Goal: Task Accomplishment & Management: Manage account settings

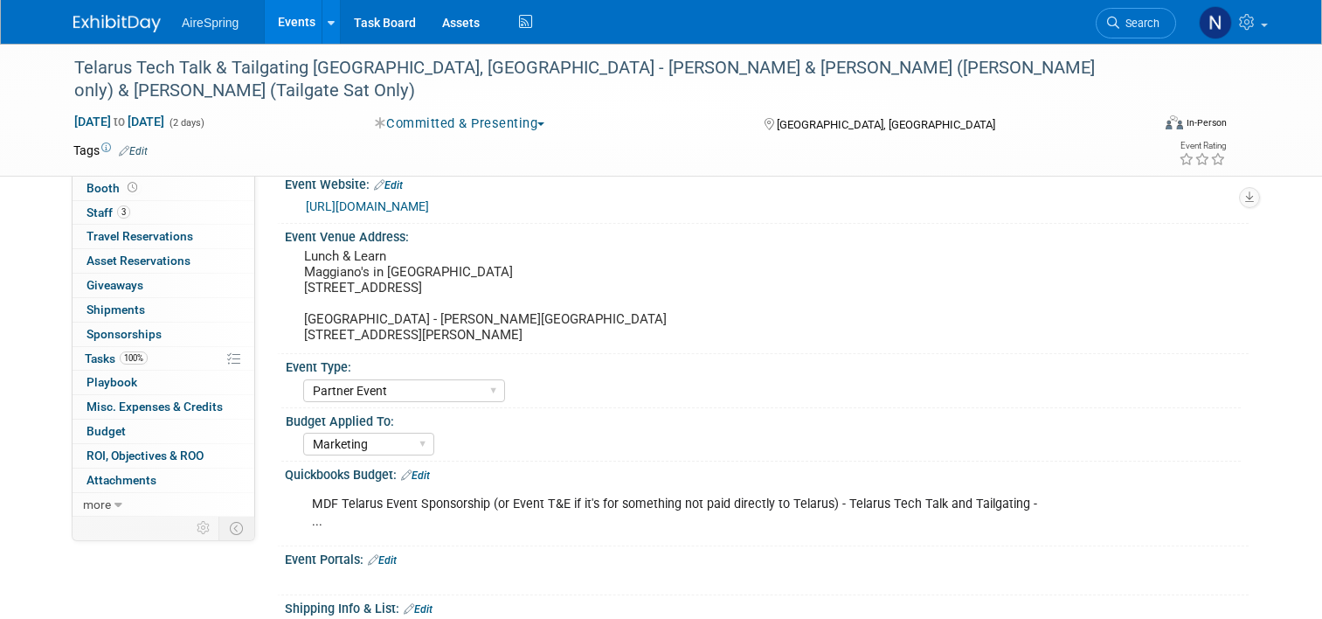
select select "Partner Event"
select select "Marketing"
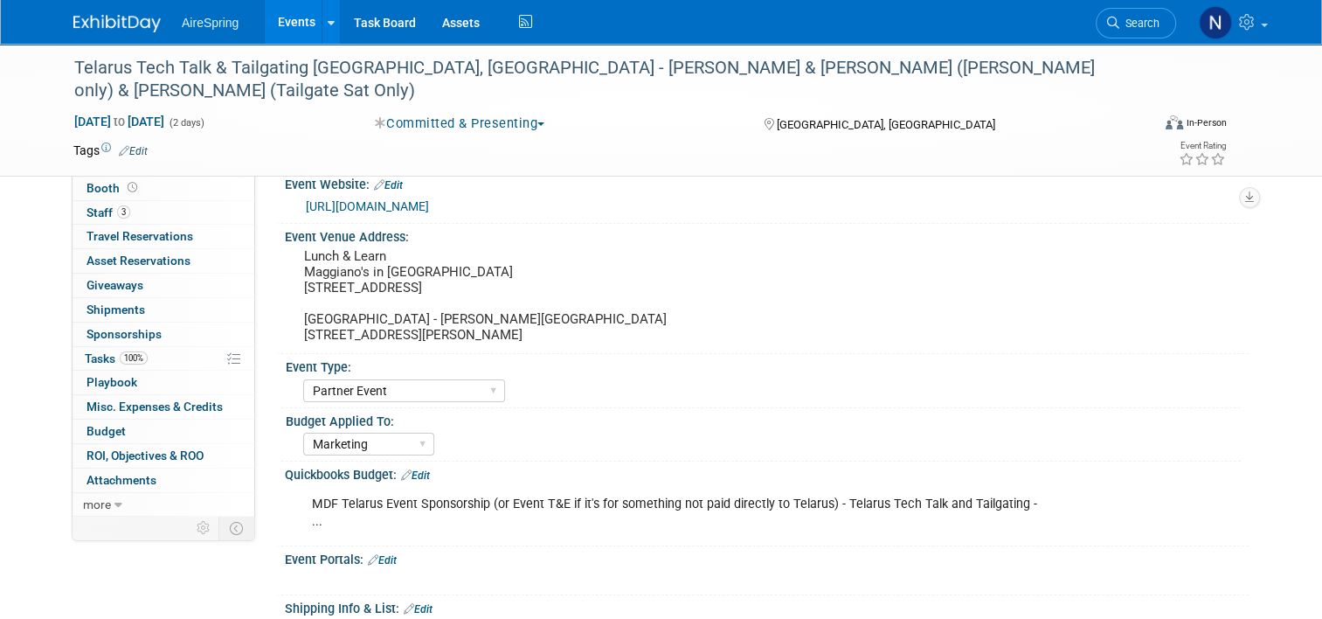
click at [292, 25] on link "Events" at bounding box center [297, 22] width 64 height 44
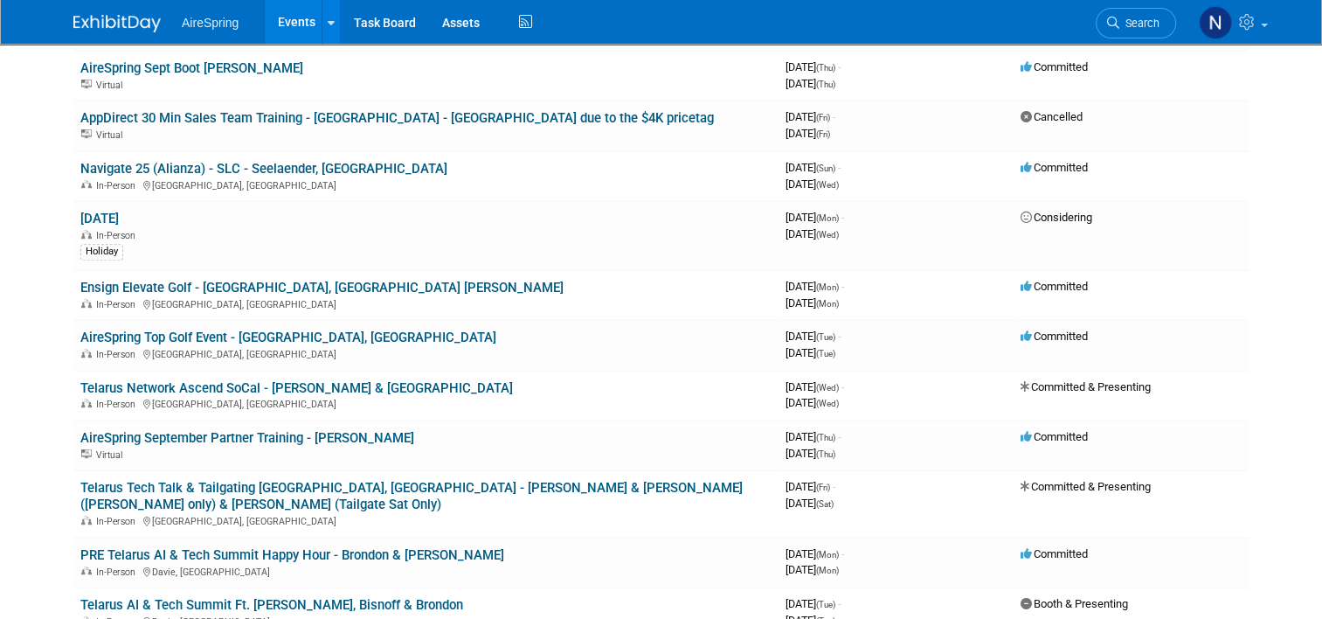
scroll to position [1311, 0]
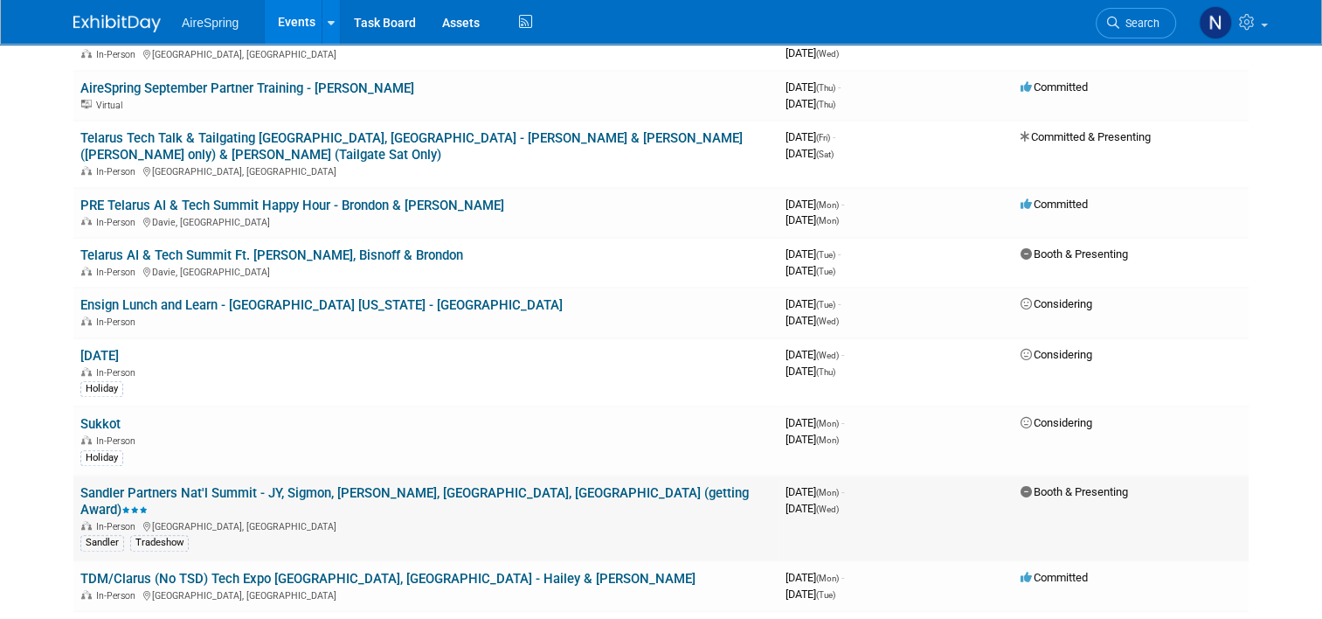
click at [266, 485] on link "Sandler Partners Nat'l Summit - JY, Sigmon, [PERSON_NAME], [GEOGRAPHIC_DATA], […" at bounding box center [414, 501] width 669 height 32
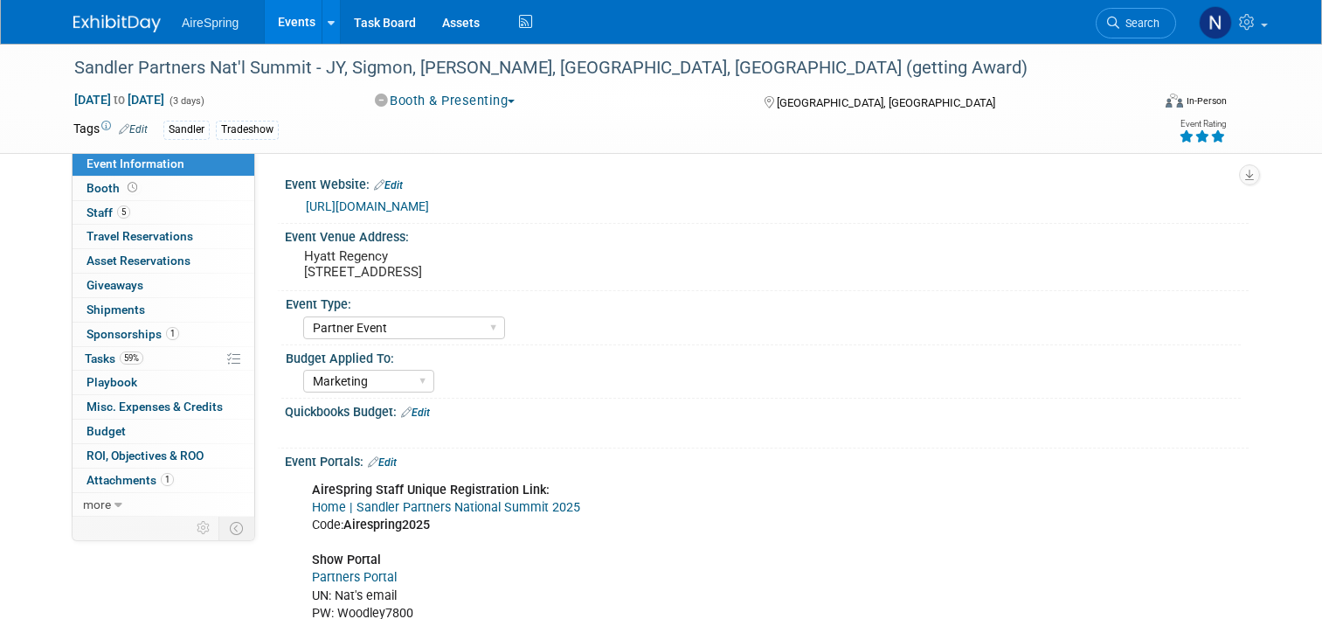
select select "Partner Event"
select select "Marketing"
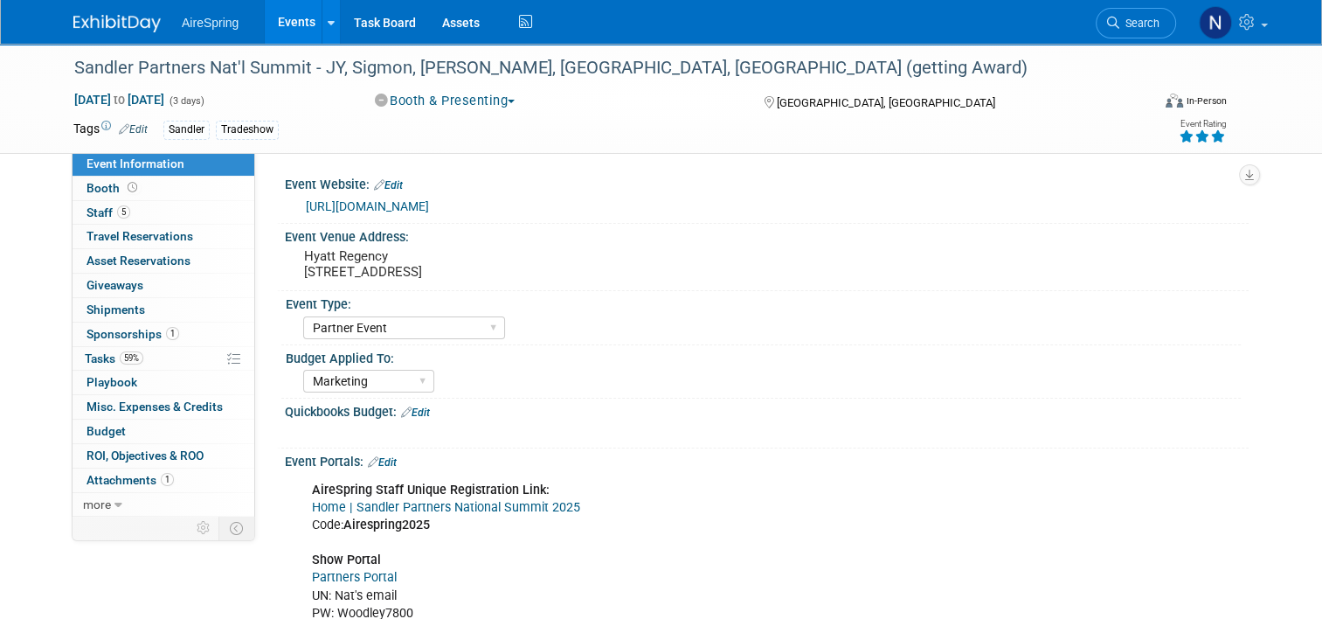
click at [429, 212] on link "https://summit.sandlerpartners.com/2025" at bounding box center [367, 206] width 123 height 14
click at [288, 24] on link "Events" at bounding box center [297, 22] width 64 height 44
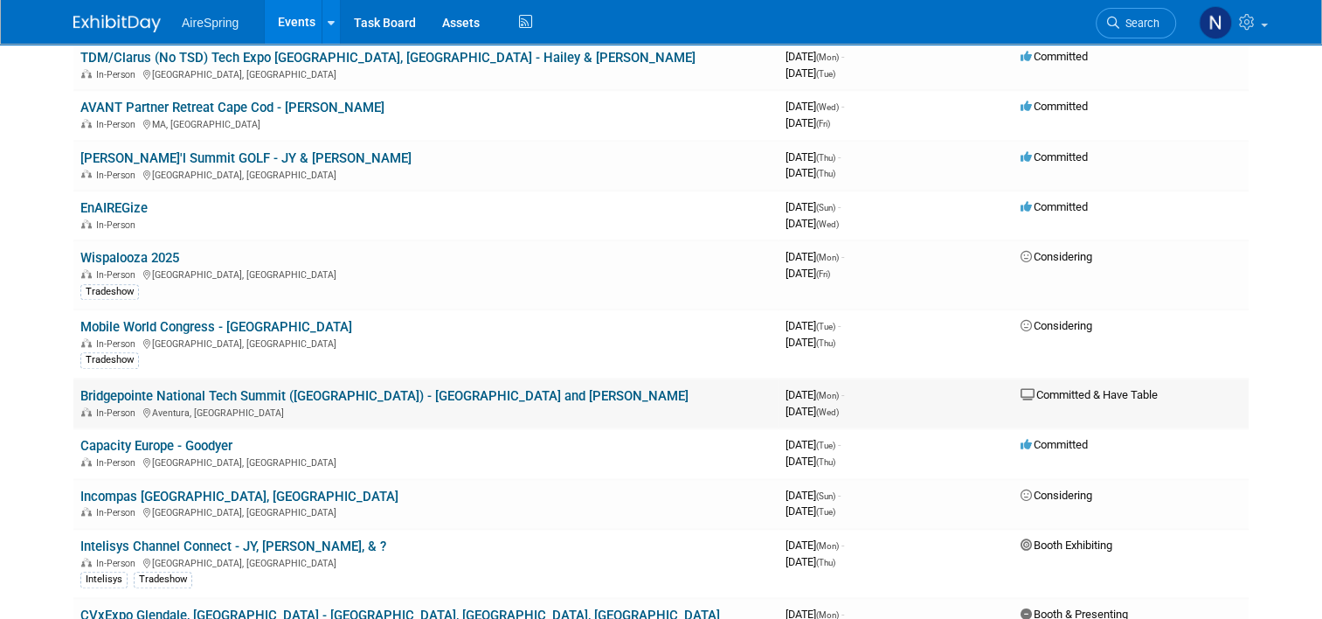
scroll to position [1836, 0]
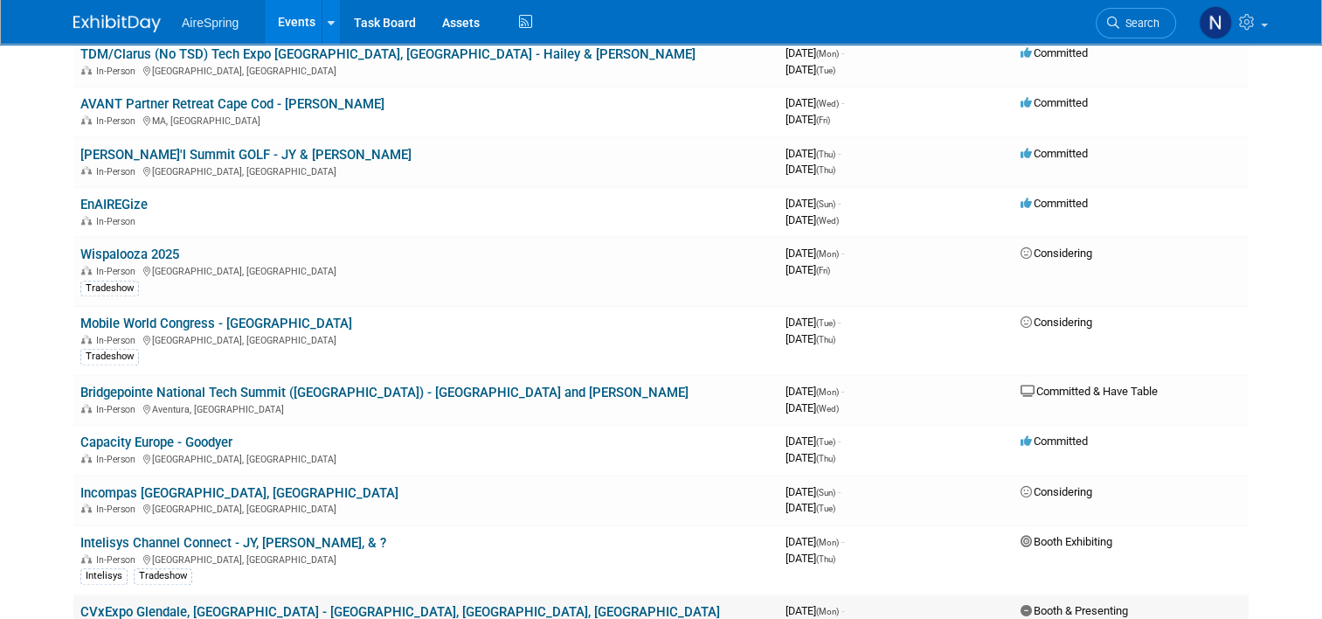
click at [306, 604] on link "CVxExpo Glendale, [GEOGRAPHIC_DATA] - [GEOGRAPHIC_DATA], [GEOGRAPHIC_DATA], [GE…" at bounding box center [400, 612] width 640 height 16
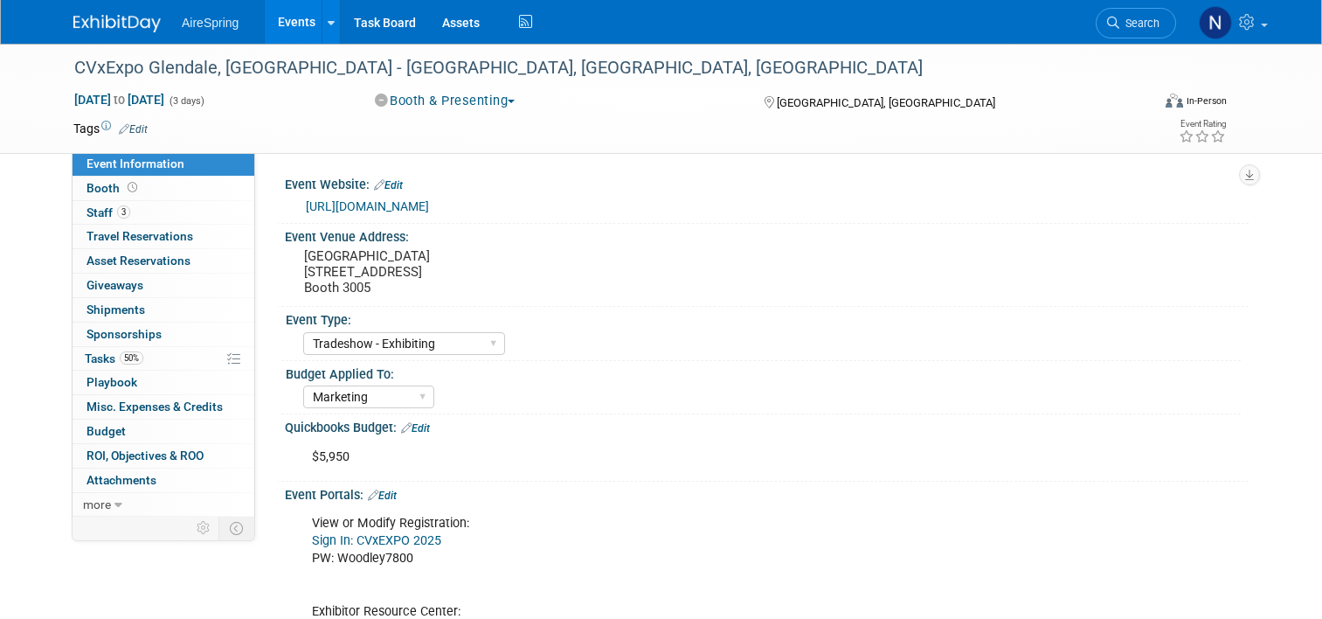
select select "Tradeshow - Exhibiting"
select select "Marketing"
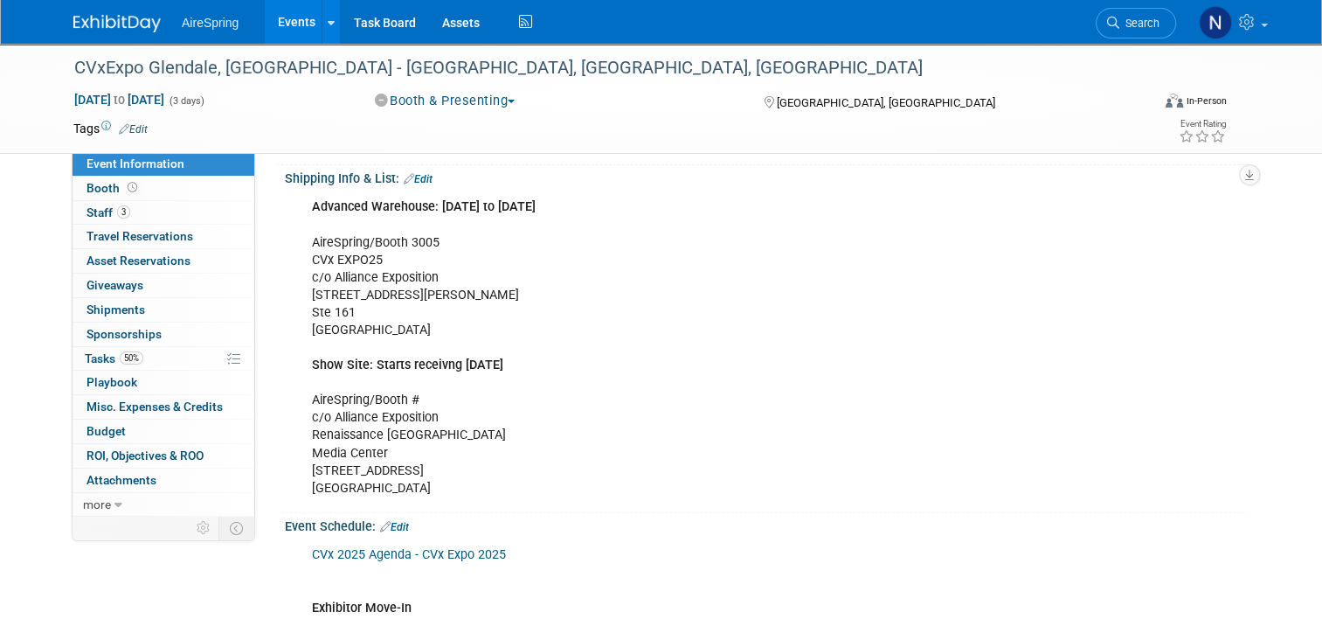
scroll to position [279, 0]
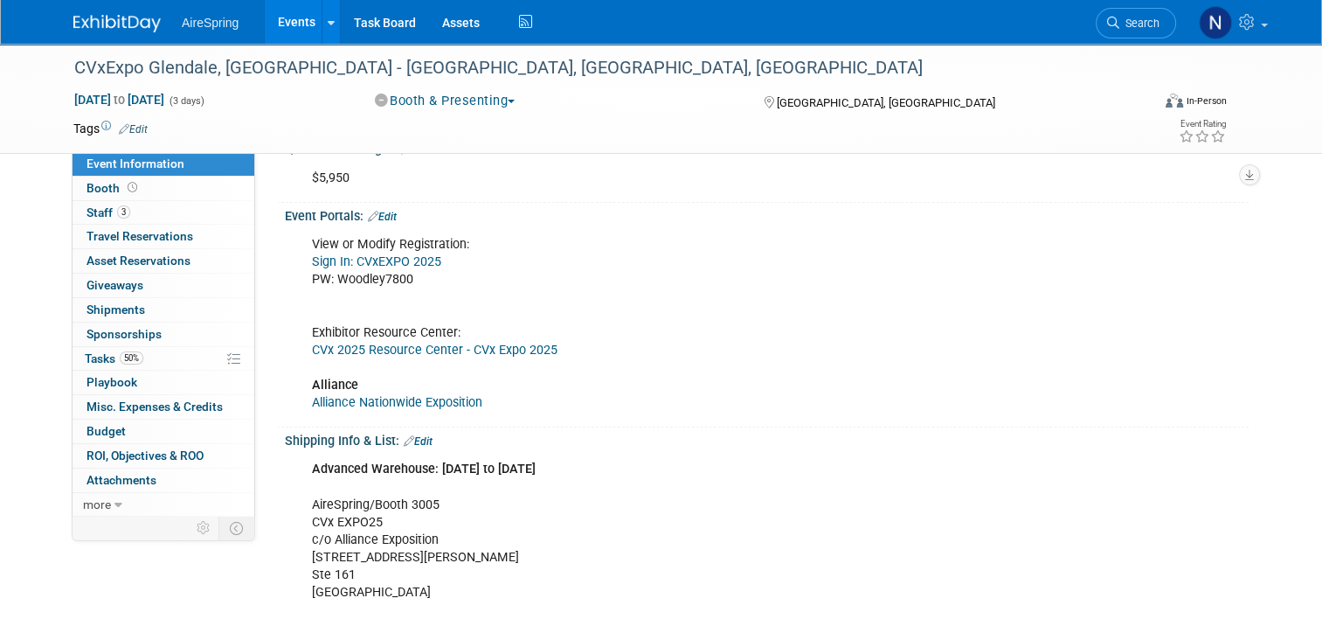
click at [446, 343] on link "CVx 2025 Resource Center - CVx Expo 2025" at bounding box center [435, 350] width 246 height 15
click at [133, 357] on span "50%" at bounding box center [132, 357] width 24 height 13
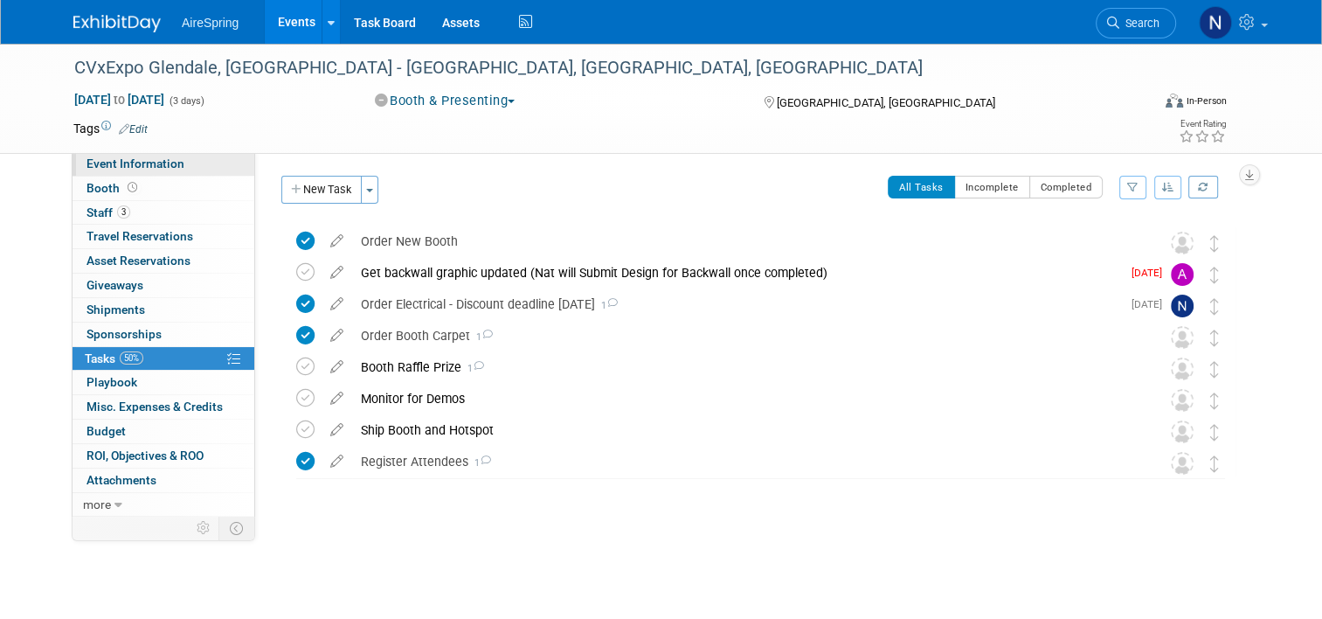
click at [195, 168] on link "Event Information" at bounding box center [164, 164] width 182 height 24
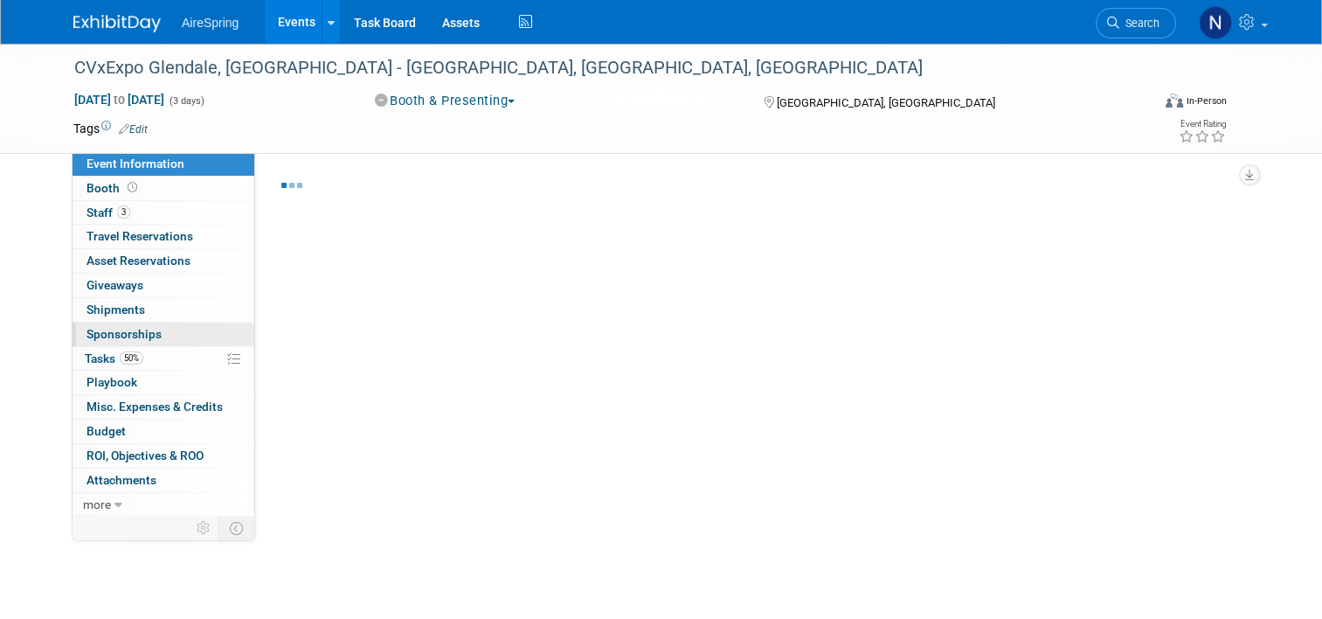
select select "Tradeshow - Exhibiting"
select select "Marketing"
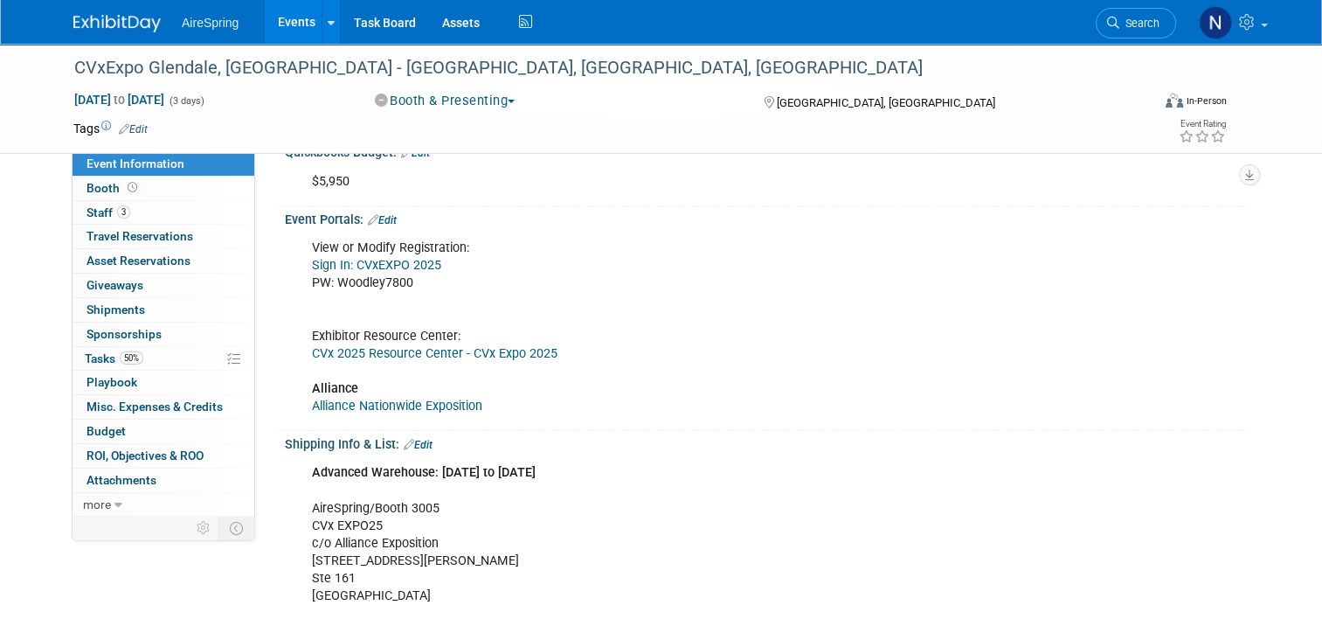
scroll to position [350, 0]
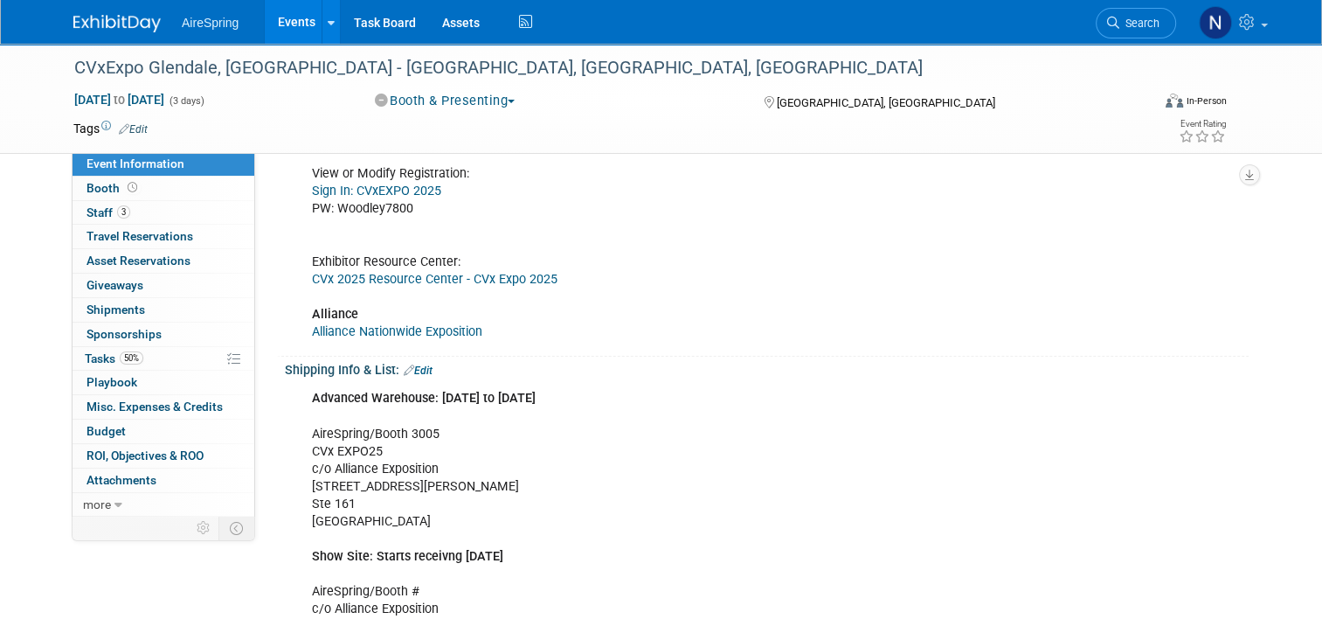
click at [459, 328] on link "Alliance Nationwide Exposition" at bounding box center [397, 331] width 170 height 15
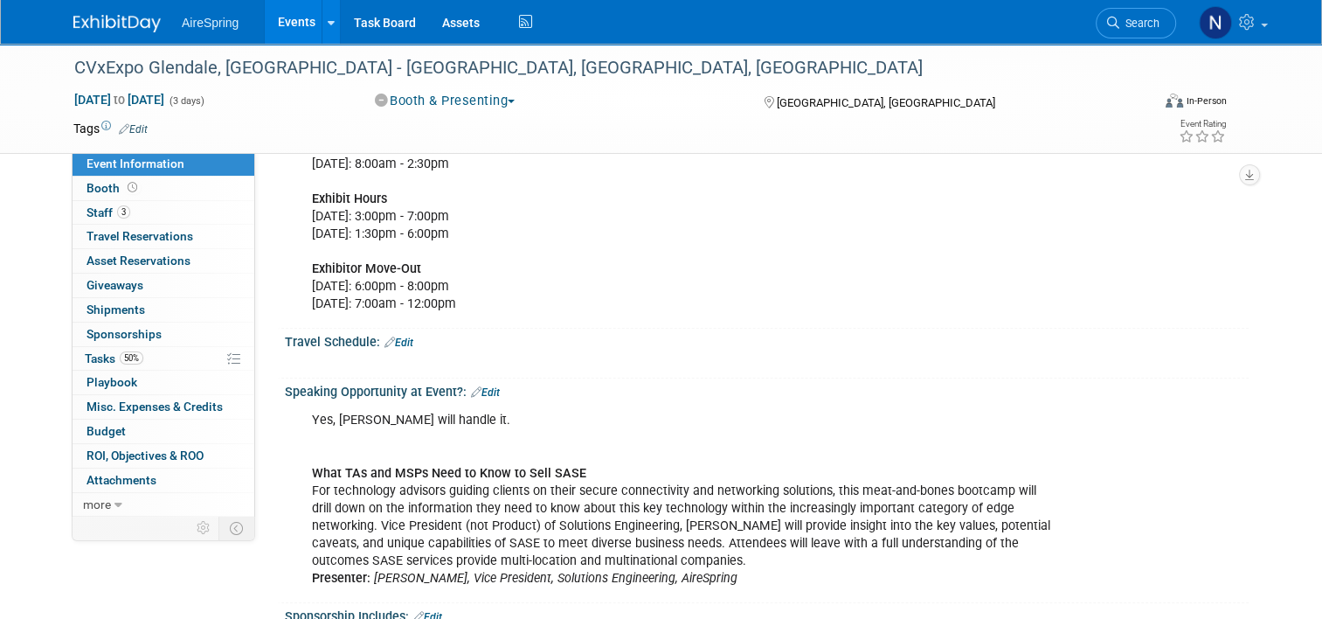
scroll to position [1224, 0]
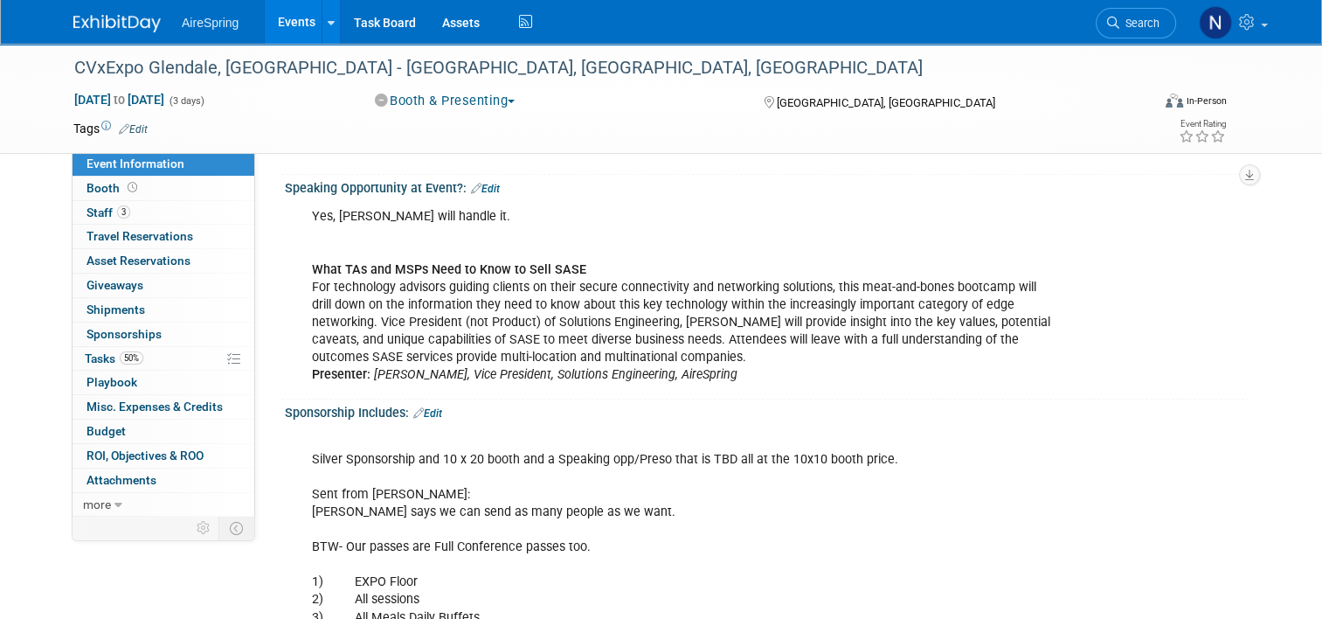
drag, startPoint x: 298, startPoint y: 263, endPoint x: 760, endPoint y: 375, distance: 474.9
click at [760, 375] on div "Yes, Sigmon will handle it. What TAs and MSPs Need to Know to Sell SASE For tec…" at bounding box center [681, 295] width 762 height 193
copy div "What TAs and MSPs Need to Know to Sell SASE For technology advisors guiding cli…"
click at [801, 489] on div "Silver Sponsorship and 10 x 20 booth and a Speaking opp/Preso that is TBD all a…" at bounding box center [681, 565] width 762 height 281
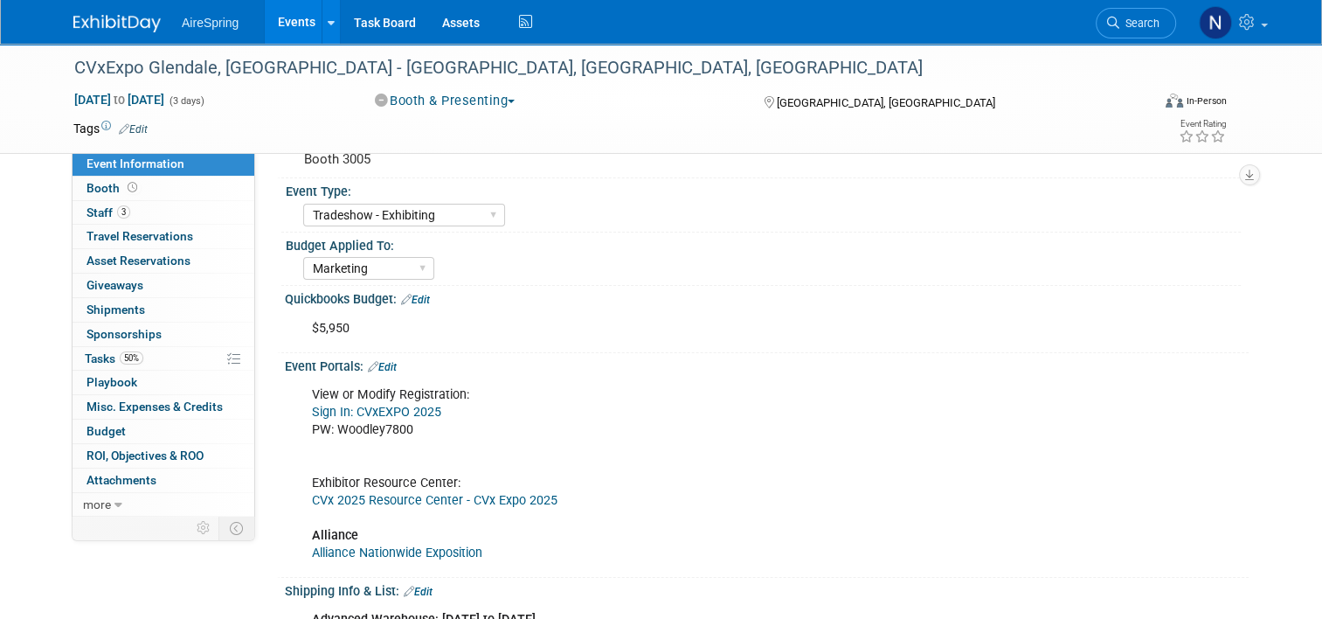
scroll to position [0, 0]
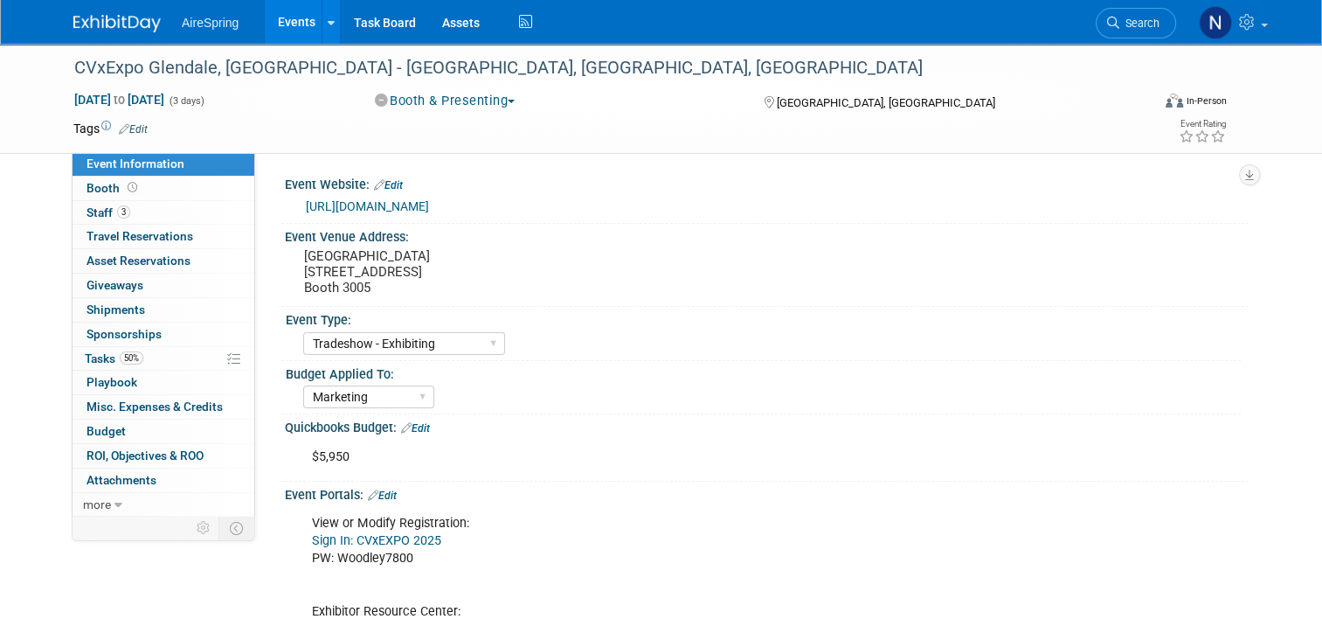
click at [429, 206] on link "https://events.american-tradeshow.com/cvx25?i=l8Tm79AT-ZtHVq9k5ITYdTN32x1wQLu7" at bounding box center [367, 206] width 123 height 14
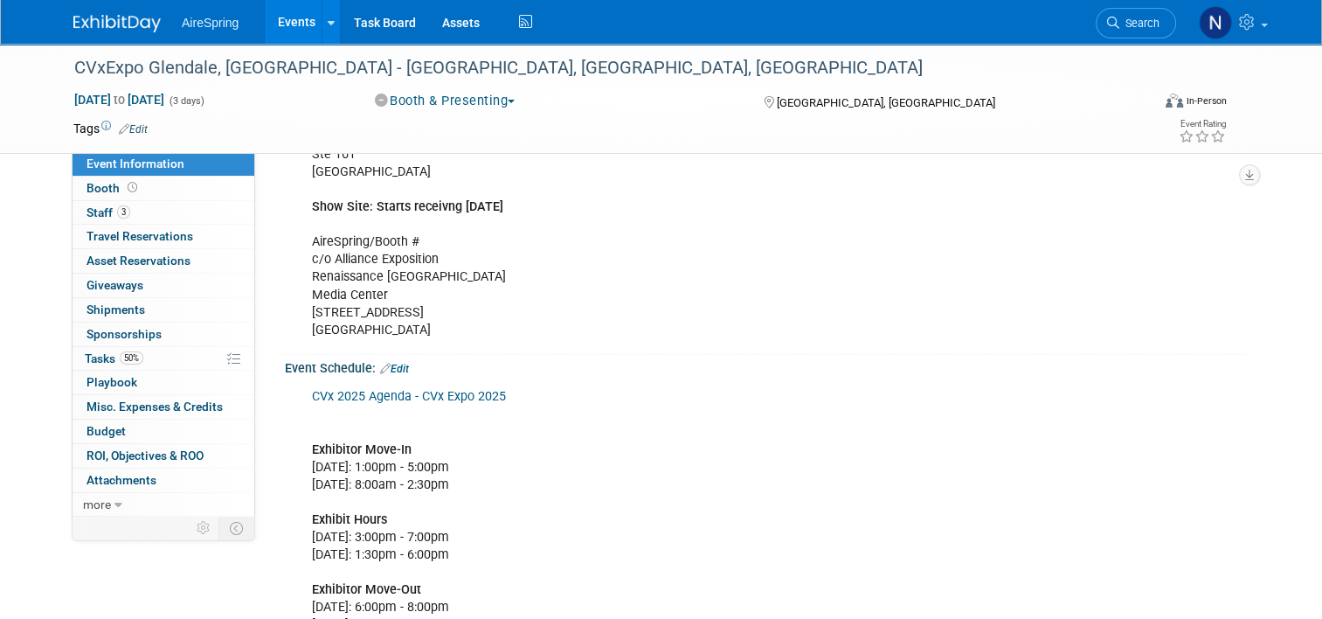
scroll to position [874, 0]
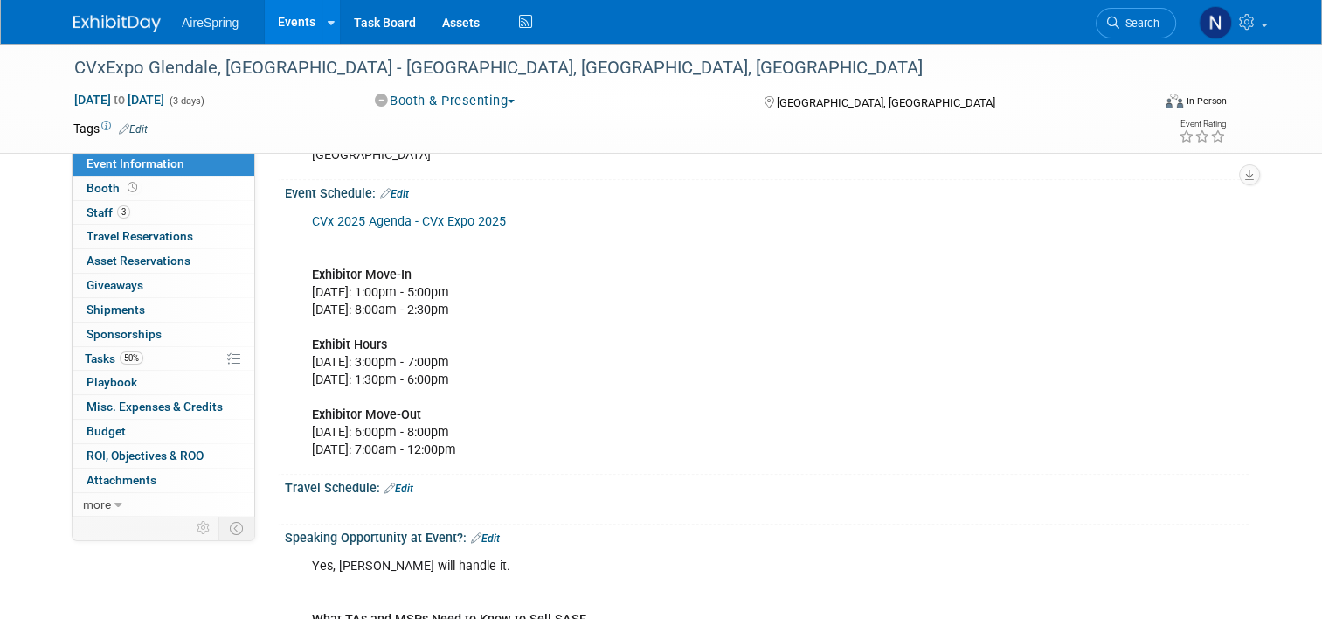
click at [396, 190] on link "Edit" at bounding box center [394, 194] width 29 height 12
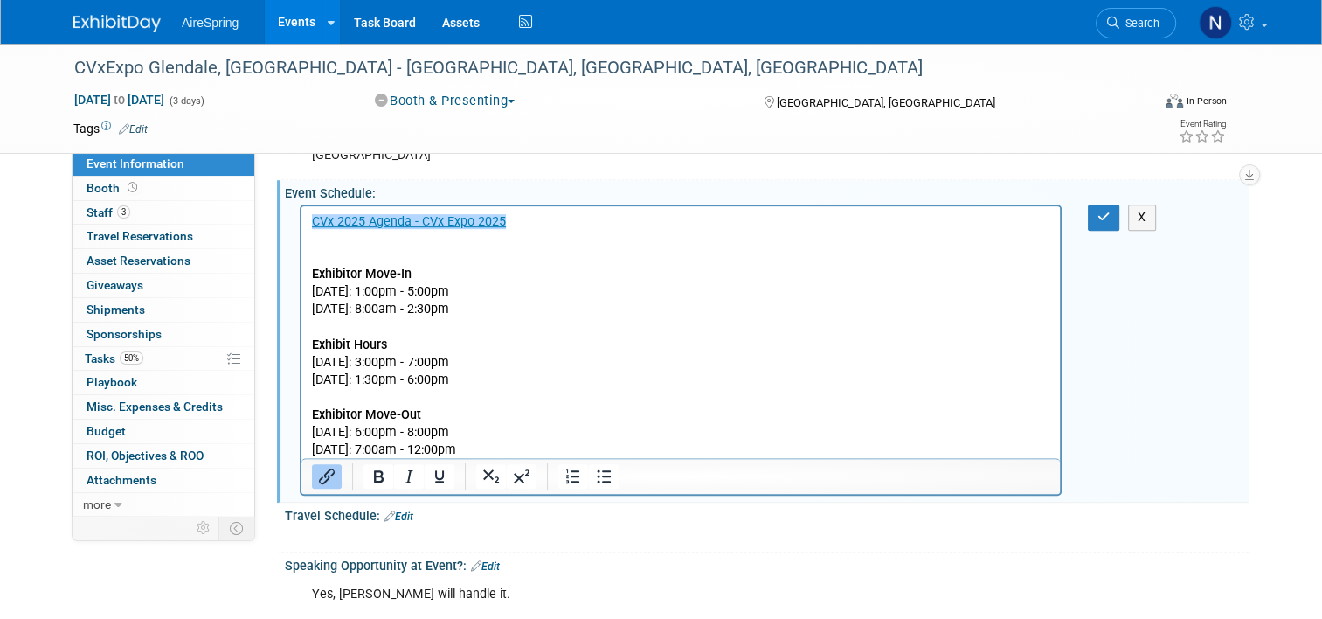
scroll to position [0, 0]
click at [587, 289] on p "﻿CVx 2025 Agenda - CVx Expo 2025 Exhibitor Move-In Monday, November 3, 2025: 1:…" at bounding box center [681, 336] width 739 height 246
click at [363, 243] on p "CVx 2025 Agenda - CVx Expo 2025 Exhibitor Move-In Monday, November 3, 2025: 1:0…" at bounding box center [681, 336] width 739 height 246
click at [661, 443] on p "CVx 2025 Agenda - CVx Expo 2025 Exhibitor Move-In Monday, November 3, 2025: 1:0…" at bounding box center [681, 336] width 739 height 246
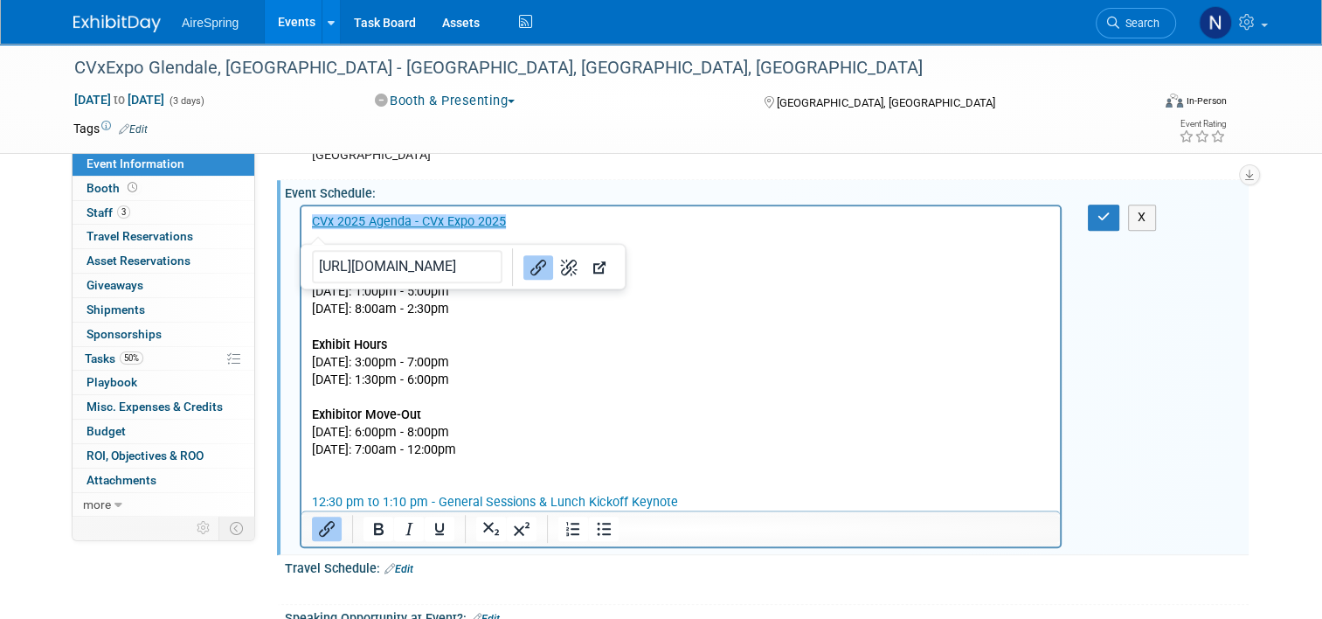
click at [726, 481] on p "Rich Text Area. Press ALT-0 for help." at bounding box center [681, 484] width 739 height 17
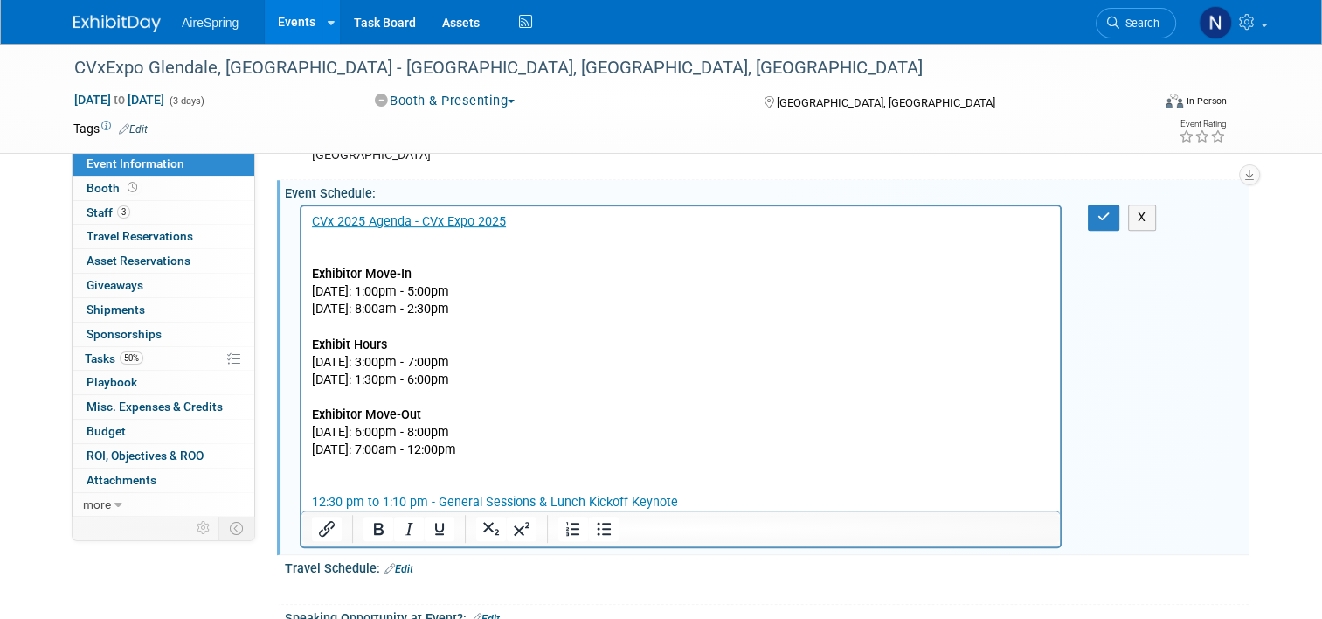
click at [637, 501] on link "12:30 pm to 1:10 pm - General Sessions & Lunch Kickoff Keynote" at bounding box center [495, 502] width 366 height 15
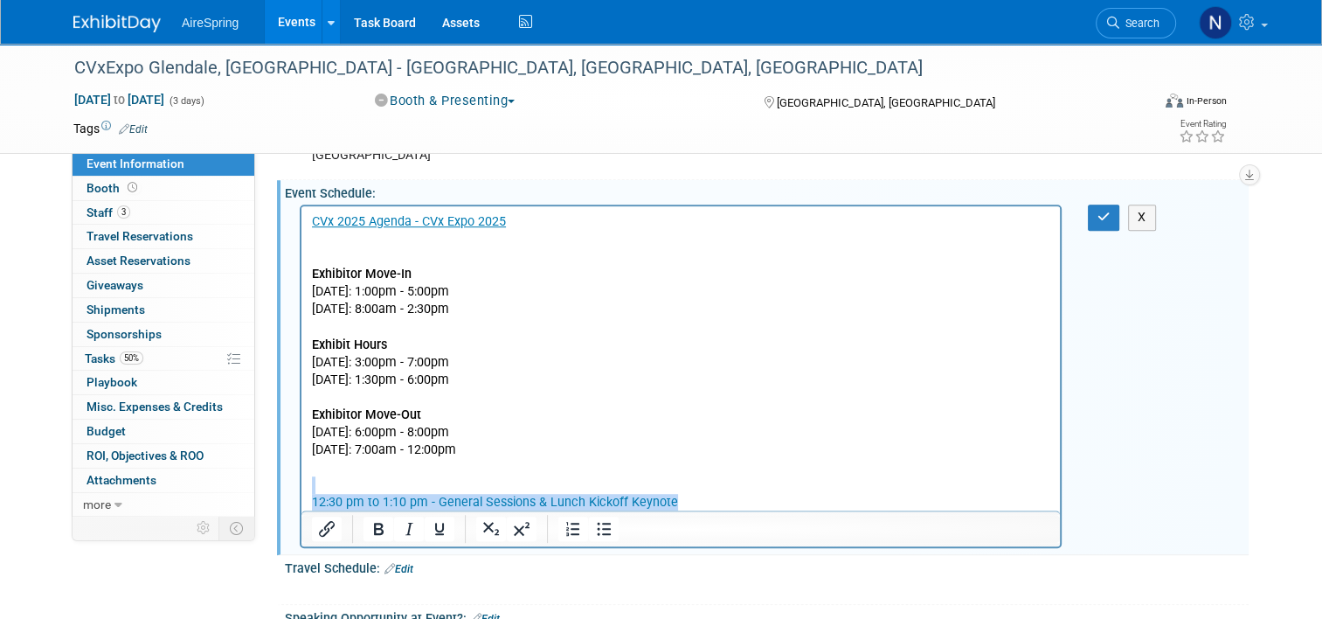
drag, startPoint x: 691, startPoint y: 502, endPoint x: 614, endPoint y: 492, distance: 78.4
click at [614, 492] on body "CVx 2025 Agenda - CVx Expo 2025 Exhibitor Move-In Monday, November 3, 2025: 1:0…" at bounding box center [681, 362] width 740 height 298
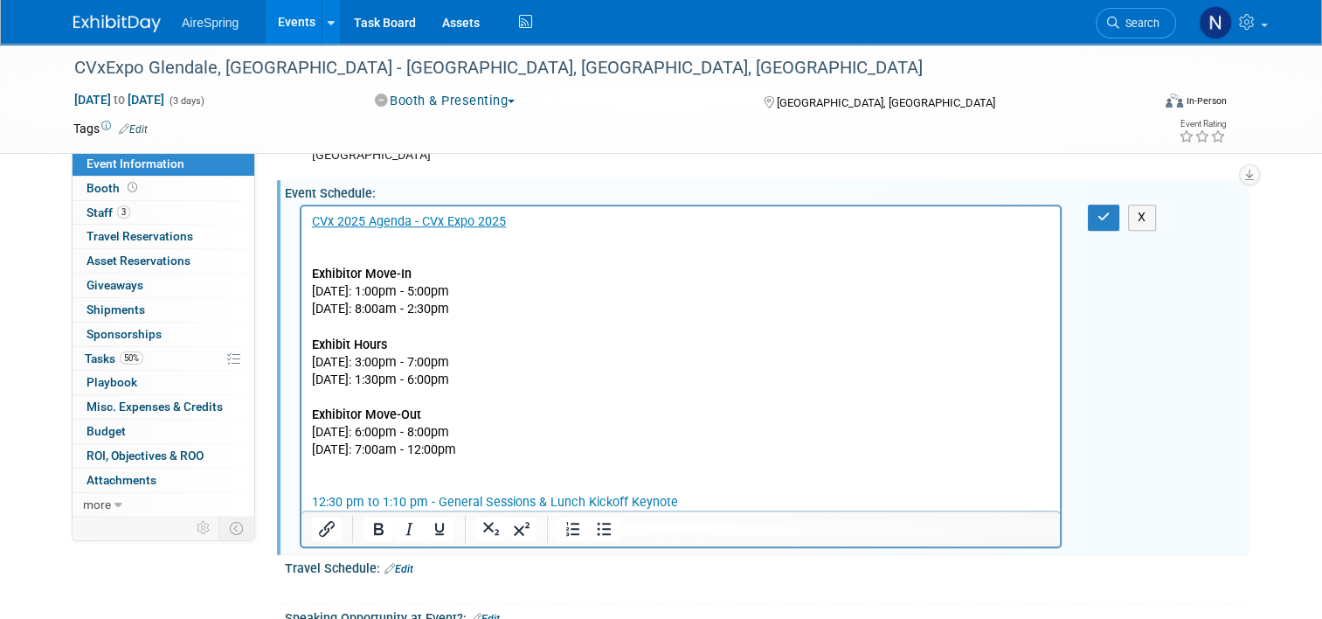
click at [599, 470] on p "Rich Text Area. Press ALT-0 for help." at bounding box center [681, 467] width 739 height 17
drag, startPoint x: 433, startPoint y: 359, endPoint x: 303, endPoint y: 356, distance: 129.4
click at [303, 356] on html "CVx 2025 Agenda - CVx Expo 2025 Exhibitor Move-In Monday, November 3, 2025: 1:0…" at bounding box center [681, 358] width 759 height 305
copy p "Tuesday, November 4,"
click at [387, 490] on p "Rich Text Area. Press ALT-0 for help." at bounding box center [681, 484] width 739 height 17
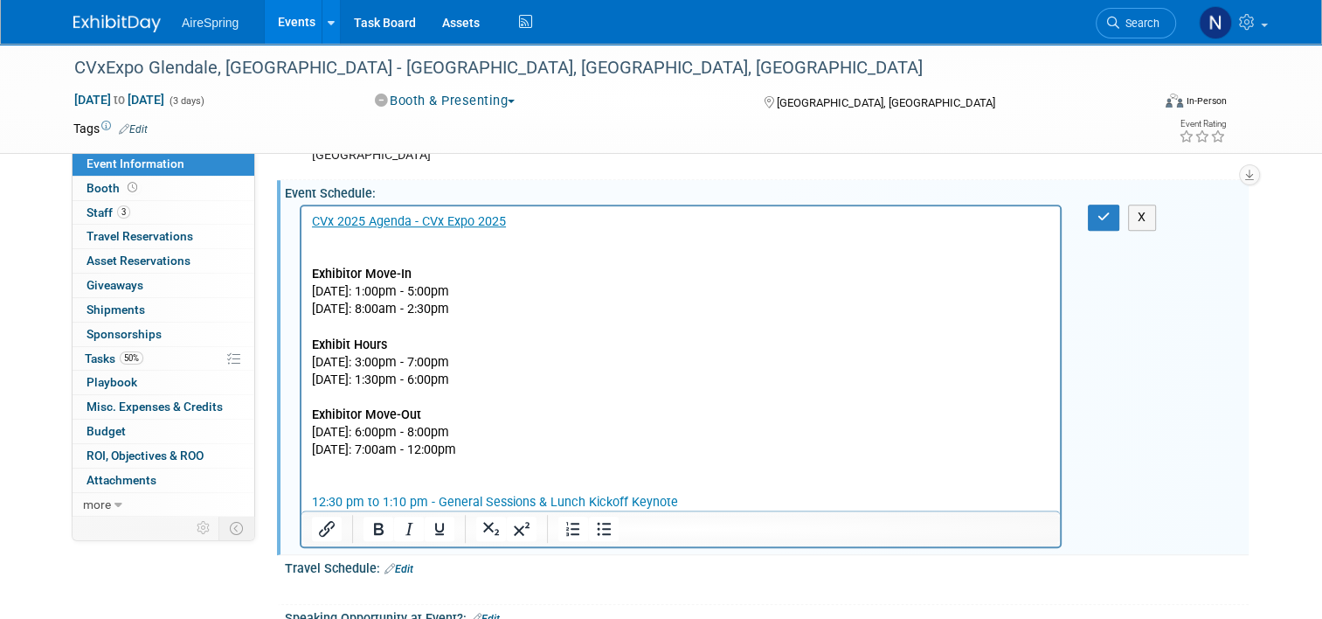
paste body "Rich Text Area. Press ALT-0 for help."
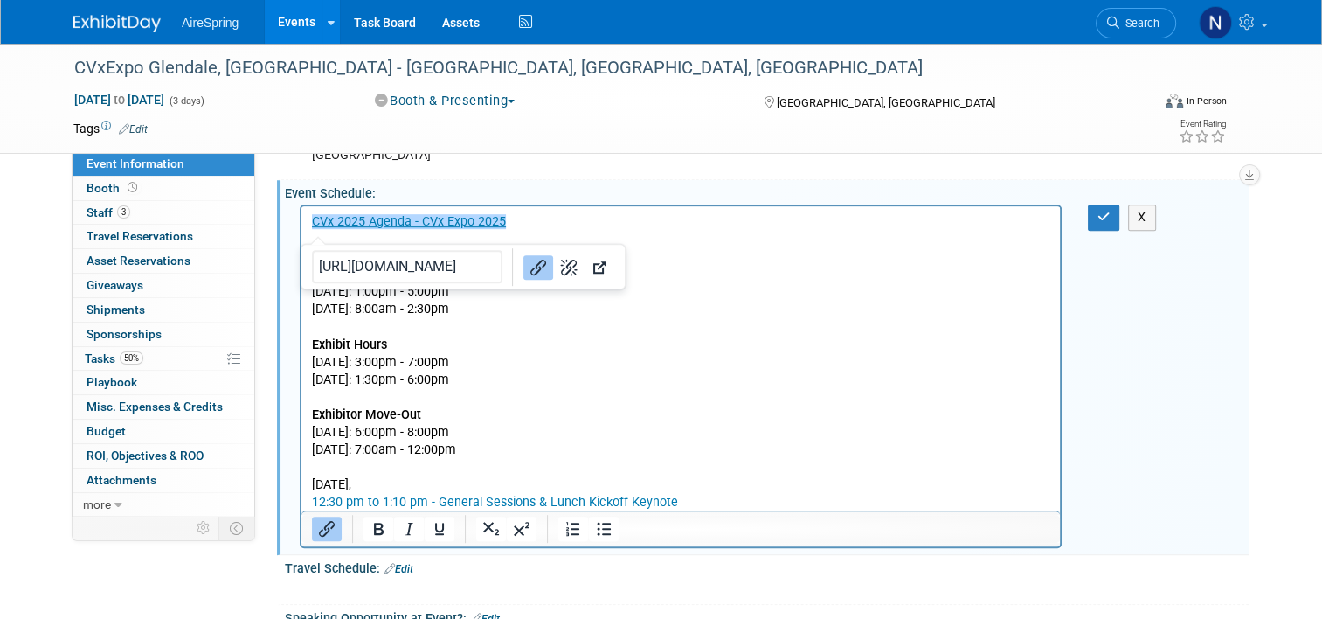
click at [432, 486] on p "Tuesday, November 4," at bounding box center [681, 484] width 739 height 17
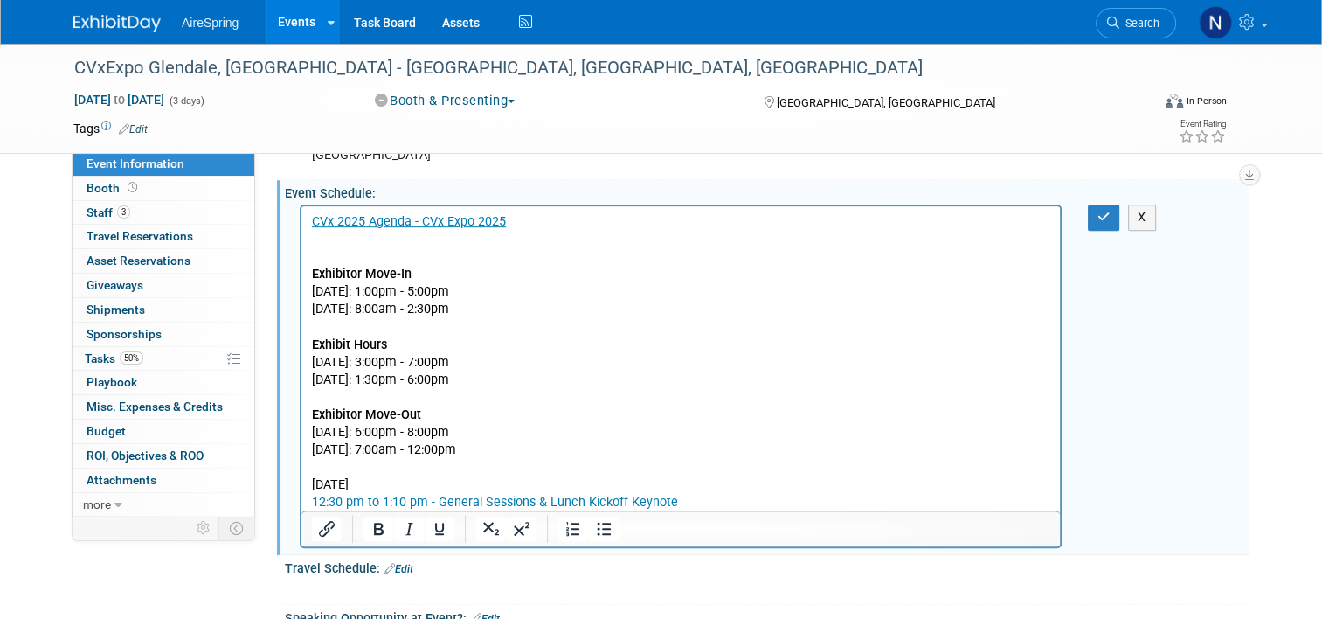
drag, startPoint x: 440, startPoint y: 485, endPoint x: 583, endPoint y: 682, distance: 243.4
click at [302, 482] on html "CVx 2025 Agenda - CVx Expo 2025 Exhibitor Move-In Monday, November 3, 2025: 1:0…" at bounding box center [681, 358] width 759 height 305
click at [367, 535] on button "Bold" at bounding box center [379, 529] width 30 height 24
click at [429, 532] on icon "Underline" at bounding box center [439, 528] width 21 height 21
click at [670, 468] on p "Rich Text Area. Press ALT-0 for help." at bounding box center [681, 467] width 739 height 17
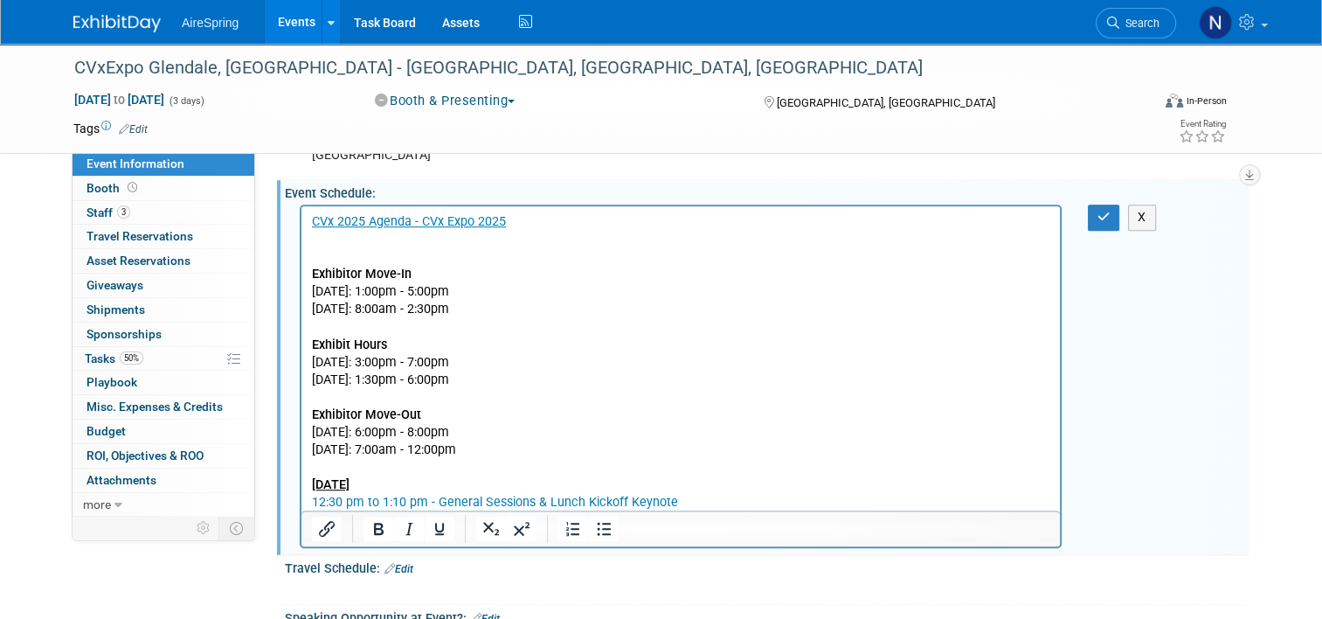
scroll to position [961, 0]
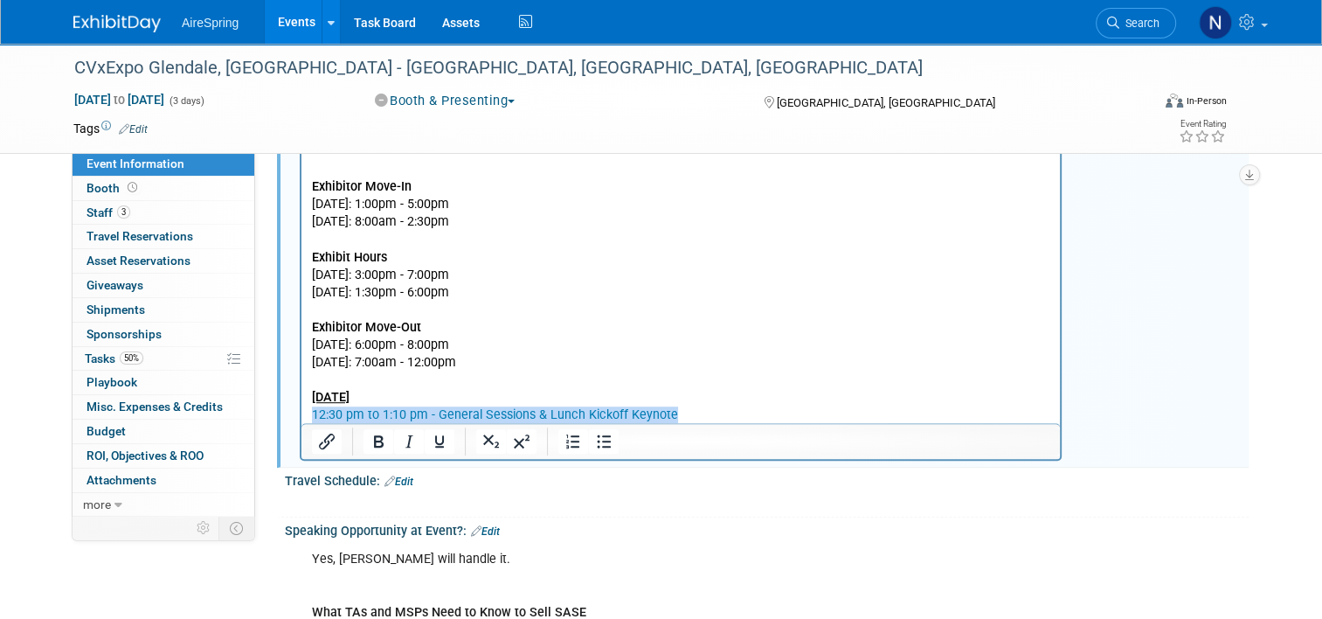
drag, startPoint x: 637, startPoint y: 412, endPoint x: 272, endPoint y: 417, distance: 365.4
click at [302, 417] on html "CVx 2025 Agenda - CVx Expo 2025 Exhibitor Move-In Monday, November 3, 2025: 1:0…" at bounding box center [681, 271] width 759 height 305
click at [330, 439] on button "Insert/edit link" at bounding box center [327, 441] width 30 height 24
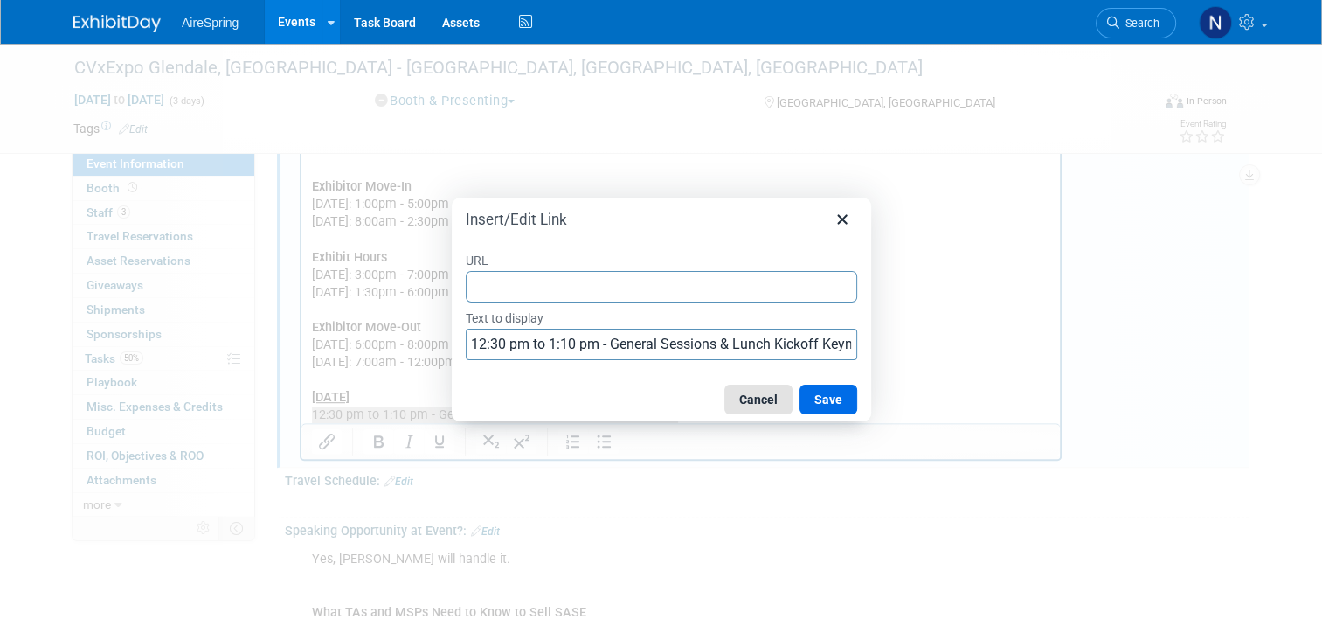
click at [759, 392] on button "Cancel" at bounding box center [759, 400] width 68 height 30
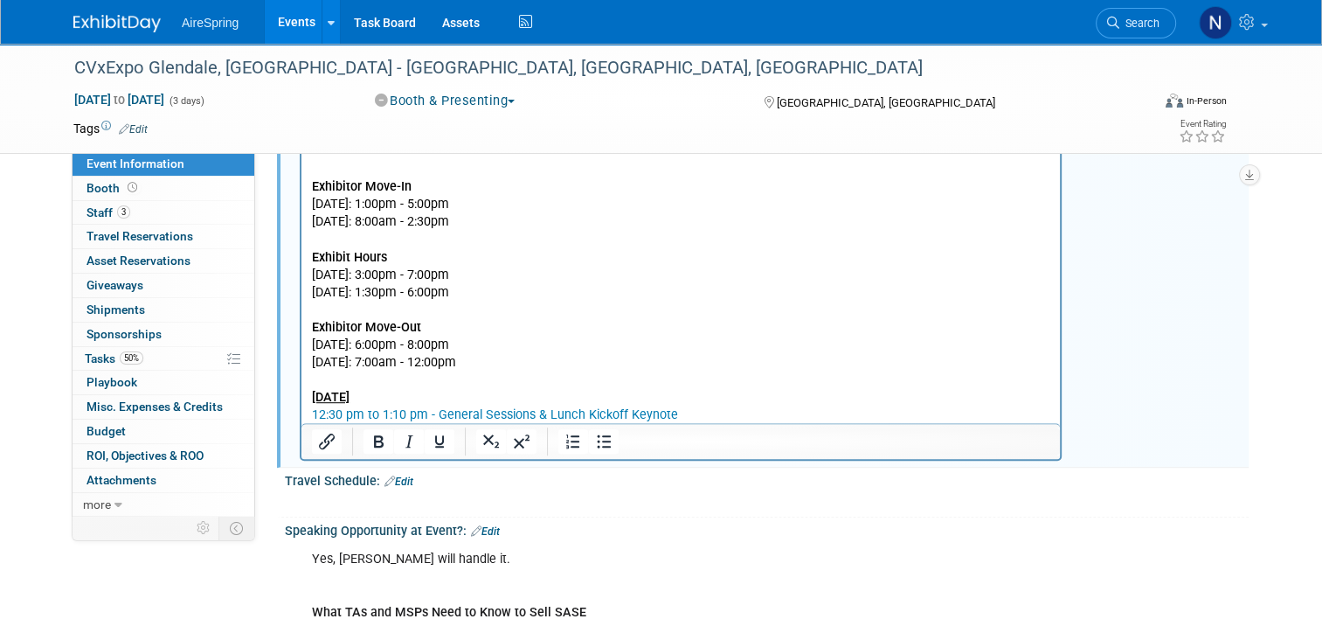
click at [887, 364] on p "CVx 2025 Agenda - CVx Expo 2025 Exhibitor Move-In Monday, November 3, 2025: 1:0…" at bounding box center [681, 249] width 739 height 246
drag, startPoint x: 580, startPoint y: 227, endPoint x: 469, endPoint y: 219, distance: 110.5
click at [469, 219] on p "CVx 2025 Agenda - CVx Expo 2025 Exhibitor Move-In Monday, November 3, 2025: 1:0…" at bounding box center [681, 249] width 739 height 246
copy p "8:00am - 2:30pm"
click at [439, 394] on p "Tuesday, November 4" at bounding box center [681, 397] width 739 height 17
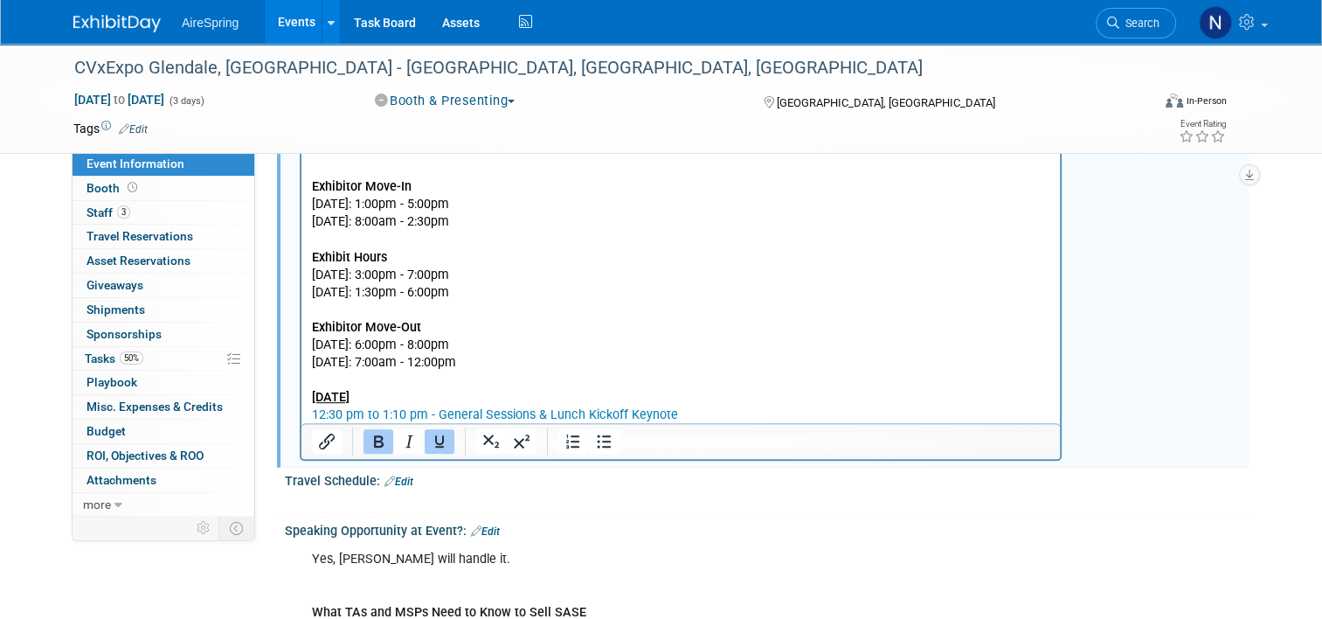
click at [310, 415] on html "CVx 2025 Agenda - CVx Expo 2025 Exhibitor Move-In Monday, November 3, 2025: 1:0…" at bounding box center [681, 271] width 759 height 305
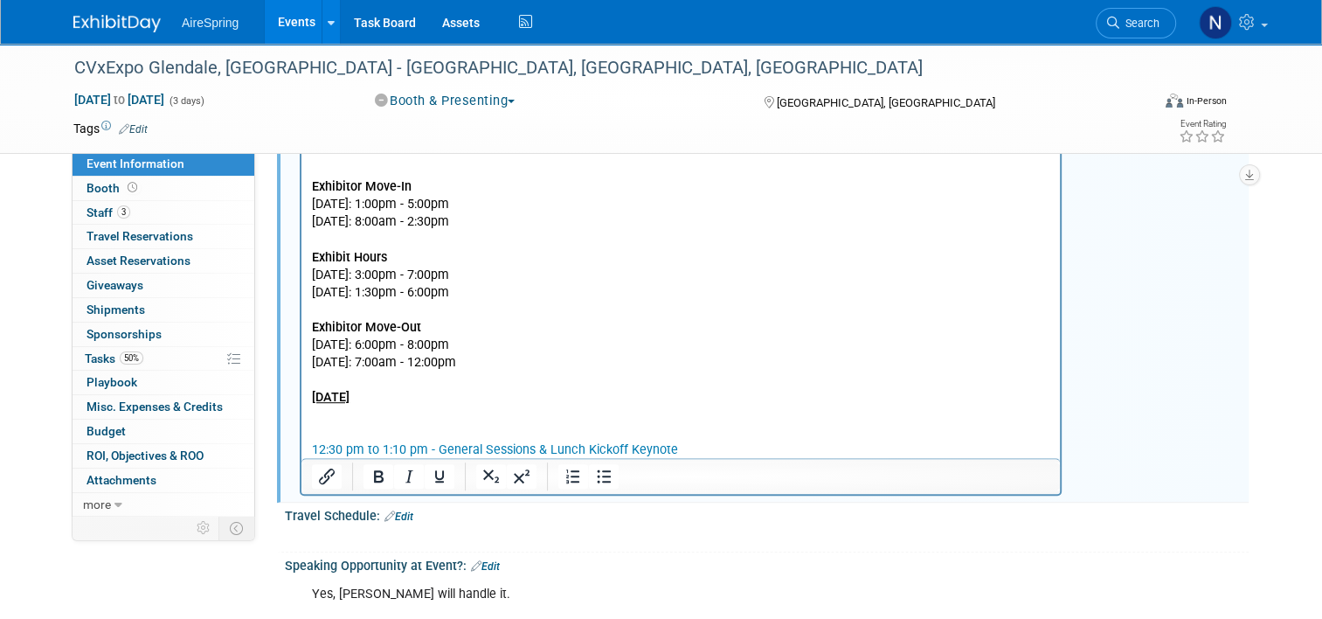
click at [317, 432] on p "Rich Text Area. Press ALT-0 for help." at bounding box center [681, 432] width 739 height 17
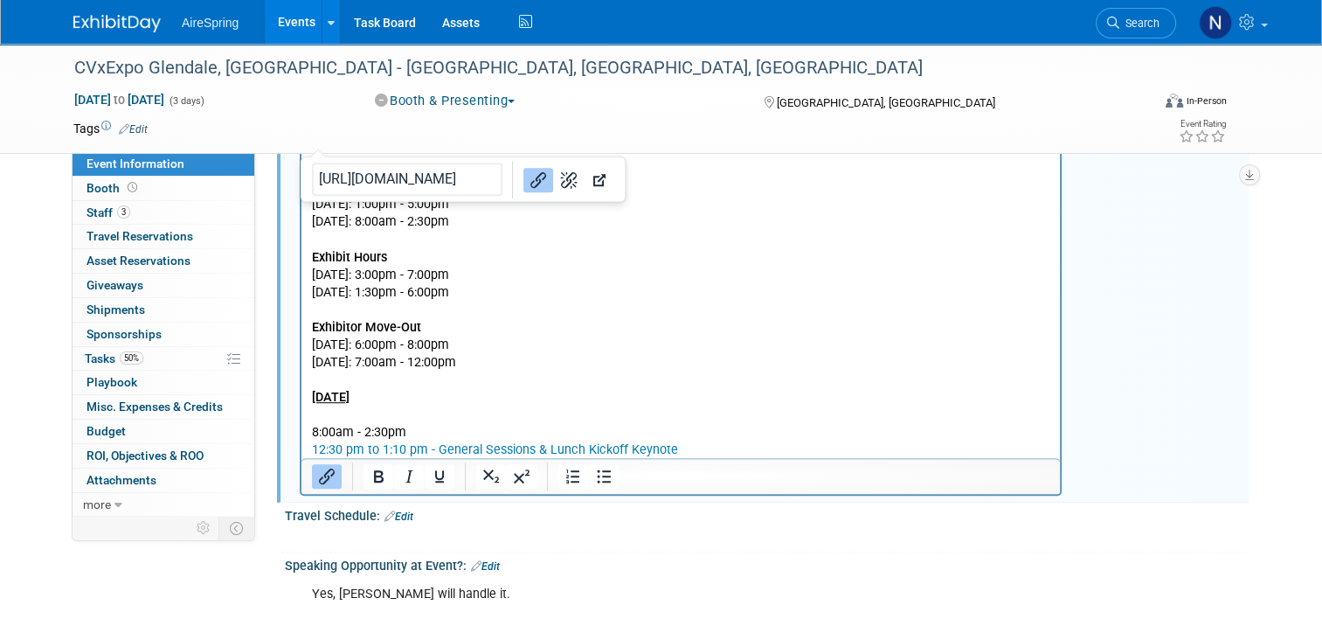
click at [416, 433] on p "8:00am - 2:30pm" at bounding box center [681, 432] width 739 height 17
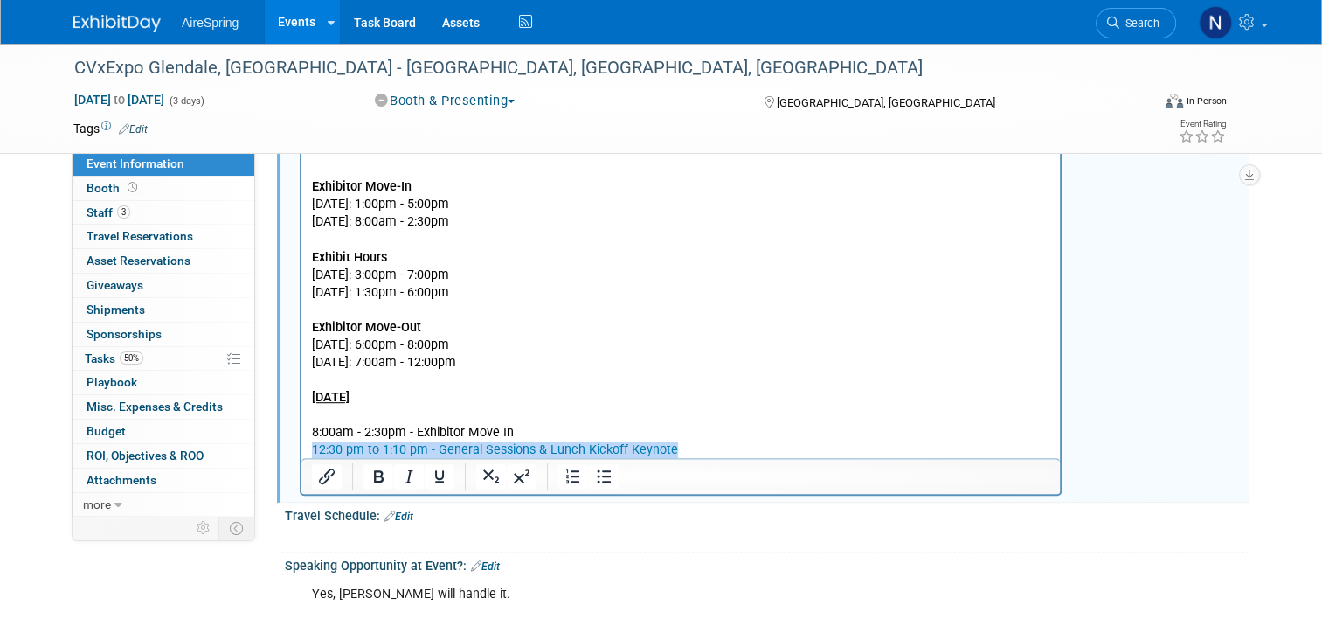
drag, startPoint x: 694, startPoint y: 457, endPoint x: 588, endPoint y: 570, distance: 154.6
click at [302, 455] on html "CVx 2025 Agenda - CVx Expo 2025 Exhibitor Move-In Monday, November 3, 2025: 1:0…" at bounding box center [681, 289] width 759 height 340
click at [599, 367] on p "CVx 2025 Agenda - CVx Expo 2025 Exhibitor Move-In Monday, November 3, 2025: 1:0…" at bounding box center [681, 249] width 739 height 246
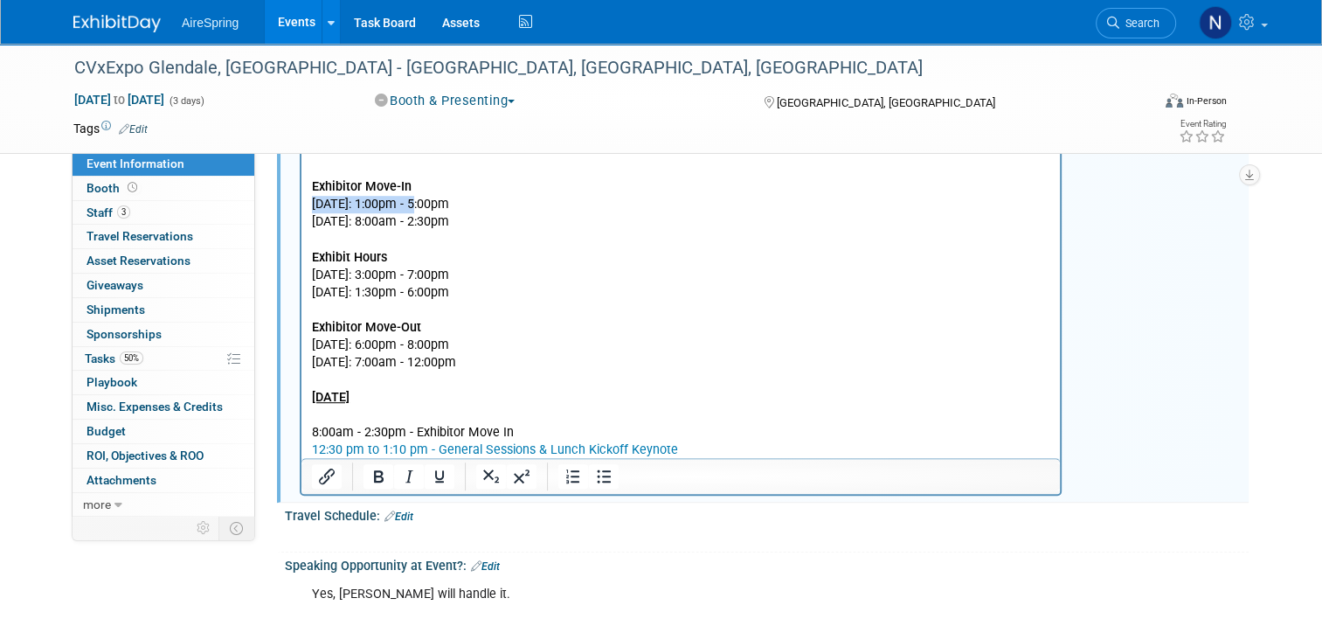
drag, startPoint x: 429, startPoint y: 200, endPoint x: 304, endPoint y: 198, distance: 125.0
click at [304, 198] on html "CVx 2025 Agenda - CVx Expo 2025 Exhibitor Move-In Monday, November 3, 2025: 1:0…" at bounding box center [681, 289] width 759 height 340
copy p "Monday, November 3"
click at [391, 378] on p "Rich Text Area. Press ALT-0 for help." at bounding box center [681, 379] width 739 height 17
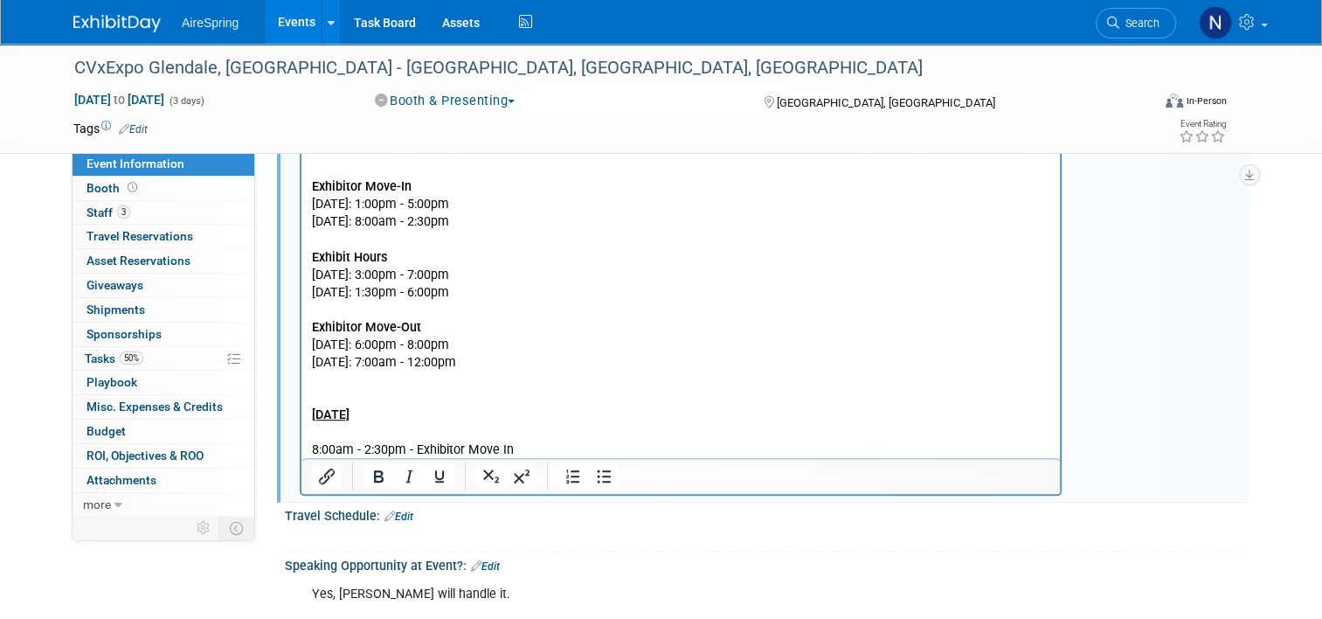
scroll to position [0, 0]
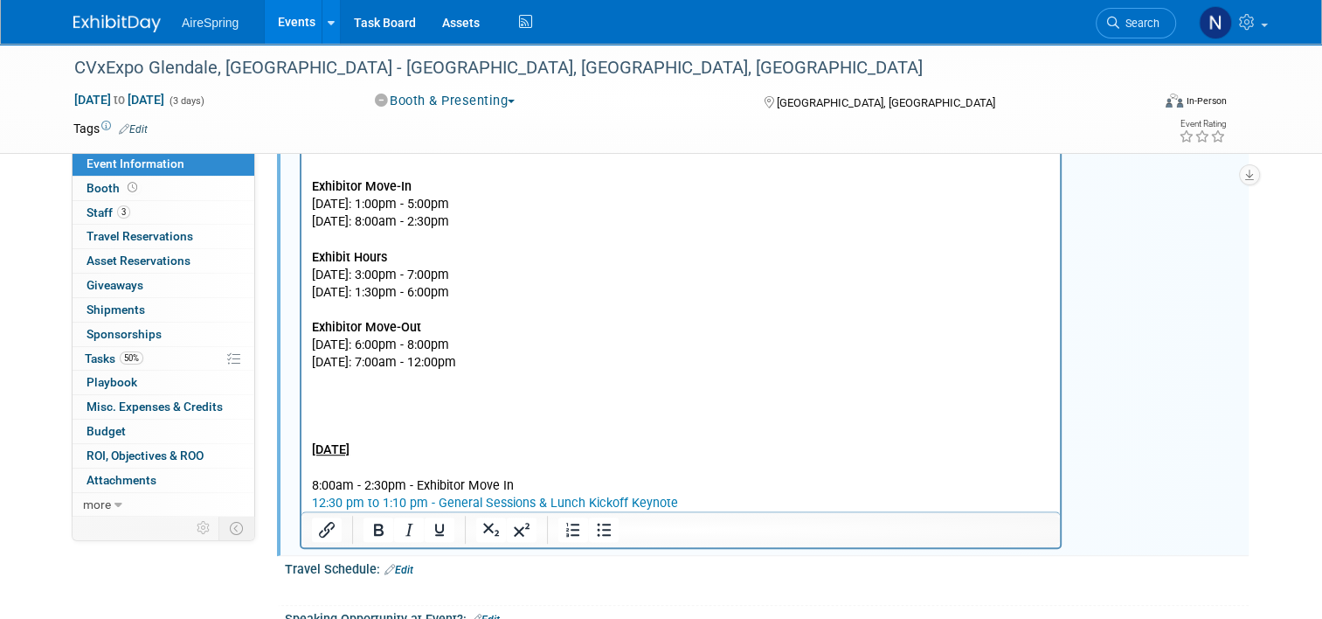
click at [325, 399] on p "Rich Text Area. Press ALT-0 for help." at bounding box center [681, 397] width 739 height 17
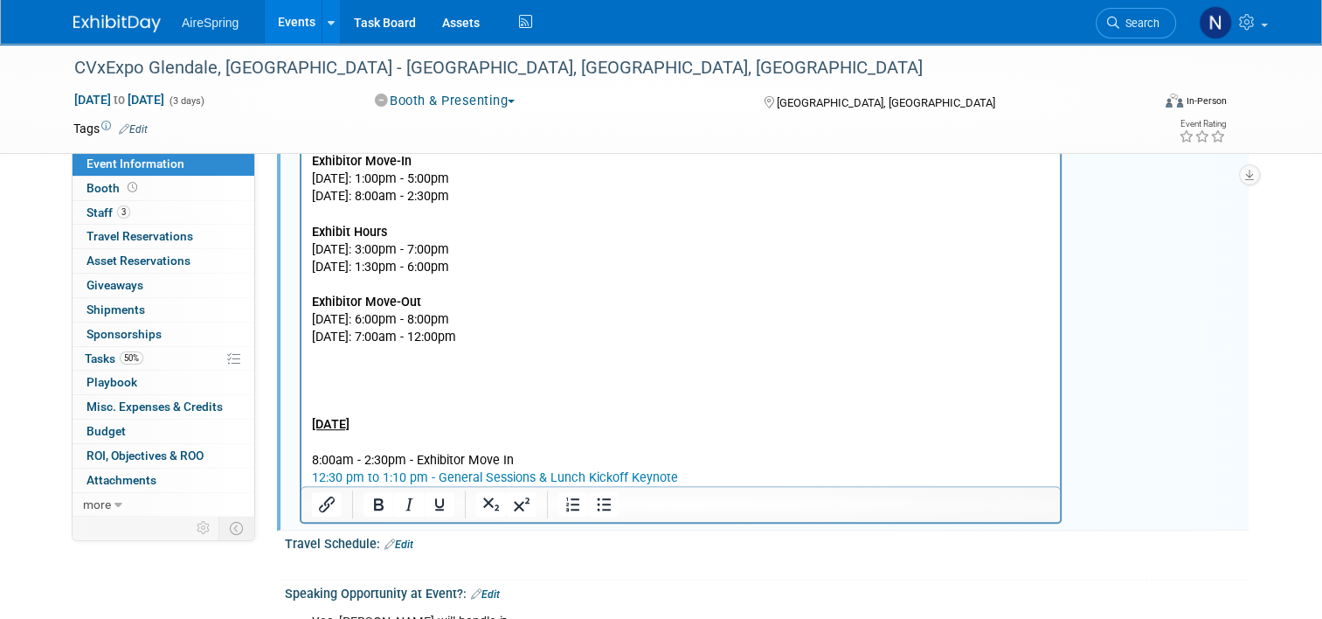
scroll to position [1049, 0]
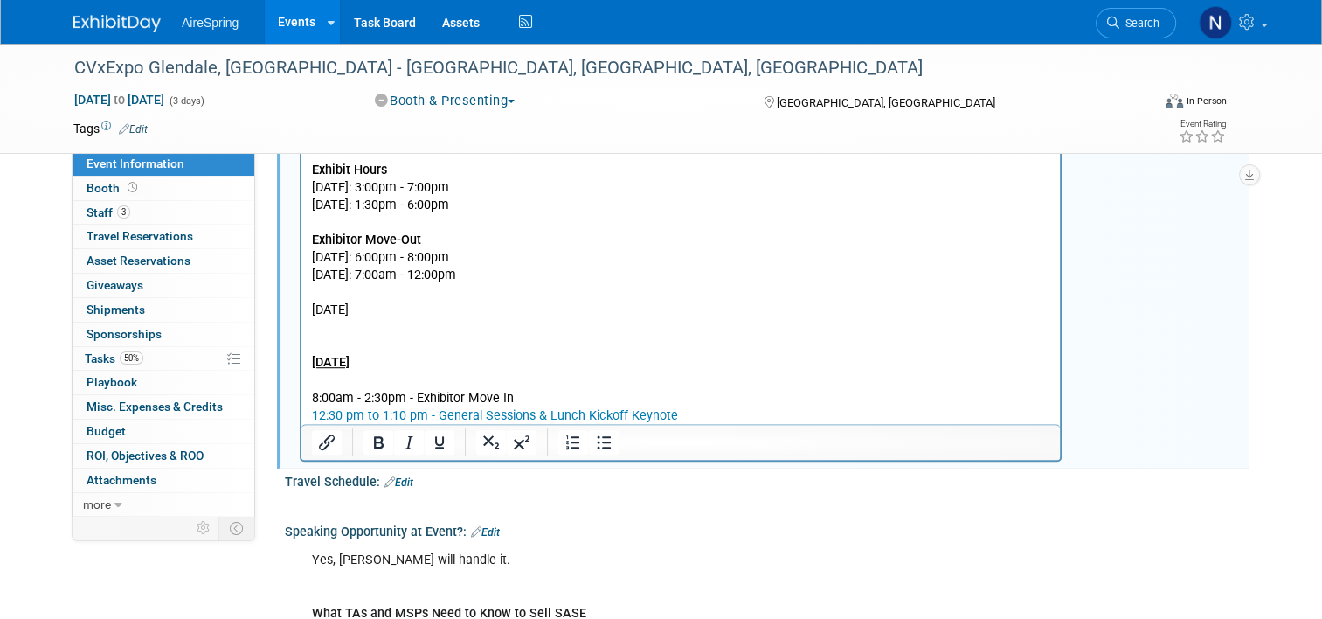
click at [404, 329] on p "Rich Text Area. Press ALT-0 for help." at bounding box center [681, 327] width 739 height 17
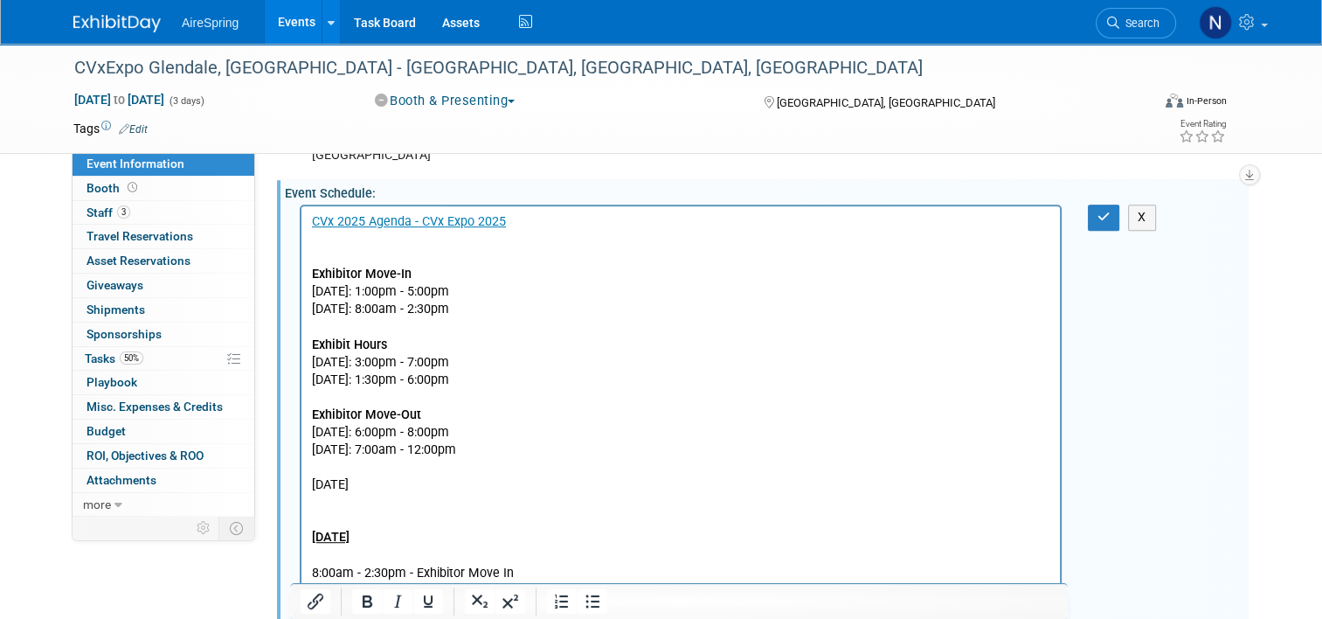
drag, startPoint x: 580, startPoint y: 292, endPoint x: 472, endPoint y: 288, distance: 107.6
click at [472, 288] on p "CVx 2025 Agenda - CVx Expo 2025 Exhibitor Move-In Monday, November 3, 2025: 1:0…" at bounding box center [681, 336] width 739 height 246
copy p "1:00pm - 5:00pm"
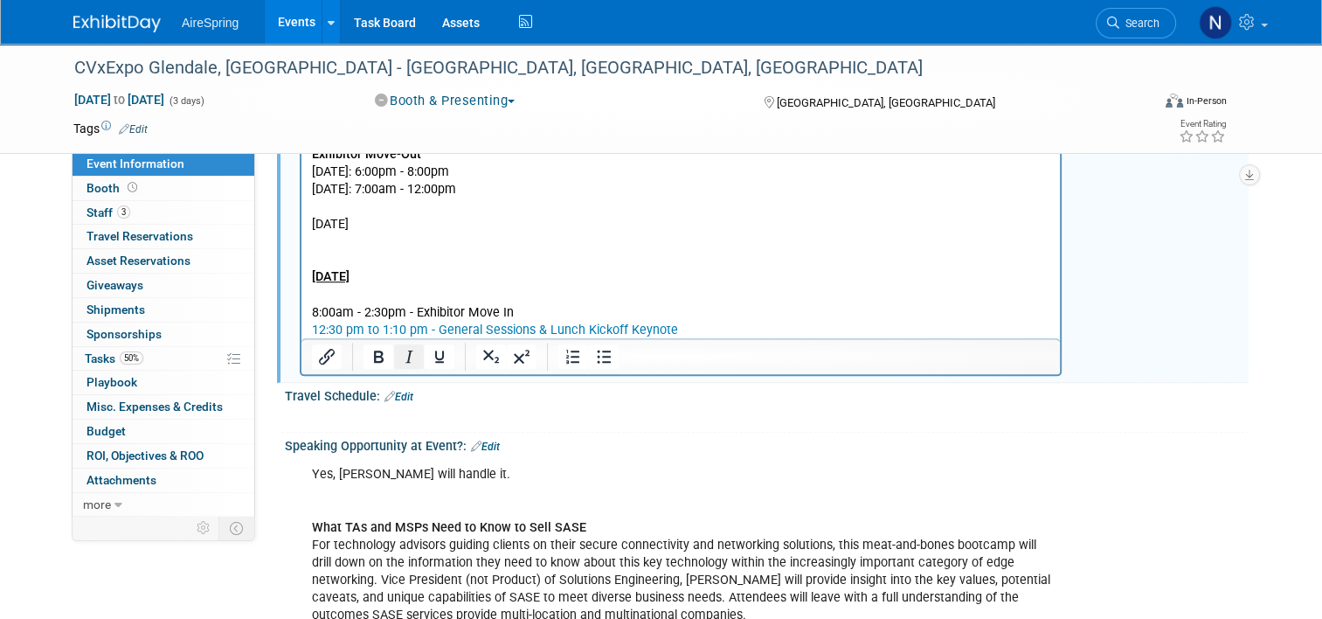
scroll to position [1136, 0]
click at [341, 246] on p "Rich Text Area. Press ALT-0 for help." at bounding box center [681, 241] width 739 height 17
click at [447, 238] on p "1:00pm - 5:00pm" at bounding box center [681, 241] width 739 height 17
click at [397, 402] on div "X" at bounding box center [765, 406] width 942 height 9
click at [399, 392] on link "Edit" at bounding box center [399, 395] width 29 height 12
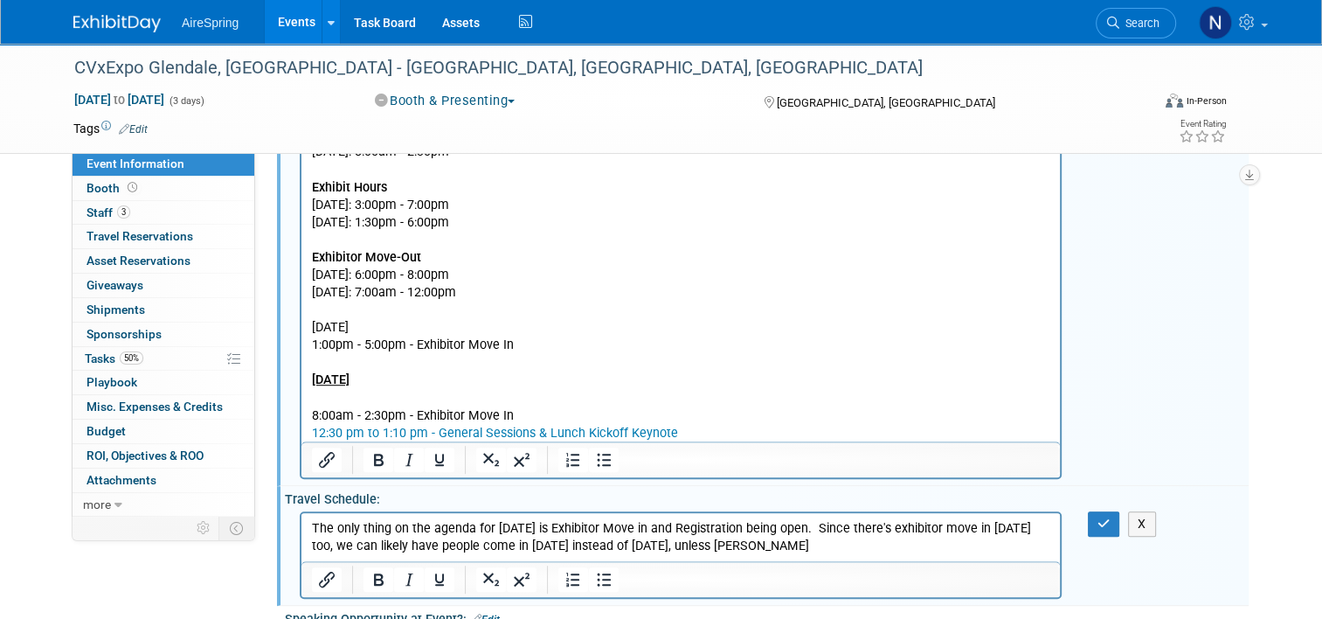
scroll to position [1224, 0]
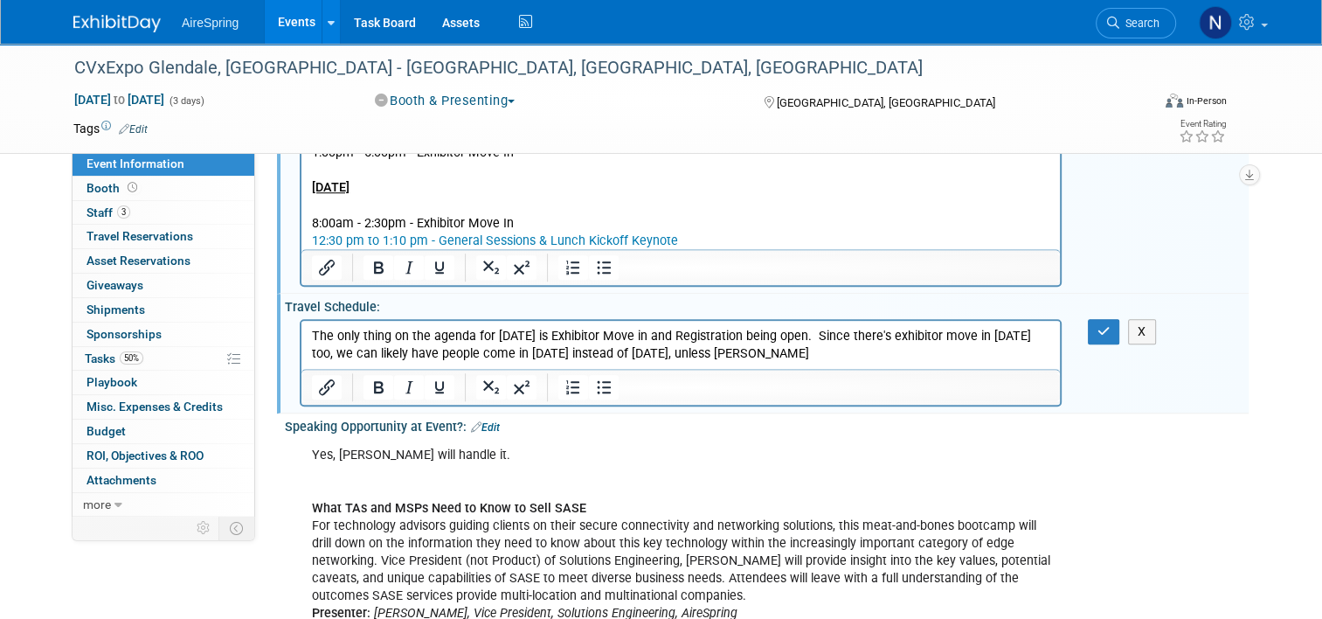
drag, startPoint x: 854, startPoint y: 354, endPoint x: 745, endPoint y: 356, distance: 109.3
click at [745, 356] on p "The only thing on the agenda for Monday, Nov 5th is Exhibitor Move in and Regis…" at bounding box center [681, 344] width 739 height 35
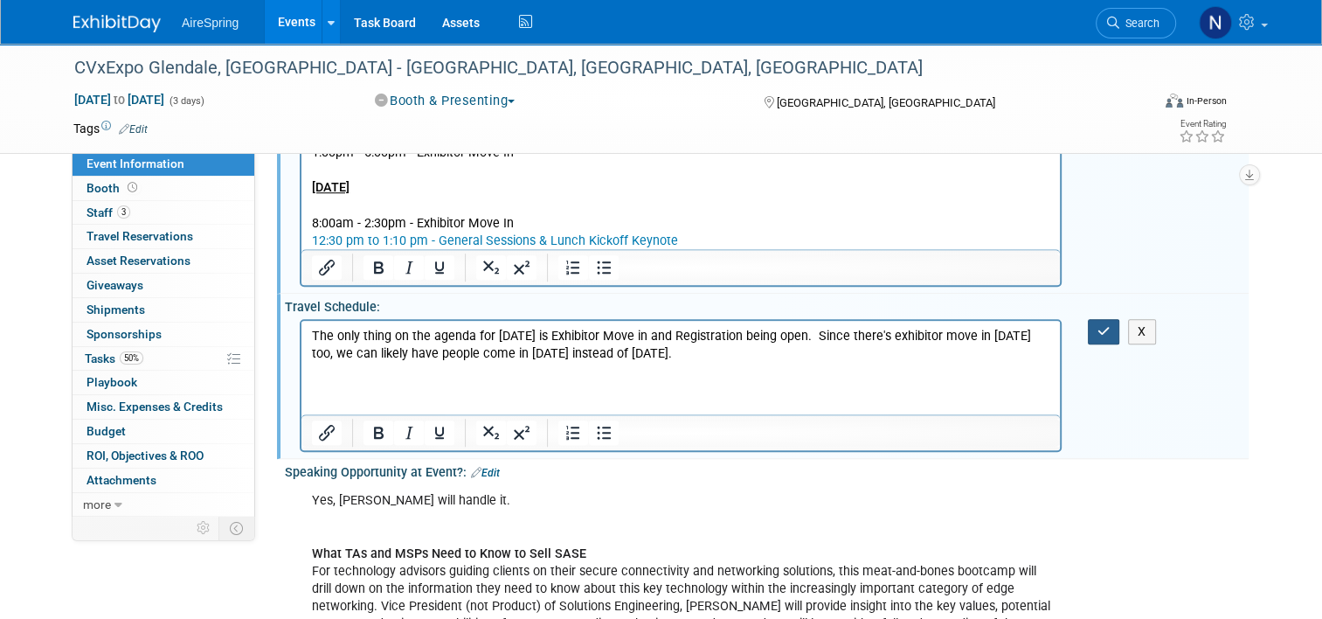
click at [1102, 324] on button "button" at bounding box center [1104, 331] width 32 height 25
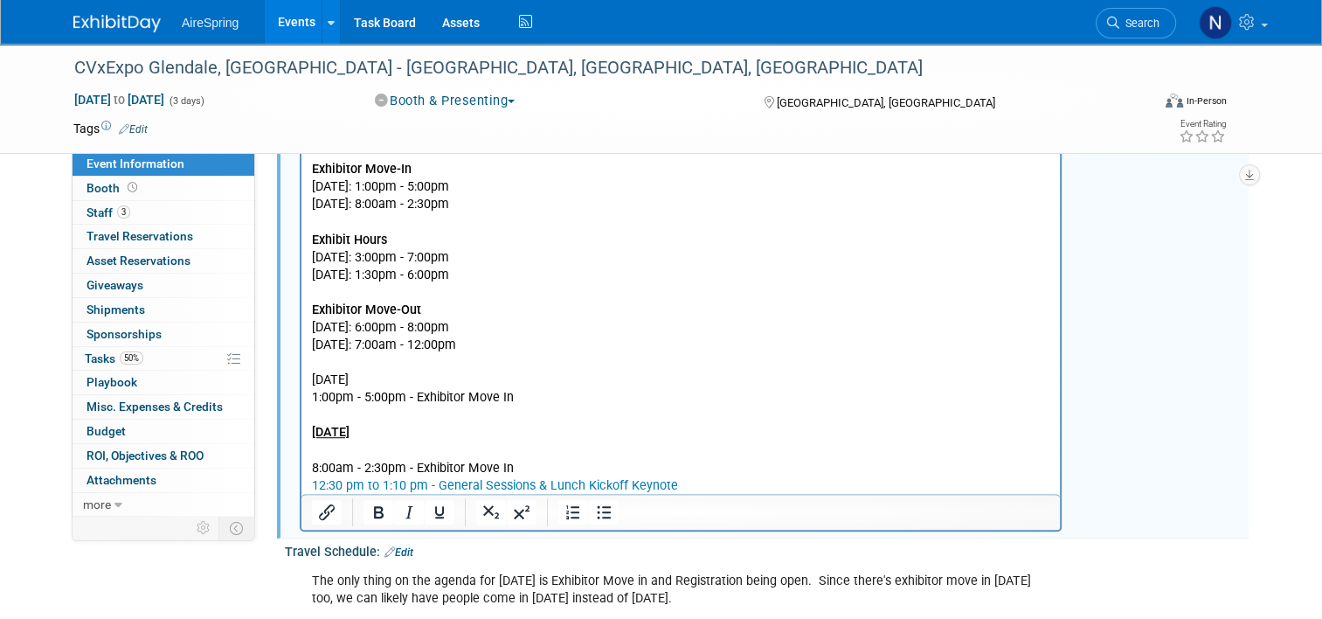
scroll to position [874, 0]
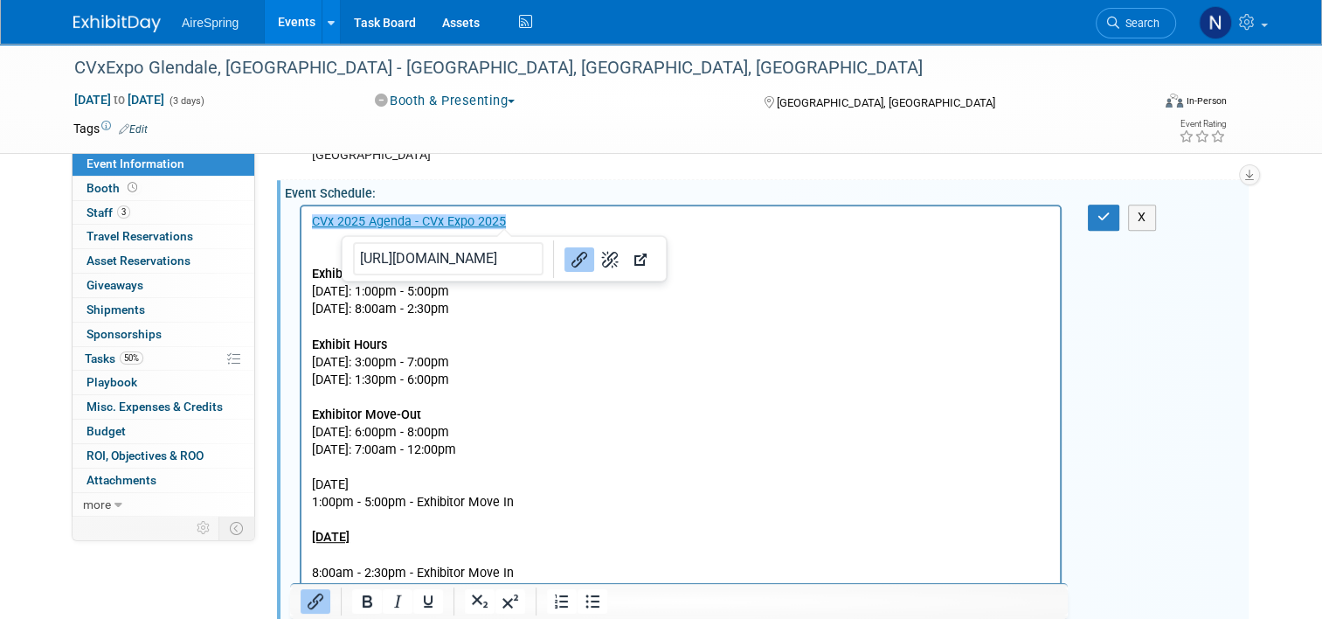
drag, startPoint x: 515, startPoint y: 226, endPoint x: 302, endPoint y: 216, distance: 212.7
click at [302, 216] on html "CVx 2025 Agenda - CVx Expo 2025﻿ Exhibitor Move-In Monday, November 3, 2025: 1:…" at bounding box center [681, 402] width 759 height 393
copy link "CVx 2025 Agenda - CVx Expo 2025﻿"
click at [531, 391] on p "CVx 2025 Agenda - CVx Expo 2025﻿ Exhibitor Move-In Monday, November 3, 2025: 1:…" at bounding box center [681, 336] width 739 height 246
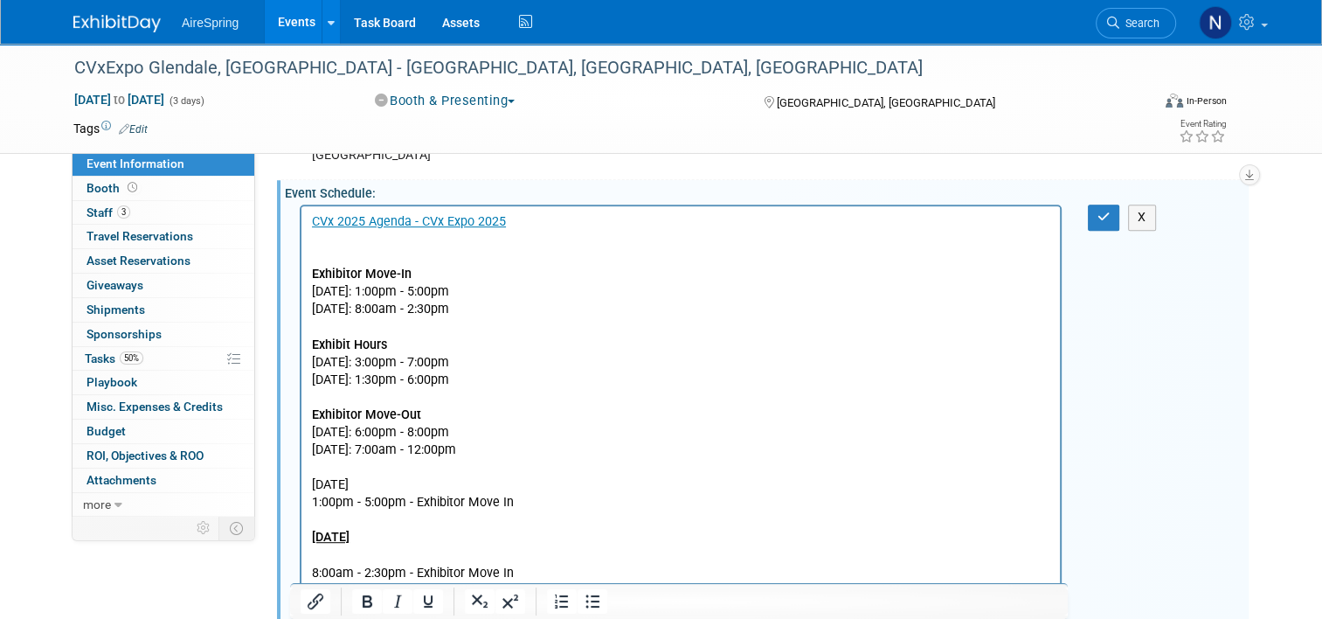
click at [362, 251] on p "CVx 2025 Agenda - CVx Expo 2025﻿ Exhibitor Move-In Monday, November 3, 2025: 1:…" at bounding box center [681, 336] width 739 height 246
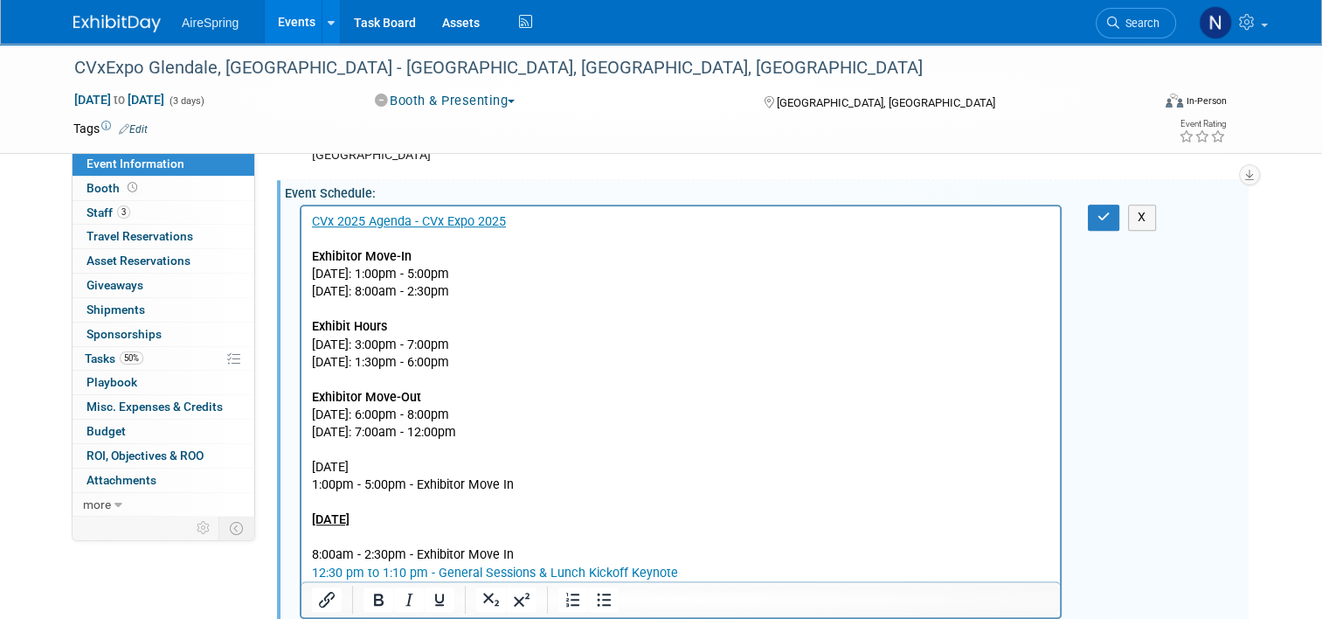
click at [366, 441] on p "Rich Text Area. Press ALT-0 for help." at bounding box center [681, 449] width 739 height 17
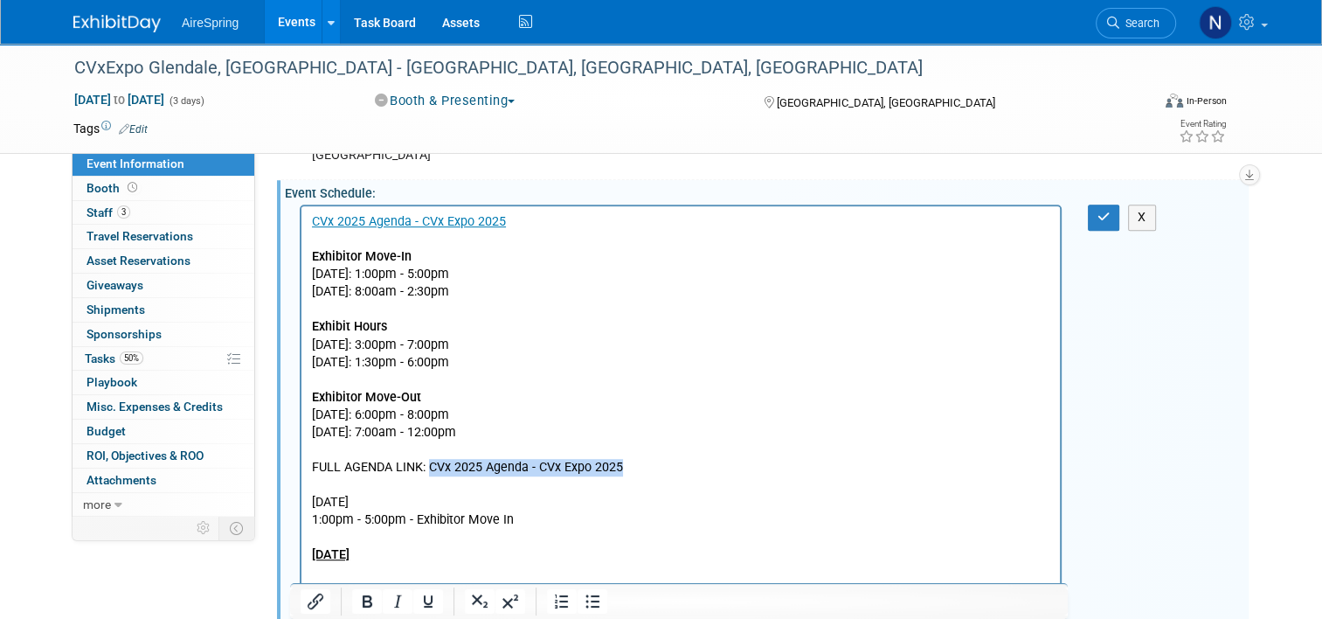
drag, startPoint x: 673, startPoint y: 471, endPoint x: 429, endPoint y: 472, distance: 243.9
click at [429, 473] on p "FULL AGENDA LINK: CVx 2025 Agenda - CVx Expo 2025" at bounding box center [681, 467] width 739 height 17
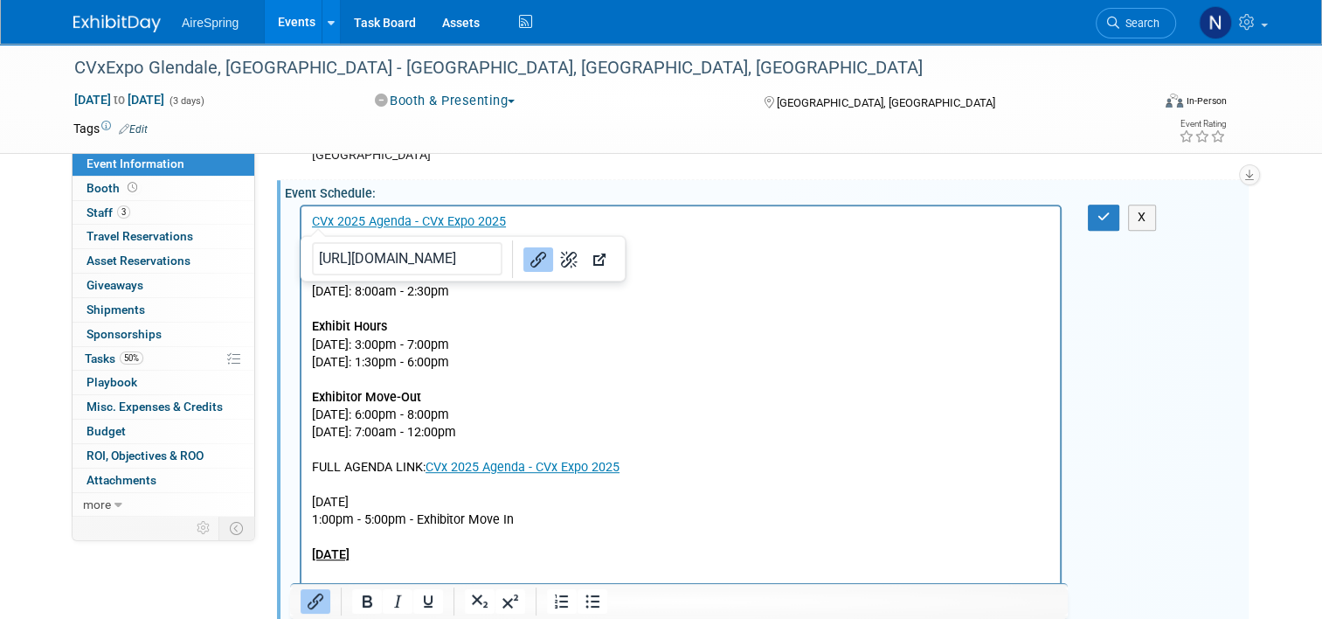
click at [807, 373] on p "﻿CVx 2025 Agenda - CVx Expo 2025 Exhibitor Move-In Monday, November 3, 2025: 1:…" at bounding box center [681, 327] width 739 height 228
drag, startPoint x: 430, startPoint y: 468, endPoint x: 295, endPoint y: 454, distance: 136.2
click at [302, 454] on html "CVx 2025 Agenda - CVx Expo 2025 Exhibitor Move-In Monday, November 3, 2025: 1:0…" at bounding box center [681, 411] width 759 height 411
click at [809, 500] on p "Monday, November 3" at bounding box center [681, 502] width 739 height 17
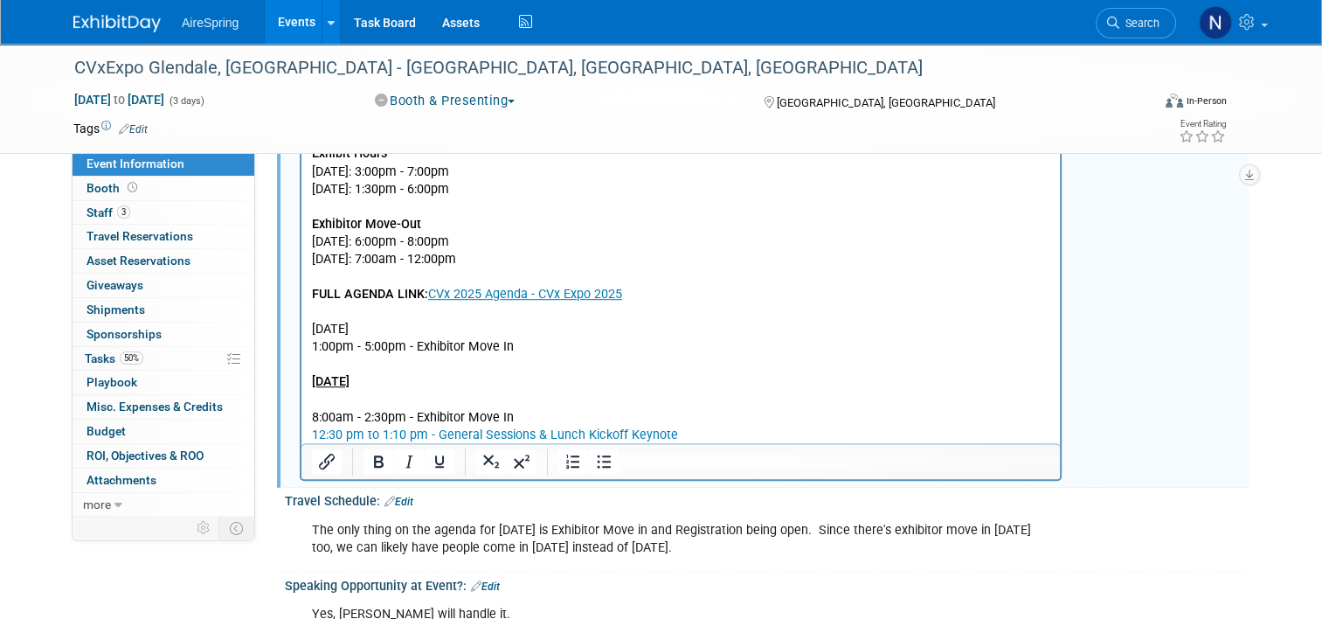
scroll to position [1049, 0]
click at [532, 342] on p "1:00pm - 5:00pm - Exhibitor Move In" at bounding box center [681, 345] width 739 height 17
click at [553, 411] on p "8:00am - 2:30pm - Exhibitor Move In" at bounding box center [681, 415] width 739 height 17
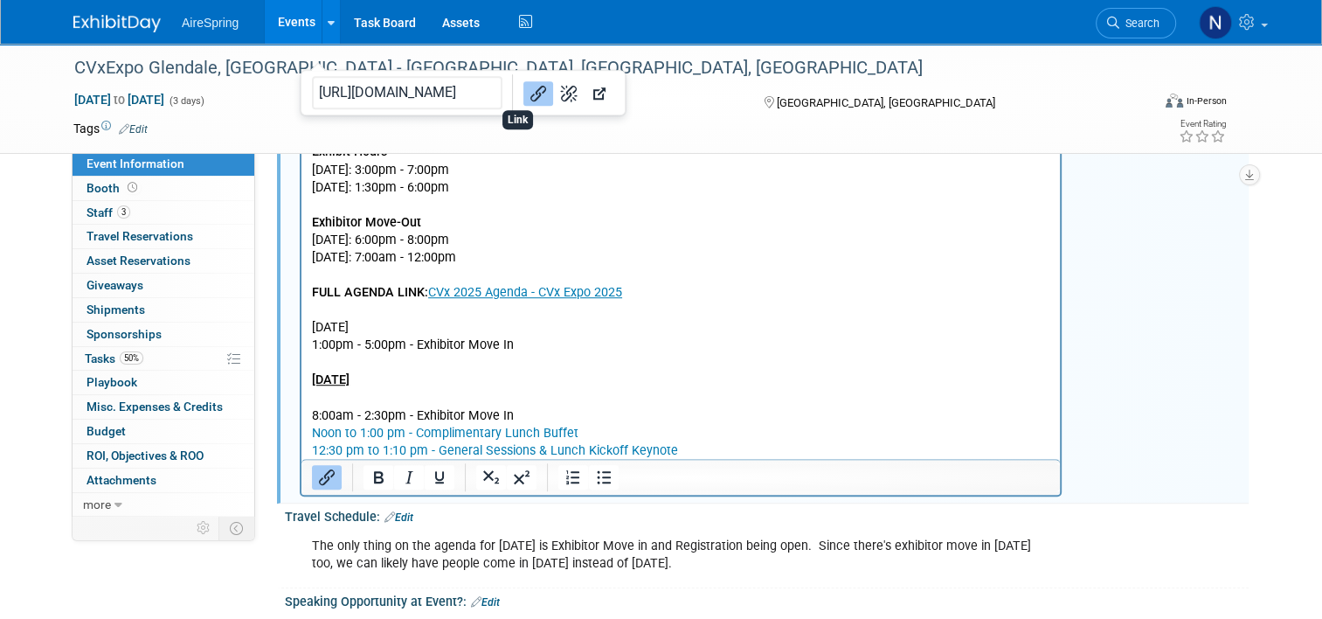
click at [528, 84] on icon "Link" at bounding box center [538, 92] width 21 height 21
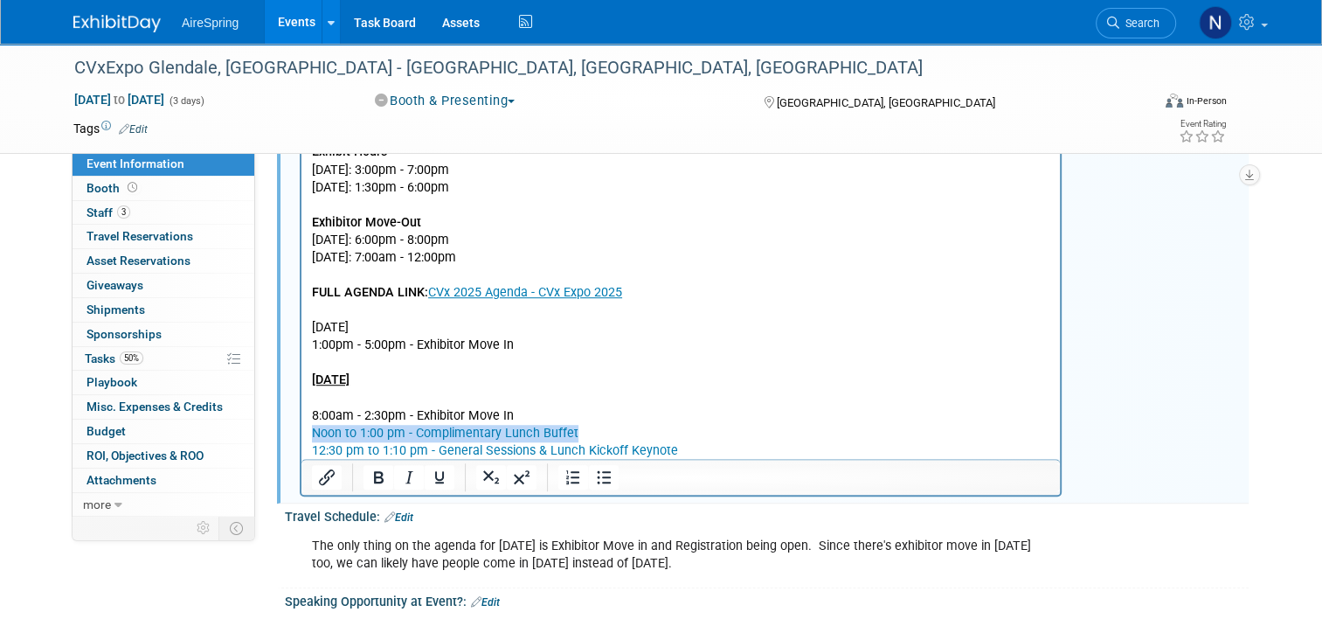
drag, startPoint x: 600, startPoint y: 436, endPoint x: 312, endPoint y: 430, distance: 288.5
click at [307, 427] on html "CVx 2025 Agenda - CVx Expo 2025 Exhibitor Move-In Monday, November 3, 2025: 1:0…" at bounding box center [681, 245] width 759 height 428
click at [316, 479] on icon "Insert/edit link" at bounding box center [326, 477] width 21 height 21
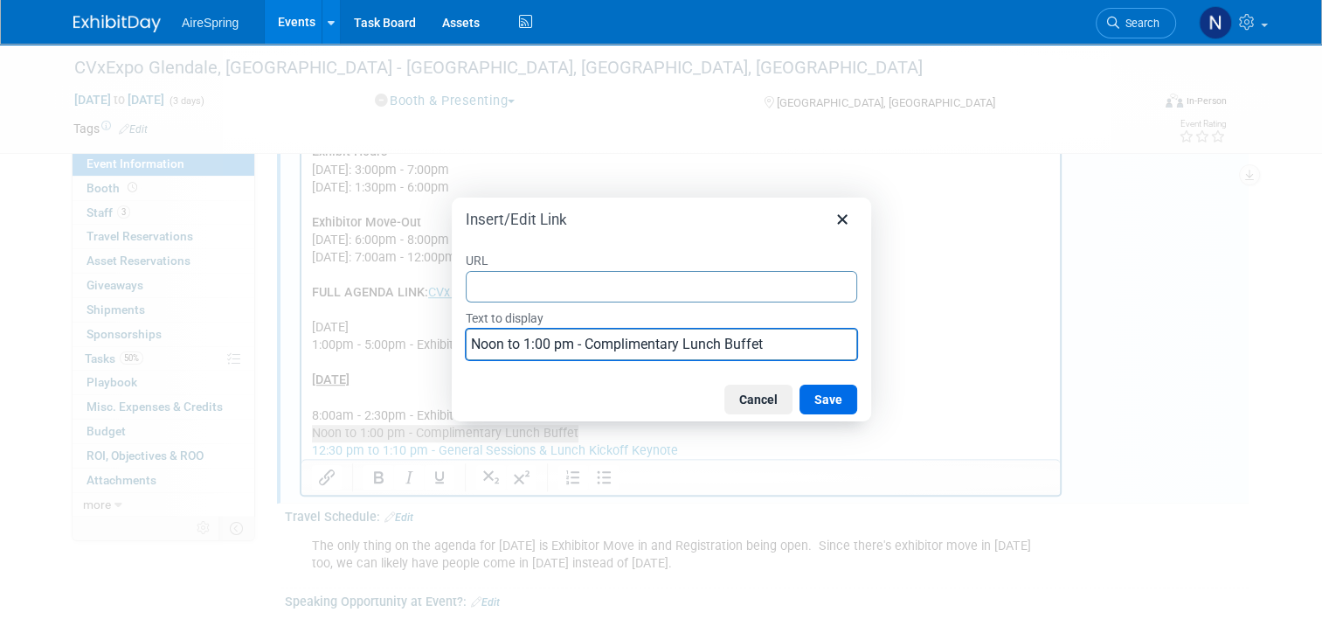
drag, startPoint x: 777, startPoint y: 344, endPoint x: 458, endPoint y: 345, distance: 319.0
click at [458, 345] on div "URL Text to display Noon to 1:00 pm - Complimentary Lunch Buffet" at bounding box center [662, 305] width 420 height 143
click at [755, 405] on button "Cancel" at bounding box center [759, 400] width 68 height 30
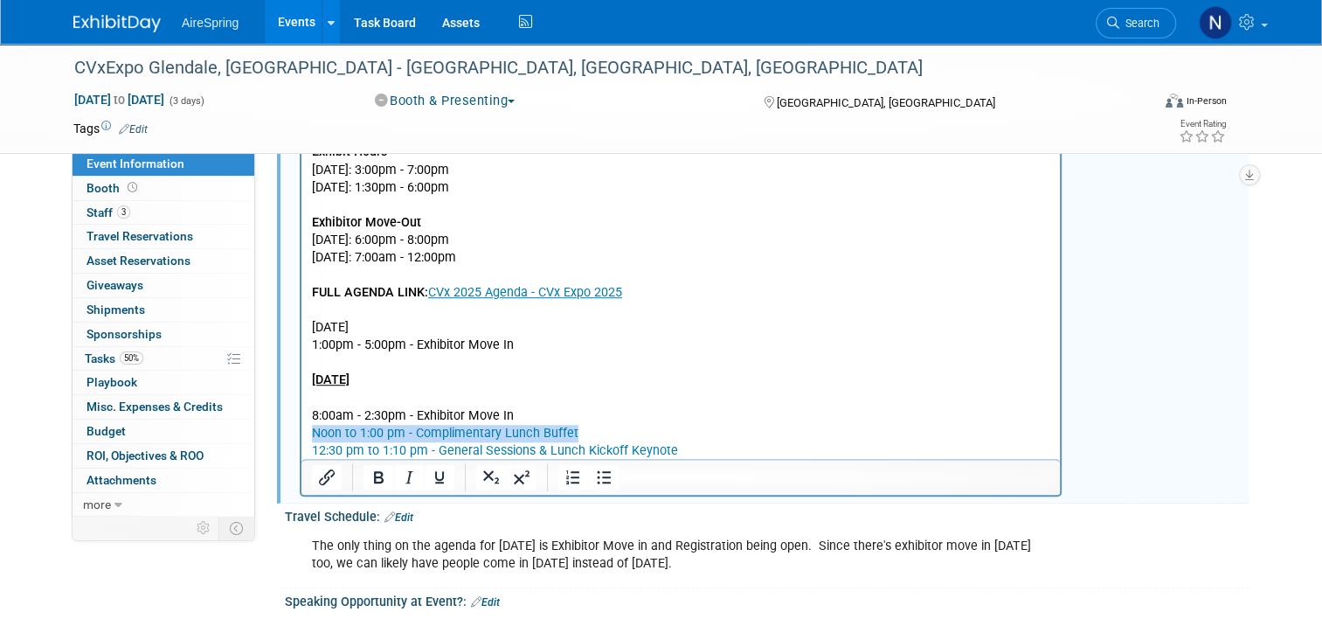
click at [612, 428] on p "Noon to 1:00 pm - Complimentary Lunch Buffet" at bounding box center [681, 433] width 739 height 17
click at [554, 412] on p "8:00am - 2:30pm - Exhibitor Move In" at bounding box center [681, 415] width 739 height 17
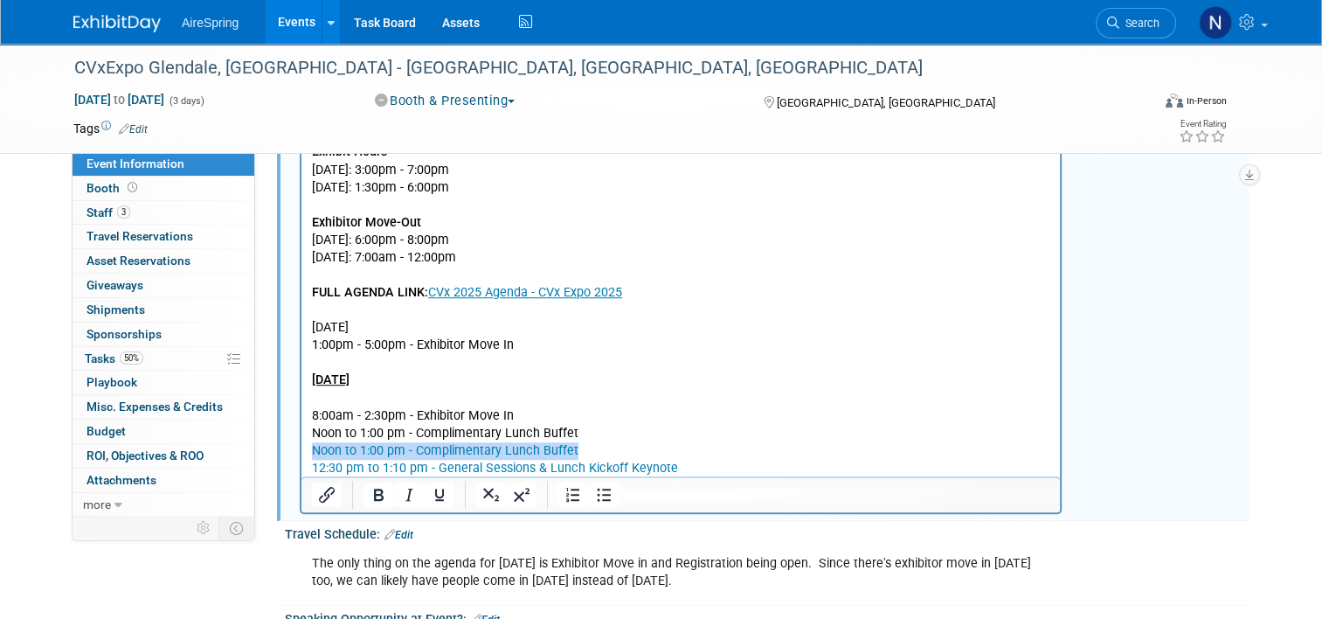
drag, startPoint x: 589, startPoint y: 447, endPoint x: 1240, endPoint y: 627, distance: 675.6
click at [302, 447] on html "CVx 2025 Agenda - CVx Expo 2025 Exhibitor Move-In Monday, November 3, 2025: 1:0…" at bounding box center [681, 254] width 759 height 446
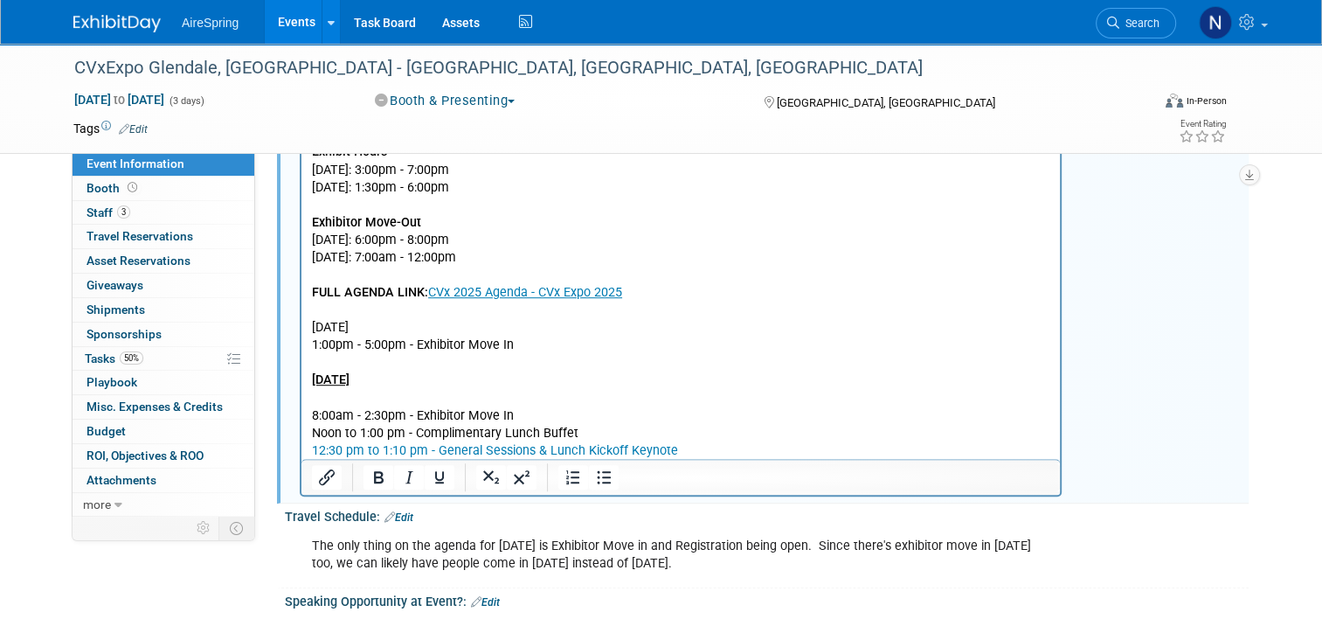
drag, startPoint x: 429, startPoint y: 326, endPoint x: 274, endPoint y: 335, distance: 155.0
click at [302, 335] on html "CVx 2025 Agenda - CVx Expo 2025 Exhibitor Move-In Monday, November 3, 2025: 1:0…" at bounding box center [681, 245] width 759 height 428
click at [429, 479] on icon "Underline" at bounding box center [439, 477] width 21 height 21
click at [309, 345] on html "CVx 2025 Agenda - CVx Expo 2025 Exhibitor Move-In Monday, November 3, 2025: 1:0…" at bounding box center [681, 245] width 759 height 428
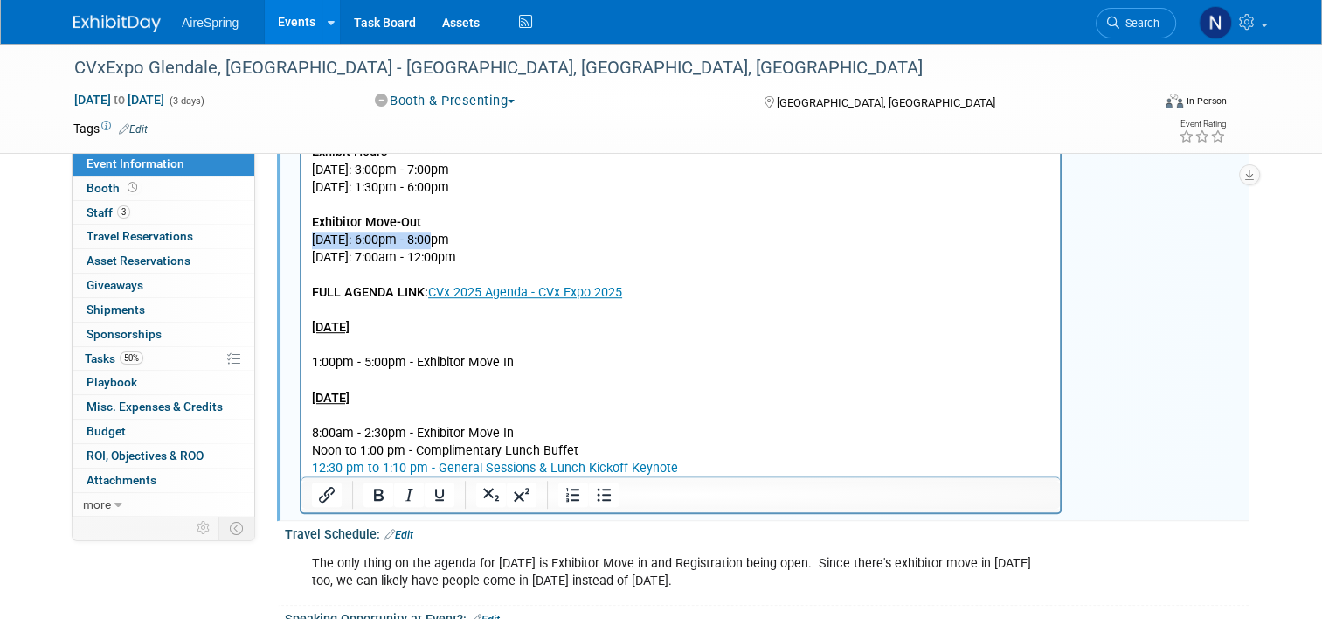
drag, startPoint x: 448, startPoint y: 239, endPoint x: 589, endPoint y: 276, distance: 146.5
click at [302, 248] on html "CVx 2025 Agenda - CVx Expo 2025 Exhibitor Move-In Monday, November 3, 2025: 1:0…" at bounding box center [681, 254] width 759 height 446
copy p "Wednesday, November 5"
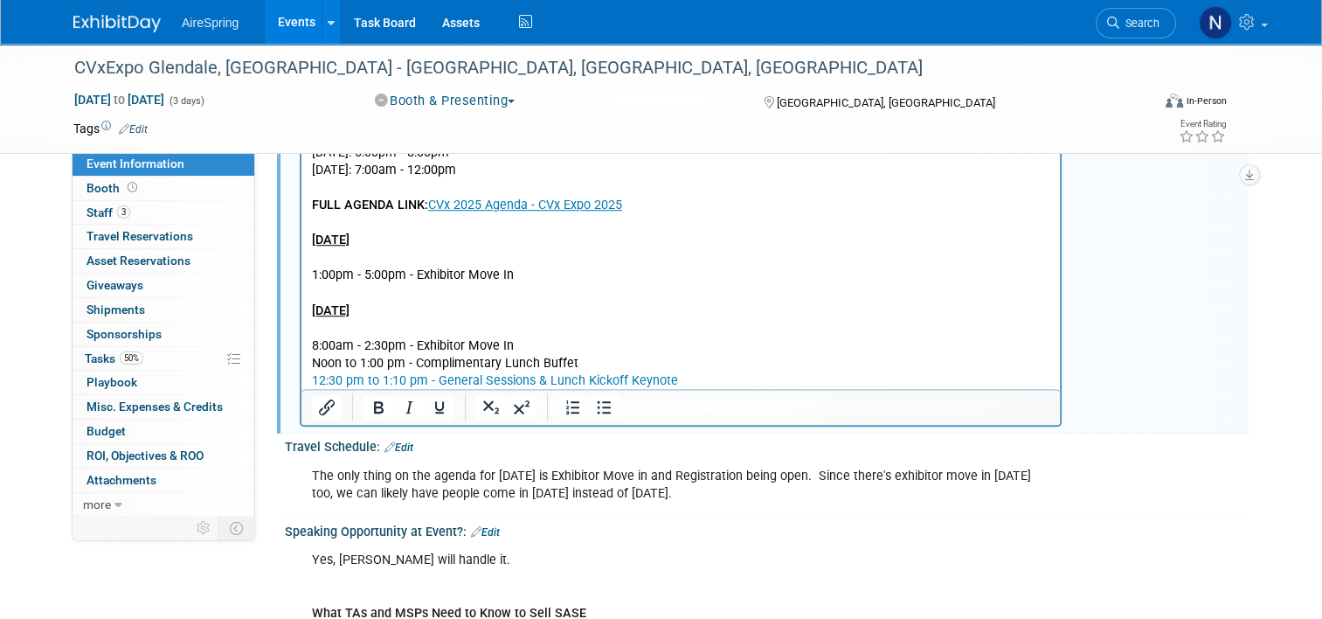
click at [765, 378] on p "12:30 pm to 1:10 pm - General Sessions & Lunch Kickoff Keynote" at bounding box center [681, 381] width 739 height 17
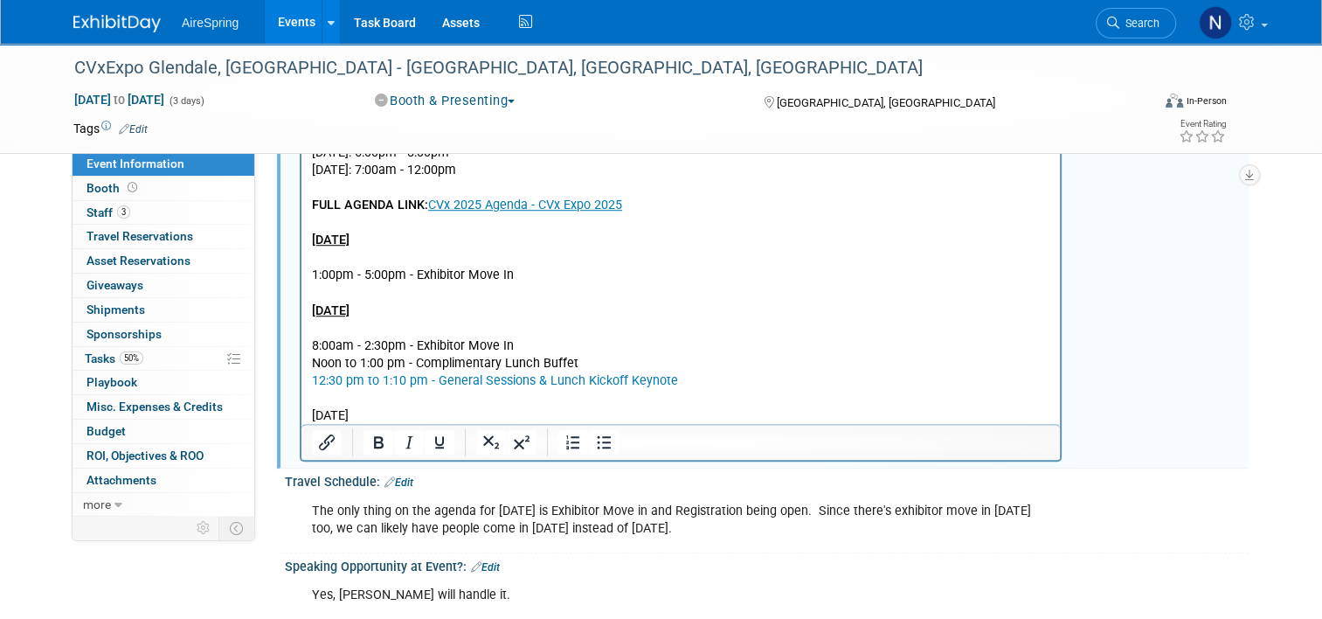
click at [604, 416] on p "Wednesday, November 5" at bounding box center [681, 416] width 739 height 17
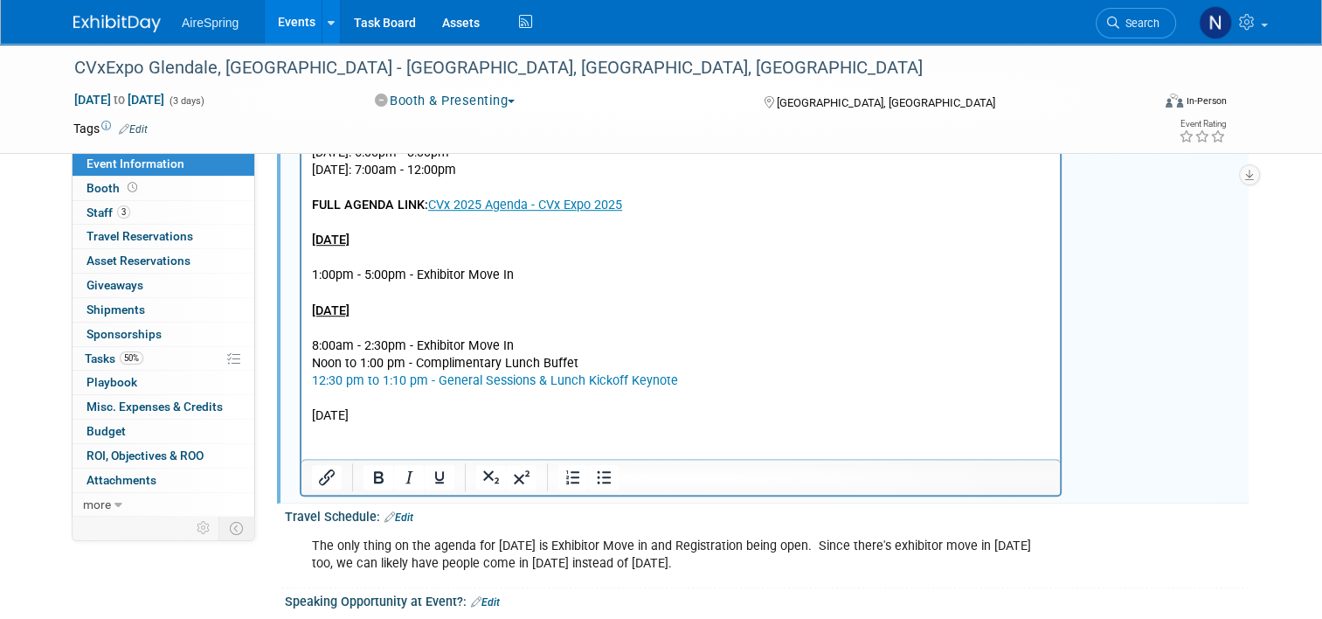
drag, startPoint x: 457, startPoint y: 421, endPoint x: 304, endPoint y: 416, distance: 153.1
click at [304, 416] on html "CVx 2025 Agenda - CVx Expo 2025 Exhibitor Move-In Monday, November 3, 2025: 1:0…" at bounding box center [681, 203] width 759 height 516
click at [611, 273] on p "1:00pm - 5:00pm - Exhibitor Move In" at bounding box center [681, 275] width 739 height 17
click at [580, 361] on p "Noon to 1:00 pm - Complimentary Lunch Buffet" at bounding box center [681, 364] width 739 height 17
click at [712, 373] on p "12:30 pm to 1:10 pm - General Sessions & Lunch Kickoff Keynote" at bounding box center [681, 381] width 739 height 17
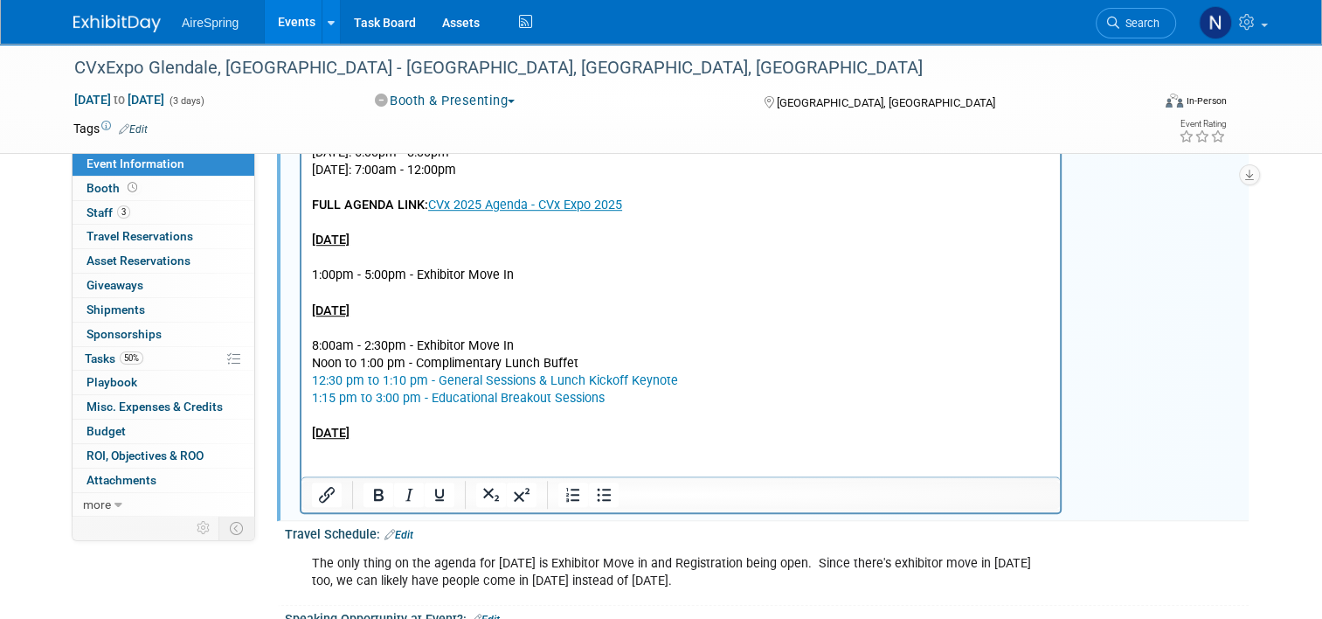
click at [684, 397] on p "1:15 pm to 3:00 pm - Educational Breakout Sessions" at bounding box center [681, 399] width 739 height 17
click at [464, 411] on p "Rich Text Area. Press ALT-0 for help." at bounding box center [681, 416] width 739 height 17
click at [526, 422] on p "3:00 pm to 7:00 pm - Expo Hall Open" at bounding box center [681, 416] width 739 height 17
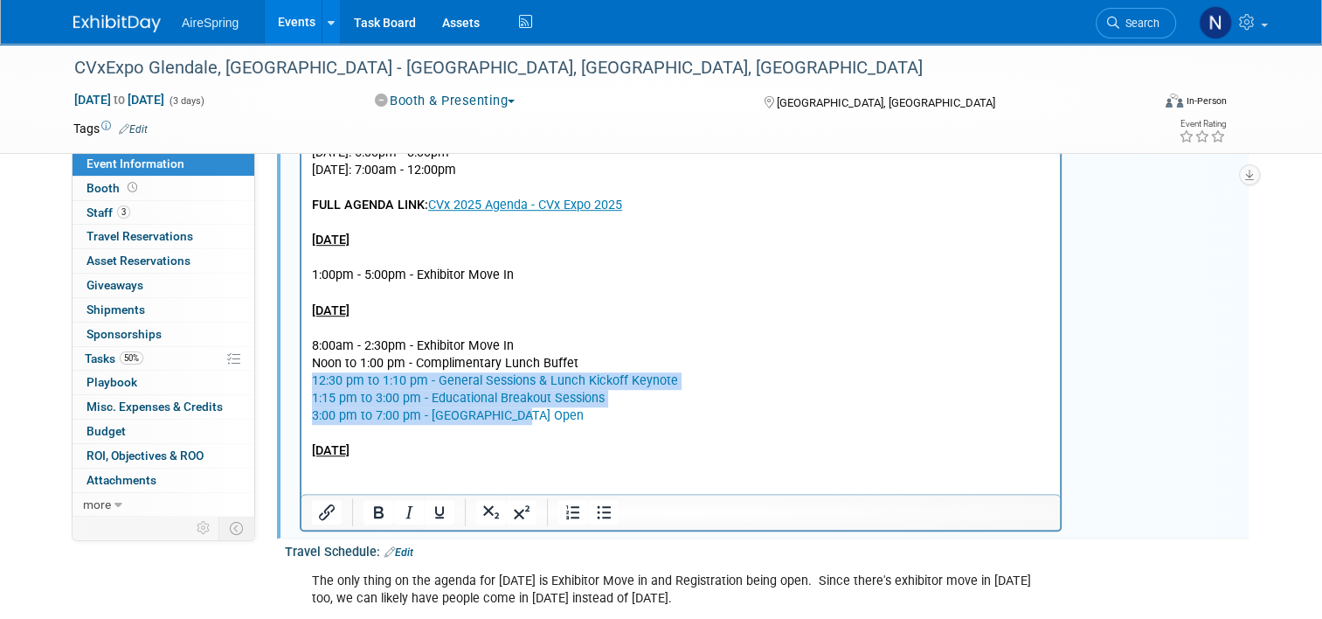
drag, startPoint x: 536, startPoint y: 423, endPoint x: 590, endPoint y: 312, distance: 123.5
click at [302, 376] on html "CVx 2025 Agenda - CVx Expo 2025 Exhibitor Move-In Monday, November 3, 2025: 1:0…" at bounding box center [681, 220] width 759 height 551
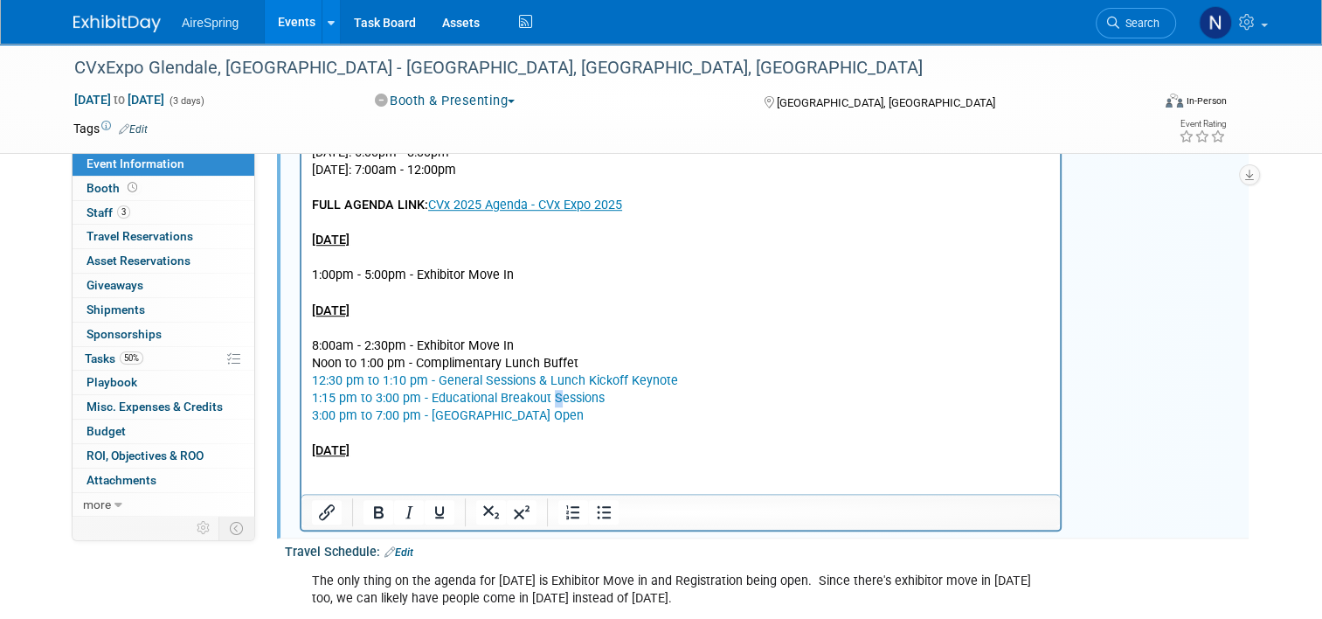
drag, startPoint x: 478, startPoint y: 362, endPoint x: 555, endPoint y: 395, distance: 83.8
click at [555, 395] on link "1:15 pm to 3:00 pm - Educational Breakout Sessions" at bounding box center [458, 399] width 293 height 15
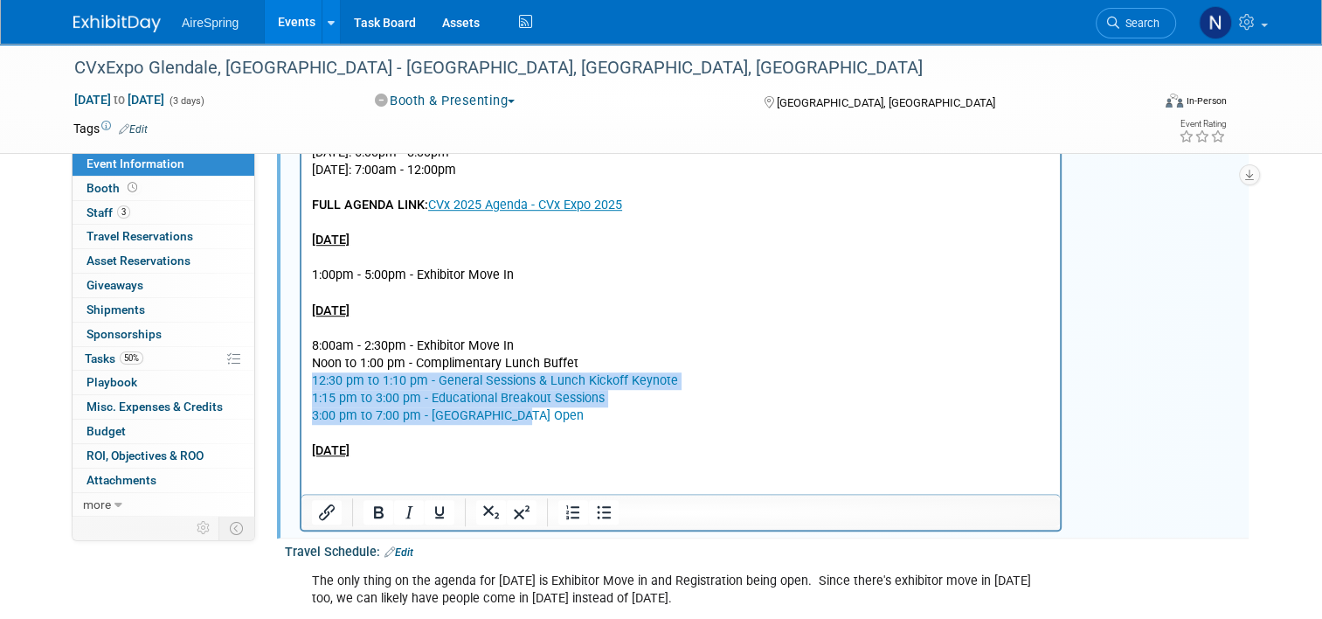
drag, startPoint x: 548, startPoint y: 411, endPoint x: 574, endPoint y: 319, distance: 95.5
click at [302, 377] on html "CVx 2025 Agenda - CVx Expo 2025 Exhibitor Move-In Monday, November 3, 2025: 1:0…" at bounding box center [681, 220] width 759 height 551
click at [316, 508] on icon "Insert/edit link" at bounding box center [326, 512] width 21 height 21
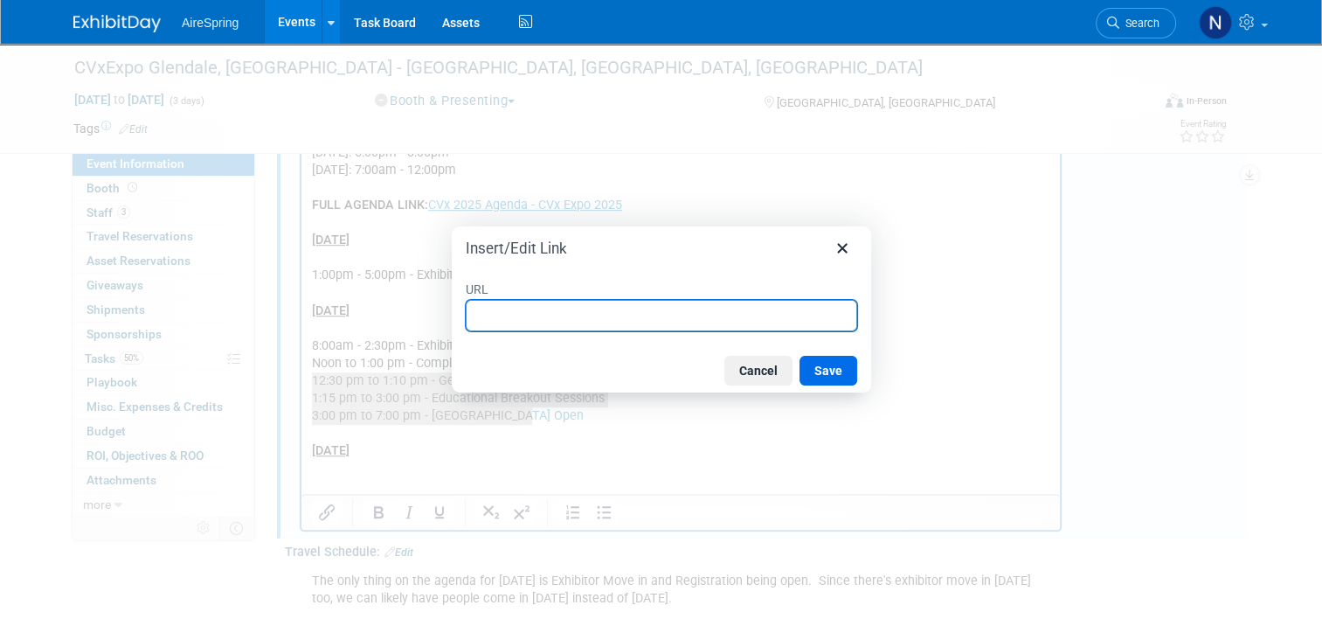
click at [304, 510] on div at bounding box center [661, 309] width 1322 height 619
click at [766, 367] on button "Cancel" at bounding box center [759, 371] width 68 height 30
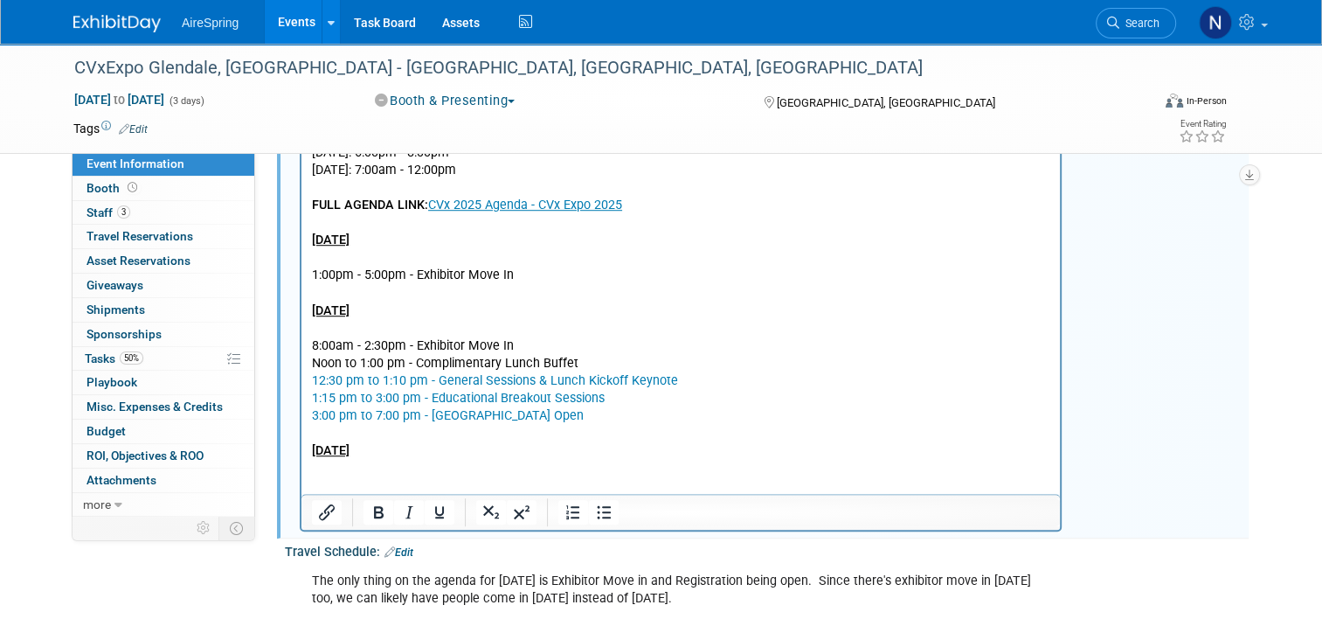
drag, startPoint x: 474, startPoint y: 365, endPoint x: 544, endPoint y: 413, distance: 84.4
click at [544, 413] on p "3:00 pm to 7:00 pm - Expo Hall Open" at bounding box center [681, 416] width 739 height 17
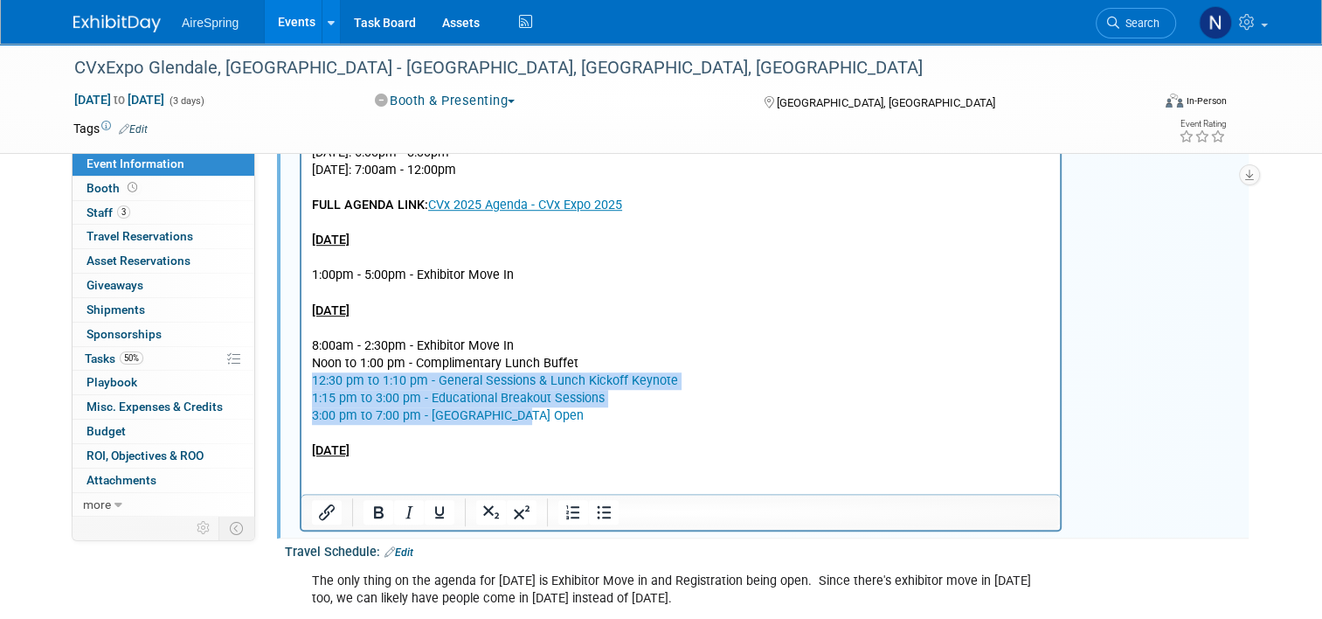
drag, startPoint x: 544, startPoint y: 416, endPoint x: 300, endPoint y: 385, distance: 245.8
click at [302, 385] on html "CVx 2025 Agenda - CVx Expo 2025 Exhibitor Move-In Monday, November 3, 2025: 1:0…" at bounding box center [681, 220] width 759 height 551
copy body "12:30 pm to 1:10 pm - General Sessions & Lunch Kickoff Keynote 1:15 pm to 3:00 …"
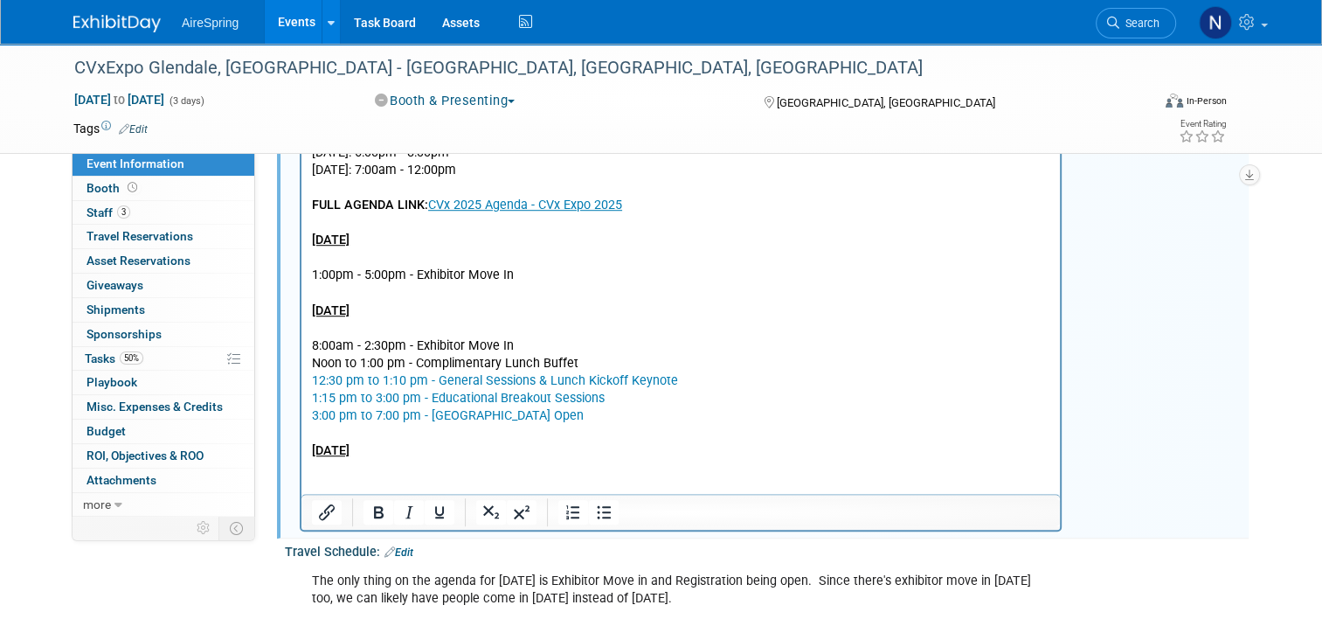
click at [442, 473] on p "Rich Text Area. Press ALT-0 for help." at bounding box center [681, 469] width 739 height 17
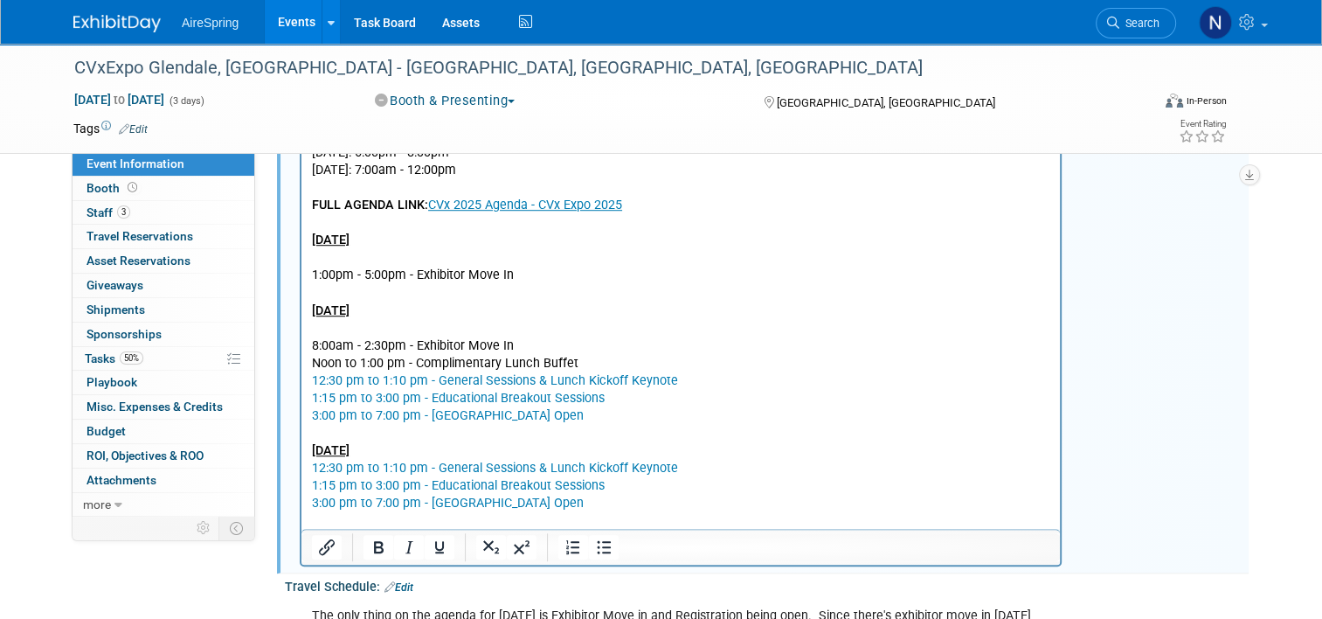
click at [545, 503] on p "3:00 pm to 7:00 pm - Expo Hall Open" at bounding box center [681, 504] width 739 height 17
click at [444, 497] on link "3:00 pm to 7:00 pm - Expo Hall Open" at bounding box center [448, 503] width 272 height 15
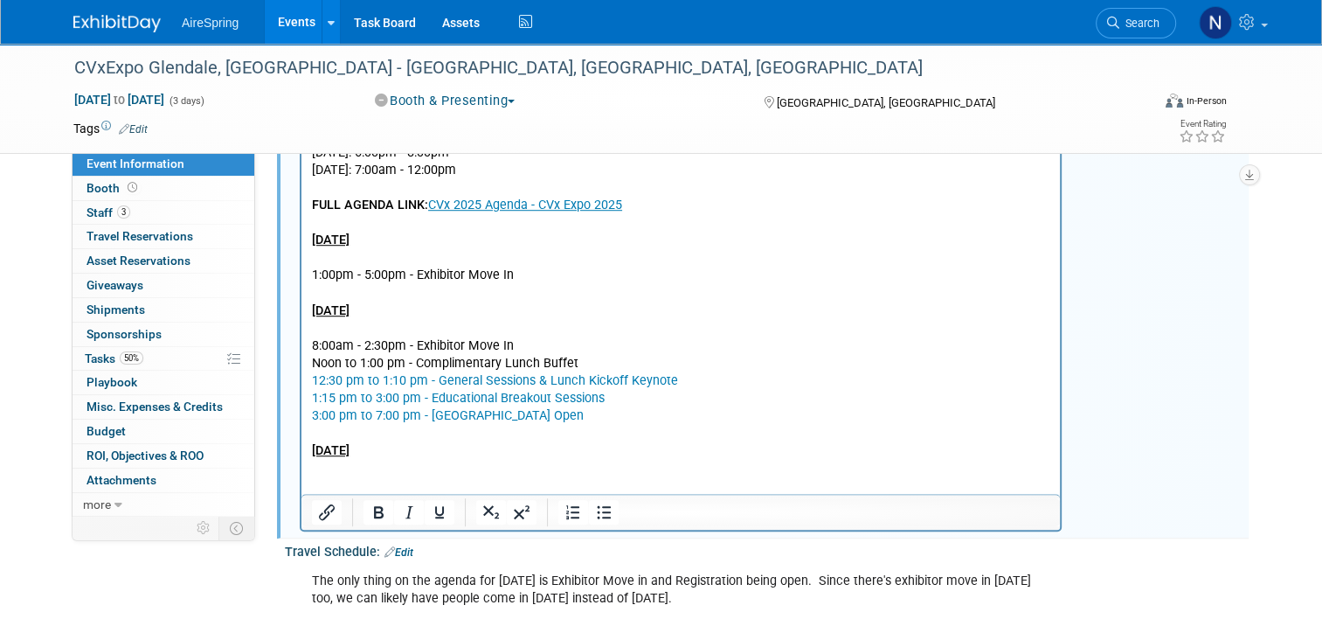
click at [577, 427] on p "Rich Text Area. Press ALT-0 for help." at bounding box center [681, 434] width 739 height 17
click at [468, 406] on link "1:15 pm to 3:00 pm - Educational Breakout Sessions" at bounding box center [458, 399] width 293 height 15
click at [470, 406] on p "1:15 pm to 3:00 pm - Educational Breakout Sessions" at bounding box center [681, 399] width 739 height 17
click at [538, 420] on p "3:00 pm to 7:00 pm - Expo Hall Open" at bounding box center [681, 416] width 739 height 17
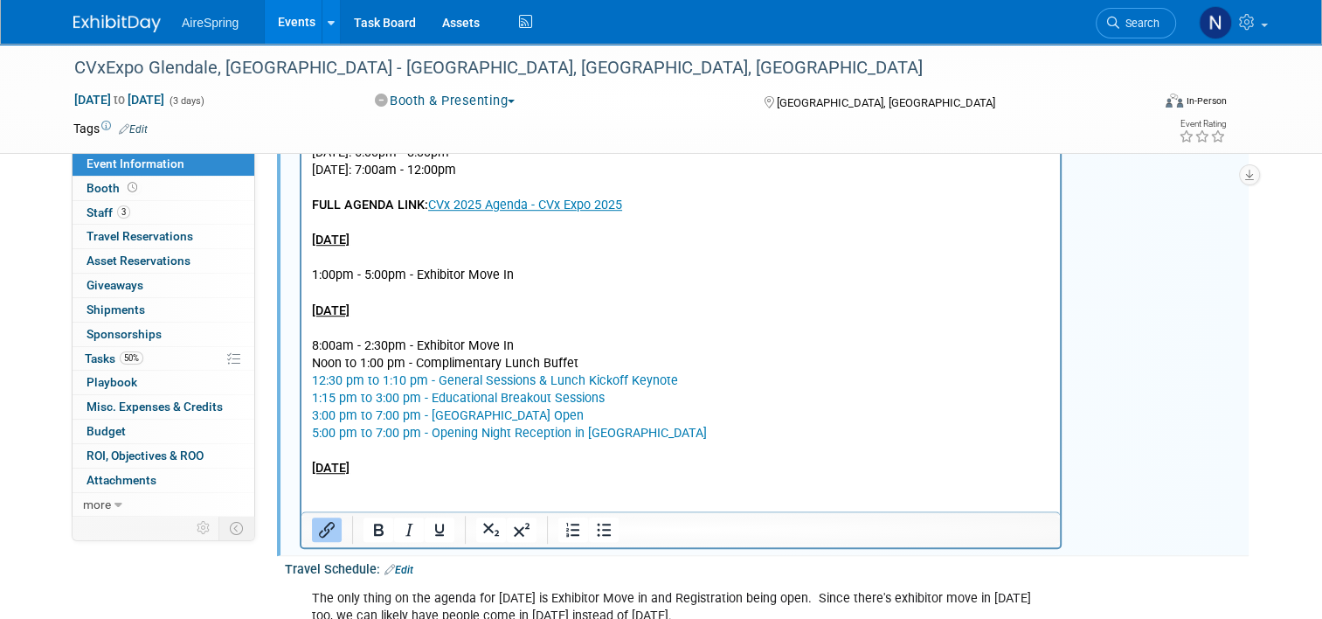
click at [573, 434] on link "5:00 pm to 7:00 pm - Opening Night Reception in Expo Hall" at bounding box center [509, 434] width 395 height 15
click at [684, 426] on p "5:00 pm to 7:00 pm - Opening Night Reception in Expo Hall" at bounding box center [681, 434] width 739 height 17
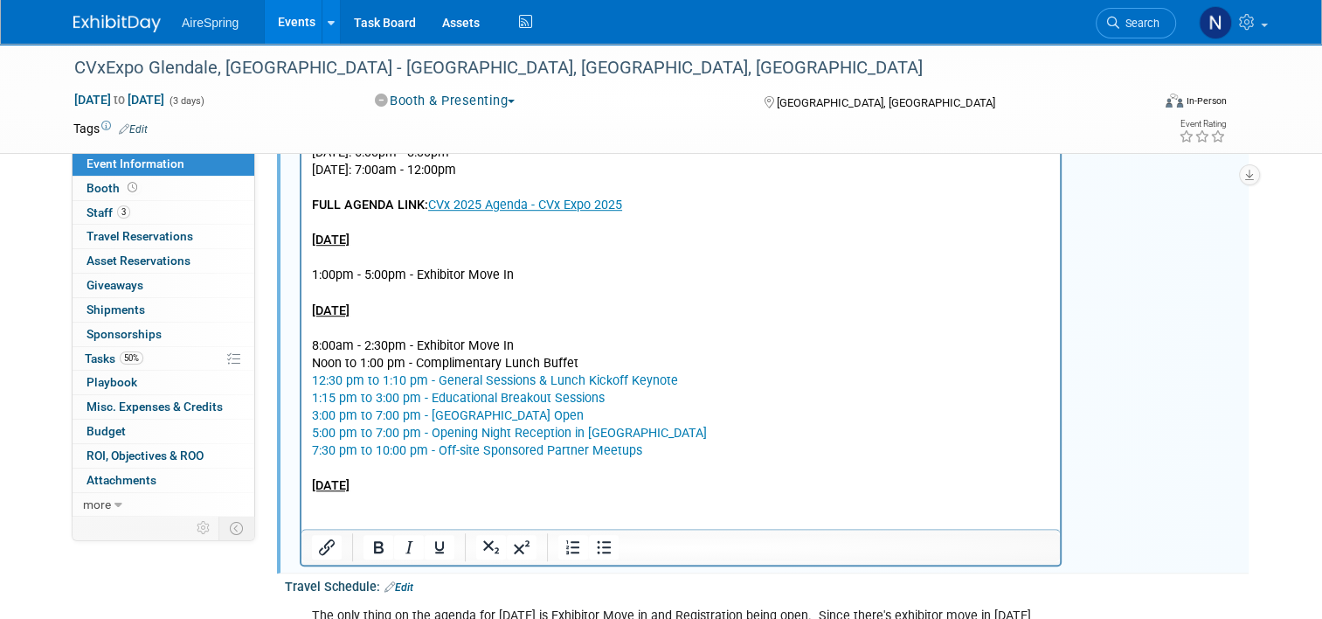
click at [478, 519] on p "Rich Text Area. Press ALT-0 for help." at bounding box center [681, 522] width 739 height 17
click at [614, 518] on p "8:30 am to 9:30 am - Complimentary Breakfast Buffet" at bounding box center [681, 522] width 739 height 17
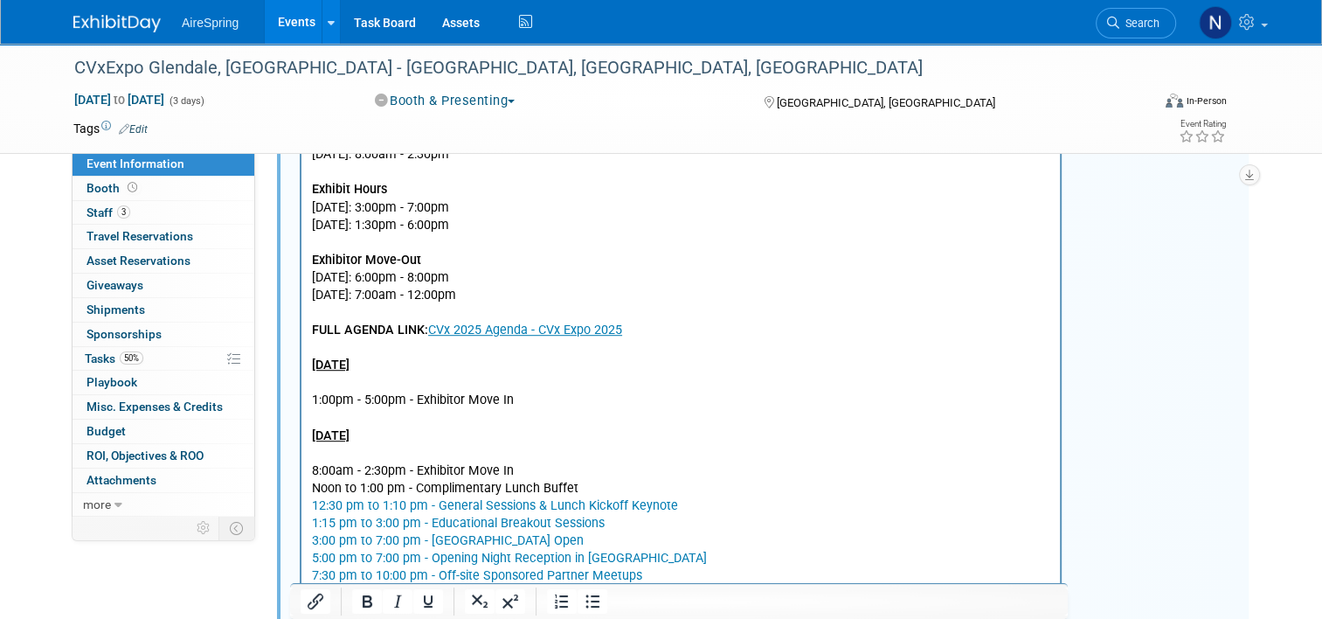
scroll to position [874, 0]
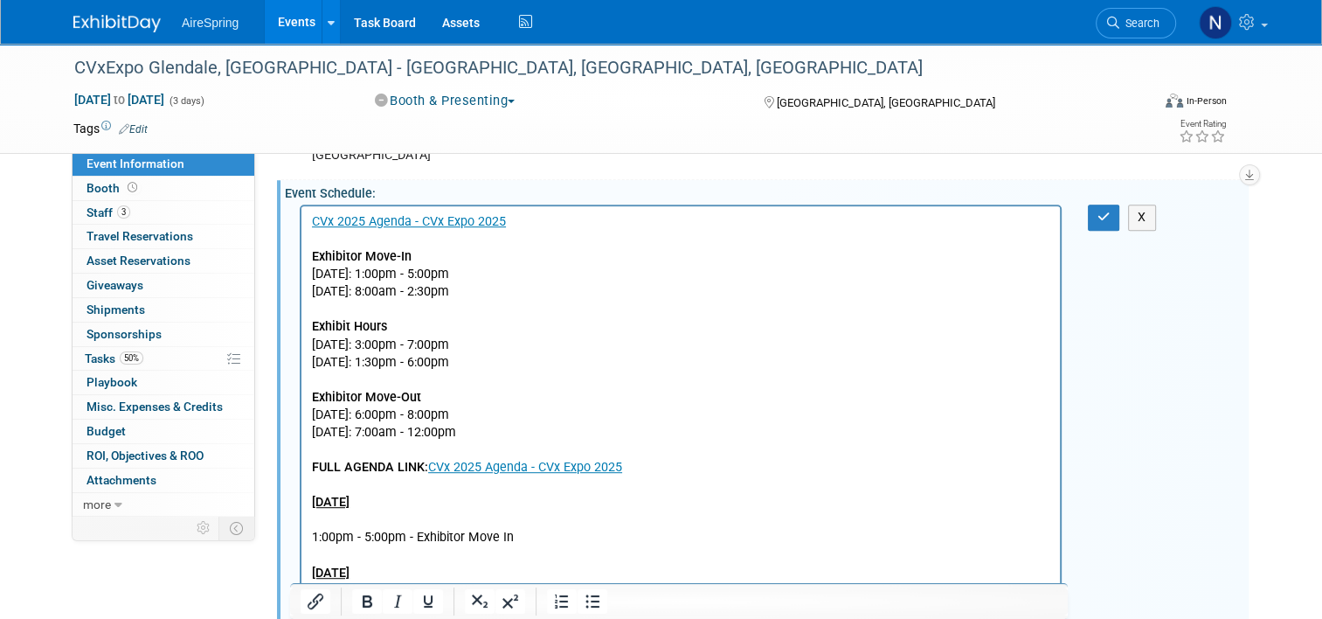
drag, startPoint x: 596, startPoint y: 411, endPoint x: 487, endPoint y: 412, distance: 109.3
click at [487, 412] on p "CVx 2025 Agenda - CVx Expo 2025 Exhibitor Move-In Monday, November 3, 2025: 1:0…" at bounding box center [681, 327] width 739 height 228
copy p "6:00pm - 8:00pm"
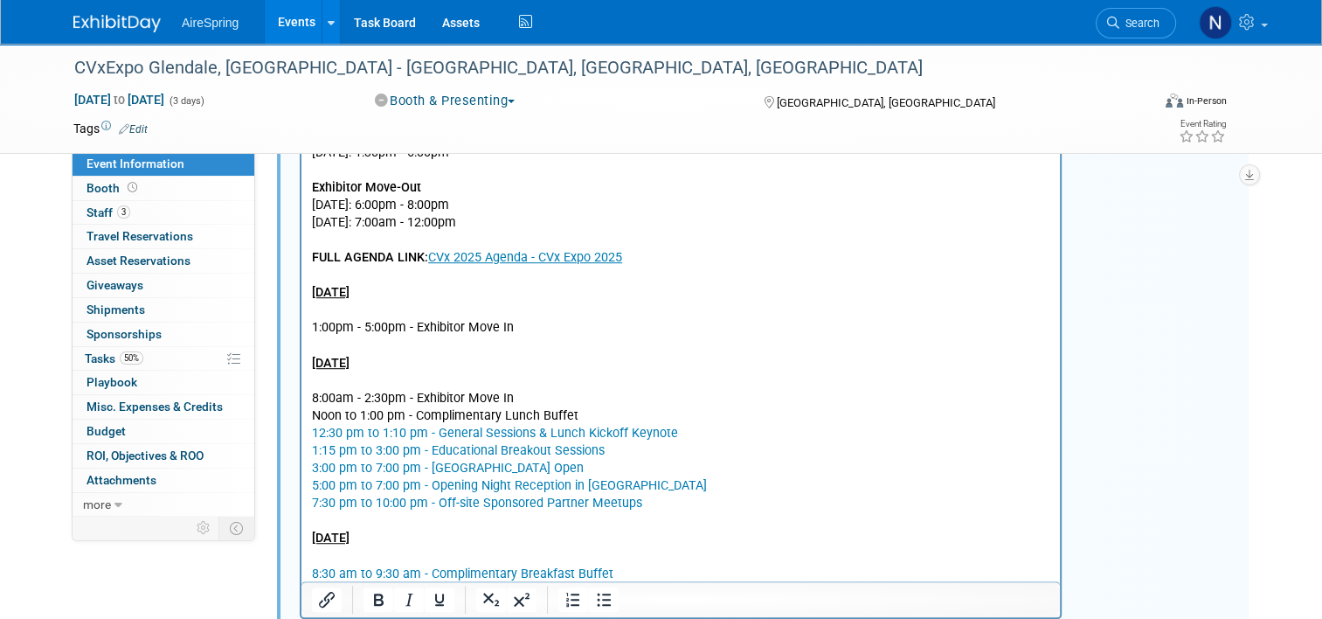
scroll to position [1311, 0]
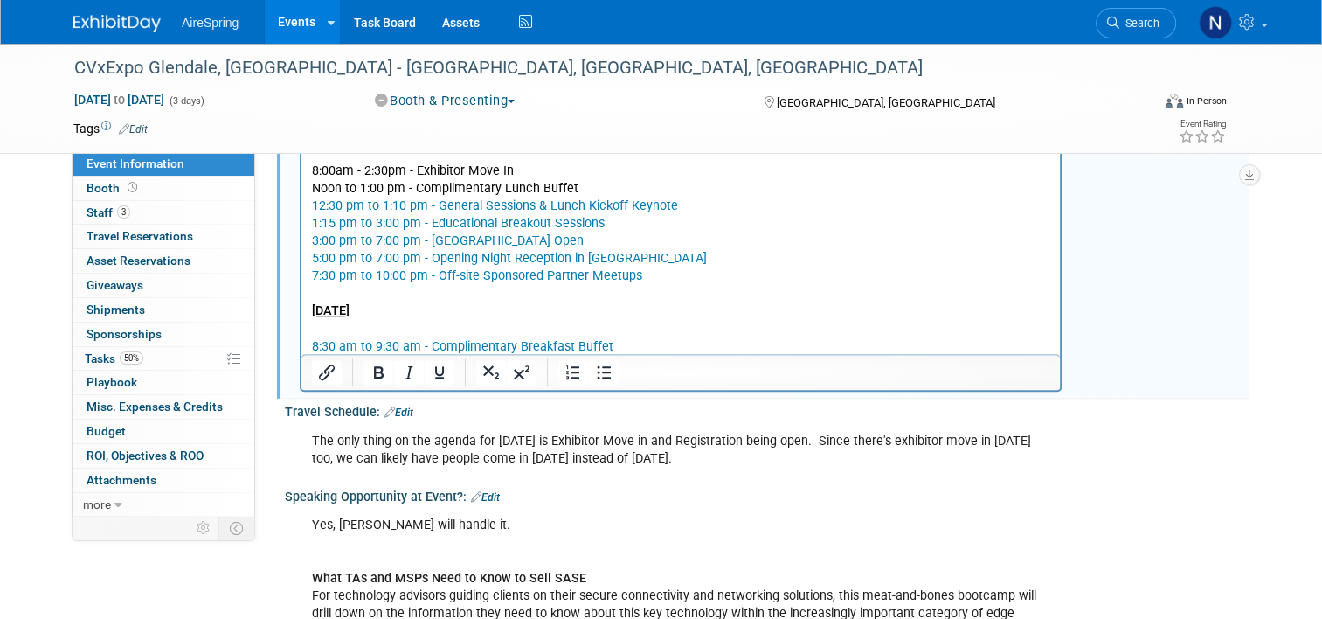
click at [705, 348] on p "8:30 am to 9:30 am - Complimentary Breakfast Buffet" at bounding box center [681, 347] width 739 height 17
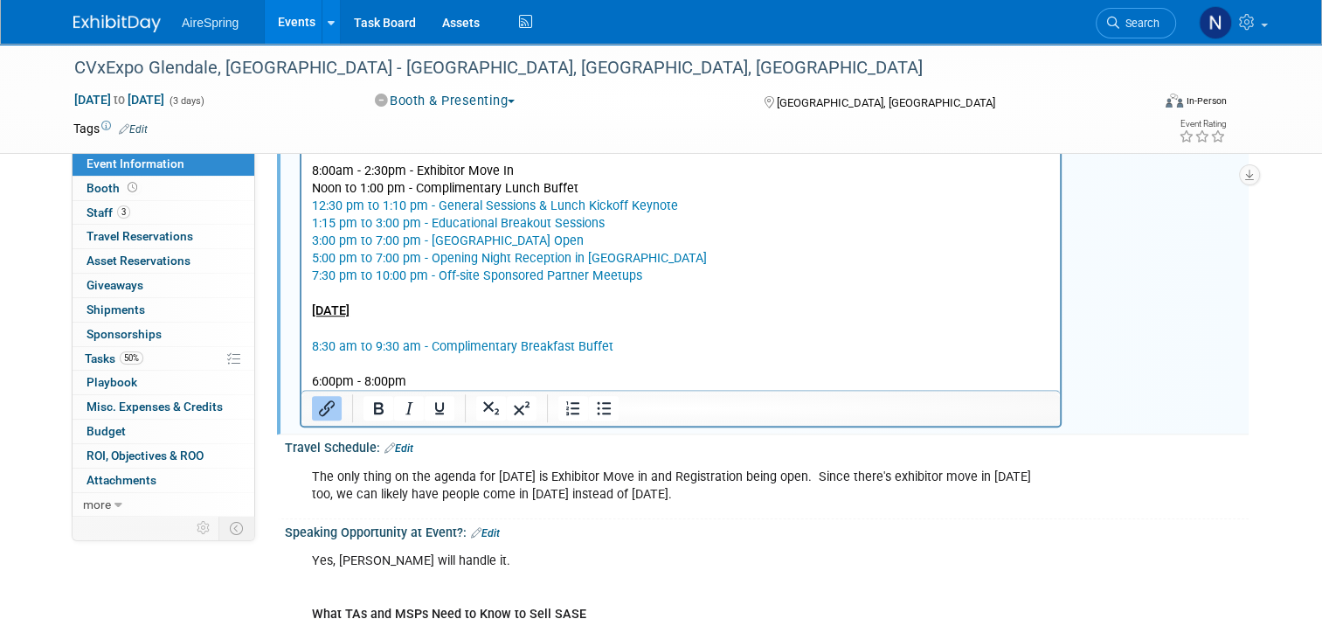
click at [538, 385] on p "6:00pm - 8:00pm" at bounding box center [681, 382] width 739 height 17
click at [450, 364] on p "Rich Text Area. Press ALT-0 for help." at bounding box center [681, 365] width 739 height 17
click at [711, 358] on p "9:00 am to 10:10 am - General Sessions & Breakfast Kickoff Keynote" at bounding box center [681, 365] width 739 height 17
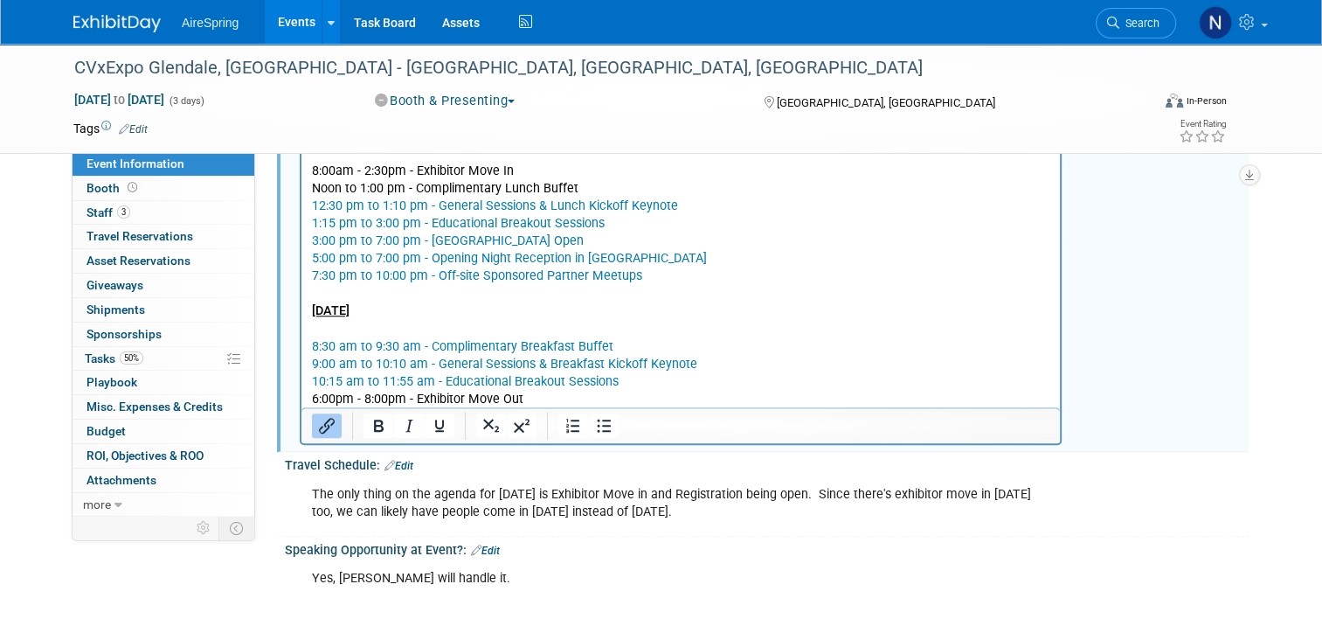
click at [665, 392] on p "6:00pm - 8:00pm - Exhibitor Move Out" at bounding box center [681, 400] width 739 height 17
click at [643, 382] on p "10:15 am to 11:55 am - Educational Breakout Sessions" at bounding box center [681, 382] width 739 height 17
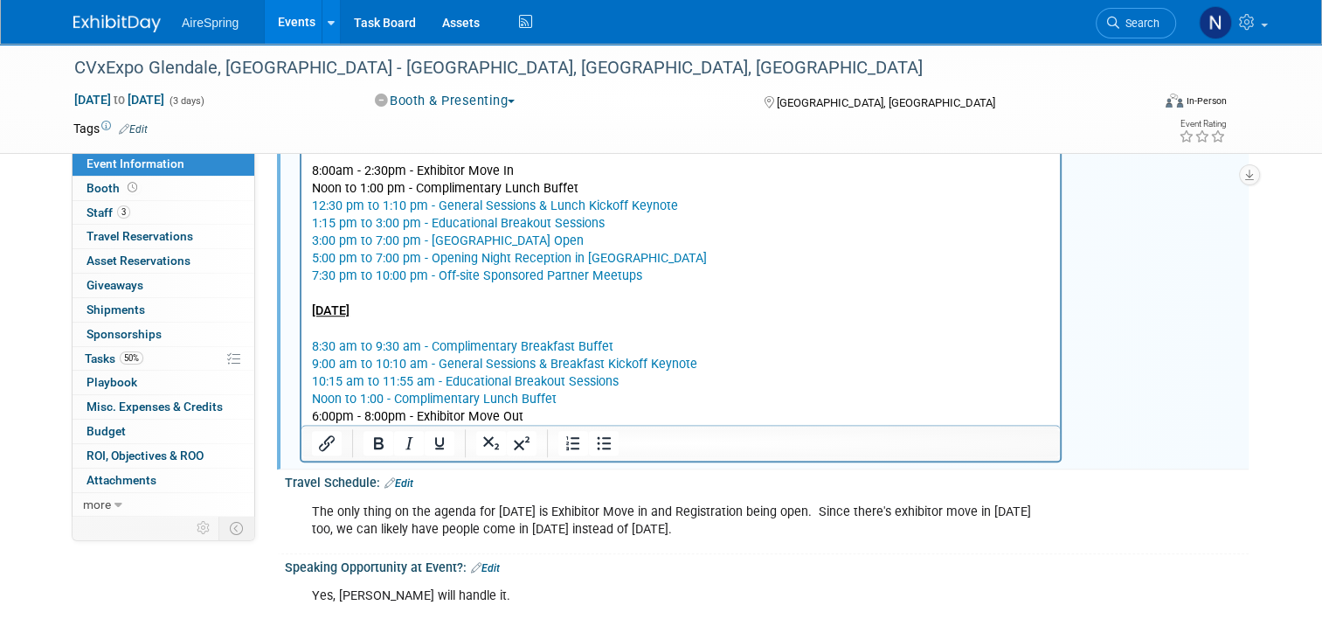
click at [660, 395] on p "Noon to 1:00 - Complimentary Lunch Buffet" at bounding box center [681, 400] width 739 height 17
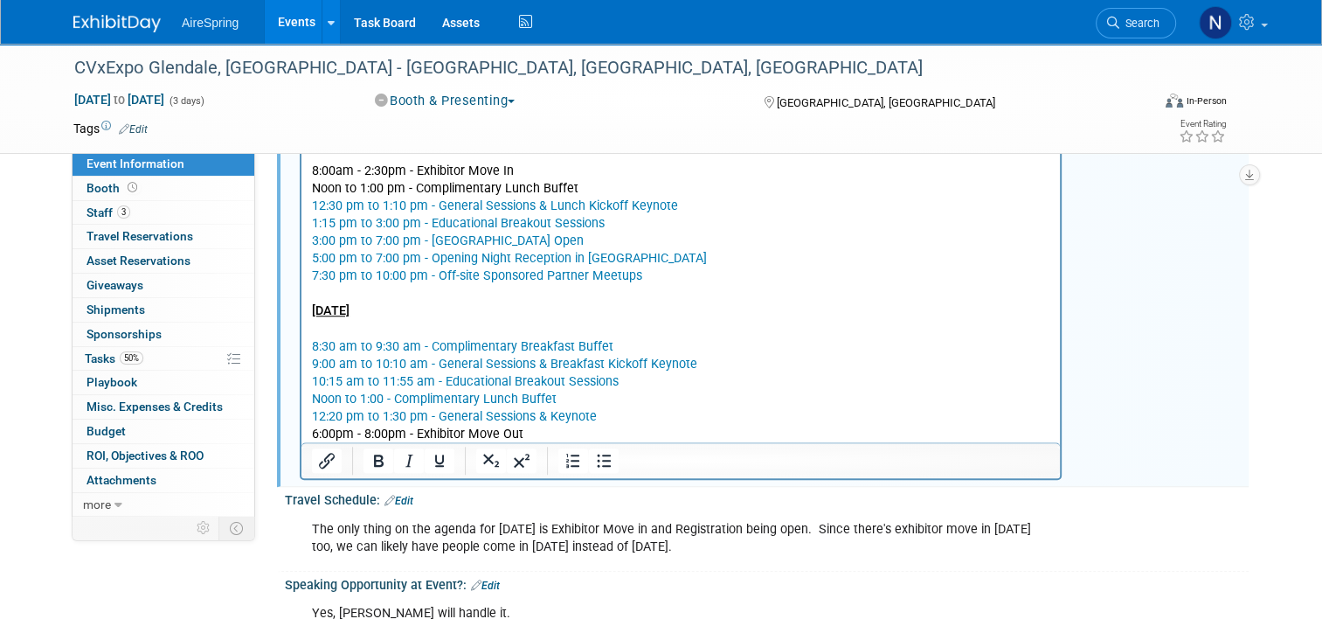
click at [632, 413] on p "12:20 pm to 1:30 pm - General Sessions & Keynote" at bounding box center [681, 417] width 739 height 17
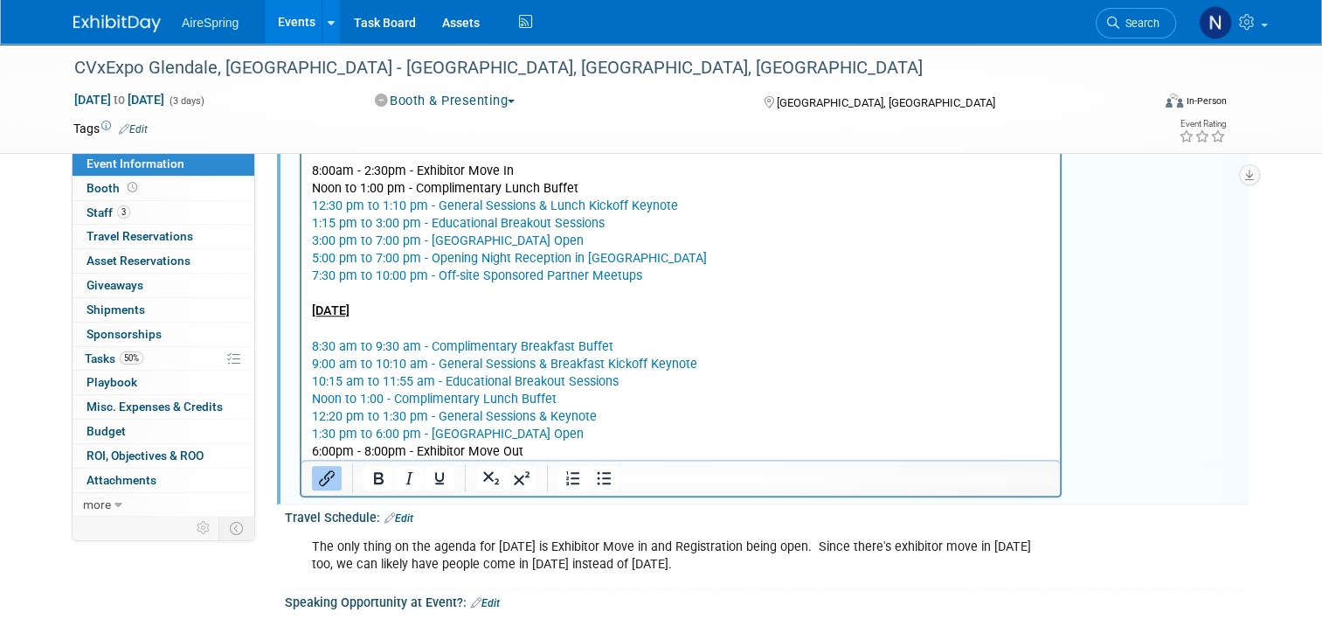
click at [559, 434] on p "1:30 pm to 6:00 pm - Expo Hall Open" at bounding box center [681, 435] width 739 height 17
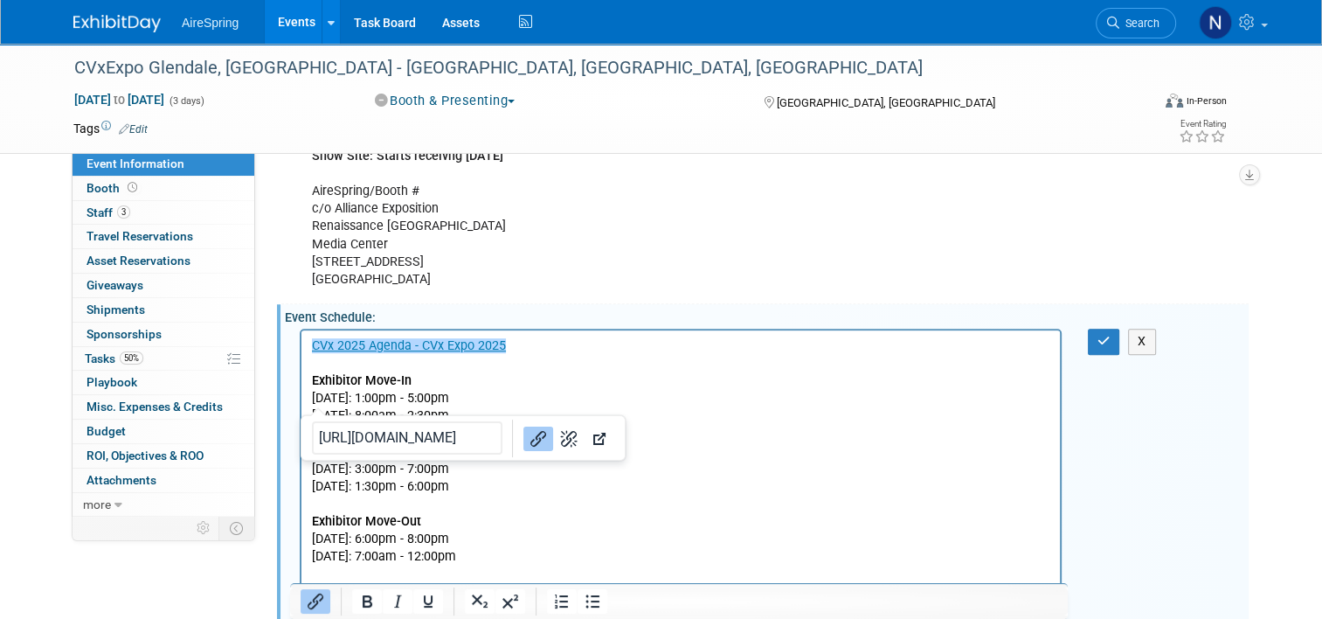
scroll to position [612, 0]
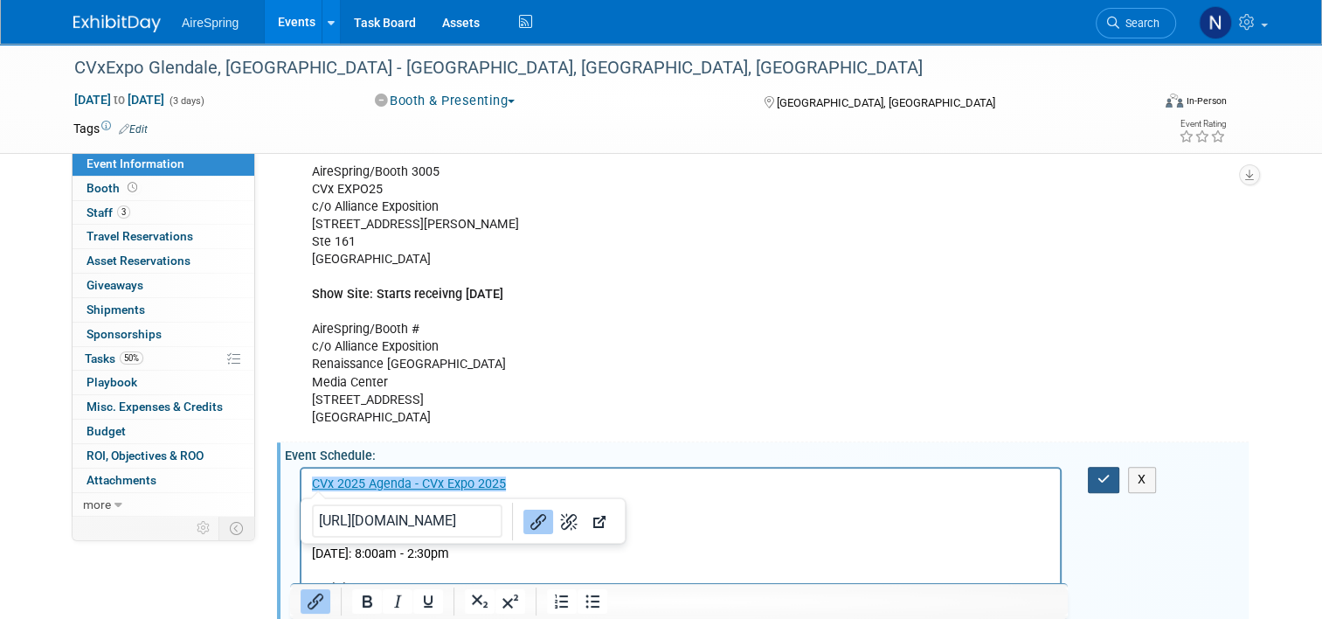
click at [1108, 475] on icon "button" at bounding box center [1104, 479] width 13 height 12
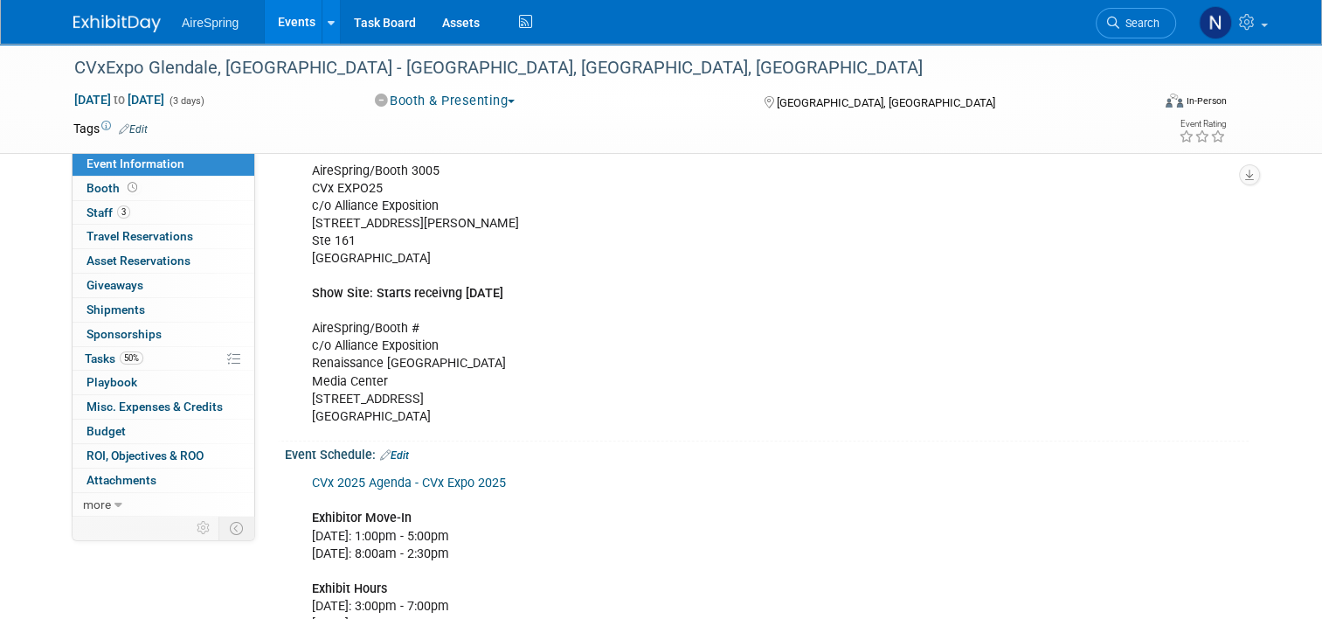
scroll to position [1136, 0]
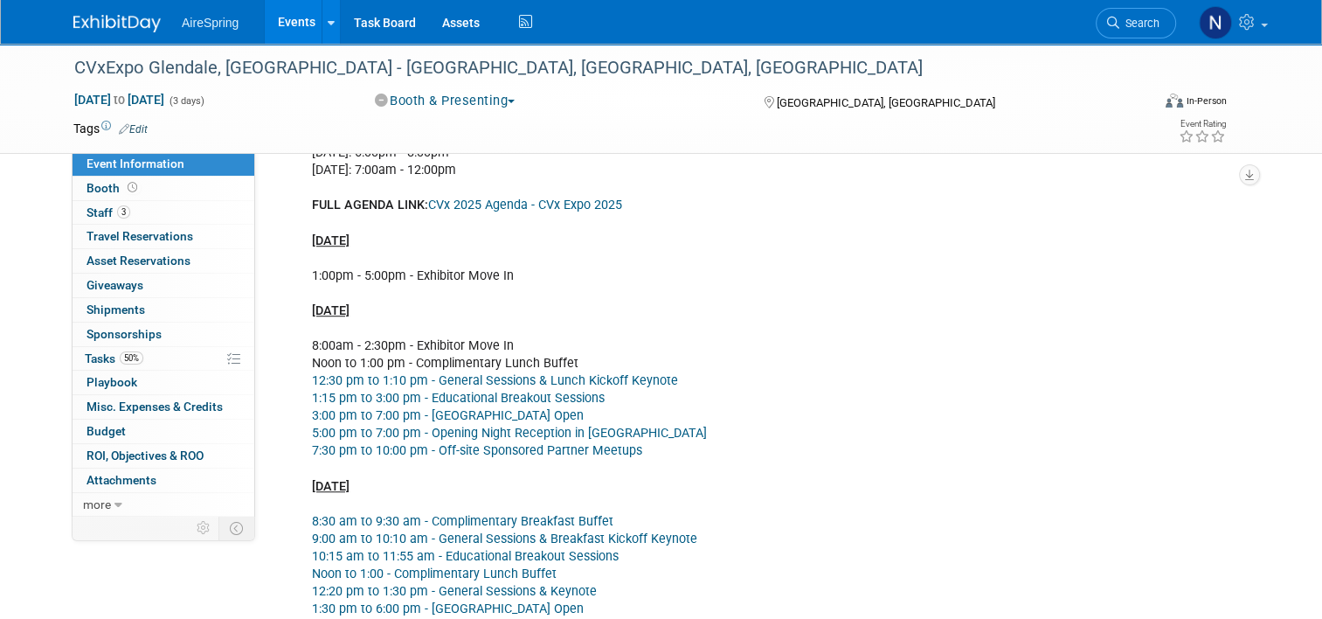
click at [508, 402] on div "CVx 2025 Agenda - CVx Expo 2025 Exhibitor Move-In Monday, November 3, 2025: 1:0…" at bounding box center [681, 301] width 762 height 719
click at [512, 392] on link "1:15 pm to 3:00 pm - Educational Breakout Sessions" at bounding box center [458, 398] width 293 height 15
click at [521, 374] on link "12:30 pm to 1:10 pm - General Sessions & Lunch Kickoff Keynote" at bounding box center [495, 380] width 366 height 15
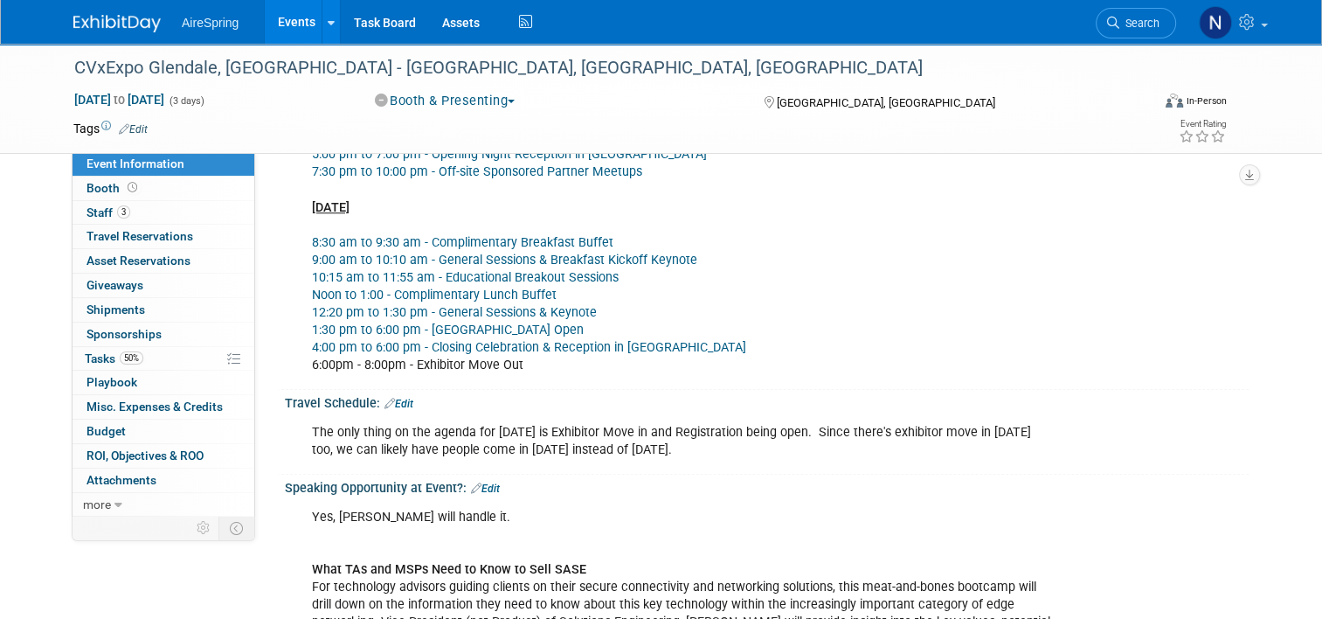
scroll to position [1311, 0]
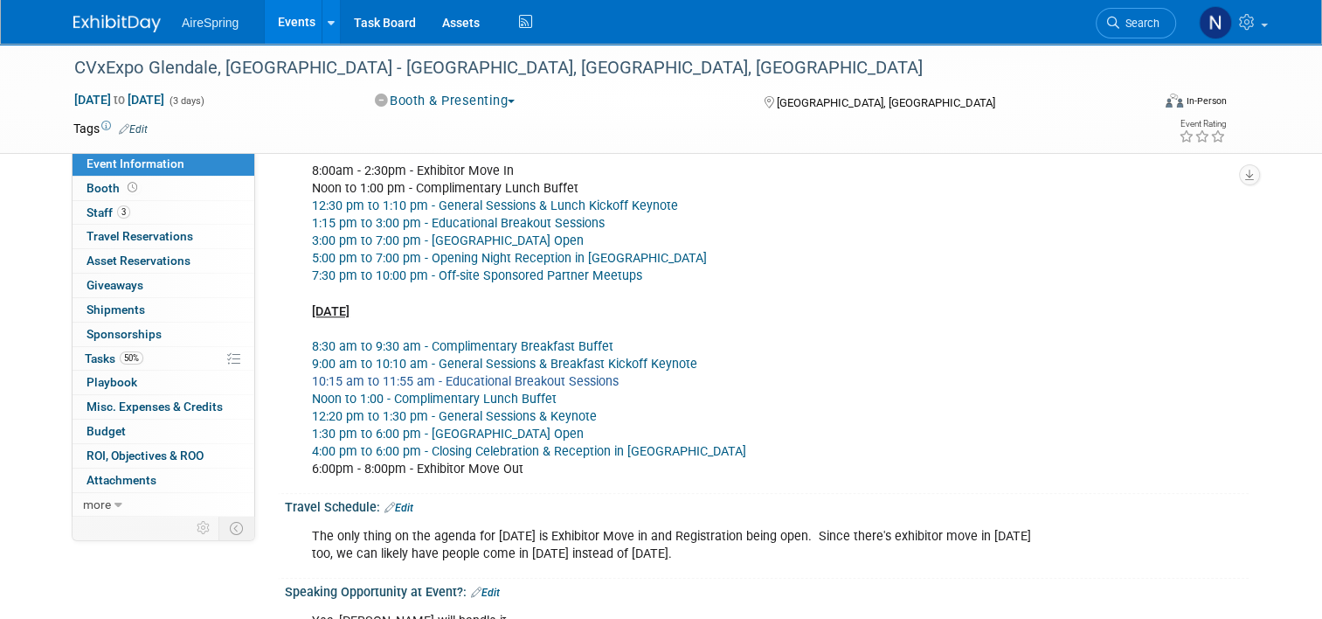
click at [545, 375] on link "10:15 am to 11:55 am - Educational Breakout Sessions" at bounding box center [465, 381] width 307 height 15
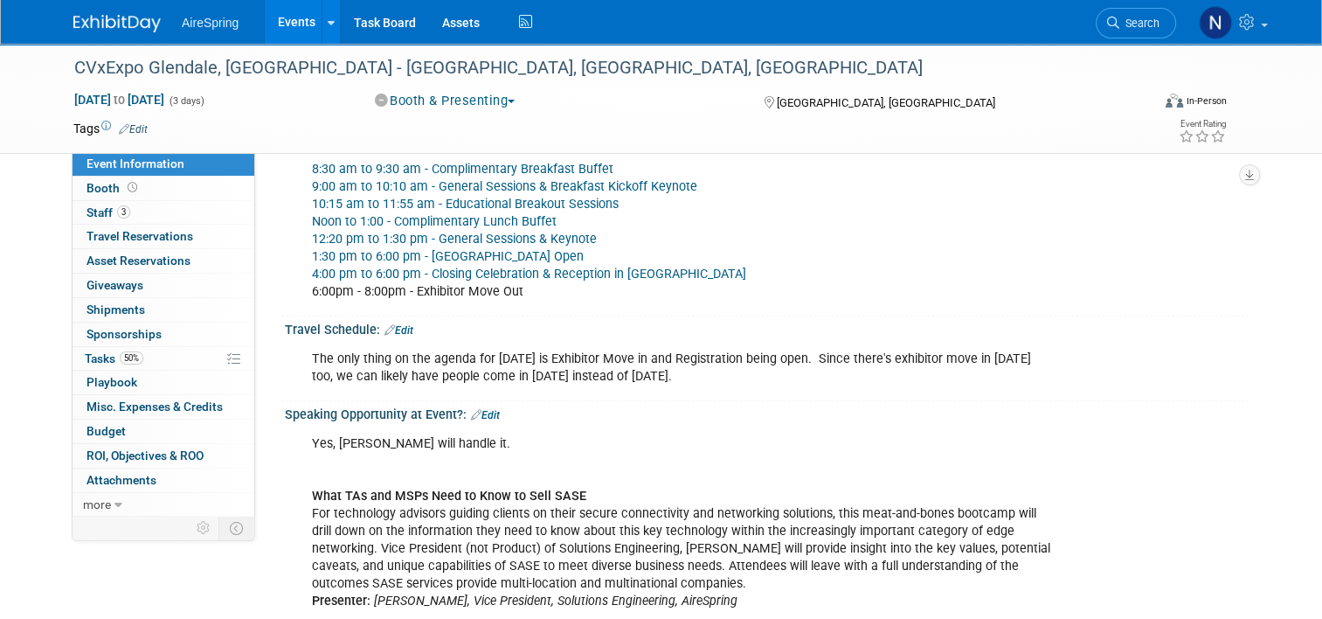
scroll to position [1486, 0]
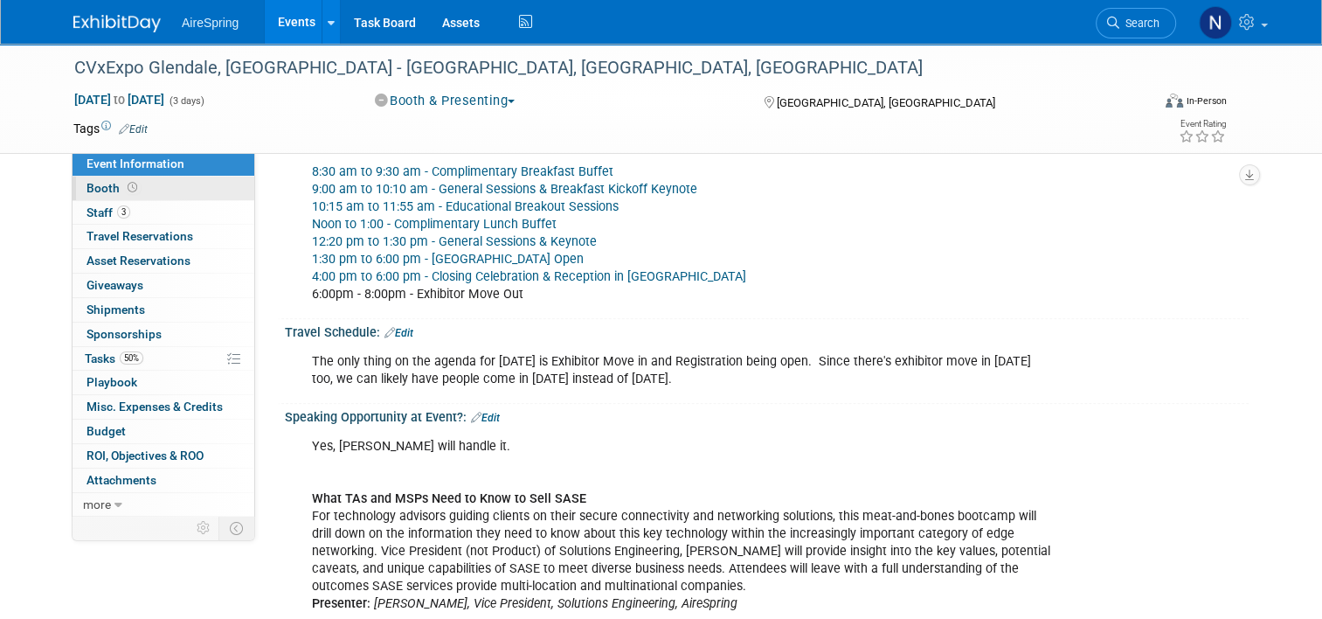
click at [143, 185] on link "Booth" at bounding box center [164, 189] width 182 height 24
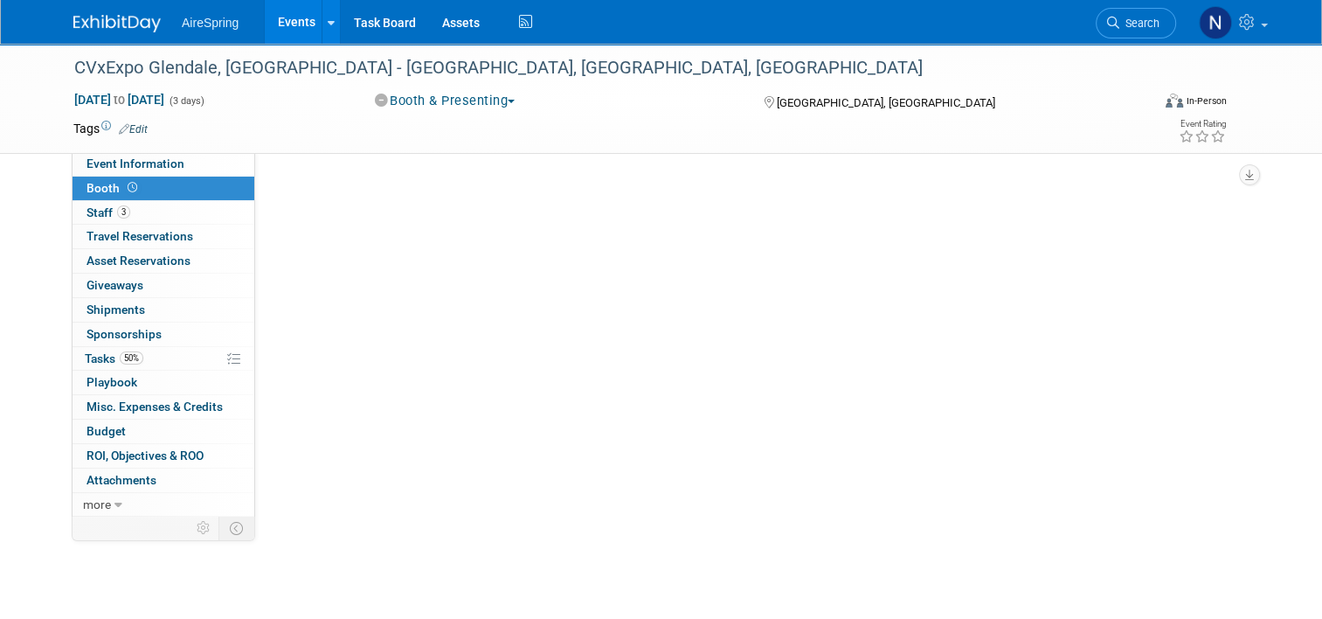
scroll to position [0, 0]
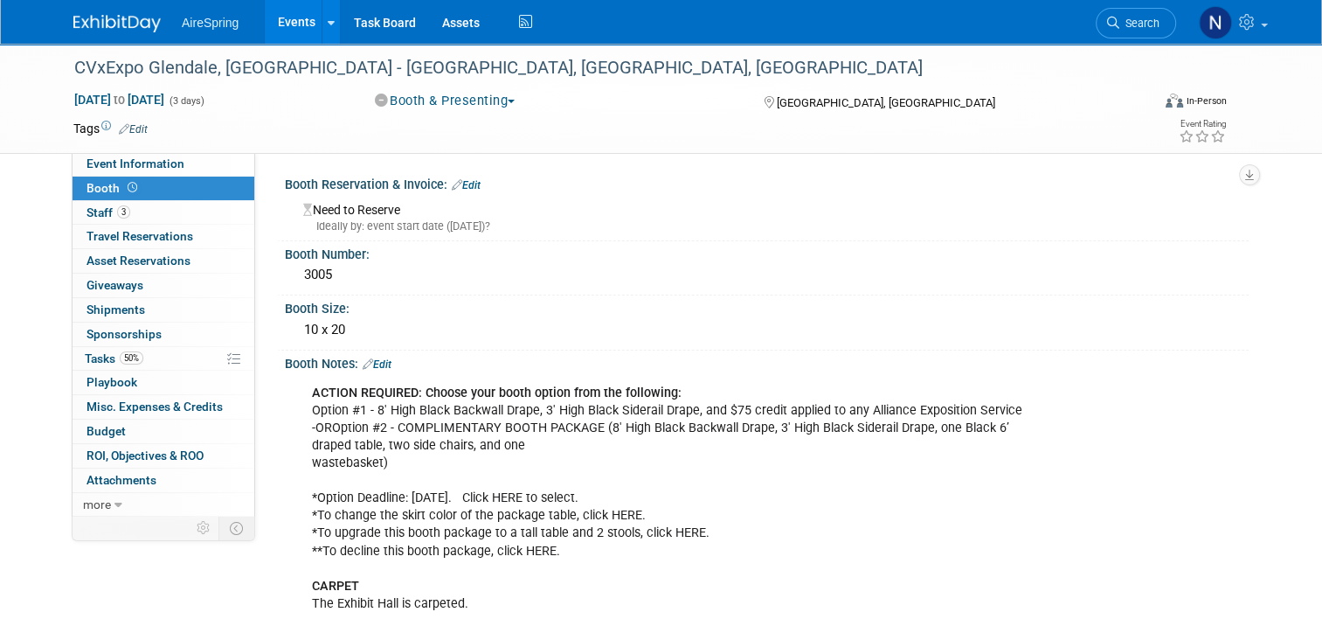
click at [28, 333] on div "CVxExpo Glendale, AZ - Sigmon, Cahill, Welch Nov 3, 2025 to Nov 5, 2025 (3 days…" at bounding box center [661, 401] width 1322 height 714
click at [123, 156] on link "Event Information" at bounding box center [164, 164] width 182 height 24
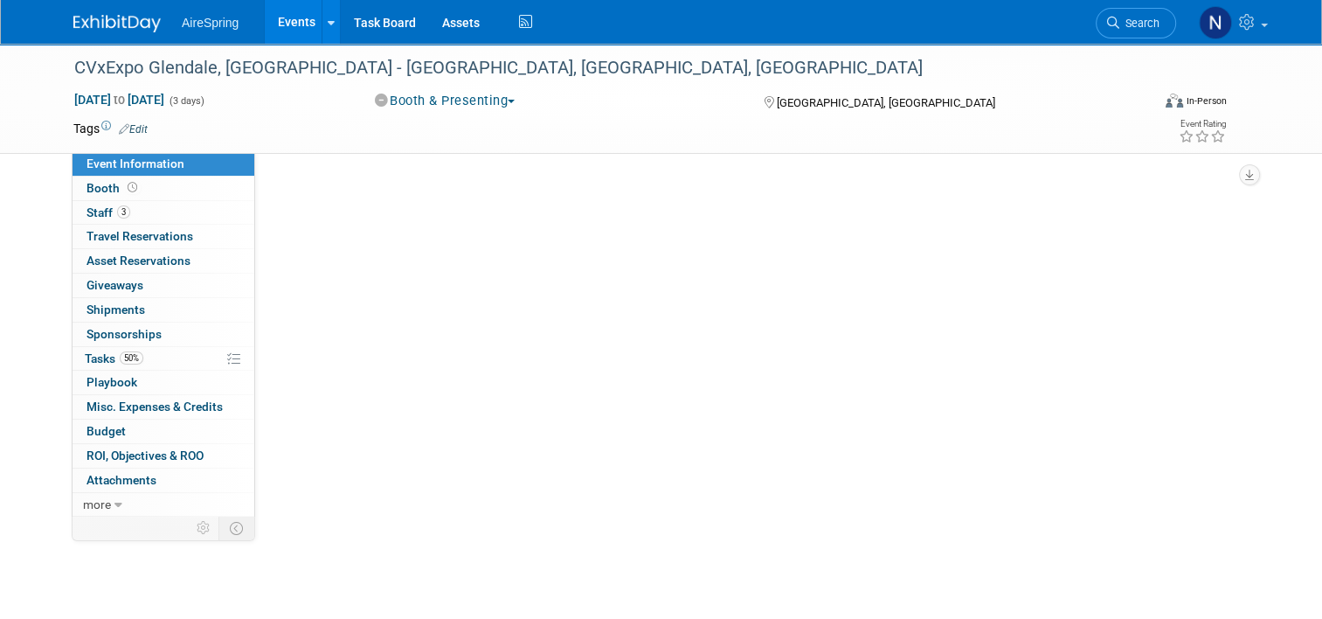
select select "Tradeshow - Exhibiting"
select select "Marketing"
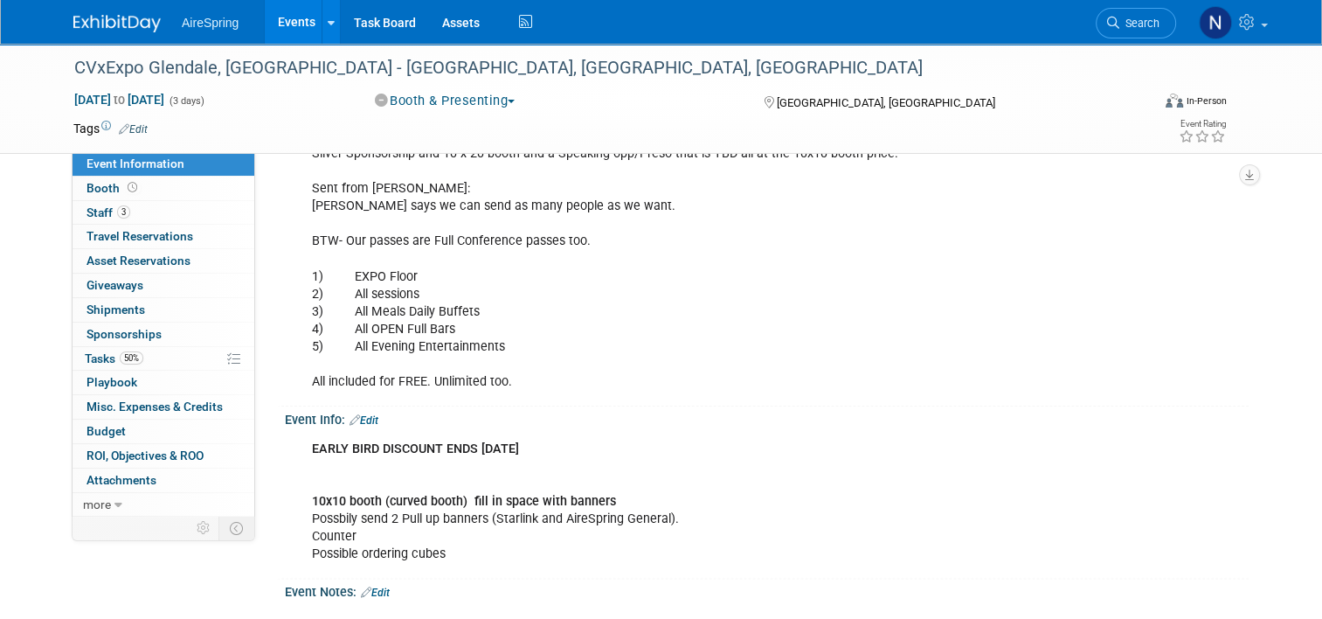
scroll to position [2098, 0]
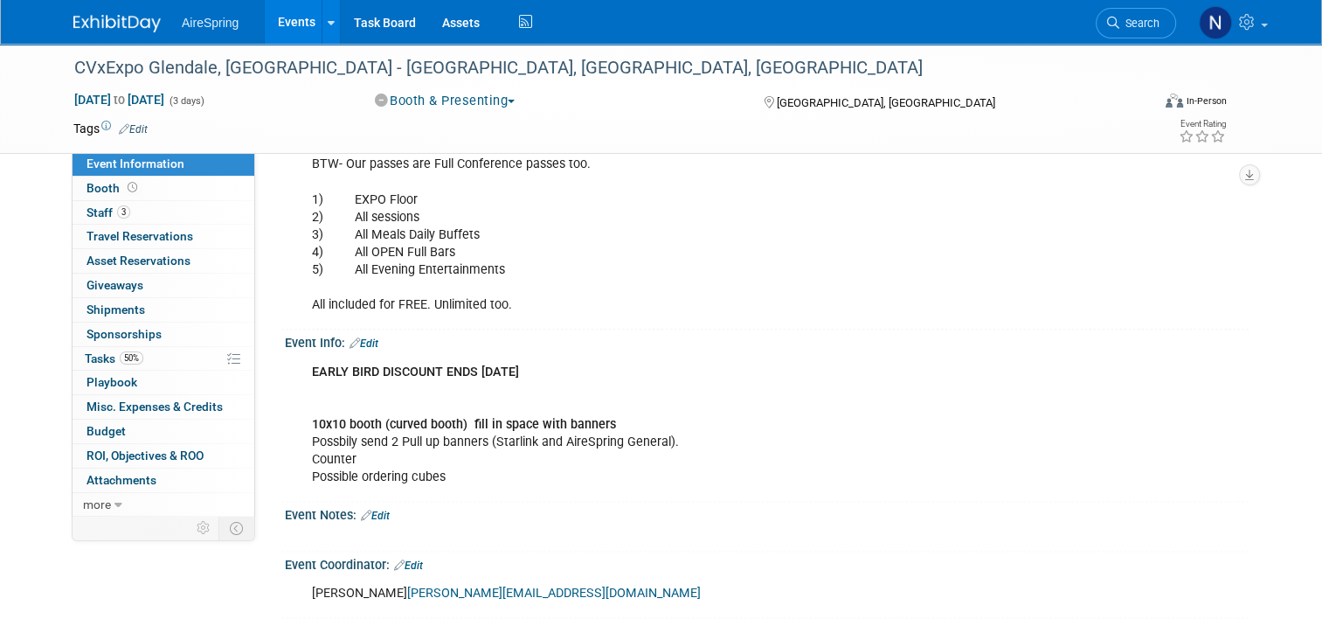
click at [293, 11] on link "Events" at bounding box center [297, 22] width 64 height 44
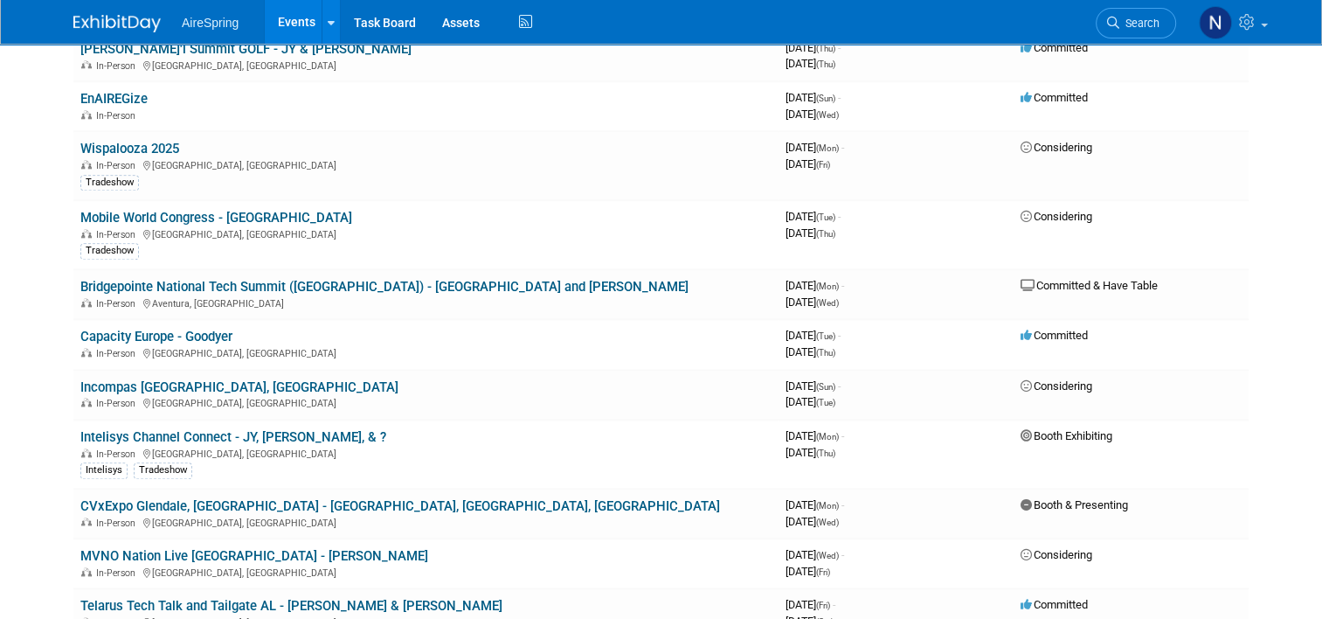
scroll to position [2010, 0]
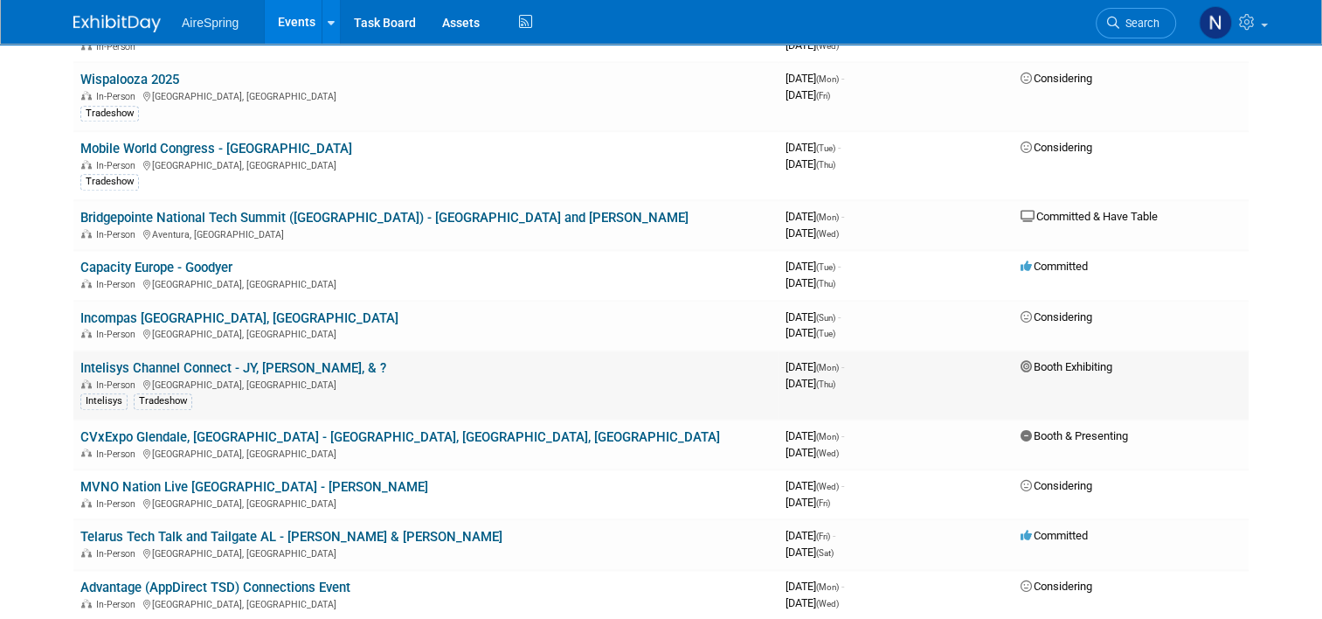
click at [260, 360] on link "Intelisys Channel Connect - JY, [PERSON_NAME], & ?" at bounding box center [233, 368] width 306 height 16
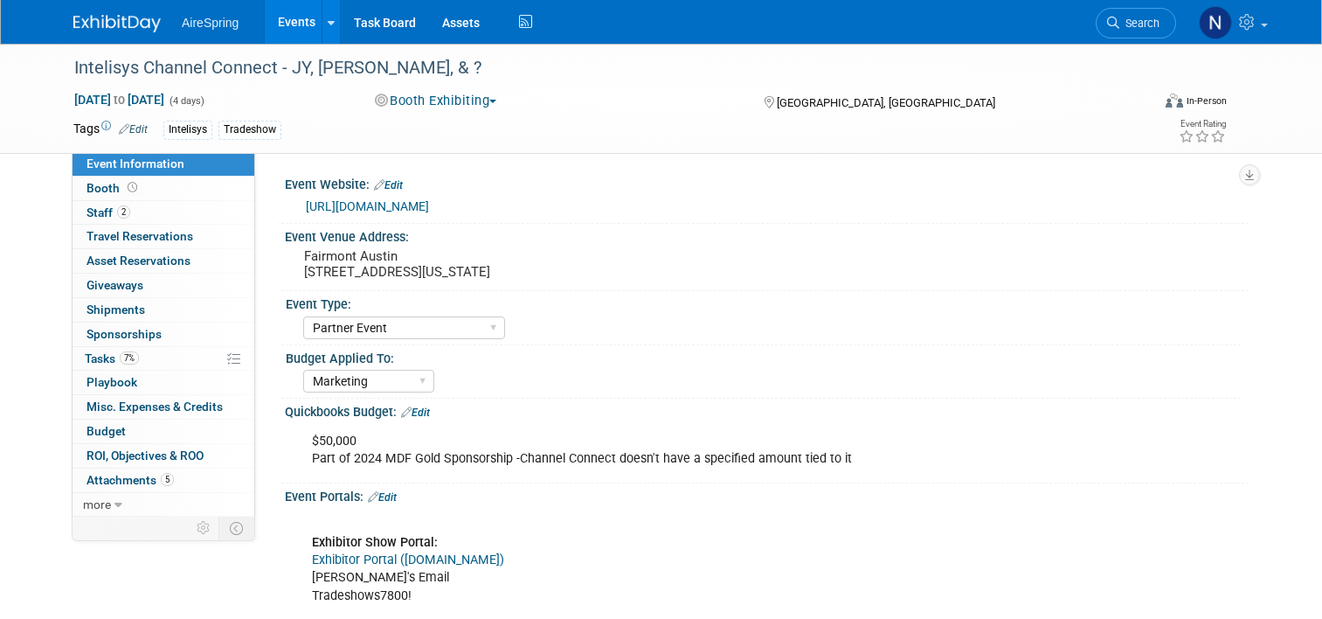
select select "Partner Event"
select select "Marketing"
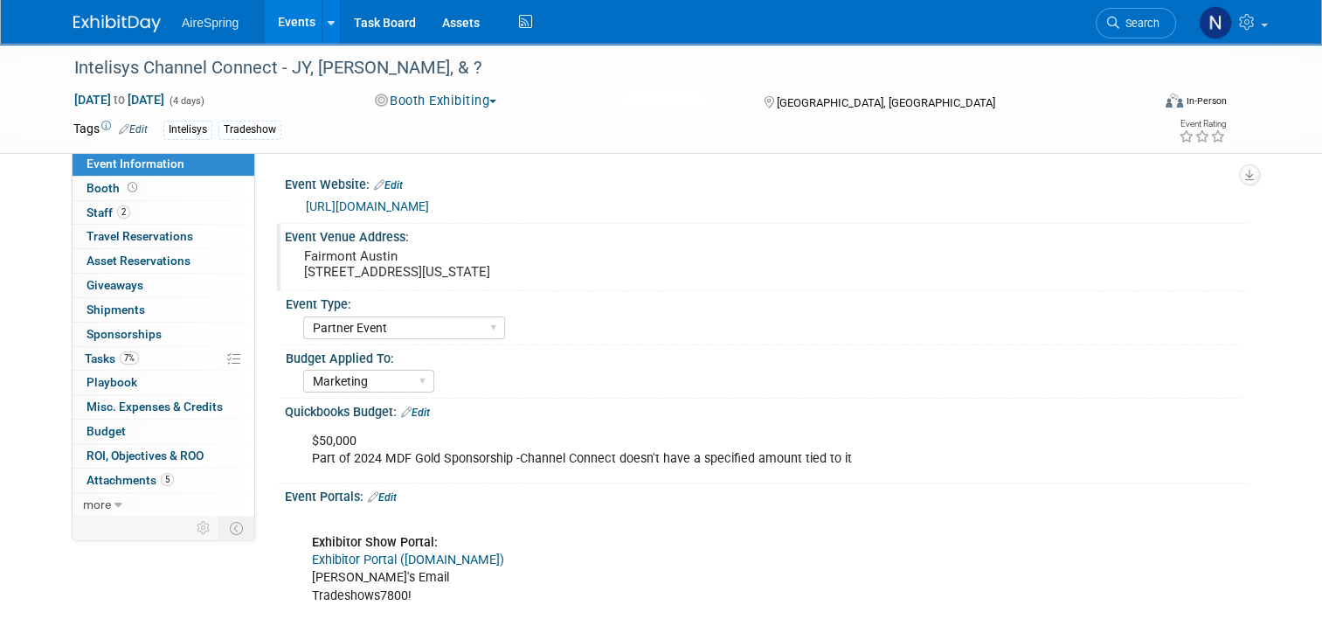
click at [558, 265] on pre "Fairmont Austin 101 Red River St, Austin, Texas, 78701" at bounding box center [486, 263] width 364 height 31
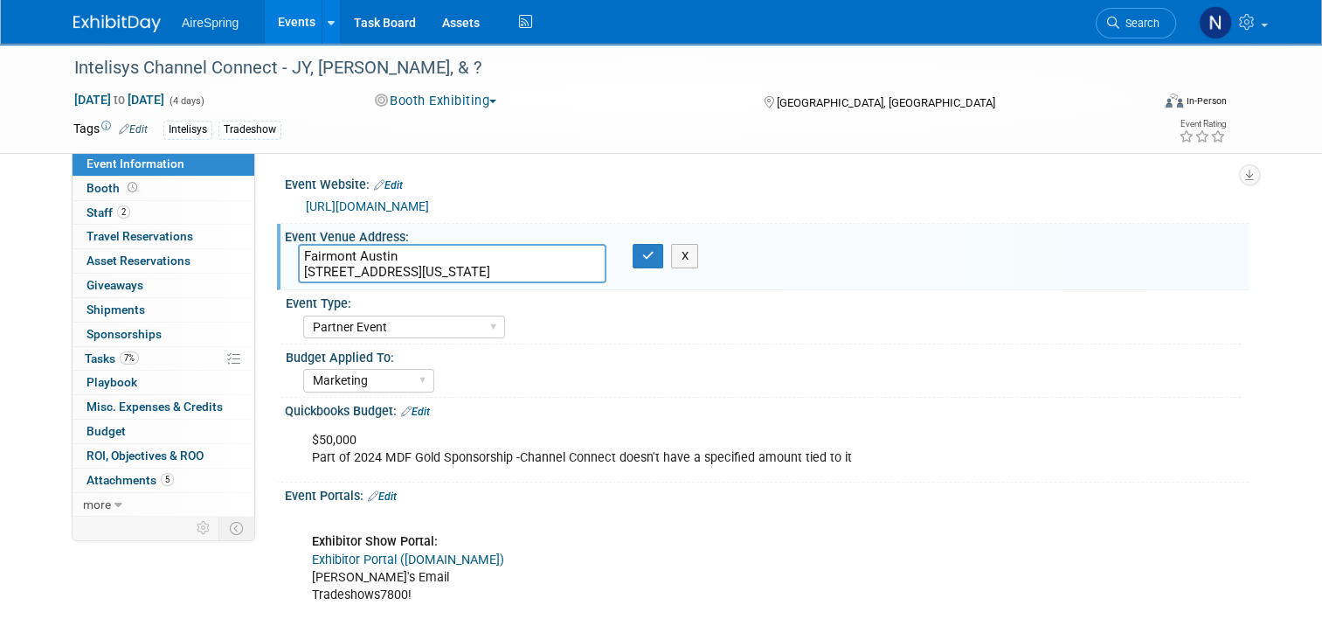
drag, startPoint x: 84, startPoint y: 580, endPoint x: 84, endPoint y: 563, distance: 16.6
click at [91, 188] on span "Booth" at bounding box center [114, 188] width 54 height 14
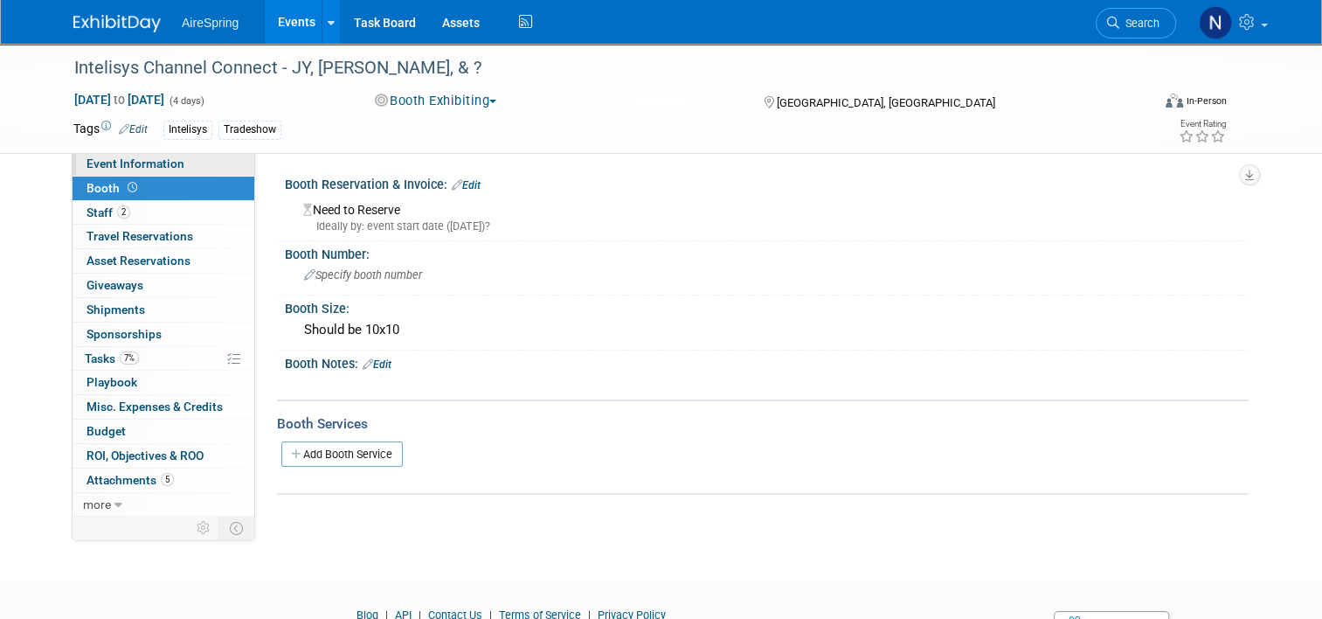
click at [101, 163] on span "Event Information" at bounding box center [136, 163] width 98 height 14
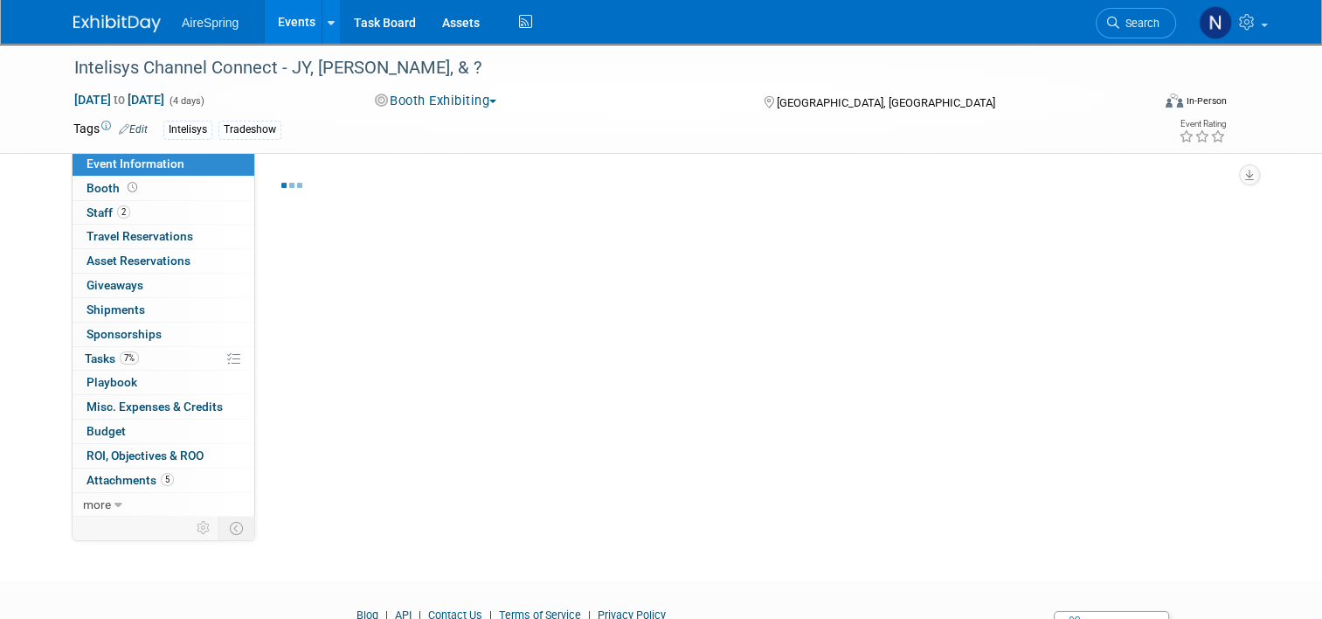
select select "Partner Event"
select select "Marketing"
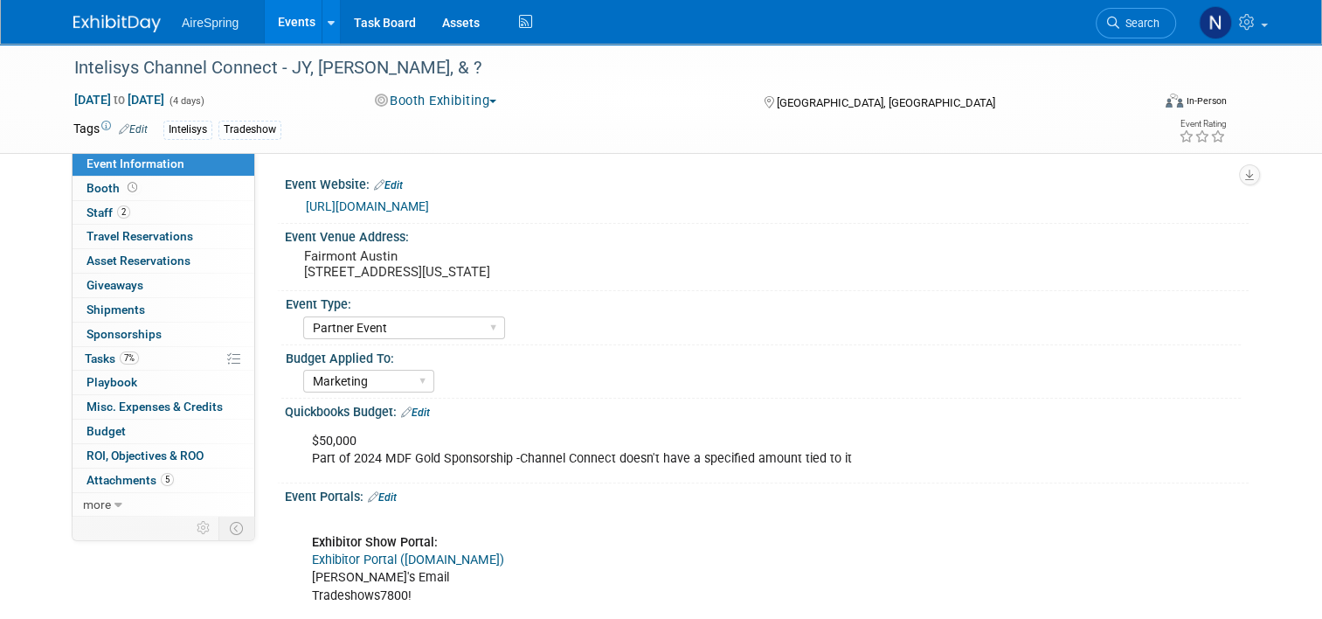
click at [392, 203] on link "https://events.intelisys.com/event/icc25/summary" at bounding box center [367, 206] width 123 height 14
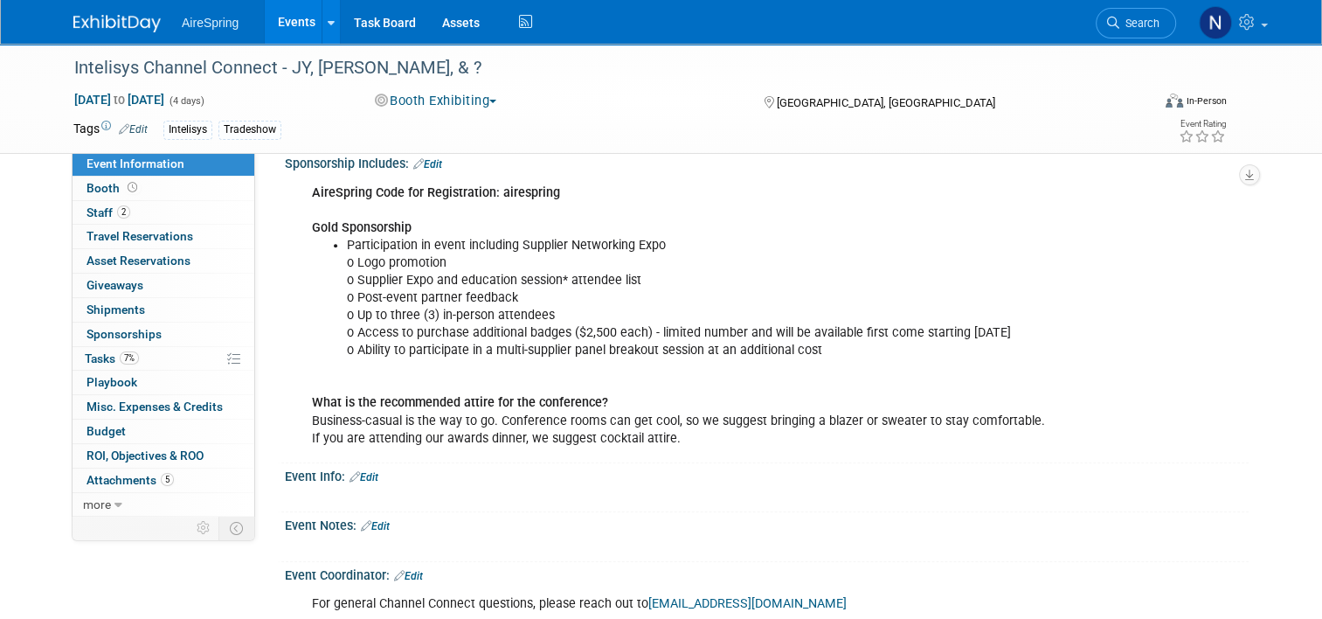
scroll to position [1890, 0]
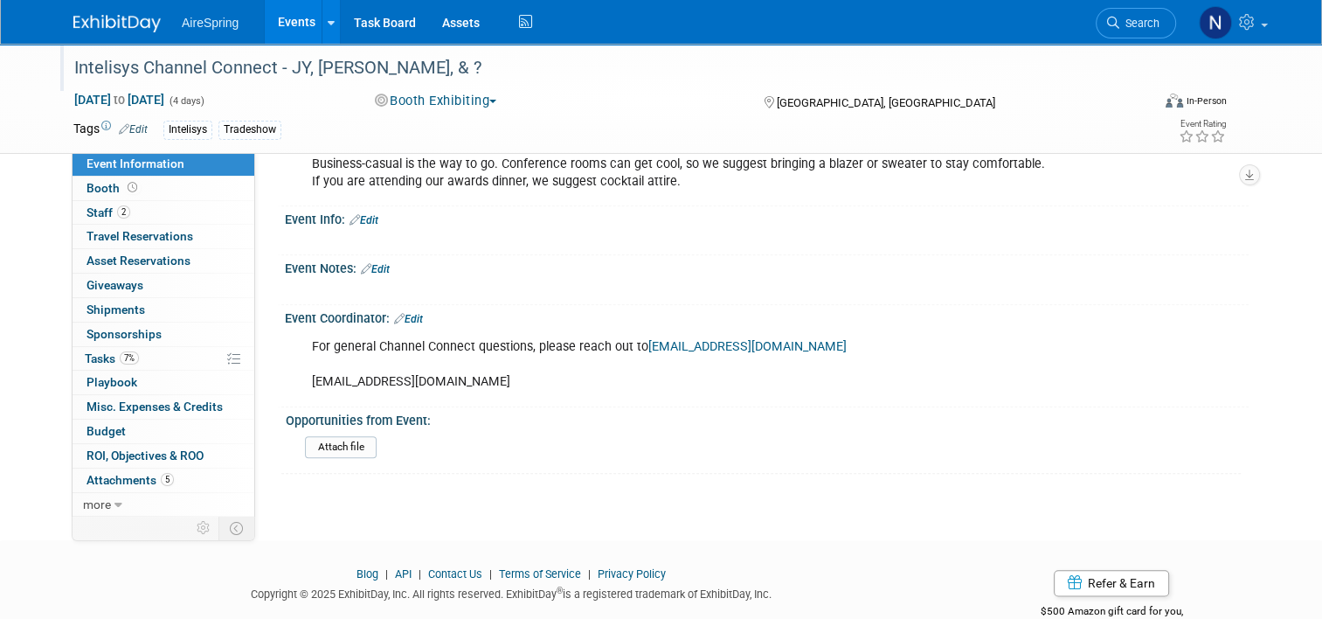
click at [656, 69] on div "Intelisys Channel Connect - JY, [PERSON_NAME], & ?" at bounding box center [598, 67] width 1061 height 31
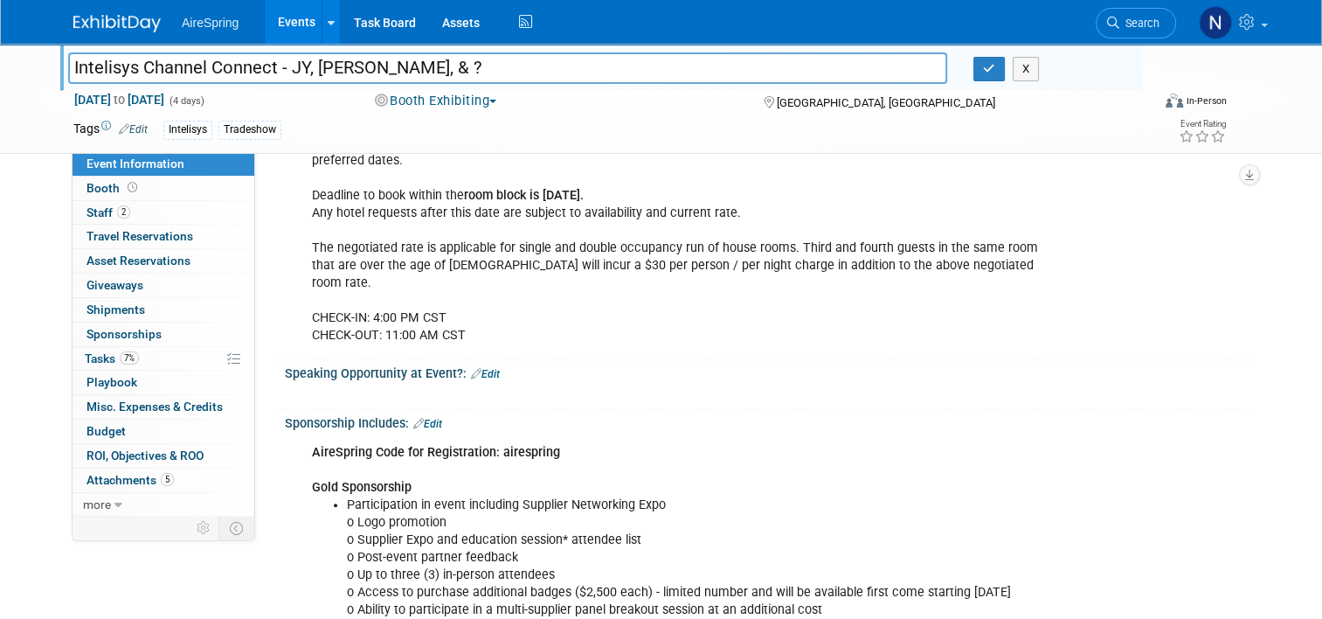
scroll to position [1278, 0]
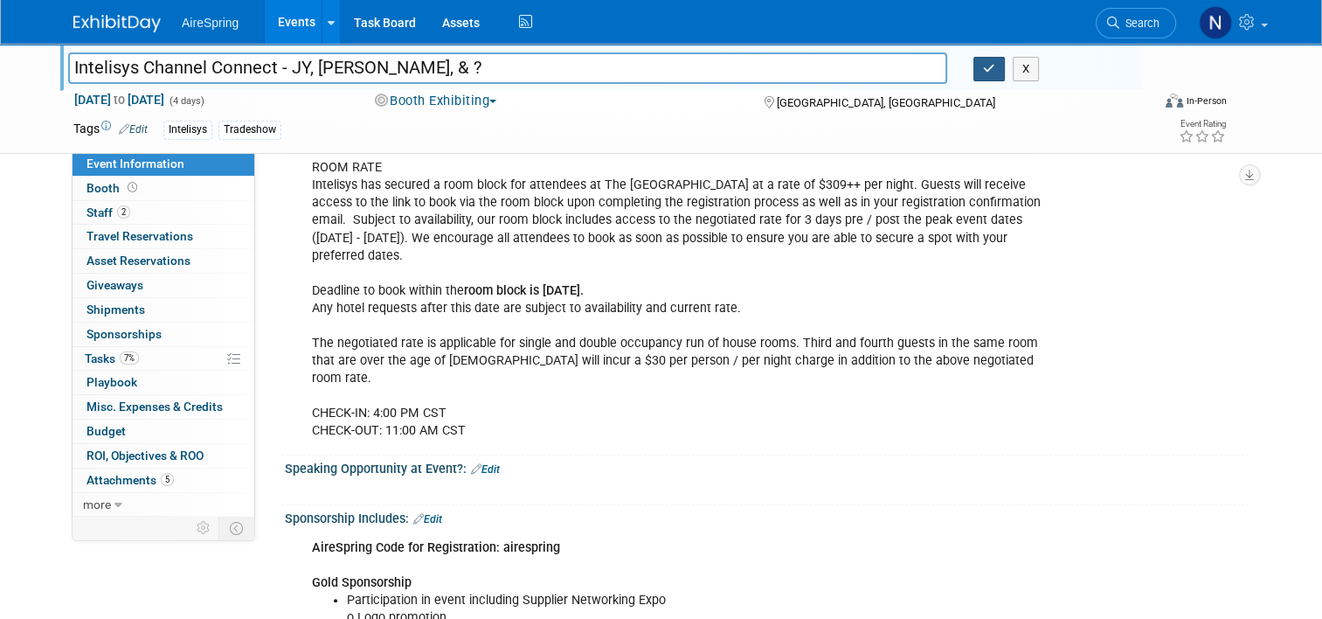
click at [996, 61] on button "button" at bounding box center [989, 69] width 31 height 24
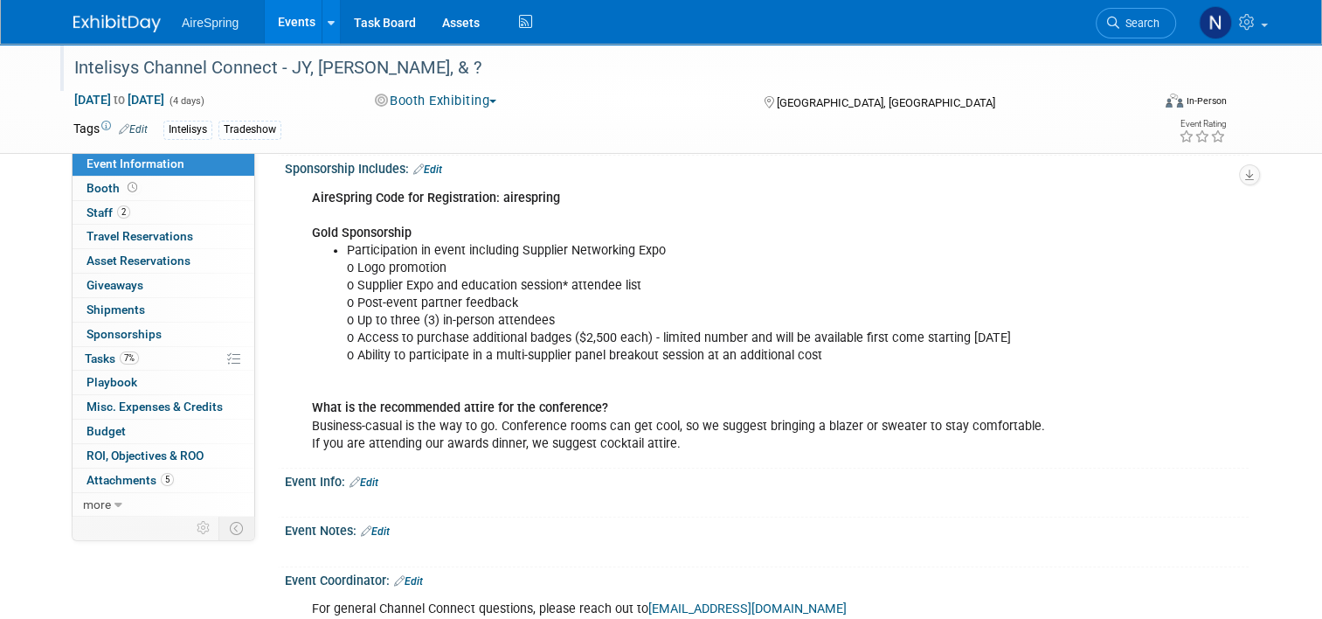
scroll to position [1016, 0]
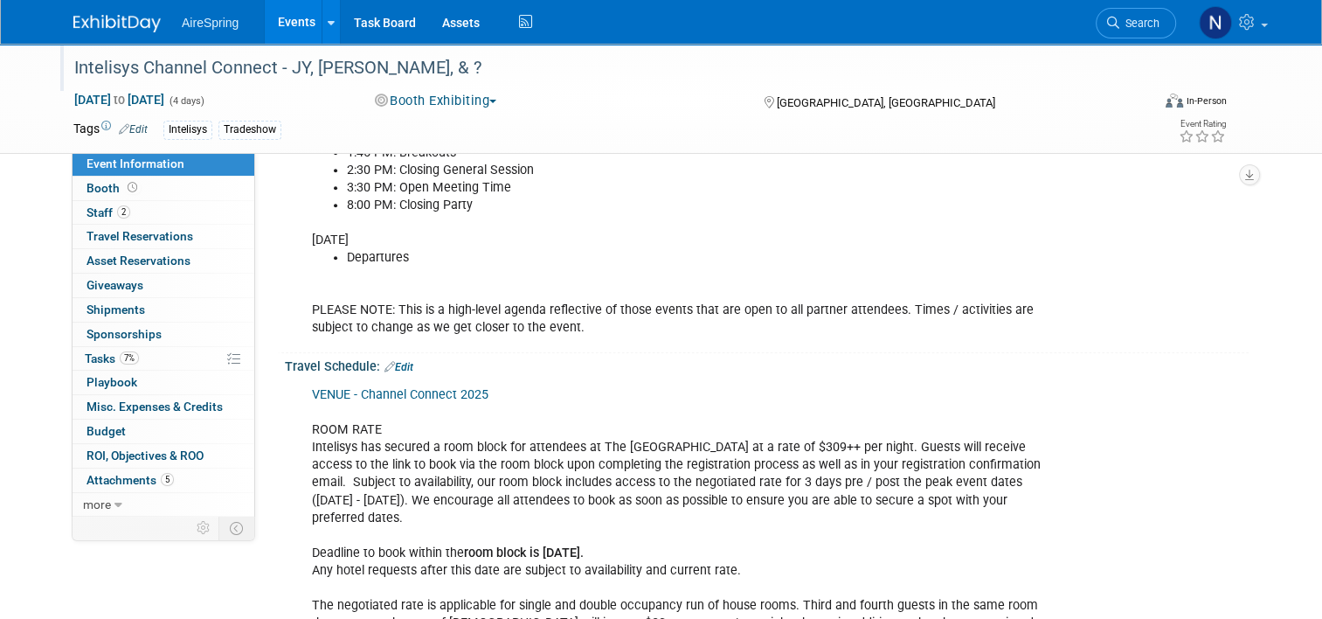
click at [267, 20] on link "Events" at bounding box center [297, 22] width 64 height 44
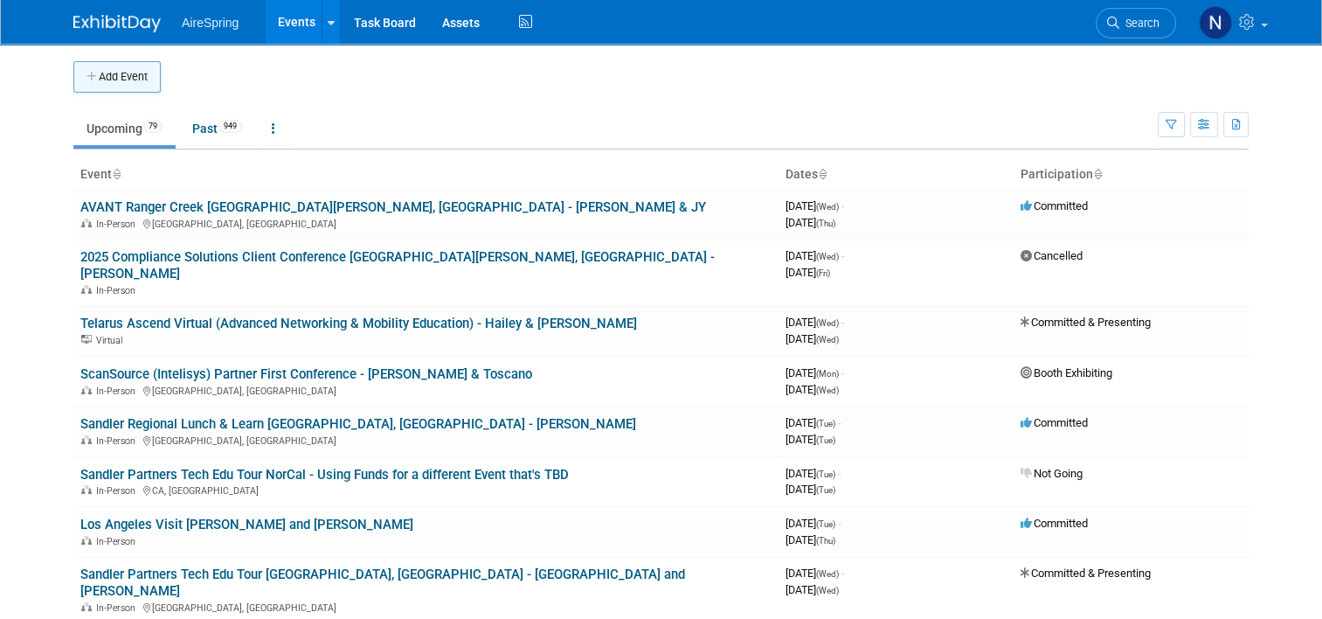
click at [126, 80] on button "Add Event" at bounding box center [116, 76] width 87 height 31
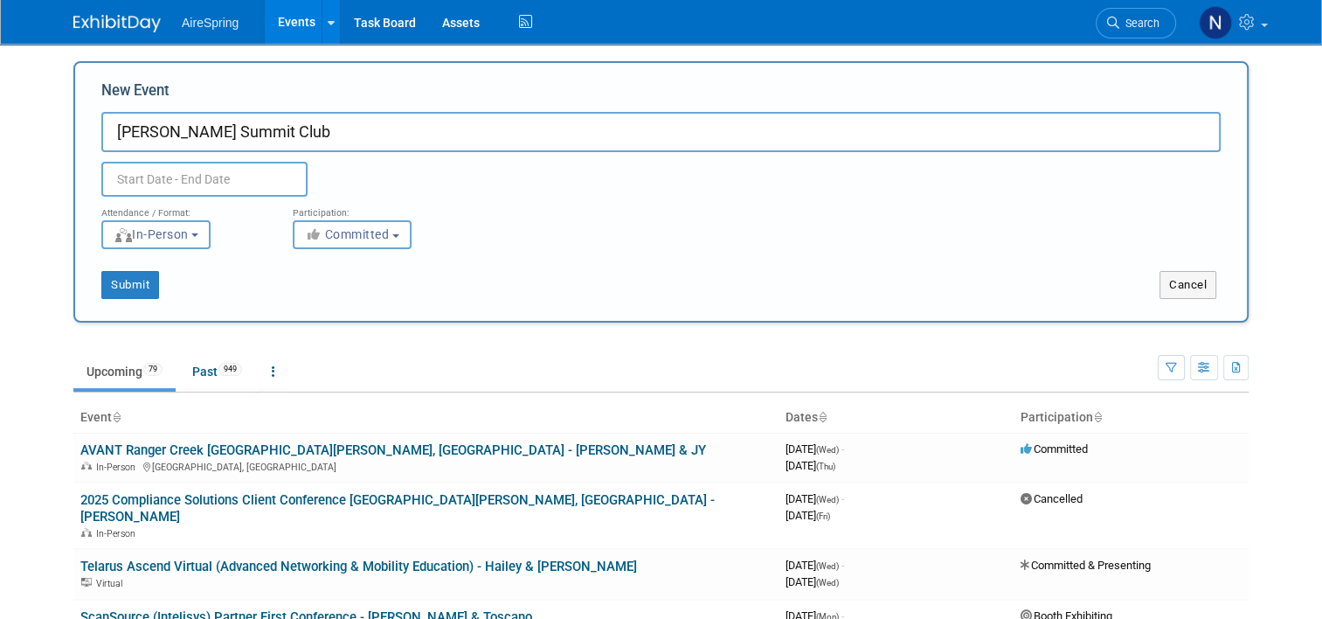
type input "[PERSON_NAME] Summit Club"
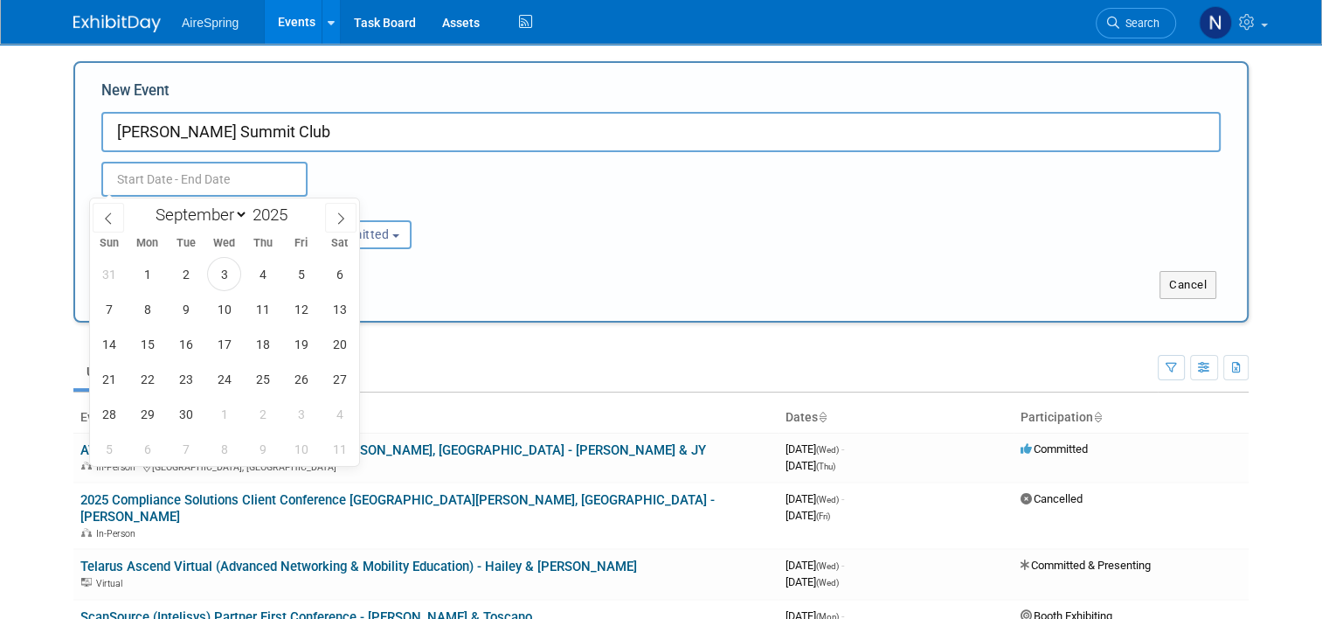
click at [246, 180] on input "text" at bounding box center [204, 179] width 206 height 35
click at [324, 218] on div "January February March April May June July August September October November De…" at bounding box center [224, 213] width 202 height 30
click at [339, 216] on icon at bounding box center [341, 218] width 12 height 12
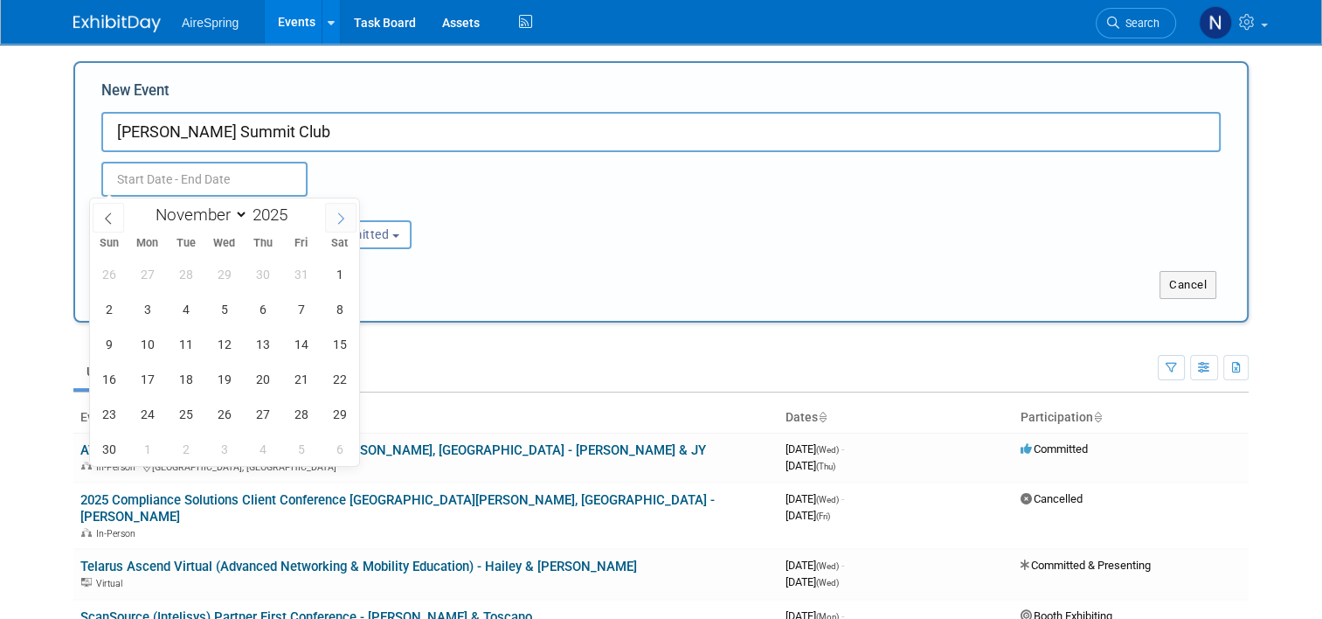
select select "11"
click at [340, 216] on icon at bounding box center [341, 218] width 12 height 12
type input "2026"
click at [341, 215] on icon at bounding box center [341, 218] width 12 height 12
click at [341, 215] on icon at bounding box center [341, 217] width 6 height 11
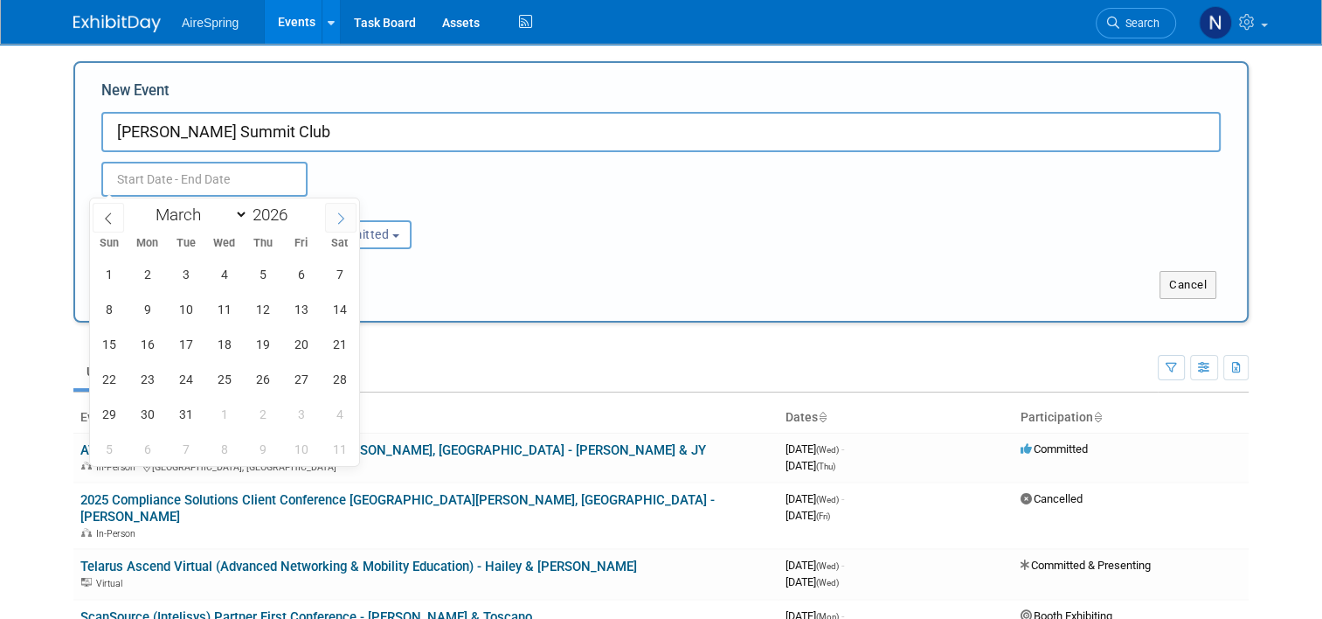
click at [341, 215] on icon at bounding box center [341, 217] width 6 height 11
select select "3"
click at [184, 369] on span "21" at bounding box center [186, 379] width 34 height 34
click at [300, 372] on span "24" at bounding box center [301, 379] width 34 height 34
type input "[DATE] to [DATE]"
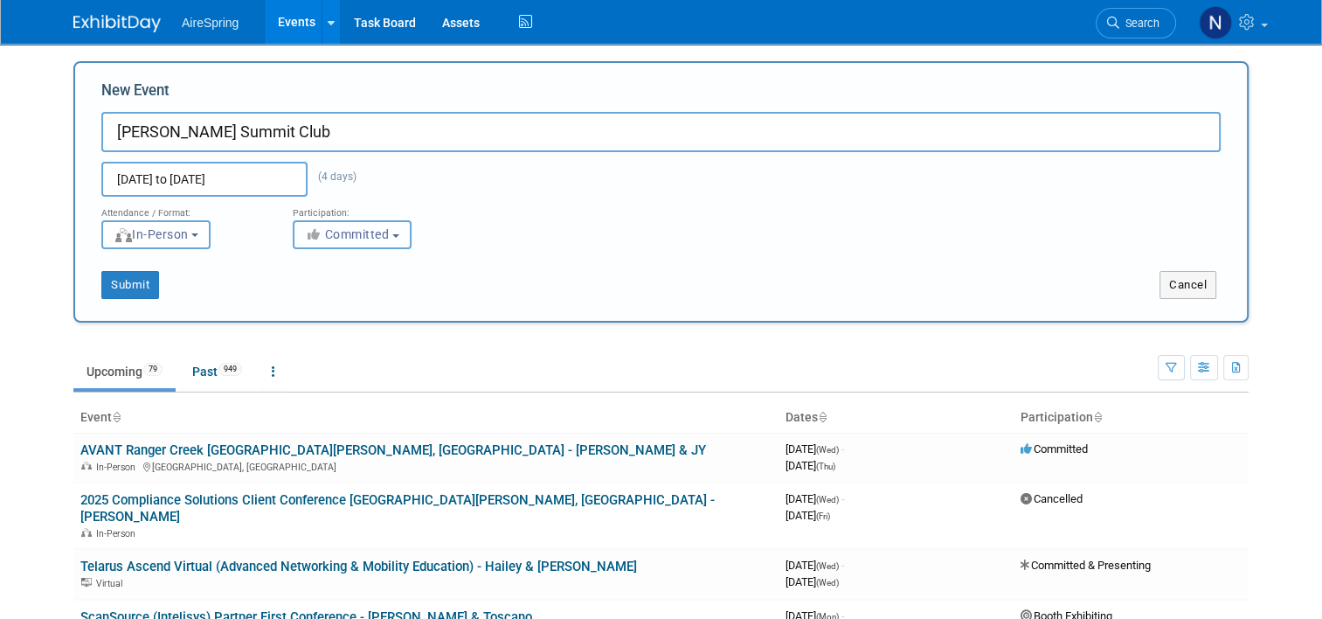
click at [342, 235] on span "Committed" at bounding box center [347, 234] width 85 height 14
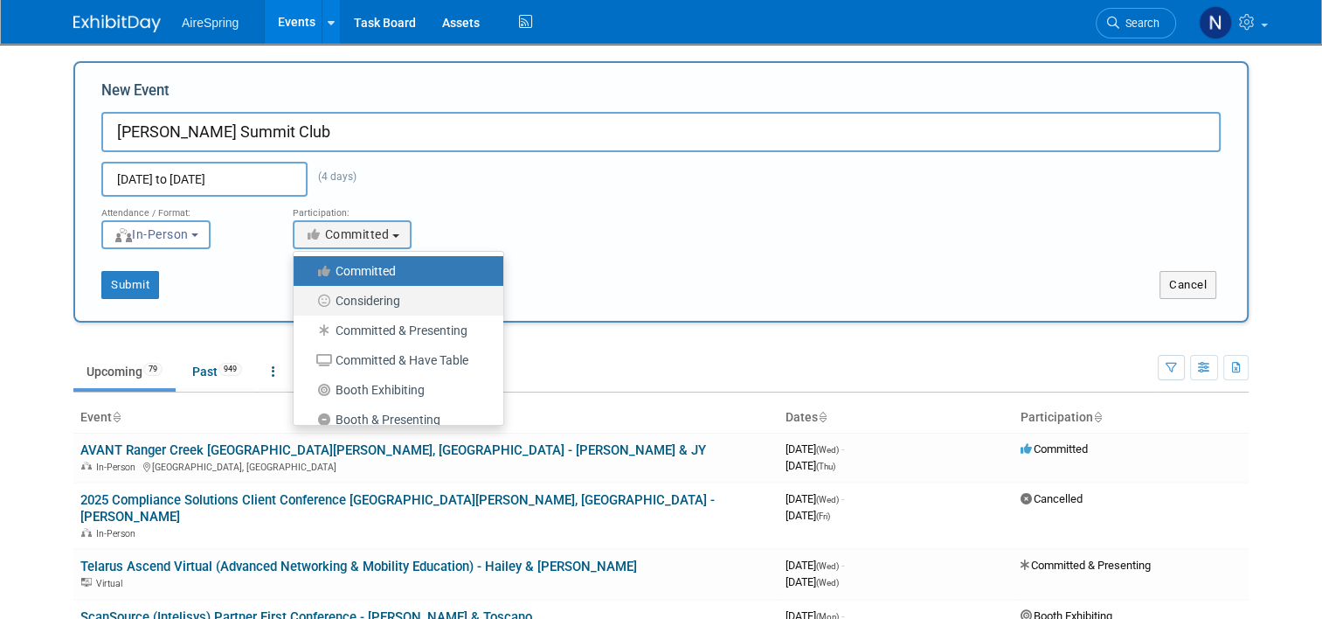
click at [352, 294] on label "Considering" at bounding box center [394, 300] width 184 height 23
click at [309, 295] on input "Considering" at bounding box center [303, 300] width 11 height 11
select select "2"
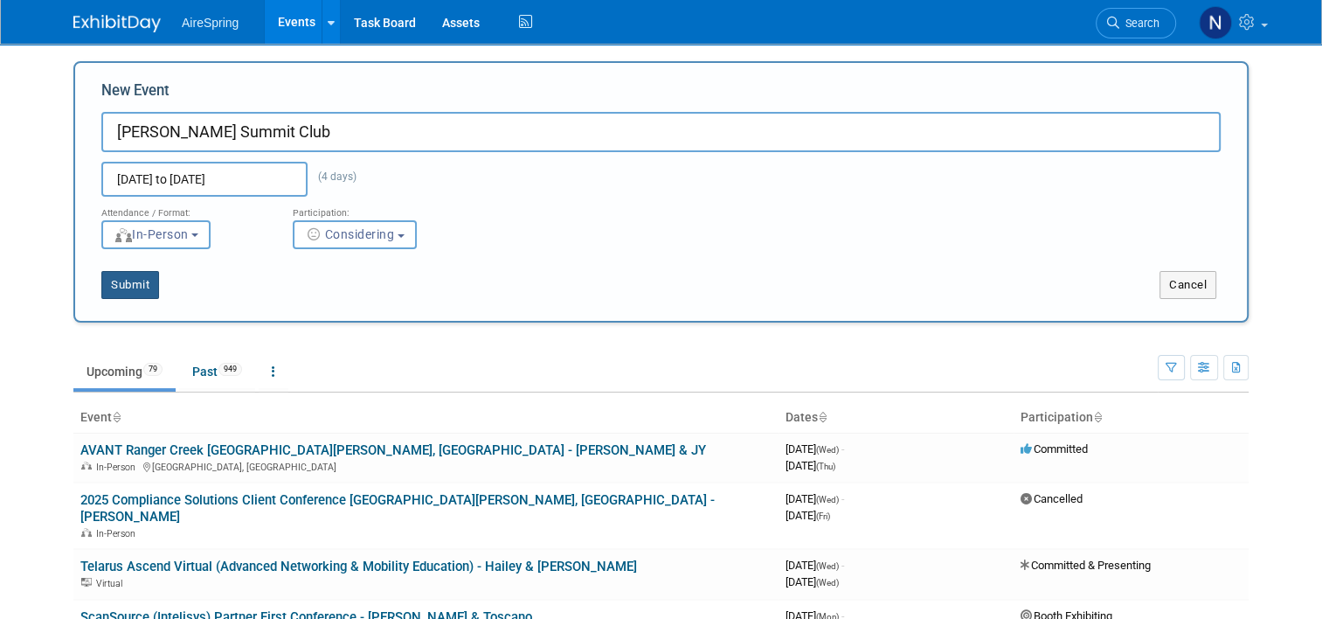
click at [114, 281] on button "Submit" at bounding box center [130, 285] width 58 height 28
type input "Jenne Summit Club"
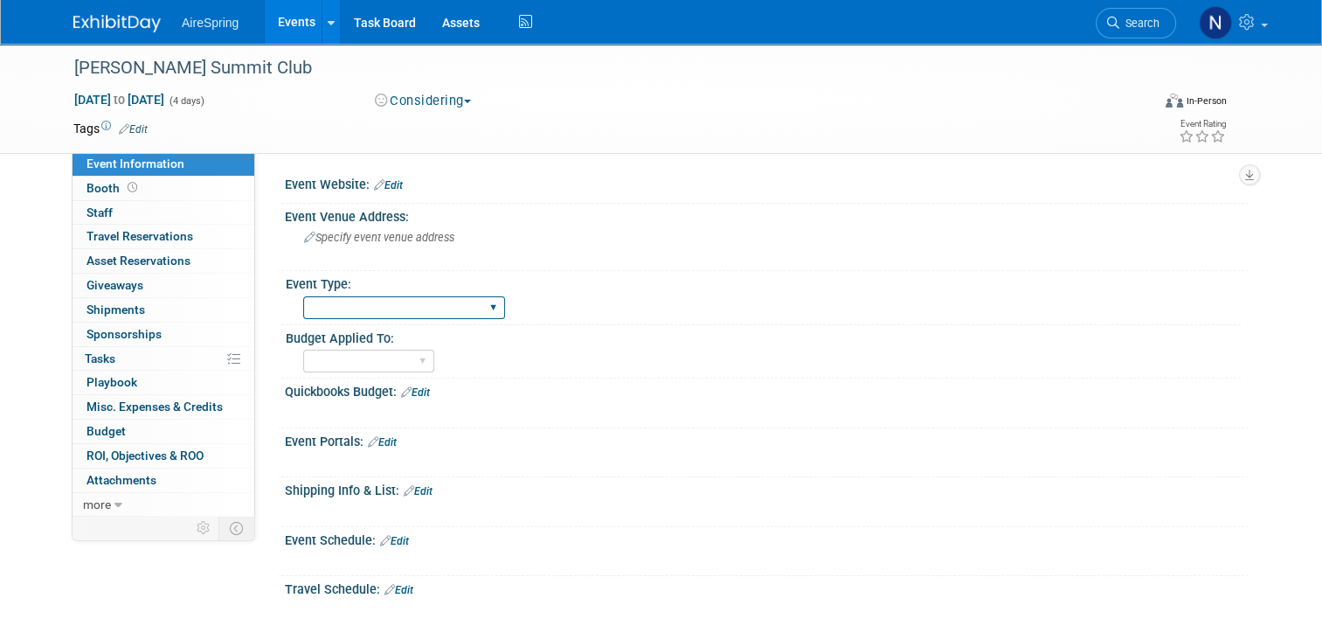
click at [353, 301] on select "AireSpring Event AireSpring Internal Partner Event Training Tradeshow - Exhibit…" at bounding box center [404, 308] width 202 height 24
select select "Partner Event"
click at [303, 296] on select "AireSpring Event AireSpring Internal Partner Event Training Tradeshow - Exhibit…" at bounding box center [404, 308] width 202 height 24
click at [338, 253] on div "Specify event venue address" at bounding box center [486, 244] width 376 height 40
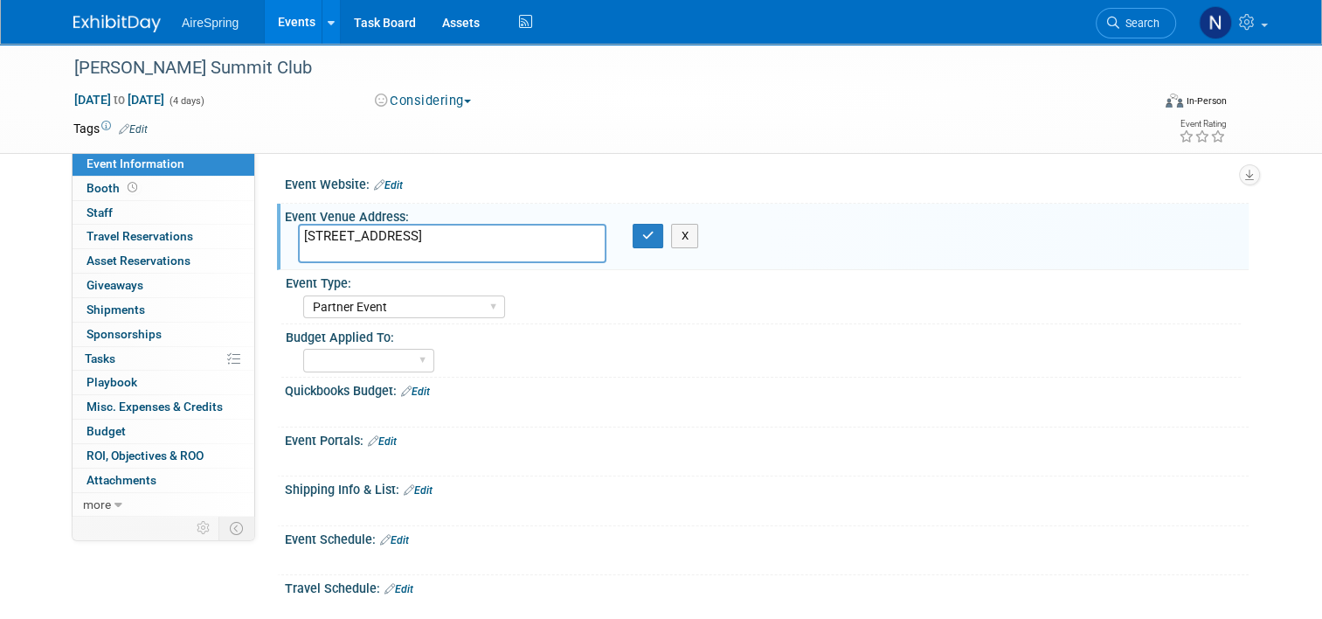
click at [298, 233] on textarea "[STREET_ADDRESS]" at bounding box center [452, 243] width 309 height 39
type textarea "[GEOGRAPHIC_DATA] [STREET_ADDRESS]"
click at [626, 236] on div "X" at bounding box center [653, 236] width 67 height 24
click at [639, 234] on button "button" at bounding box center [648, 236] width 31 height 24
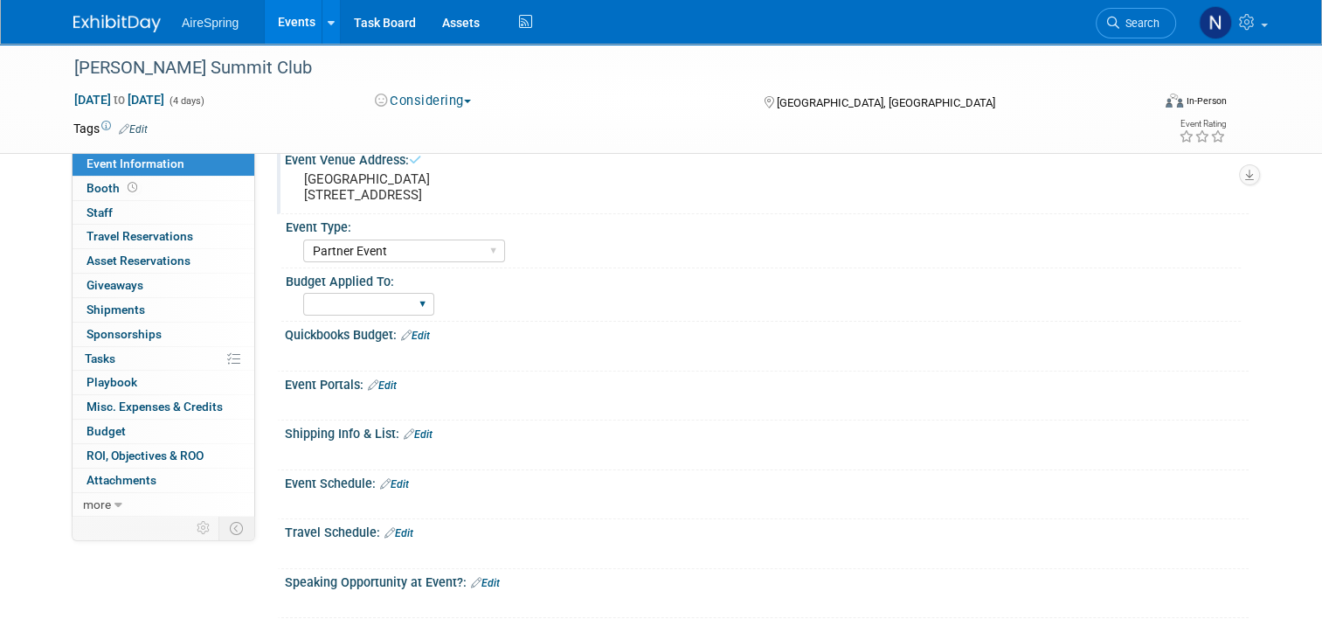
scroll to position [87, 0]
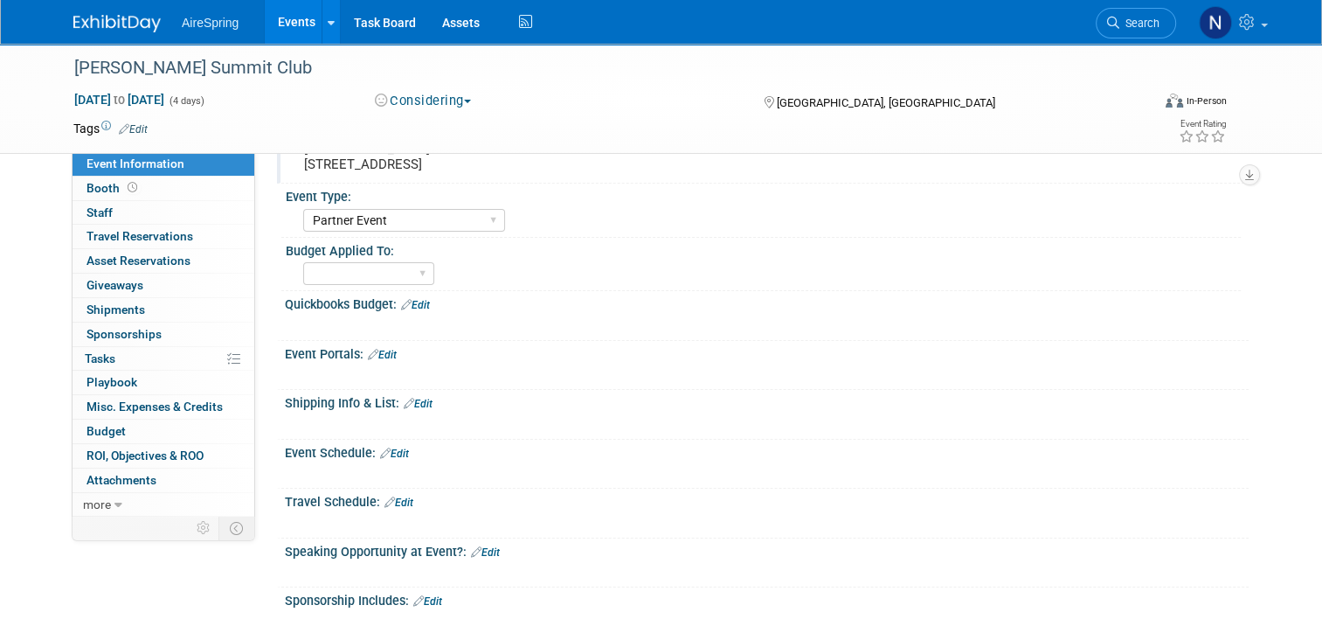
click at [405, 305] on link "Edit" at bounding box center [415, 305] width 29 height 12
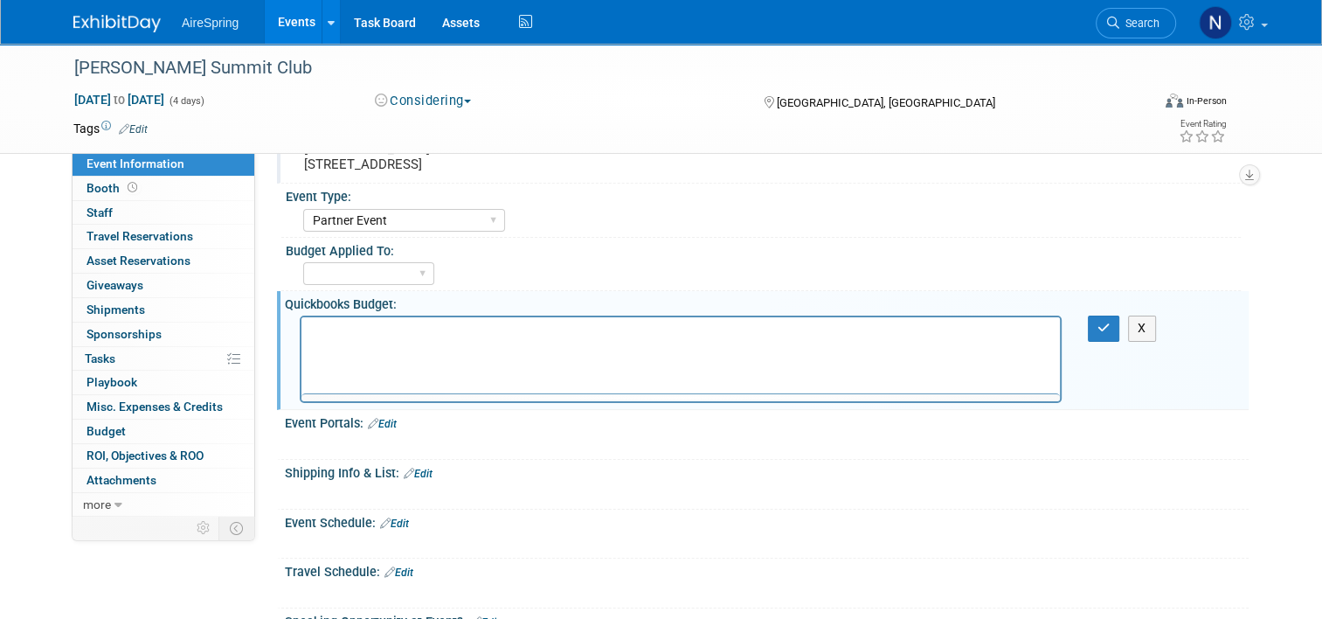
scroll to position [0, 0]
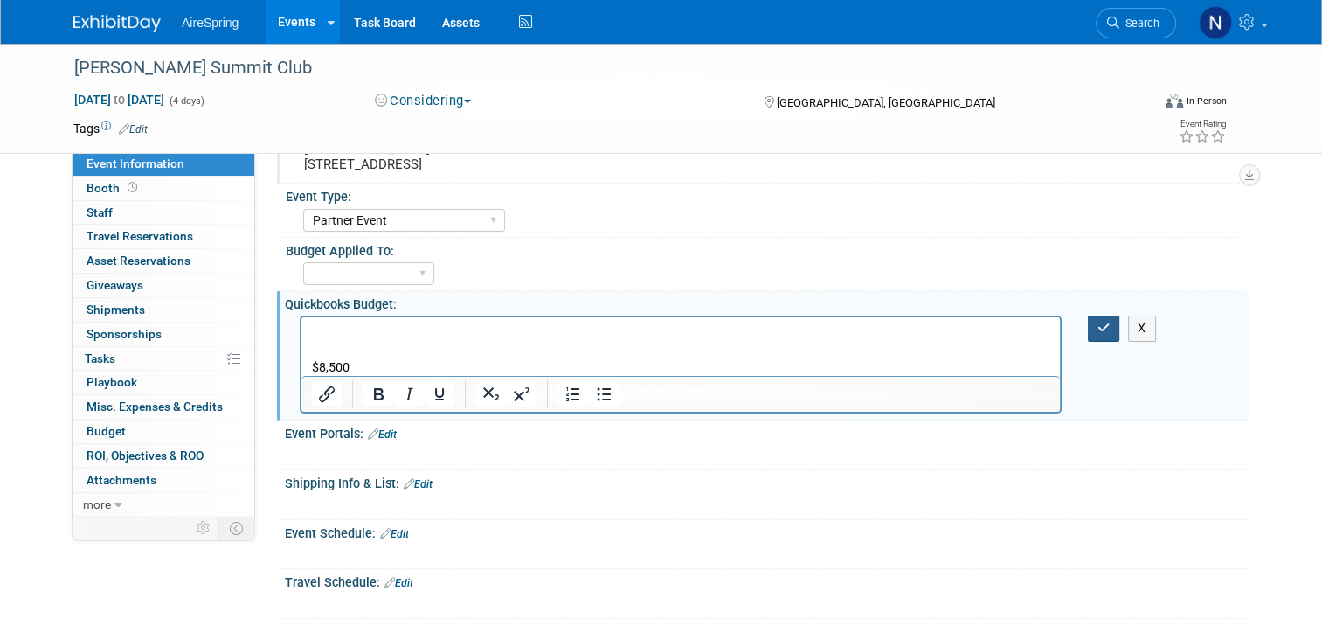
click at [1105, 316] on button "button" at bounding box center [1104, 328] width 32 height 25
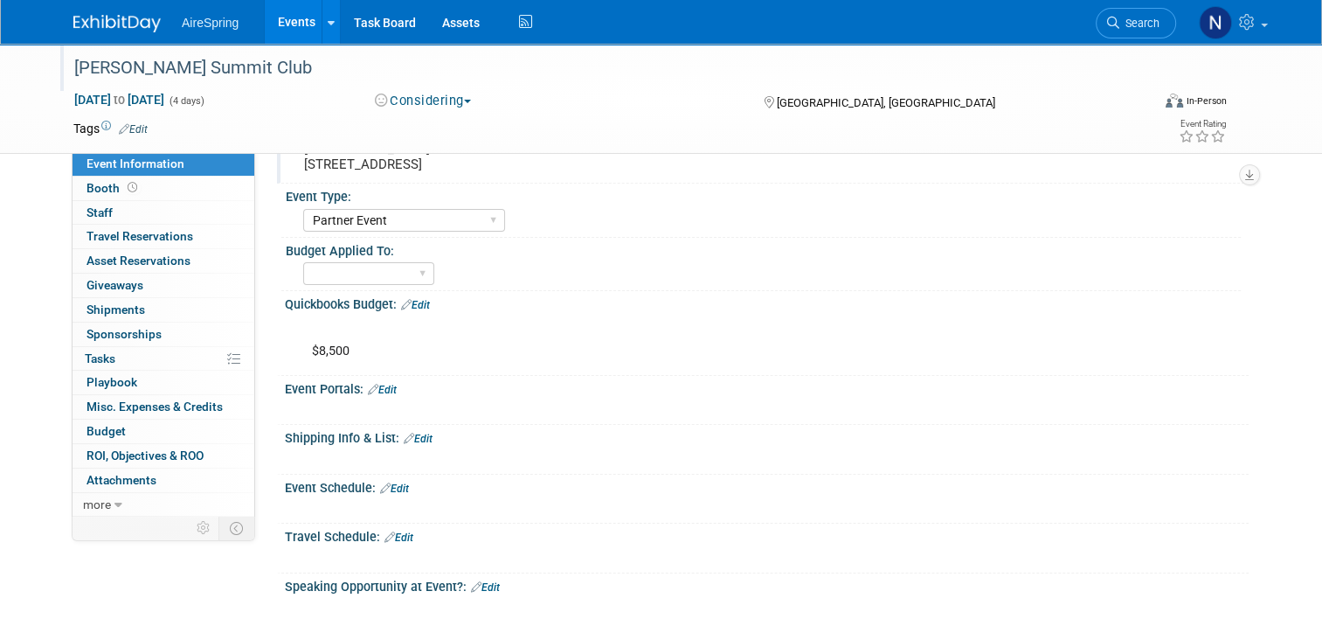
click at [119, 73] on div "[PERSON_NAME] Summit Club" at bounding box center [598, 67] width 1061 height 31
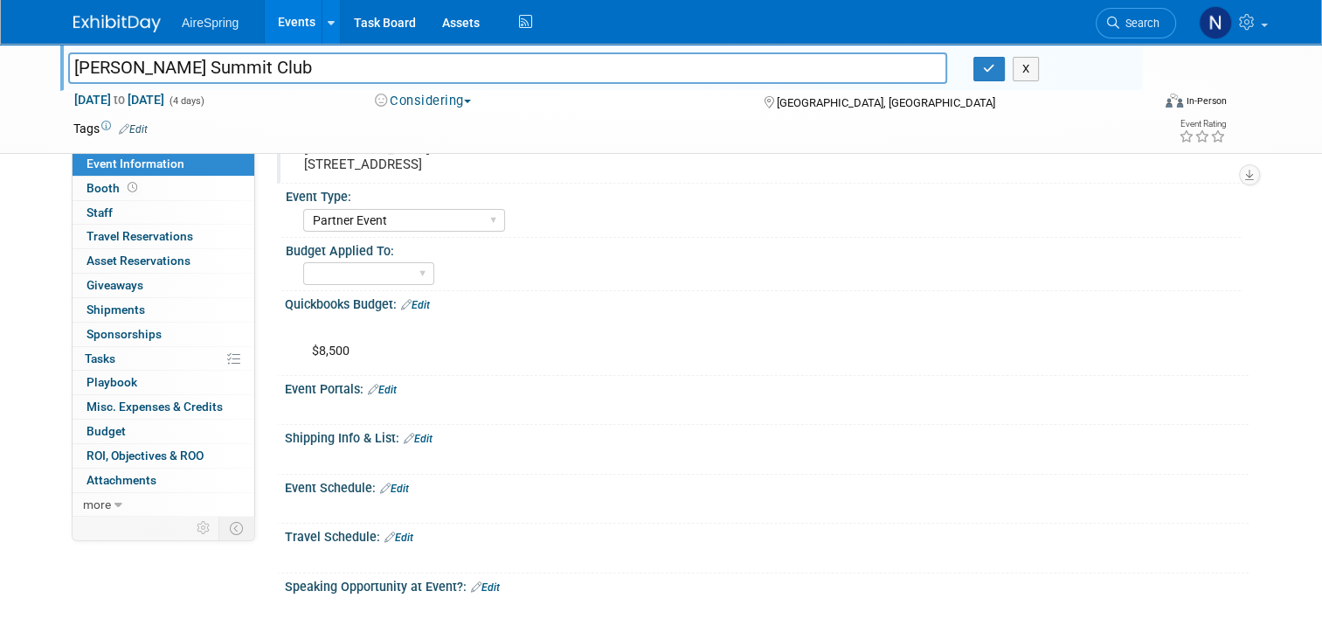
click at [119, 66] on input "[PERSON_NAME] Summit Club" at bounding box center [507, 67] width 879 height 31
click at [992, 66] on icon "button" at bounding box center [989, 68] width 12 height 11
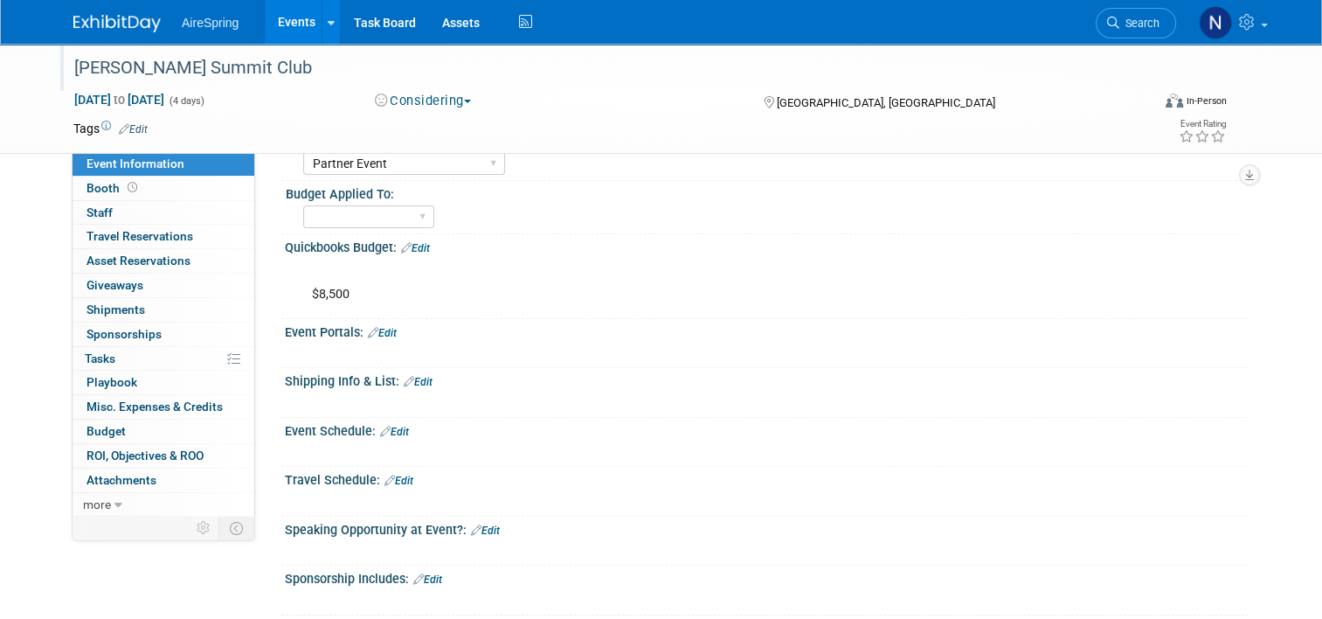
scroll to position [262, 0]
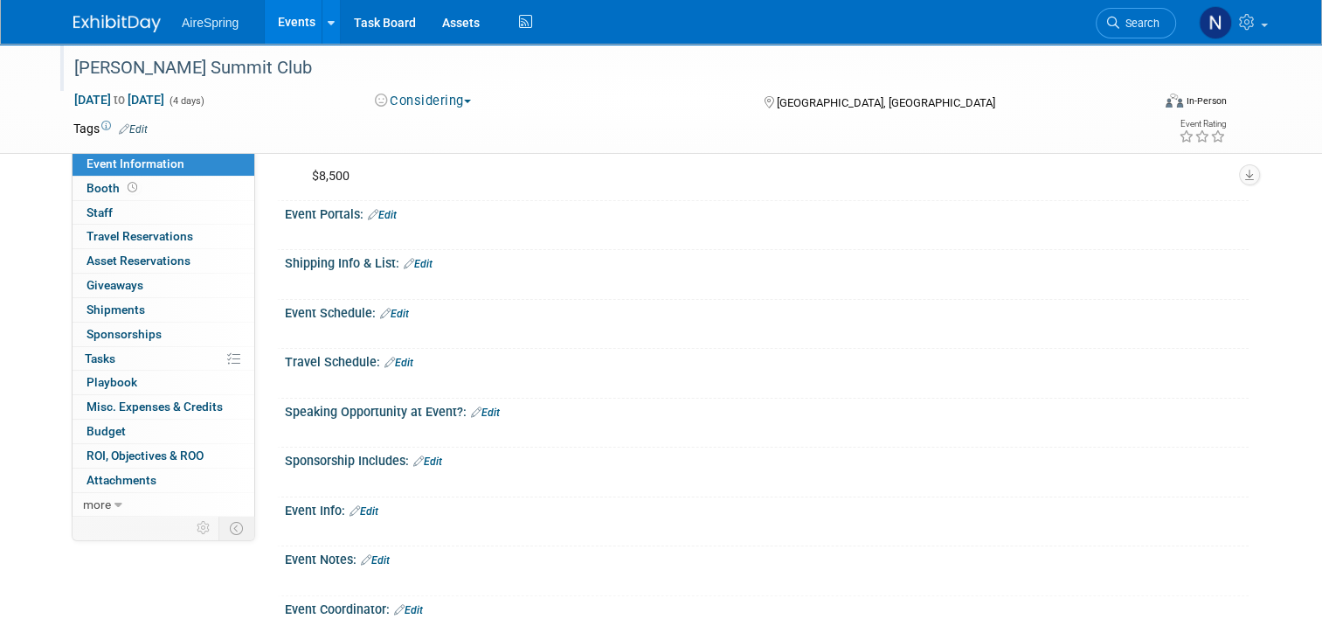
click at [432, 455] on link "Edit" at bounding box center [427, 461] width 29 height 12
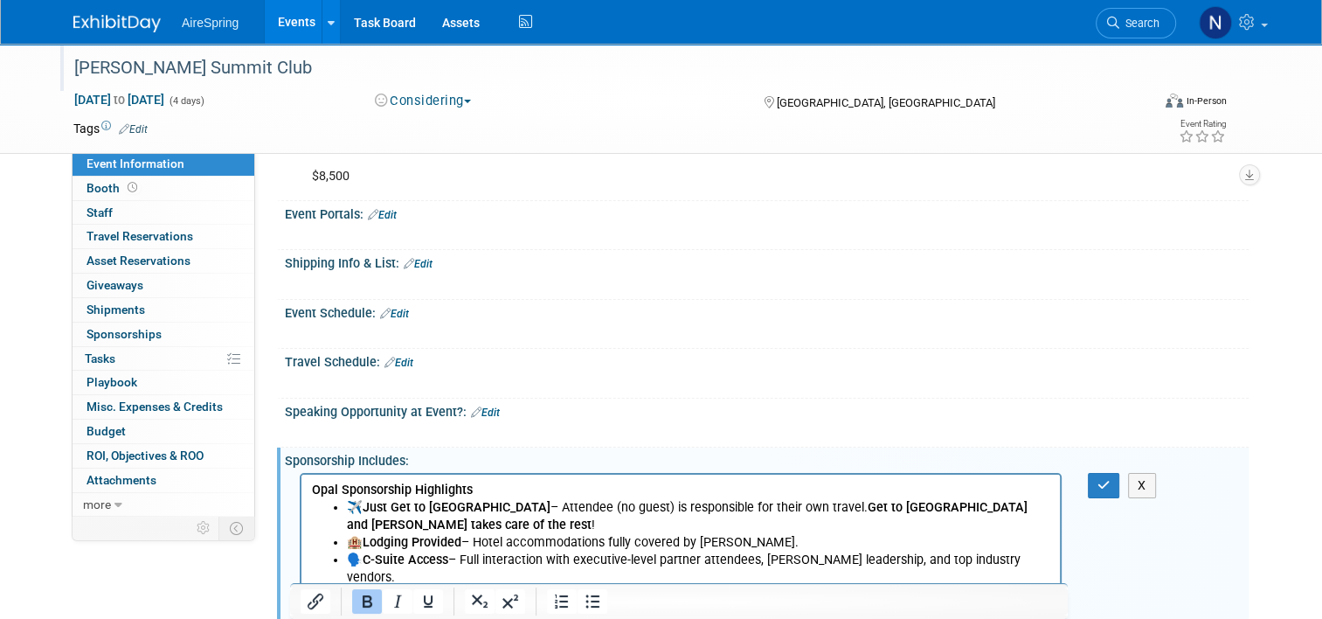
scroll to position [330, 0]
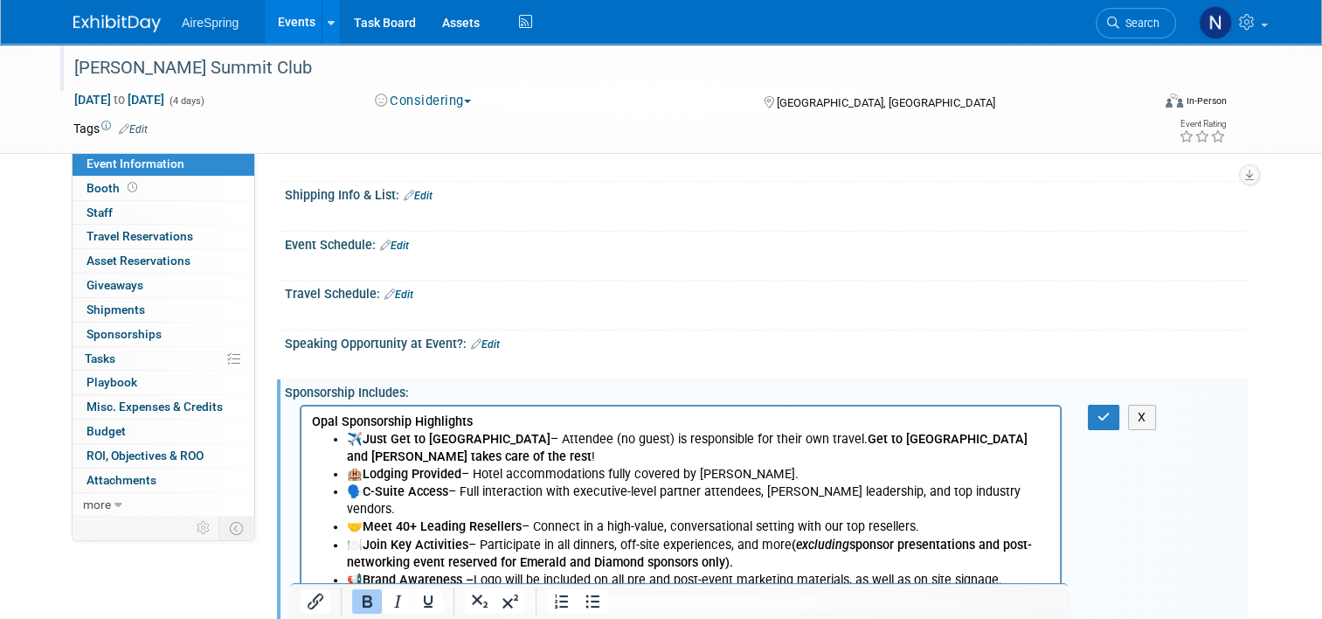
click at [409, 462] on li "✈️ Just Get to [GEOGRAPHIC_DATA] – Attendee (no guest) is responsible for their…" at bounding box center [699, 447] width 704 height 35
click at [1107, 416] on icon "button" at bounding box center [1104, 417] width 13 height 12
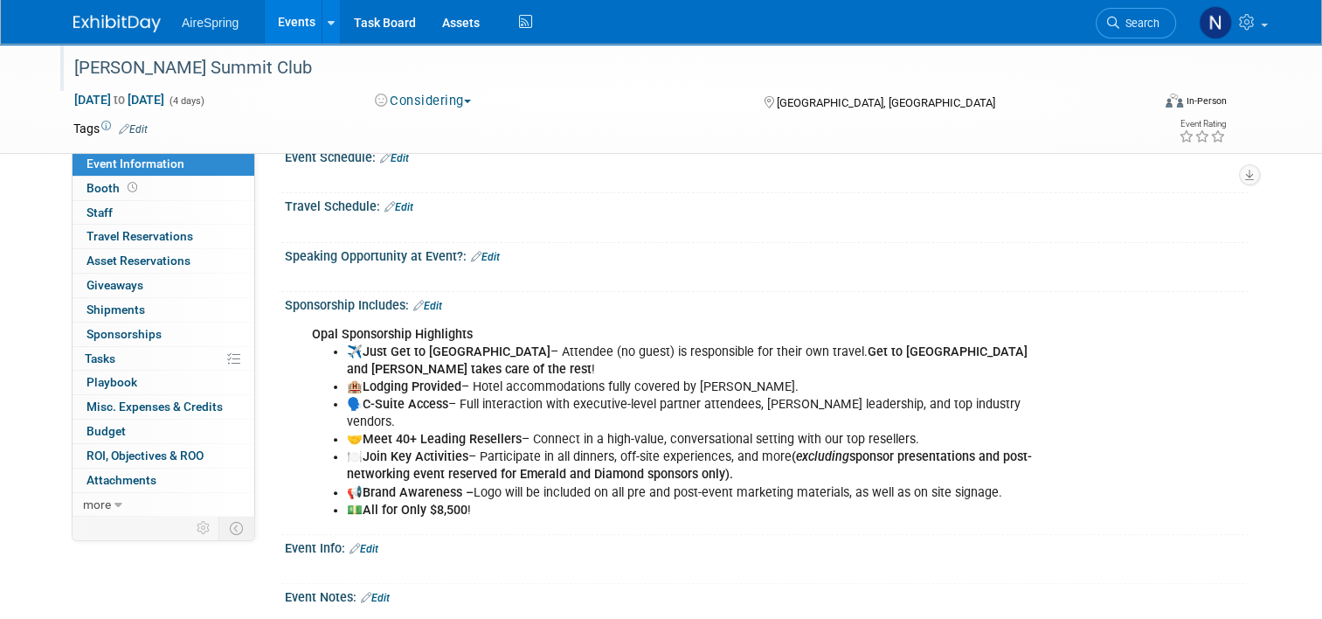
scroll to position [712, 0]
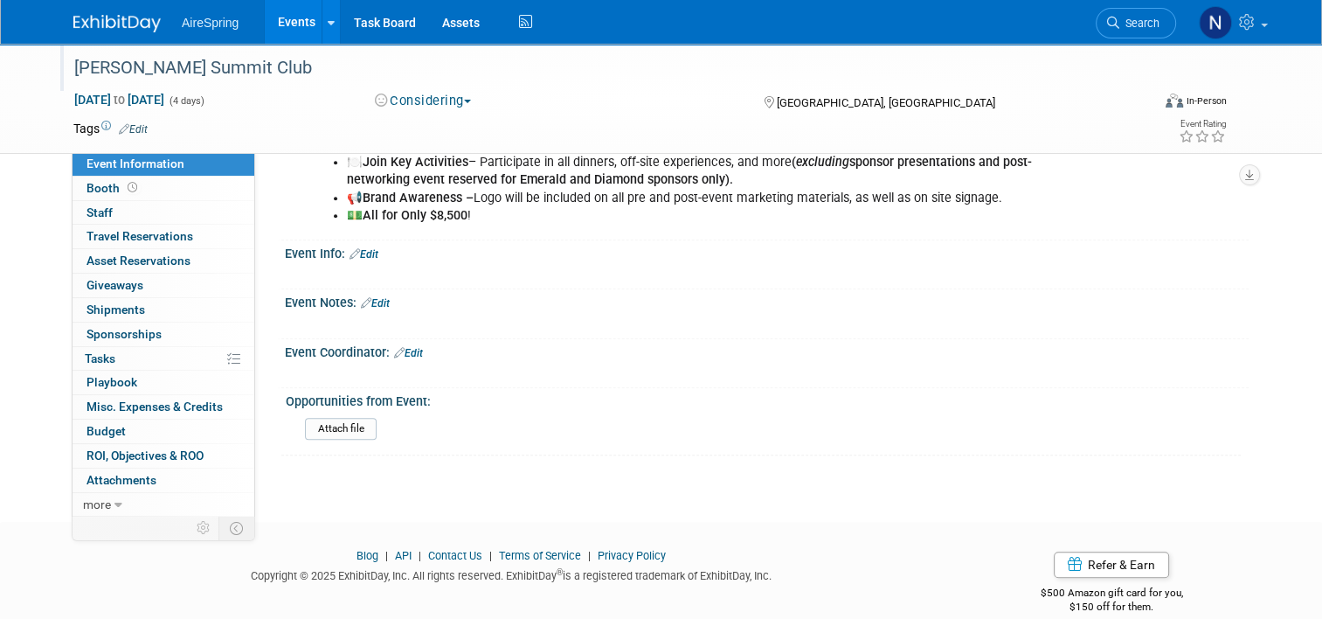
click at [400, 347] on link "Edit" at bounding box center [408, 353] width 29 height 12
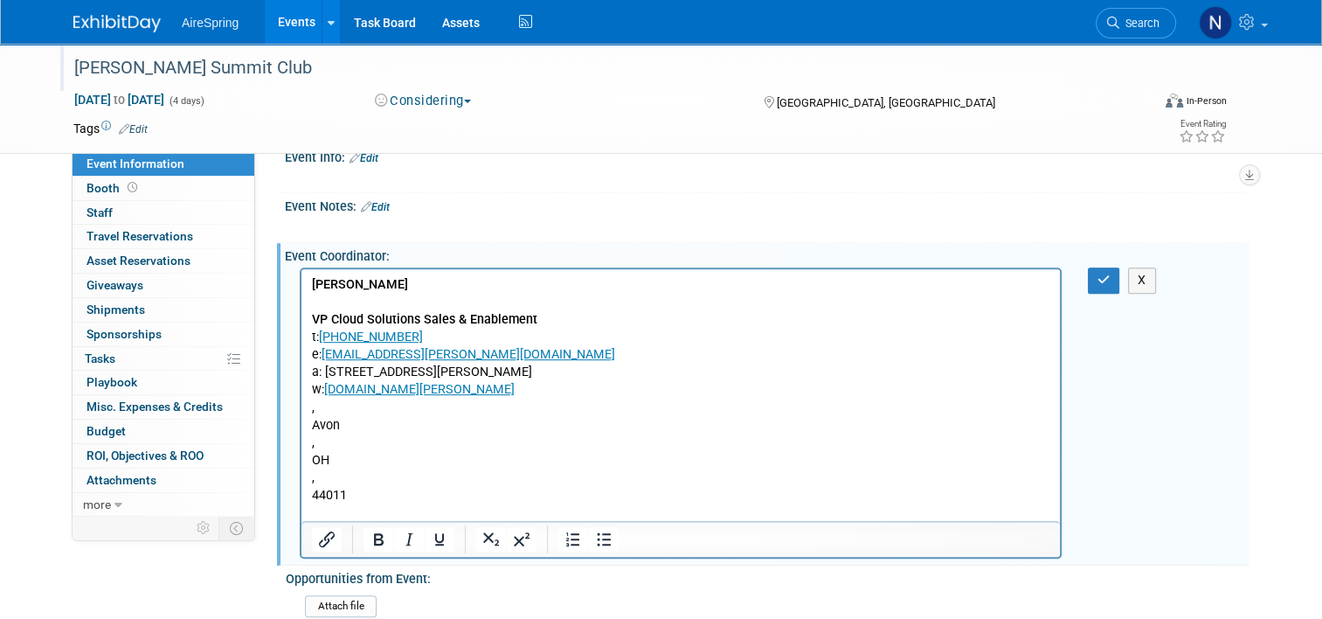
scroll to position [986, 0]
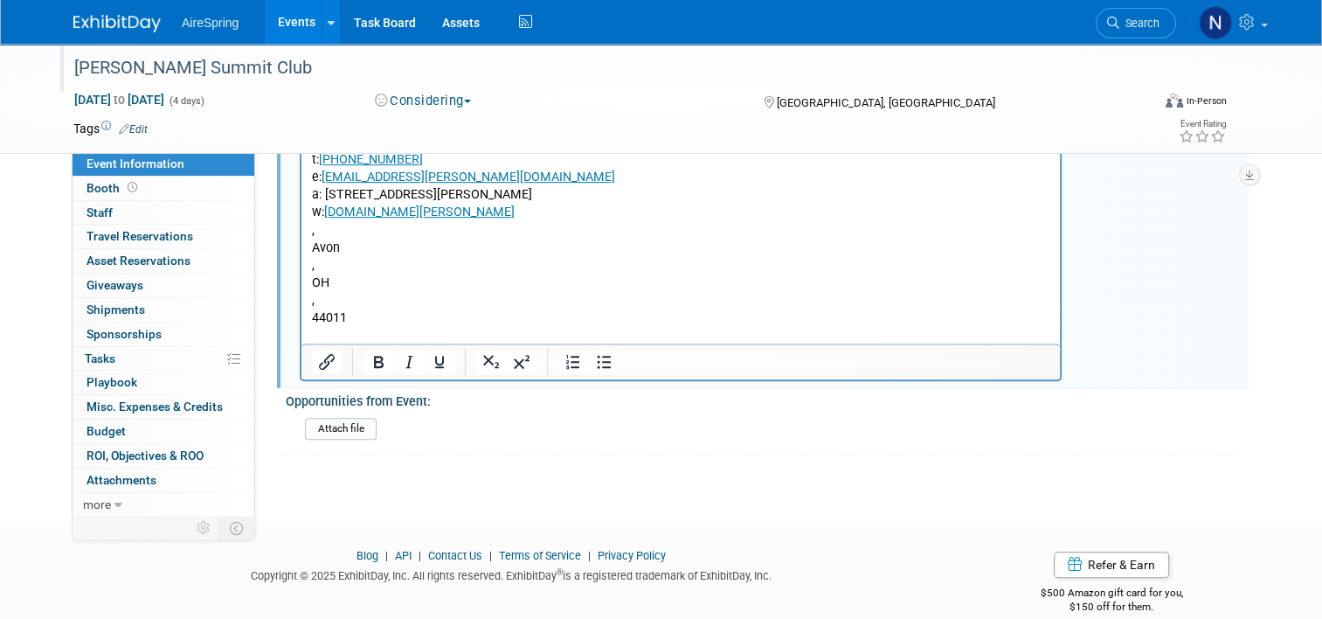
drag, startPoint x: 345, startPoint y: 230, endPoint x: 665, endPoint y: 667, distance: 541.6
click at [375, 344] on html "Michael Gottwalt ​ ​ ​ ​ VP Cloud Solutions Sales & Enablement t: 440-471-3445 …" at bounding box center [681, 218] width 759 height 253
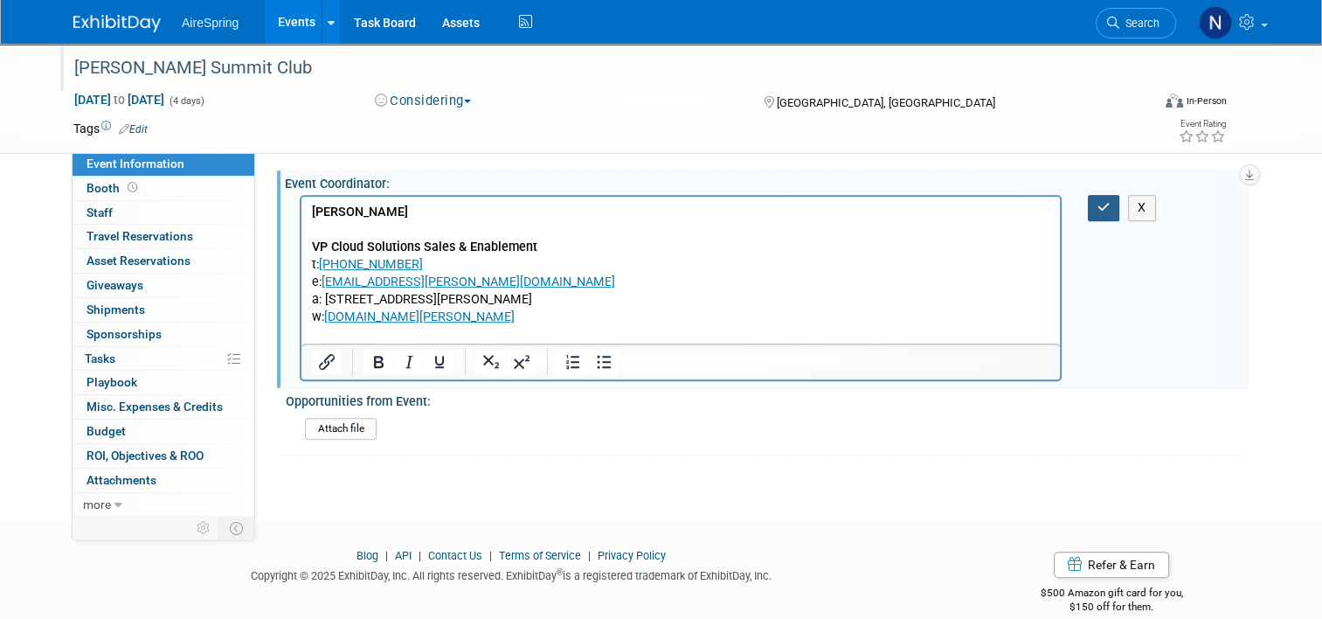
click at [1112, 195] on button "button" at bounding box center [1104, 207] width 32 height 25
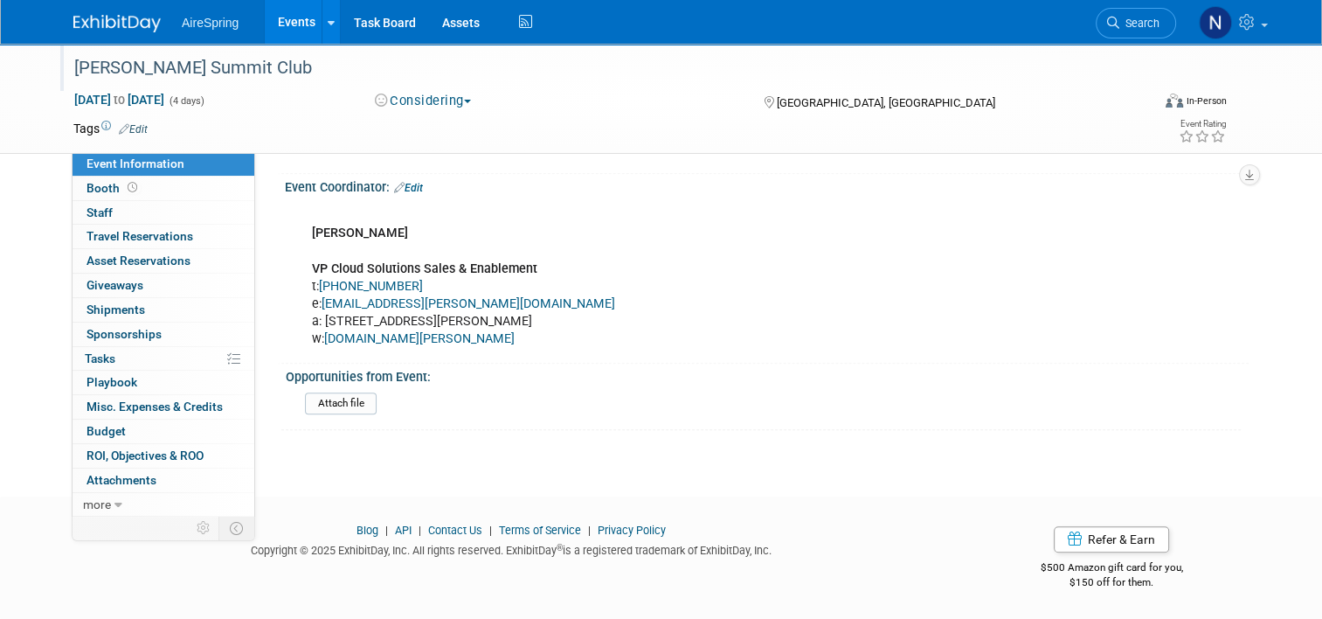
scroll to position [852, 0]
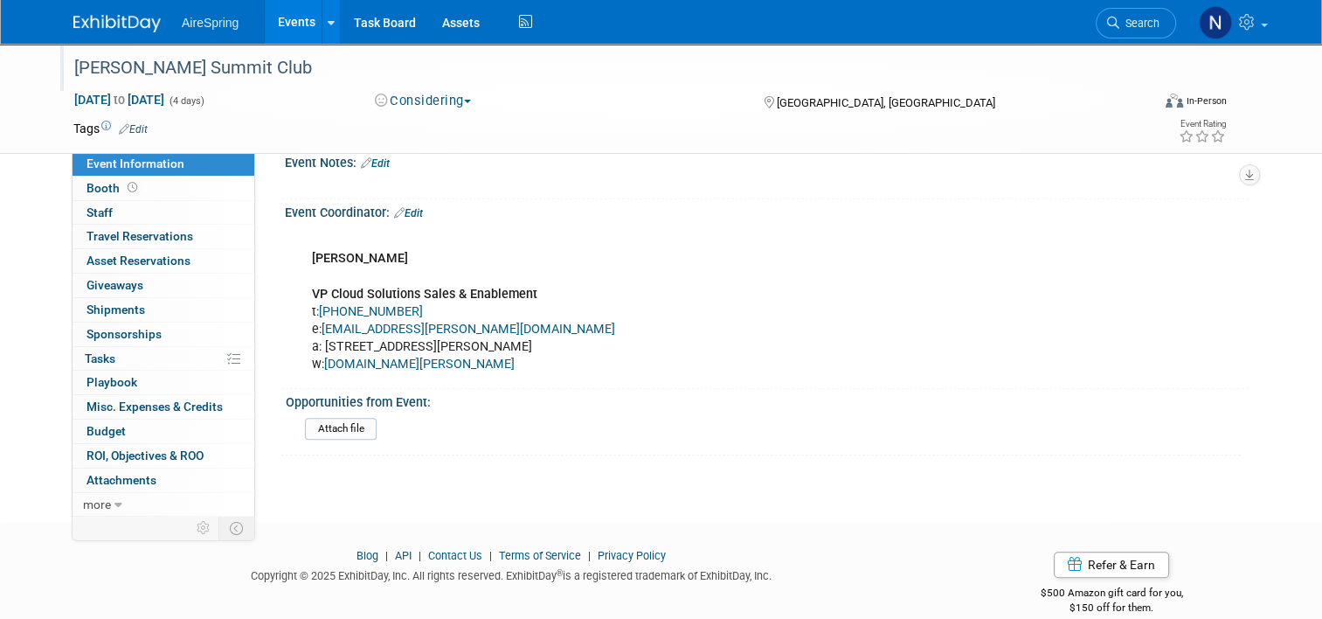
click at [314, 62] on div "Jenne Summit Club" at bounding box center [598, 67] width 1061 height 31
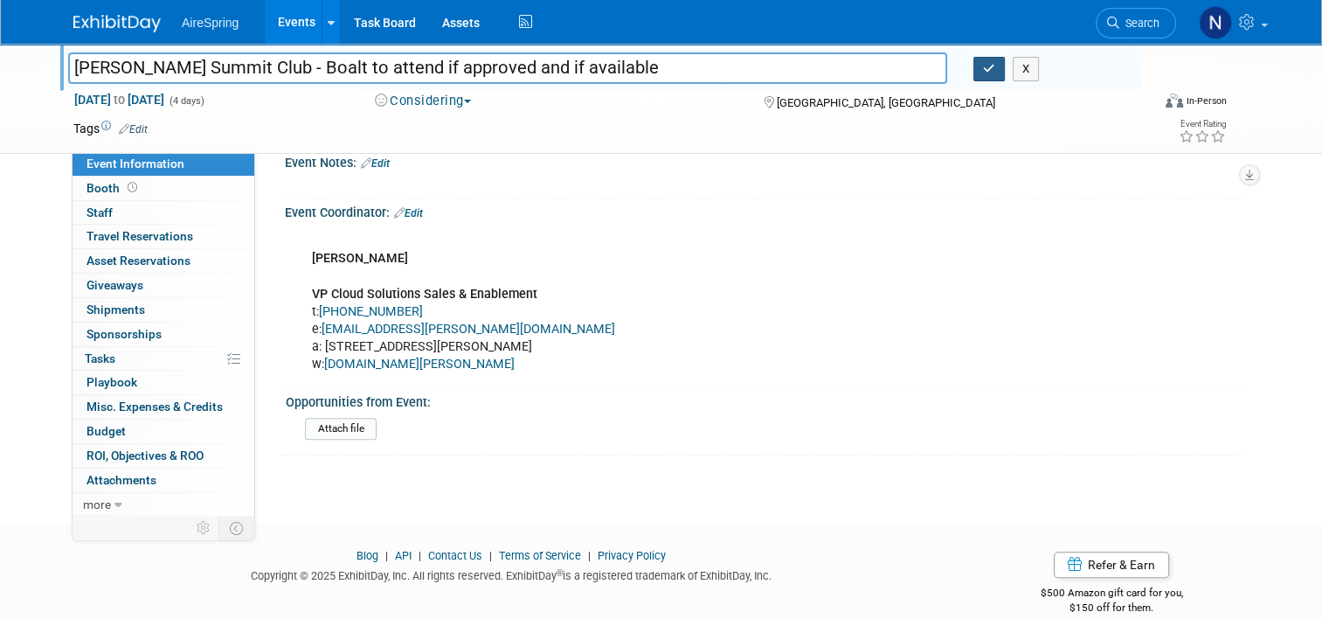
type input "[PERSON_NAME] Summit Club - Boalt to attend if approved and if available"
click at [1002, 74] on button "button" at bounding box center [989, 69] width 31 height 24
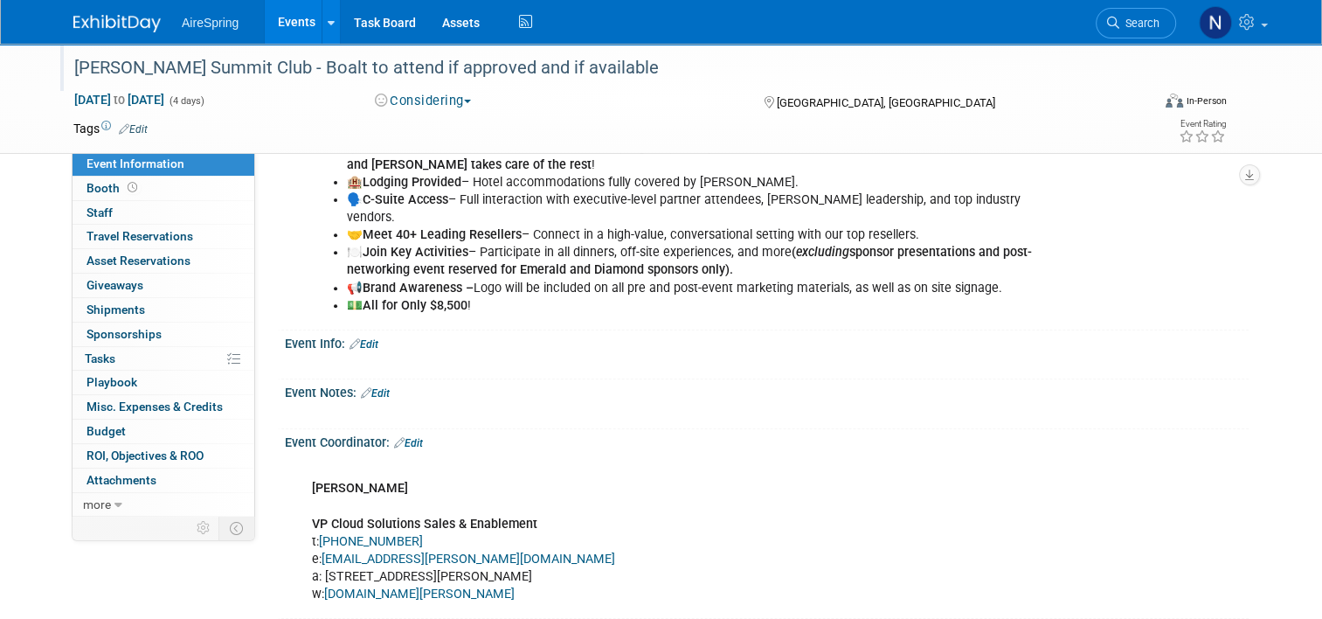
scroll to position [415, 0]
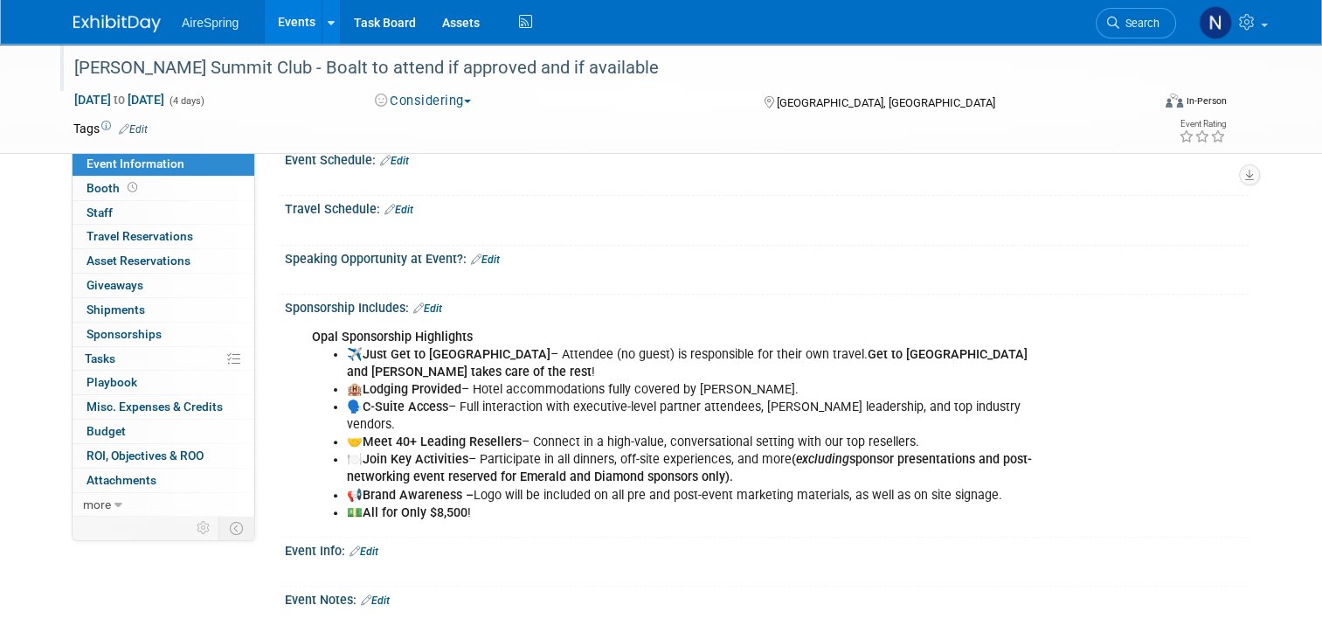
click at [485, 253] on link "Edit" at bounding box center [485, 259] width 29 height 12
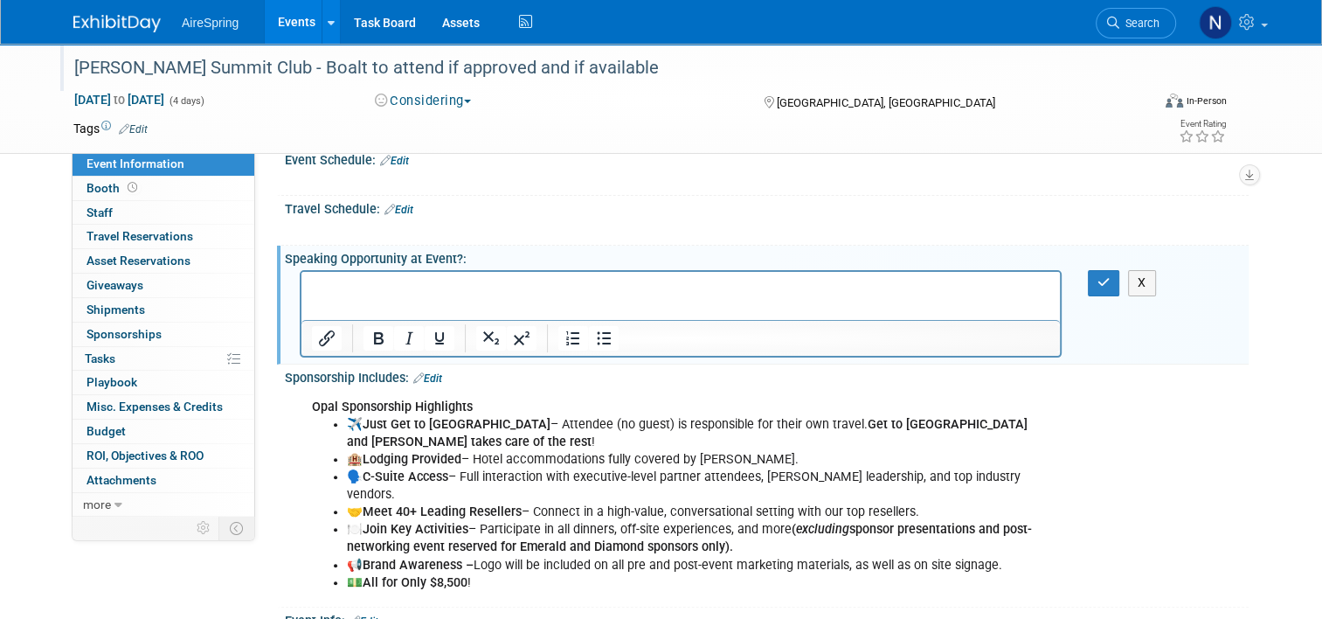
scroll to position [0, 0]
click at [1101, 275] on button "button" at bounding box center [1104, 282] width 32 height 25
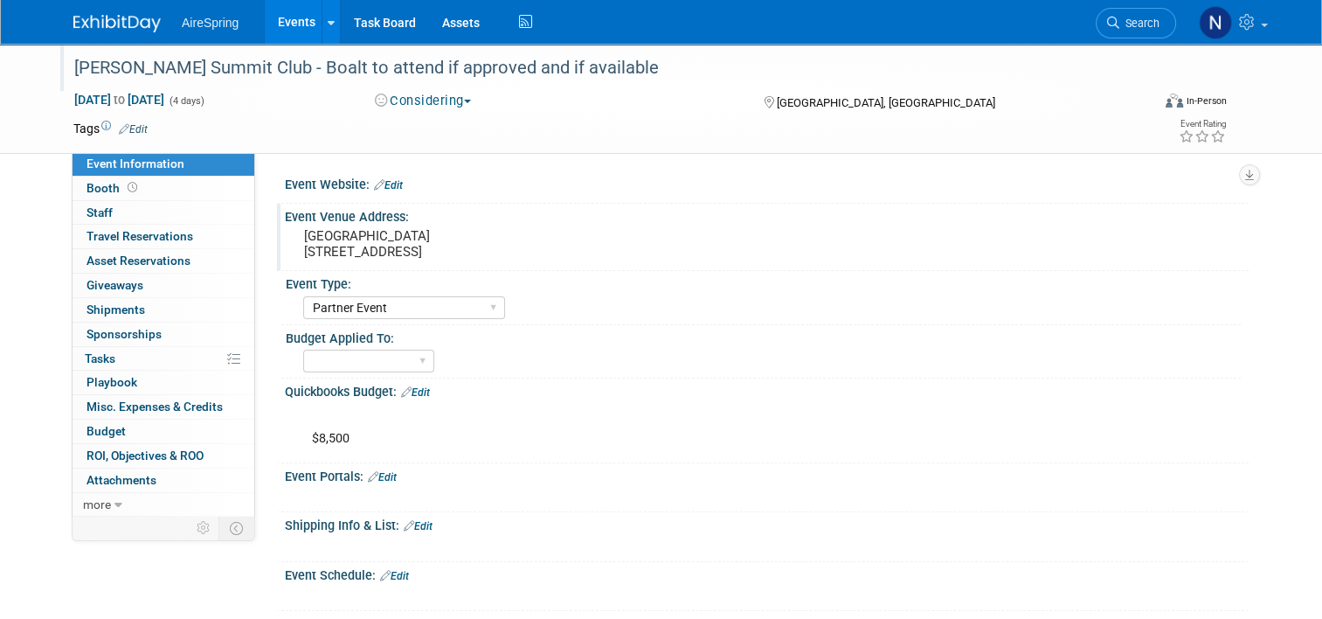
click at [423, 393] on link "Edit" at bounding box center [415, 392] width 29 height 12
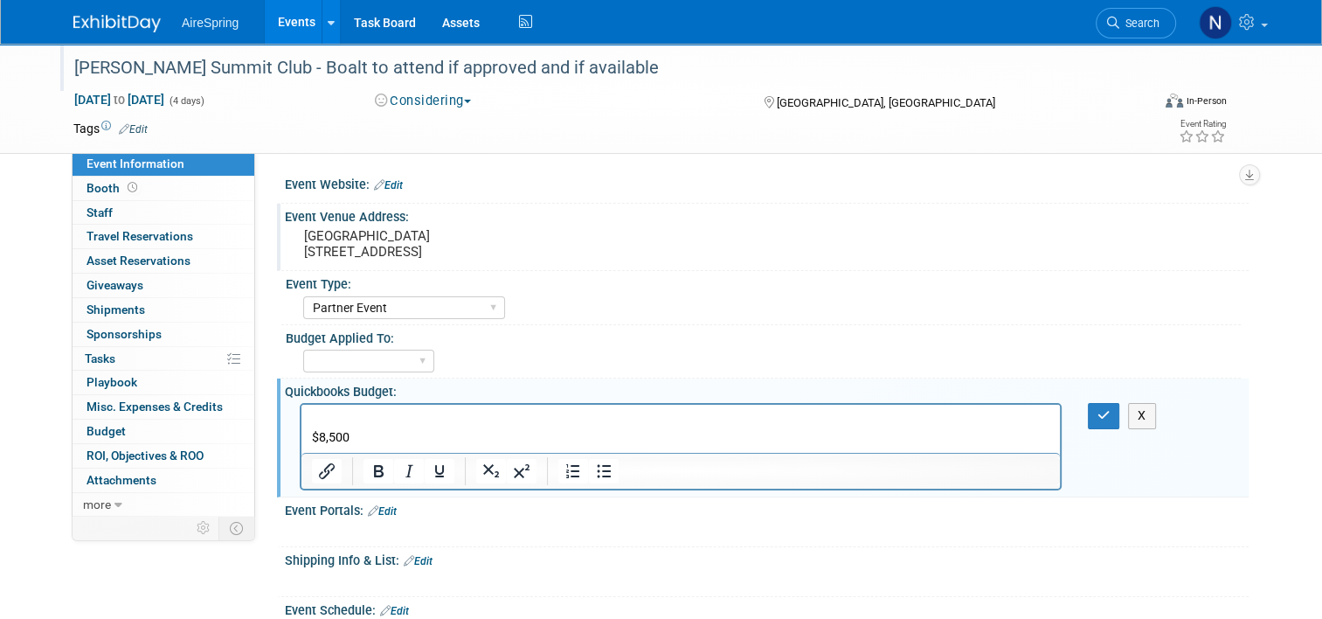
click at [305, 435] on html "$8,500" at bounding box center [681, 426] width 759 height 42
click at [307, 435] on html "$8,500" at bounding box center [681, 426] width 759 height 42
click at [312, 436] on p "$8,500" at bounding box center [681, 429] width 739 height 35
click at [1121, 416] on button "button" at bounding box center [1104, 415] width 32 height 25
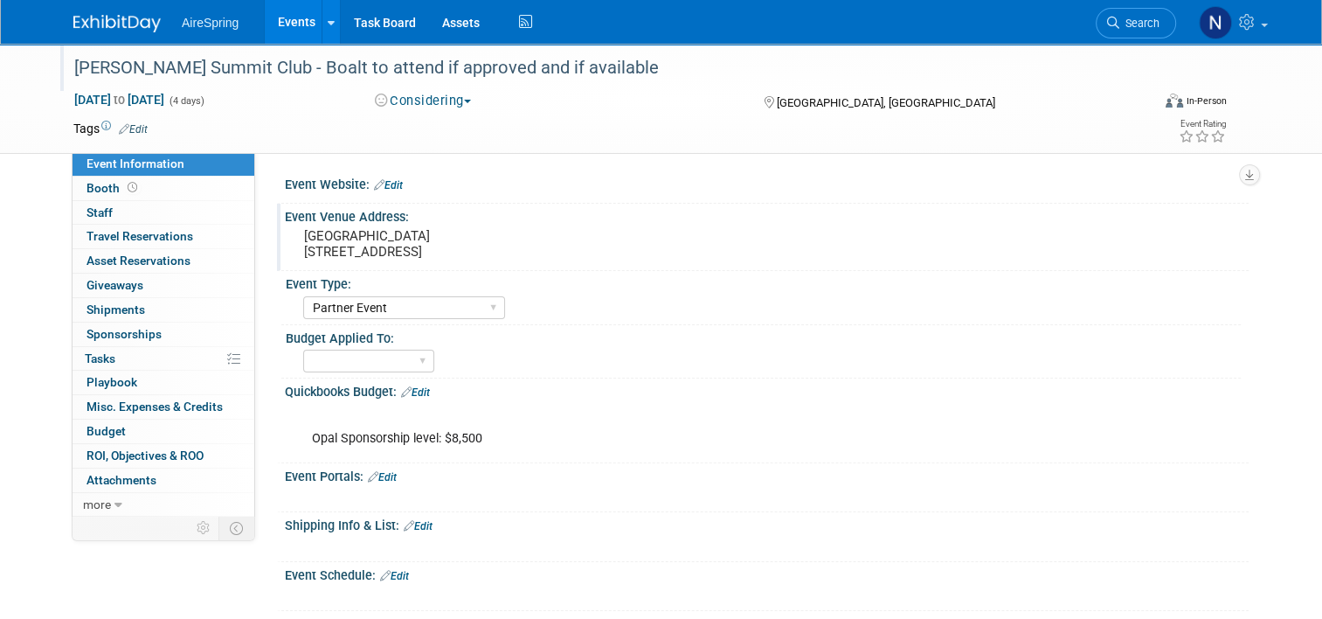
click at [288, 18] on link "Events" at bounding box center [297, 22] width 64 height 44
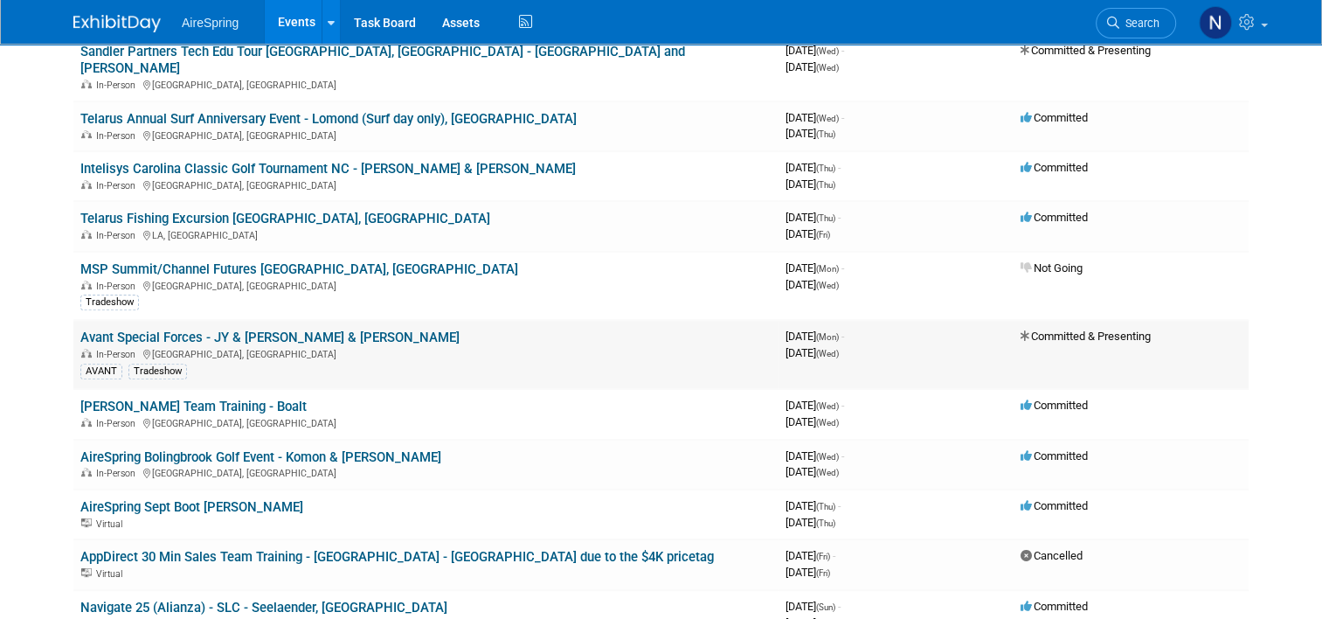
scroll to position [437, 0]
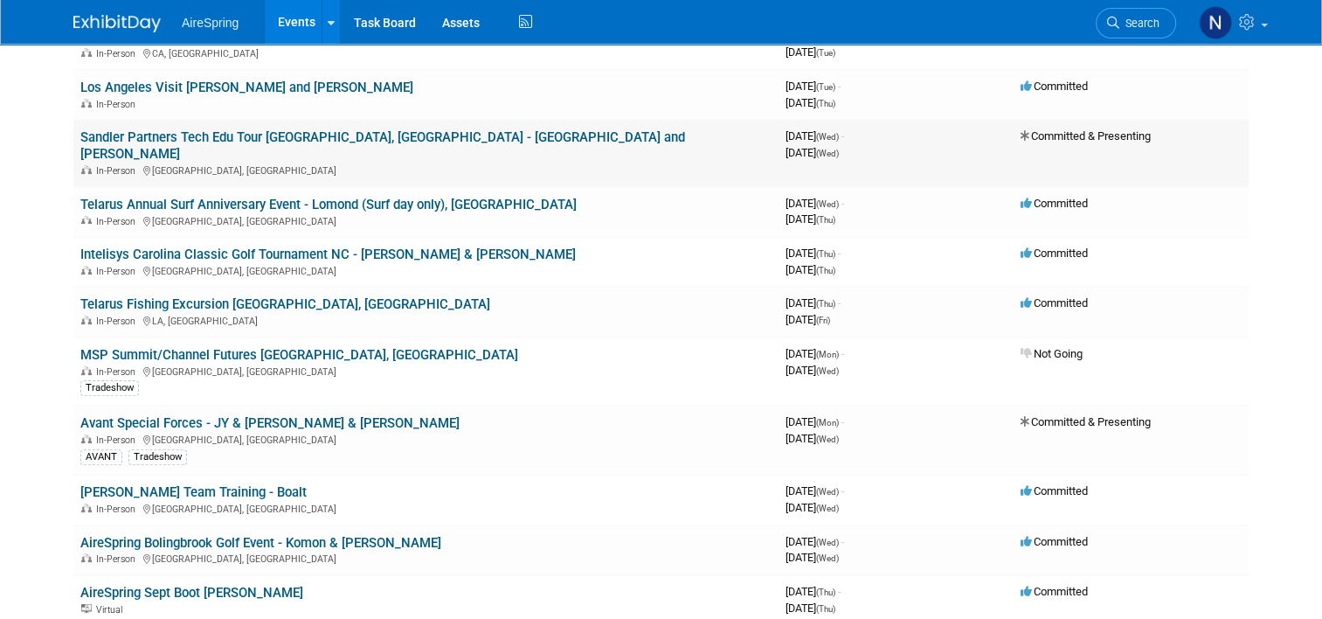
click at [297, 129] on link "Sandler Partners Tech Edu Tour [GEOGRAPHIC_DATA], [GEOGRAPHIC_DATA] - [GEOGRAPH…" at bounding box center [382, 145] width 605 height 32
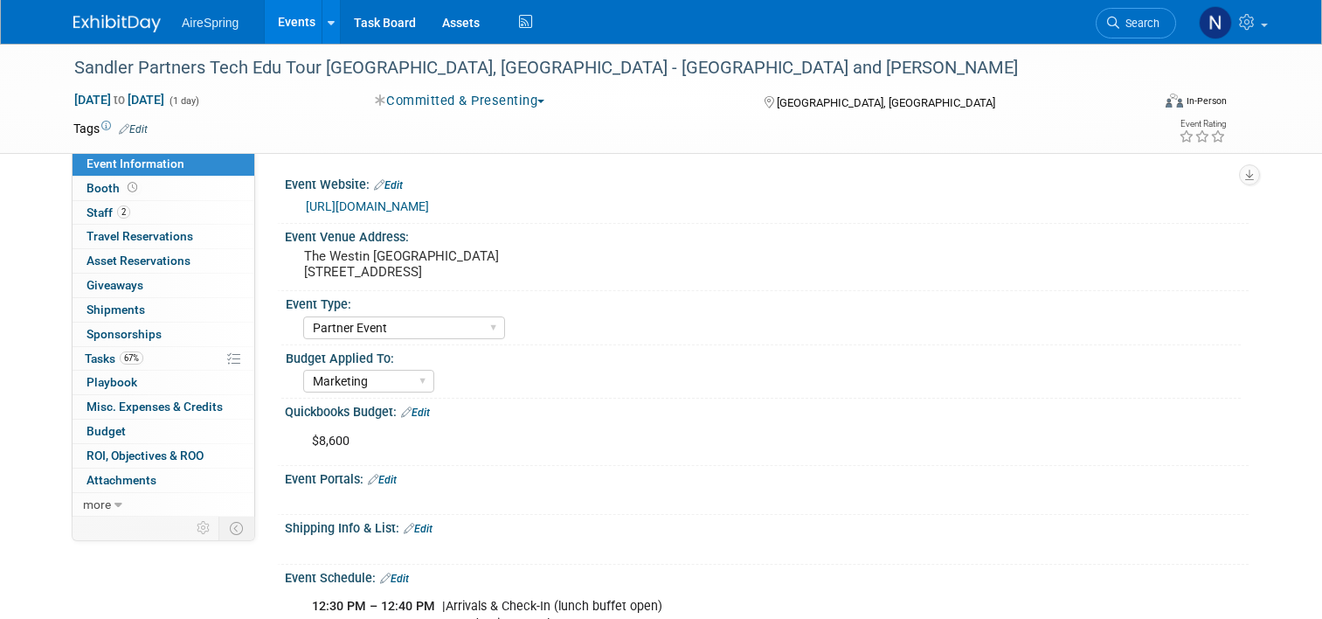
select select "Partner Event"
select select "Marketing"
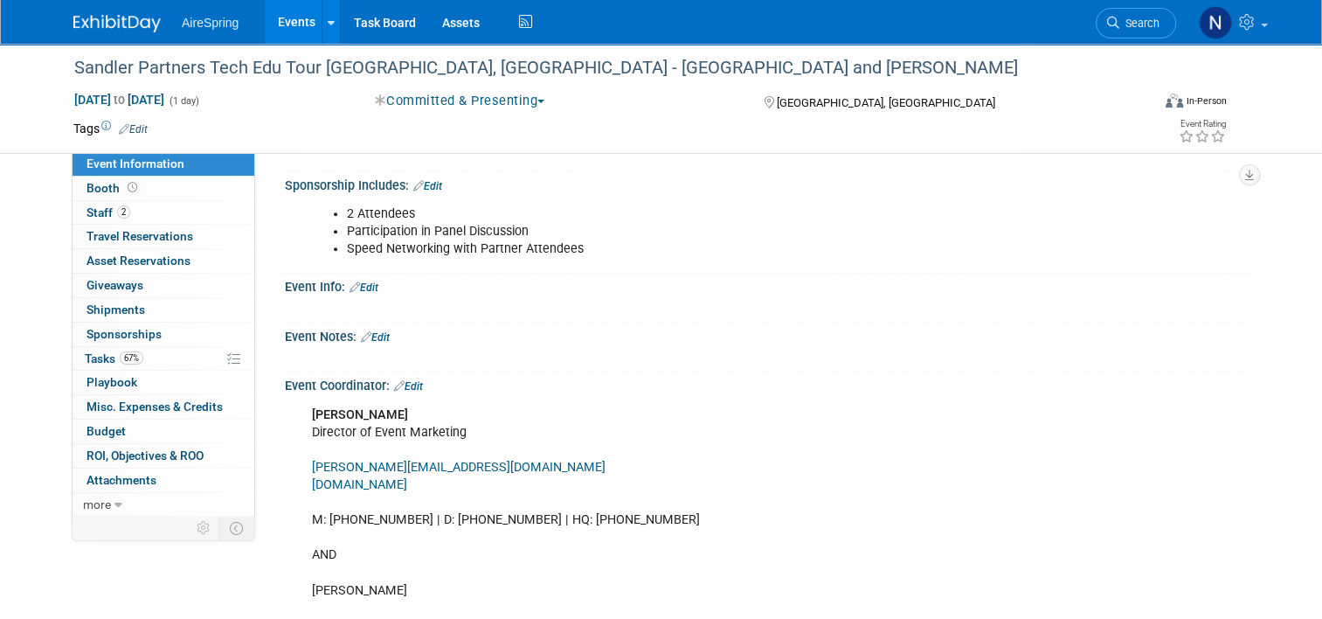
scroll to position [699, 0]
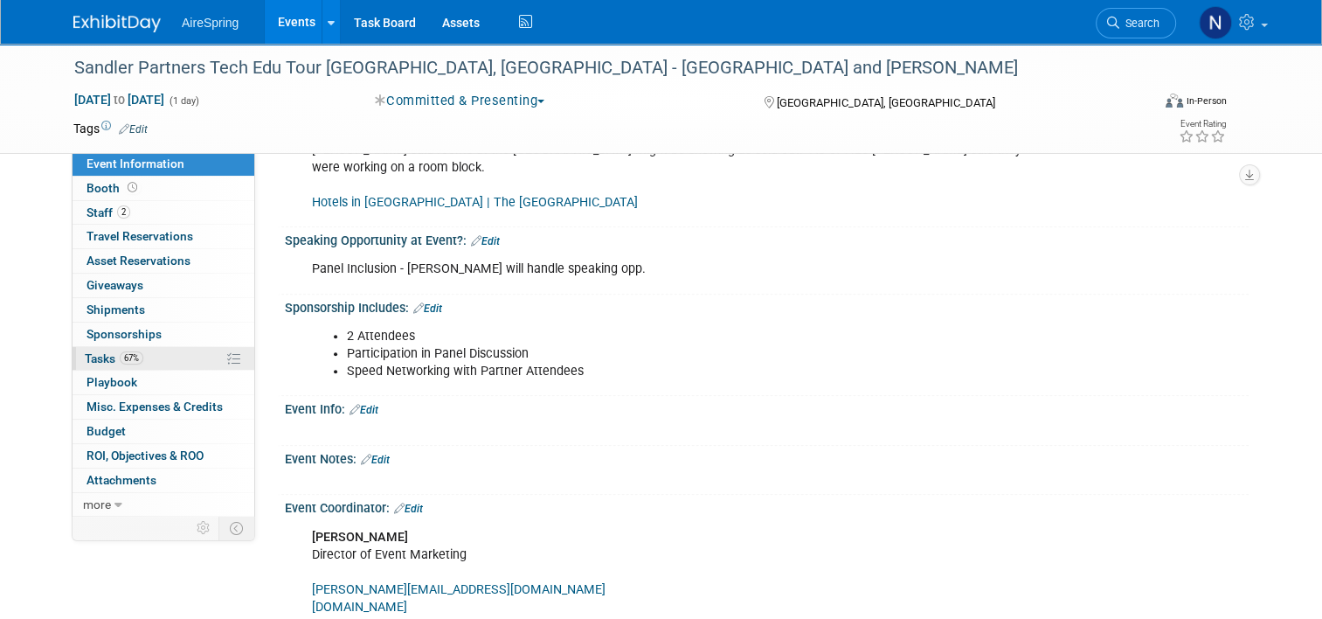
click at [89, 357] on span "Tasks 67%" at bounding box center [114, 358] width 59 height 14
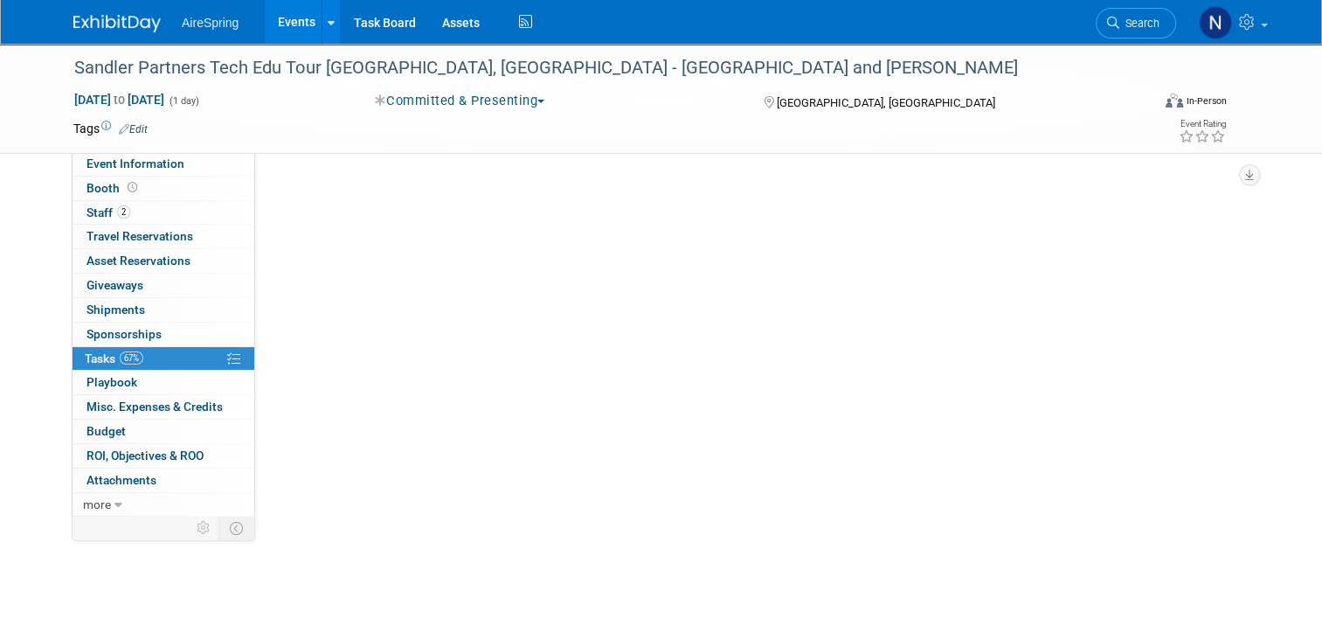
scroll to position [0, 0]
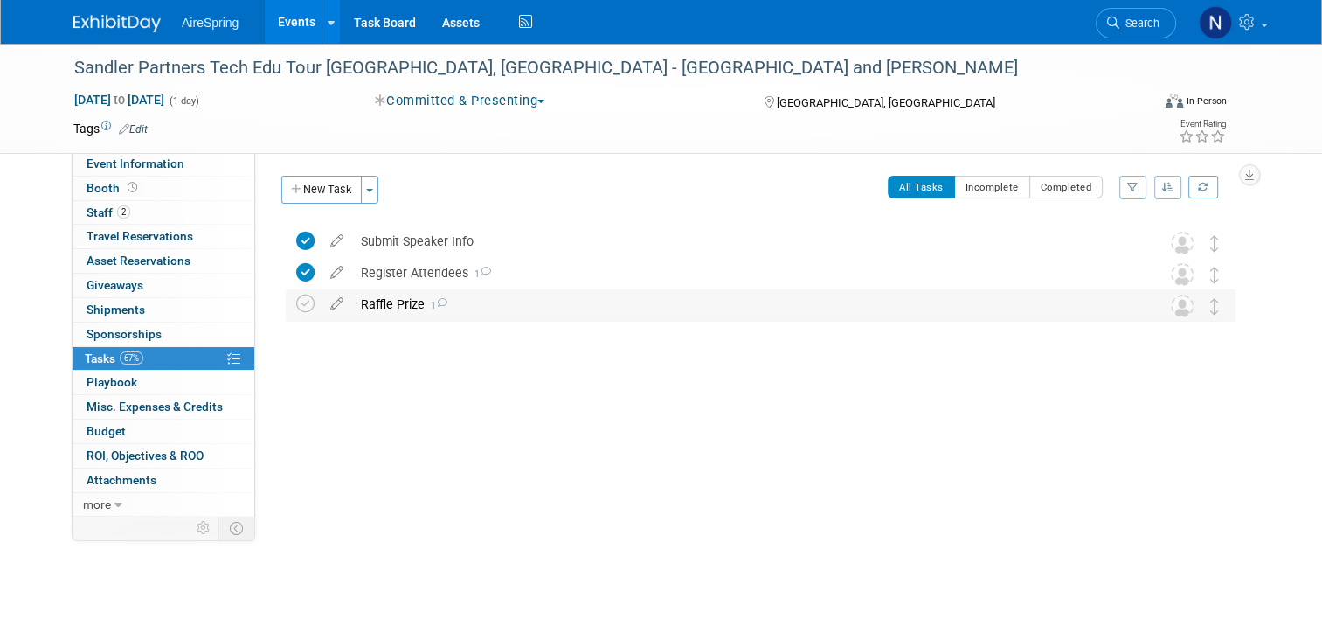
click at [385, 303] on div "Raffle Prize 1" at bounding box center [744, 304] width 784 height 30
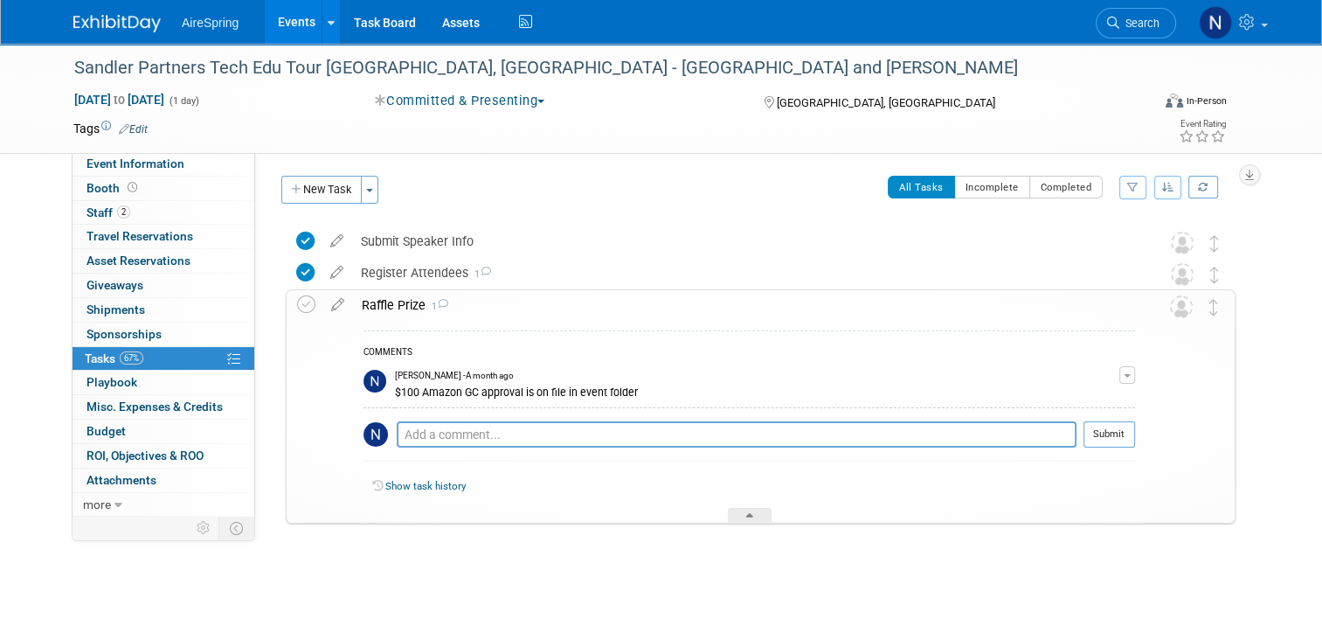
click at [385, 303] on div "Raffle Prize 1" at bounding box center [744, 305] width 782 height 30
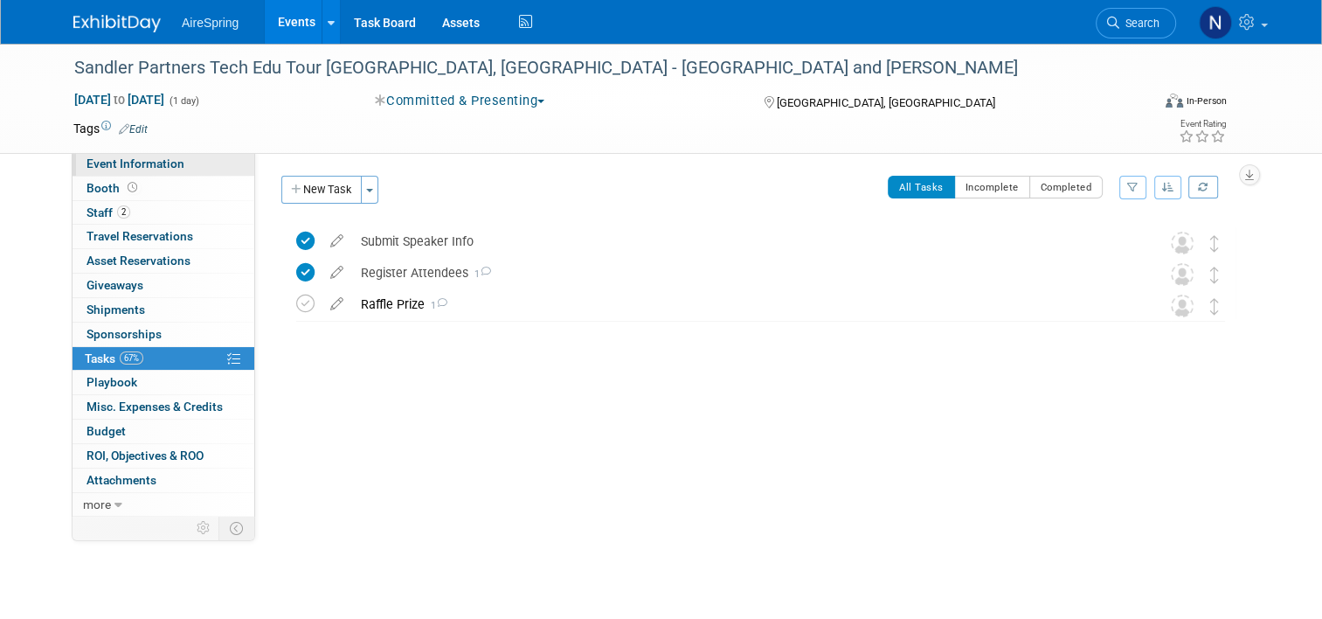
click at [118, 172] on link "Event Information" at bounding box center [164, 164] width 182 height 24
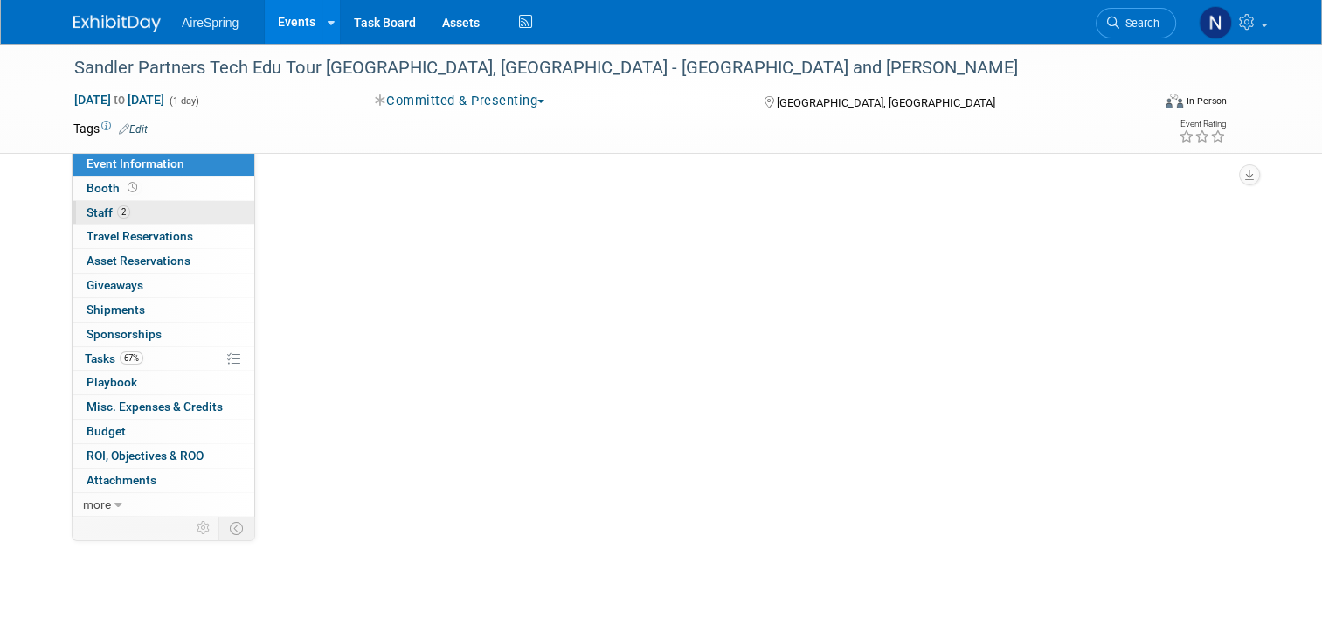
select select "Partner Event"
select select "Marketing"
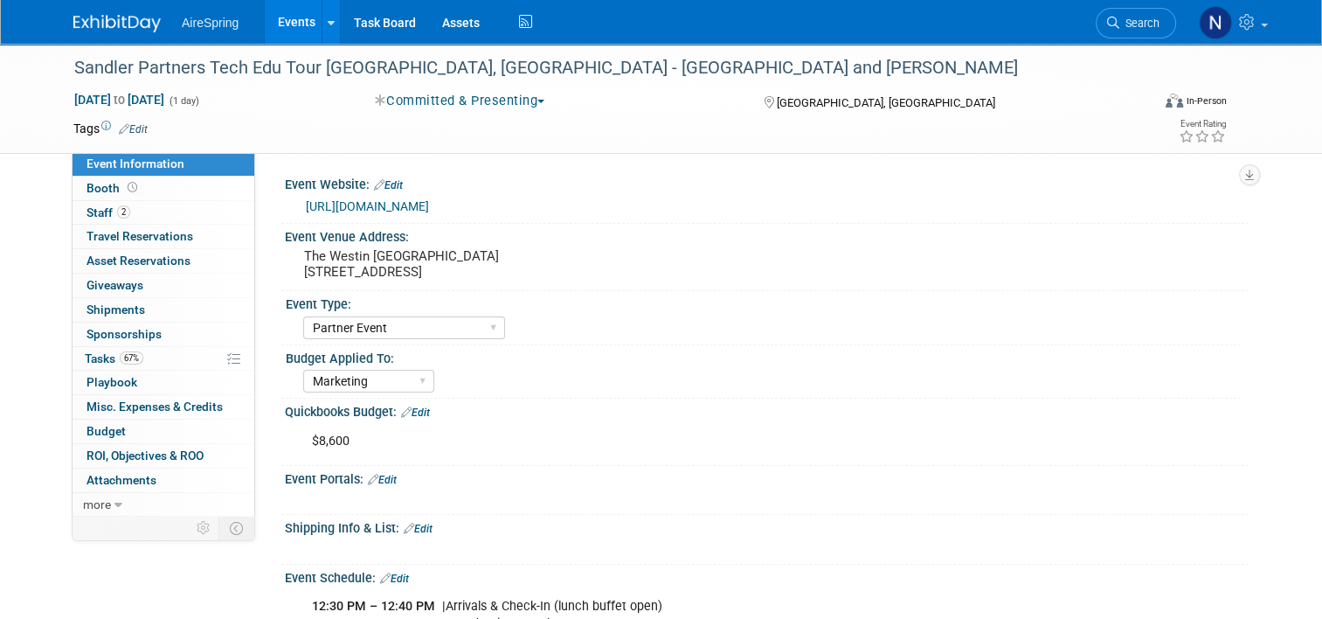
click at [267, 21] on link "Events" at bounding box center [297, 22] width 64 height 44
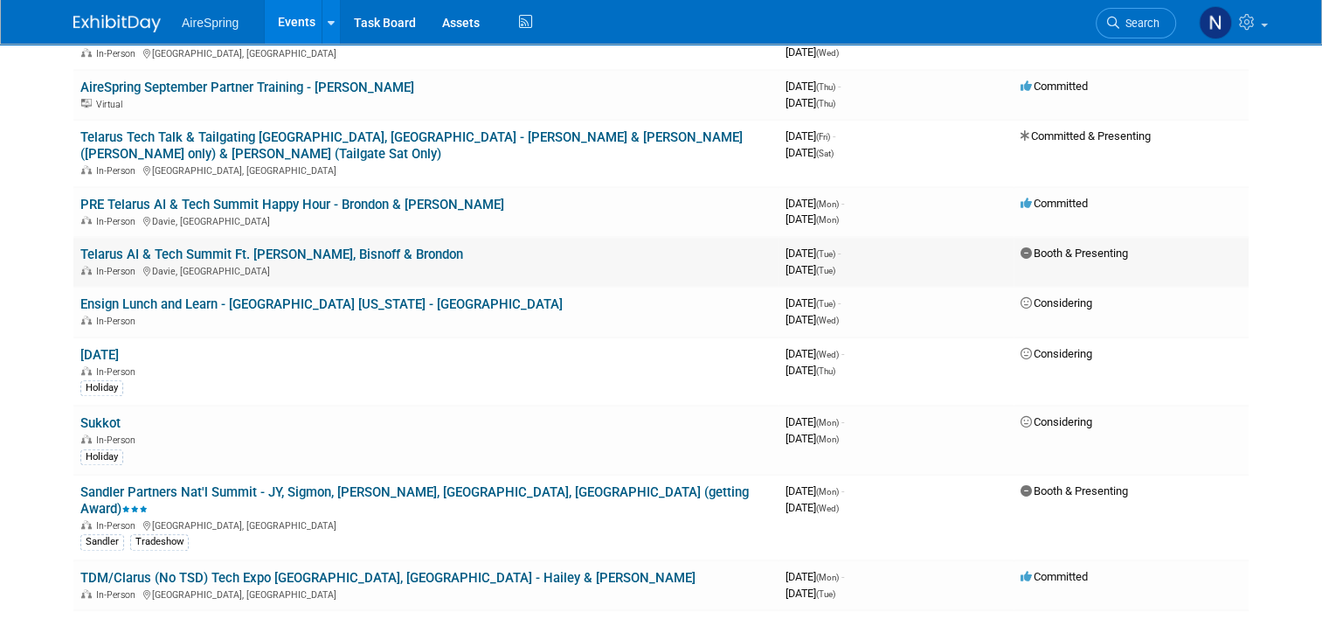
scroll to position [1399, 0]
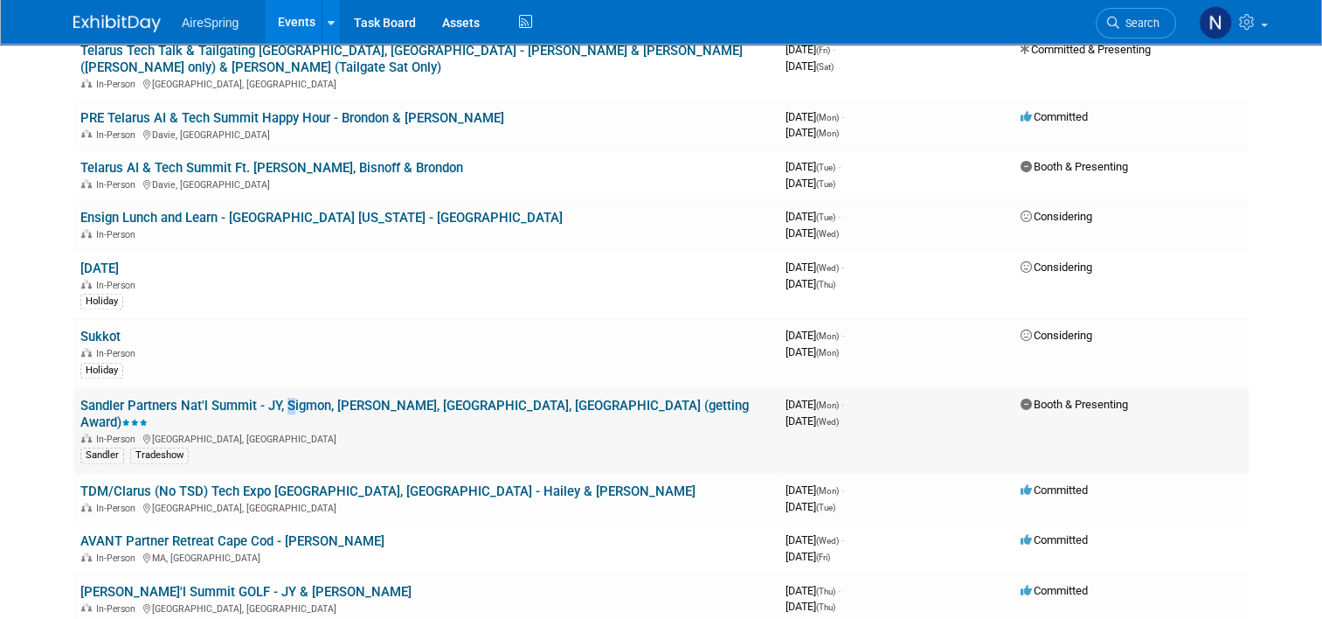
click at [274, 388] on td "Sandler Partners Nat'l Summit - JY, Sigmon, [PERSON_NAME], [GEOGRAPHIC_DATA], […" at bounding box center [425, 431] width 705 height 86
click at [276, 398] on link "Sandler Partners Nat'l Summit - JY, Sigmon, [PERSON_NAME], [GEOGRAPHIC_DATA], […" at bounding box center [414, 414] width 669 height 32
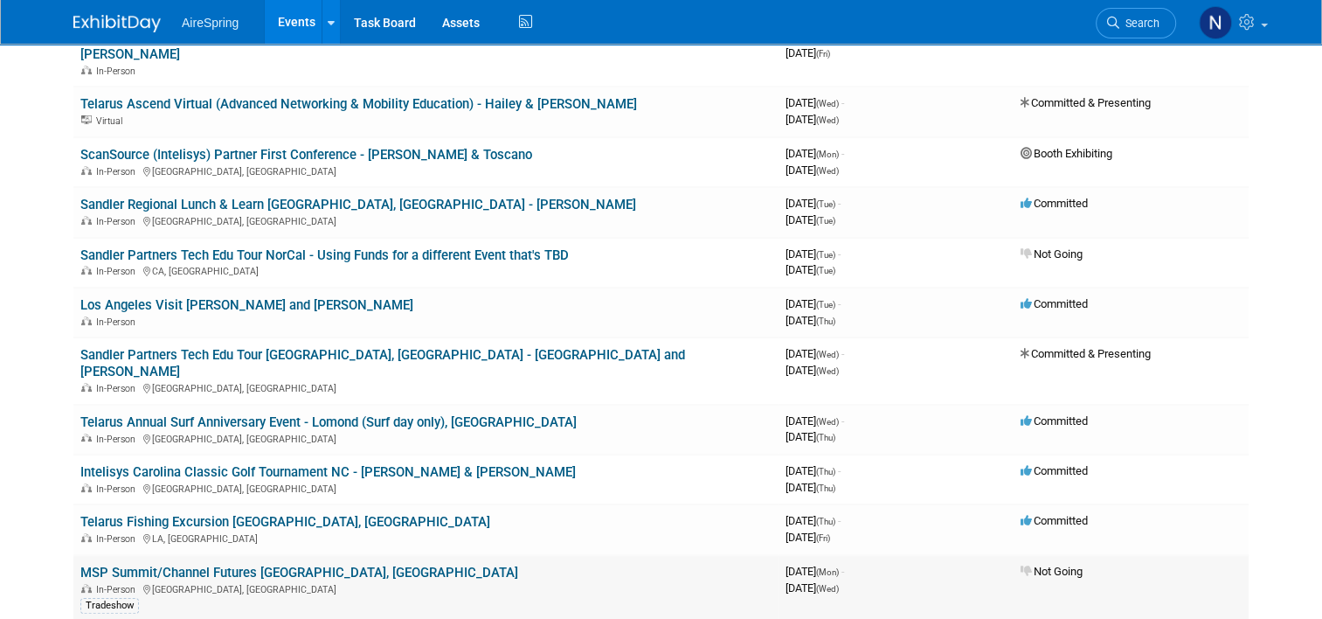
scroll to position [87, 0]
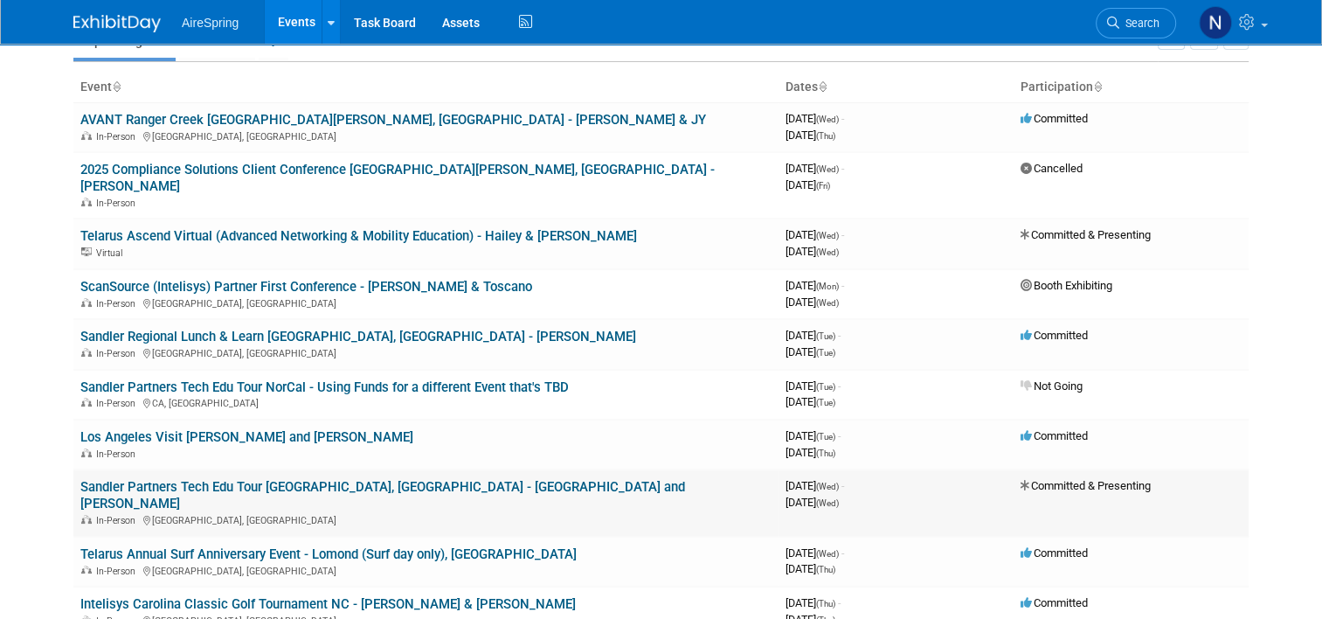
click at [387, 479] on link "Sandler Partners Tech Edu Tour [GEOGRAPHIC_DATA], [GEOGRAPHIC_DATA] - [GEOGRAPH…" at bounding box center [382, 495] width 605 height 32
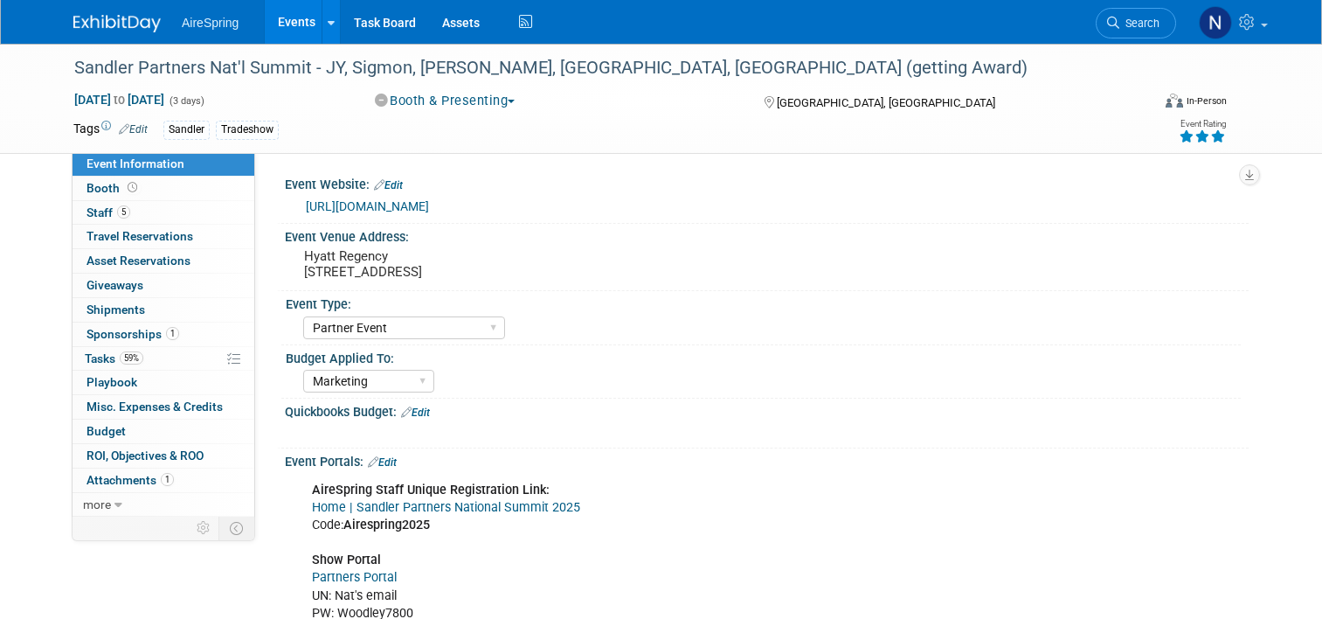
select select "Partner Event"
select select "Marketing"
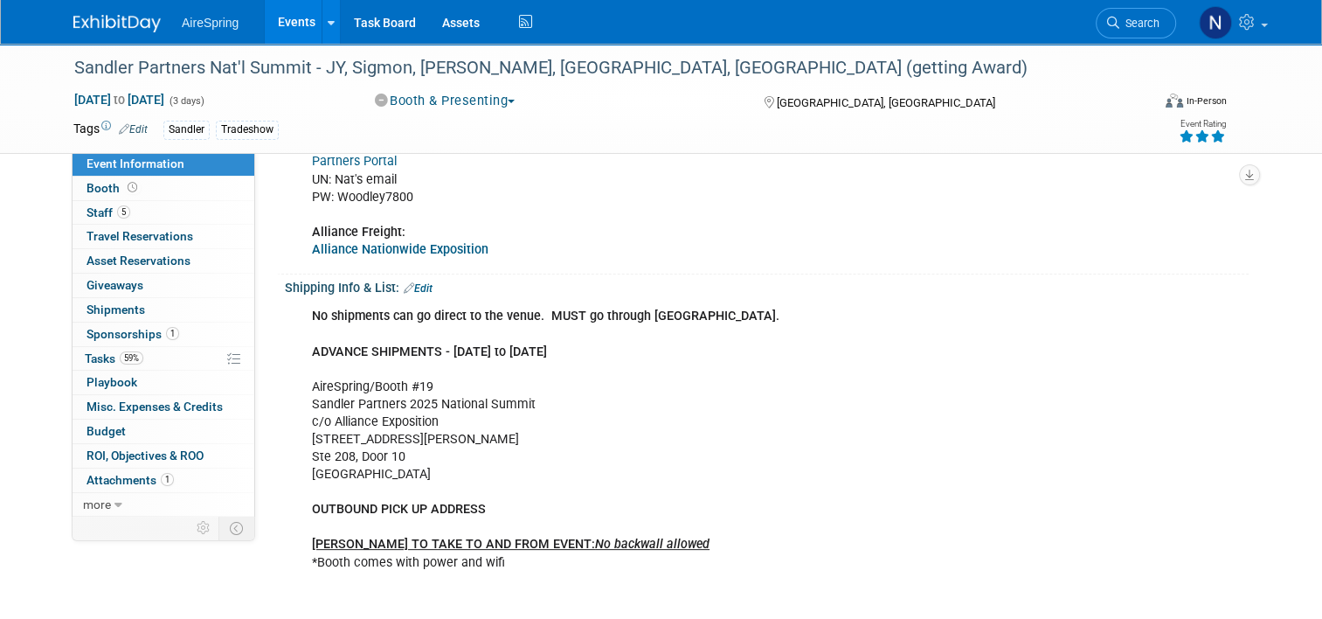
scroll to position [524, 0]
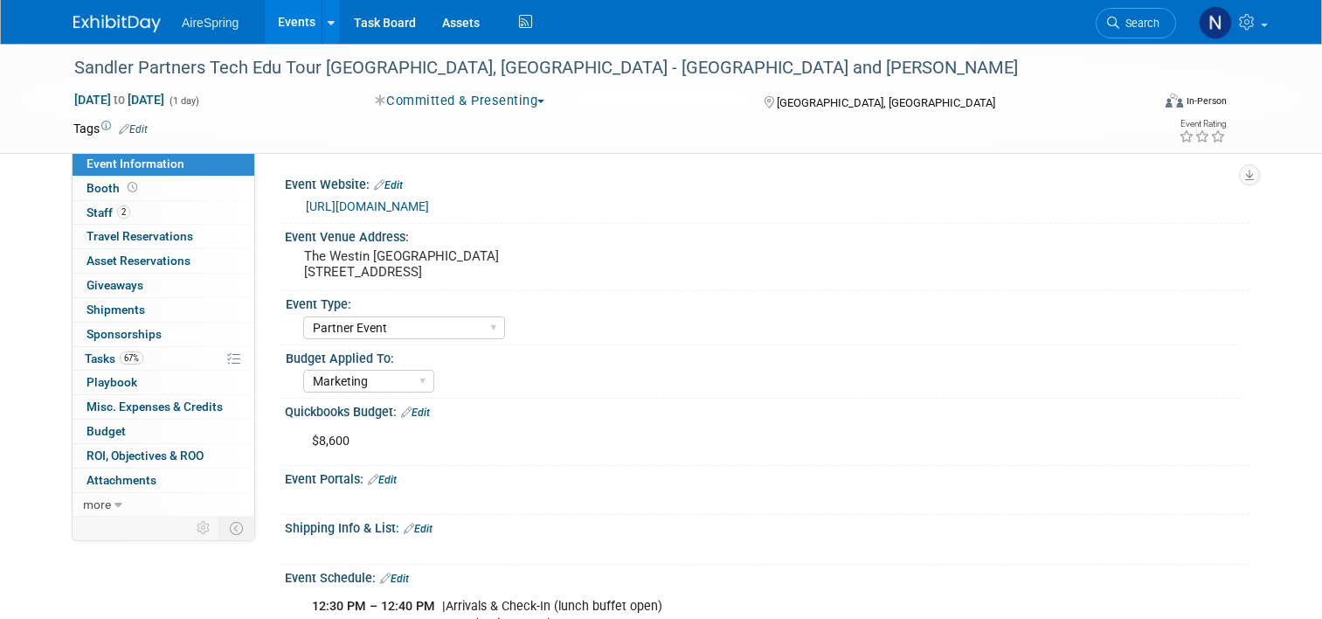
select select "Partner Event"
select select "Marketing"
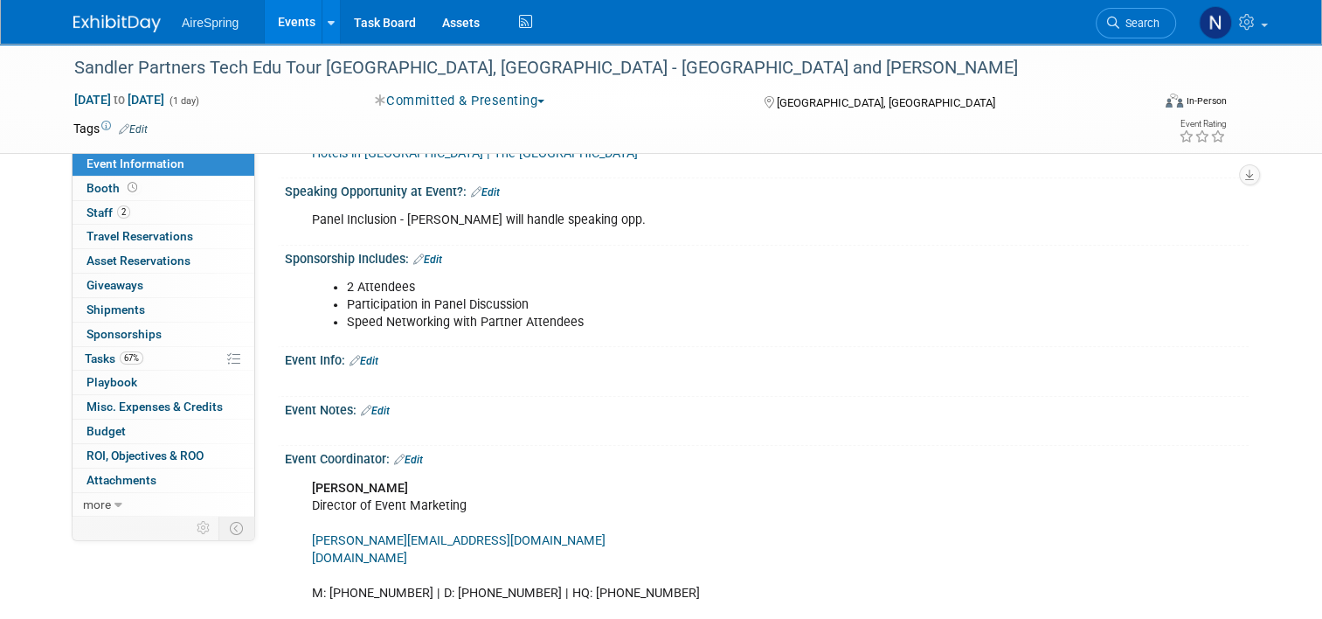
scroll to position [699, 0]
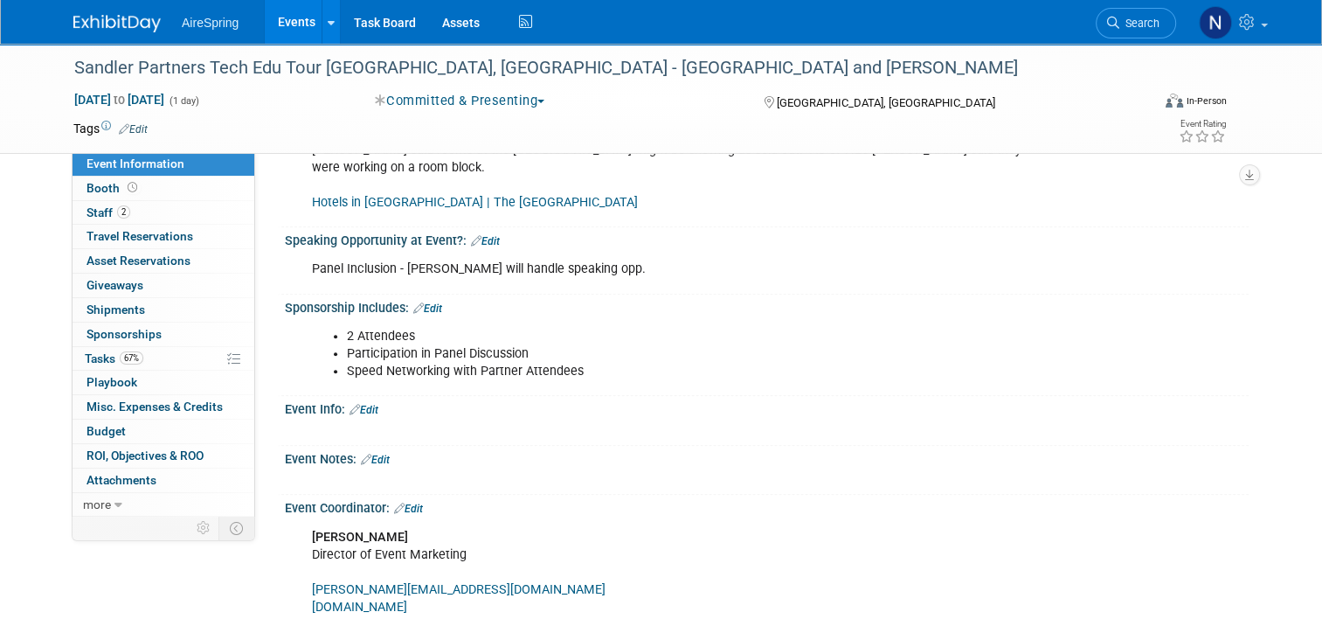
click at [364, 446] on div "Event Notes: Edit" at bounding box center [767, 457] width 964 height 23
click at [371, 454] on link "Edit" at bounding box center [375, 460] width 29 height 12
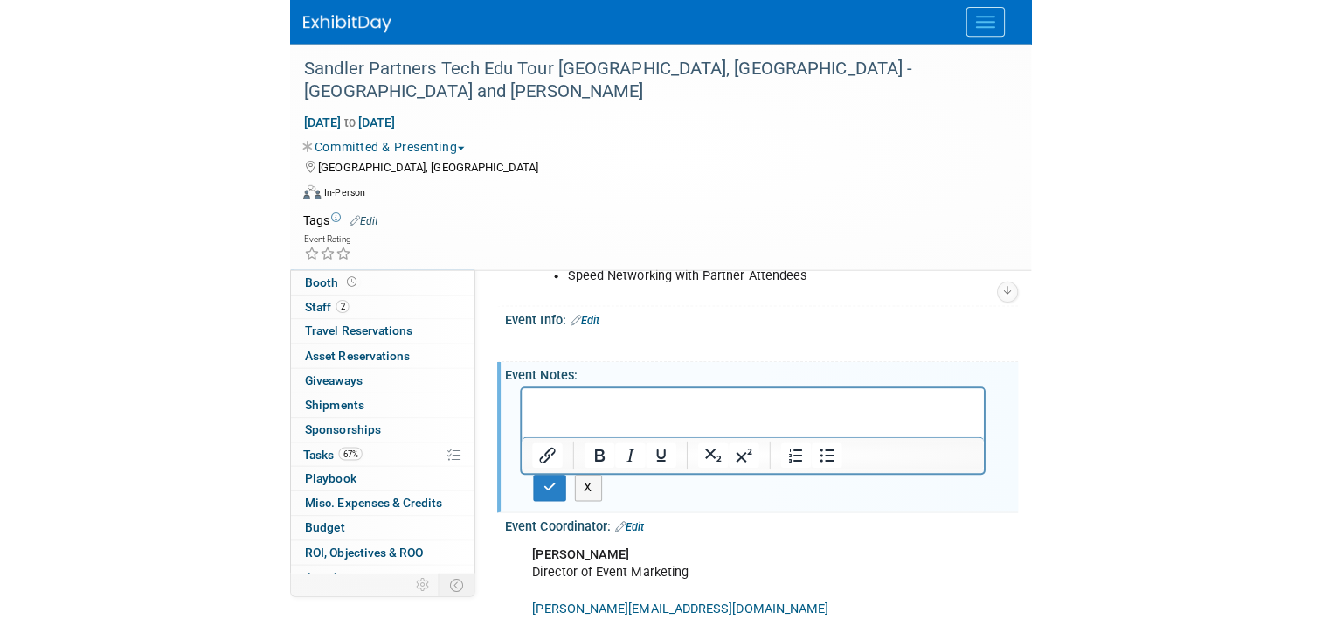
scroll to position [1049, 0]
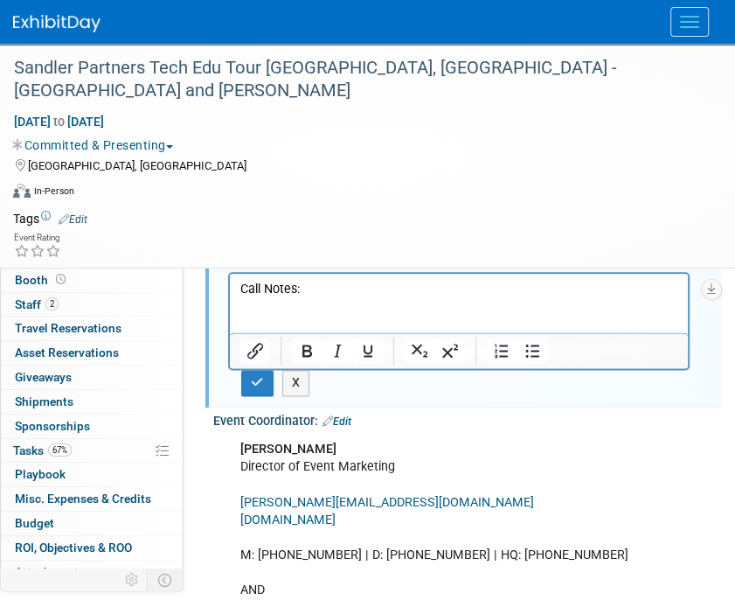
click at [388, 310] on p "Rich Text Area. Press ALT-0 for help." at bounding box center [459, 306] width 438 height 17
click at [261, 324] on p "Rich Text Area. Press ALT-0 for help." at bounding box center [459, 324] width 438 height 17
click at [257, 312] on p "Rich Text Area. Press ALT-0 for help." at bounding box center [459, 306] width 438 height 17
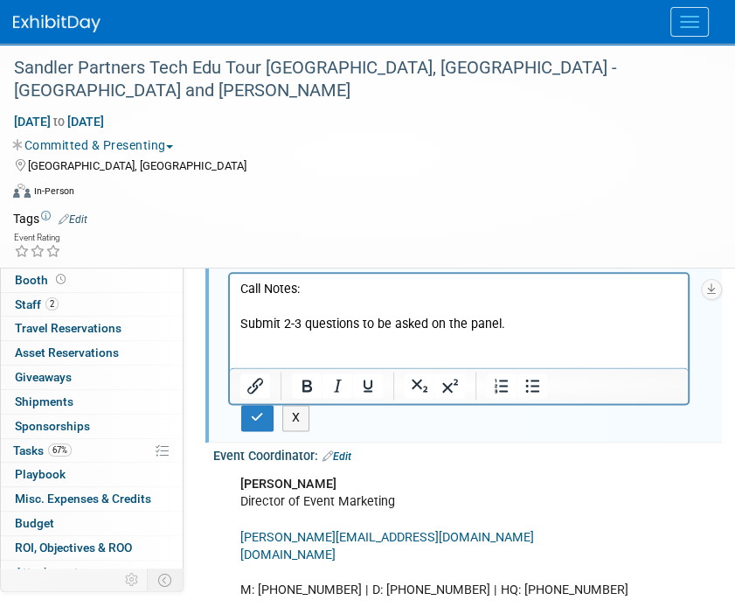
click at [526, 335] on p "Rich Text Area. Press ALT-0 for help." at bounding box center [459, 341] width 438 height 17
click at [245, 406] on button "button" at bounding box center [257, 417] width 32 height 25
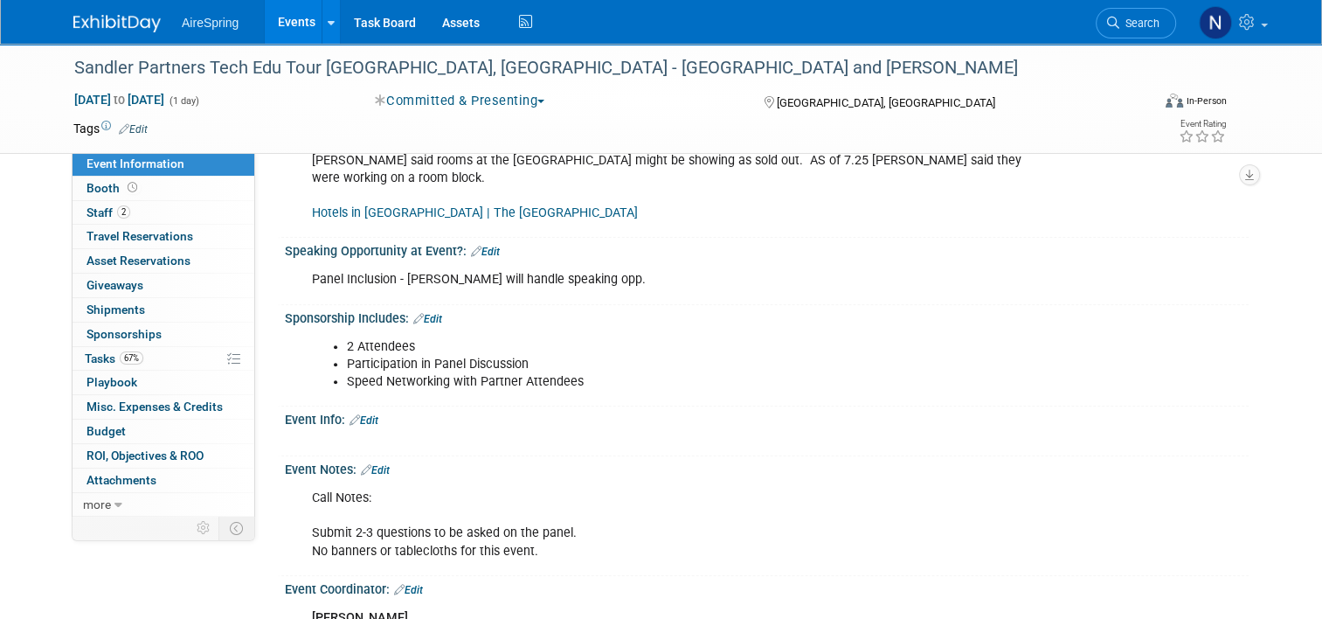
scroll to position [787, 0]
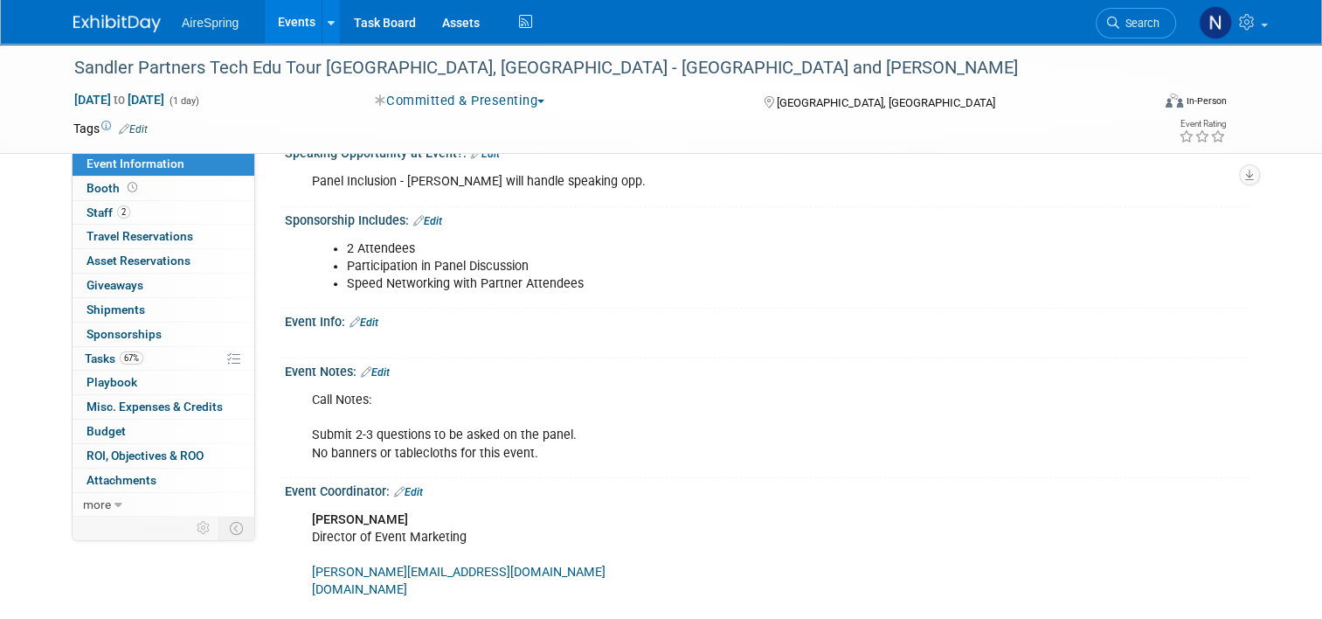
click at [292, 28] on link "Events" at bounding box center [297, 22] width 64 height 44
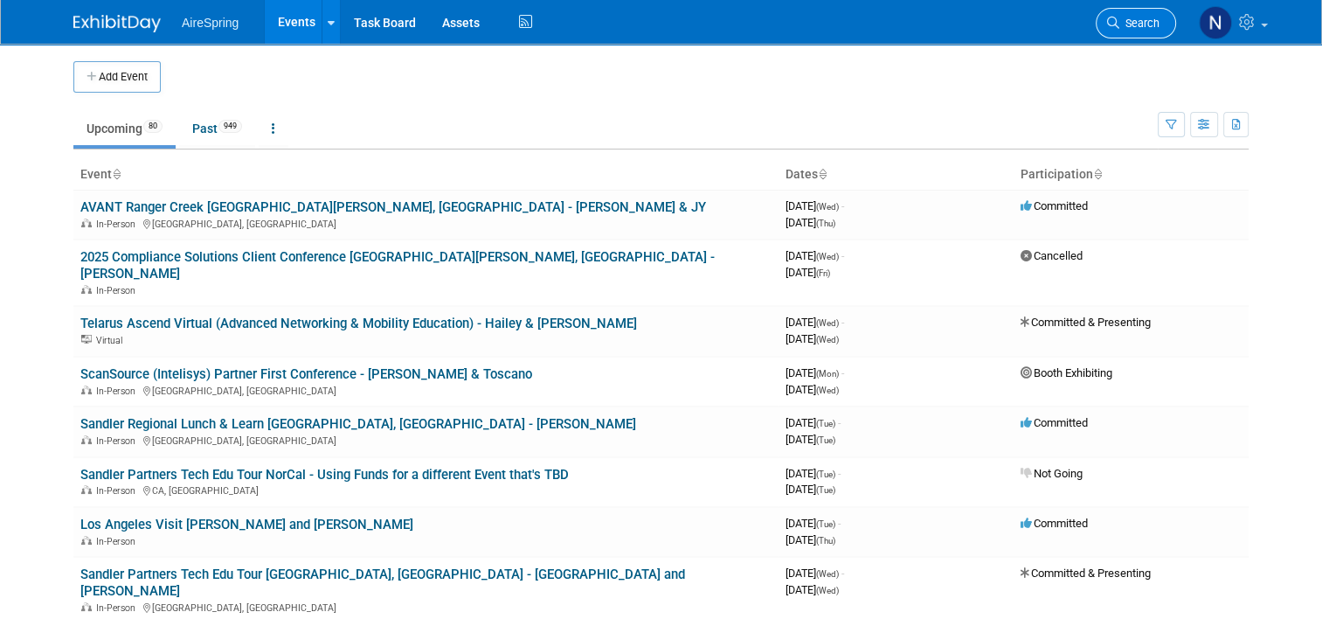
click at [1155, 20] on span "Search" at bounding box center [1140, 23] width 40 height 13
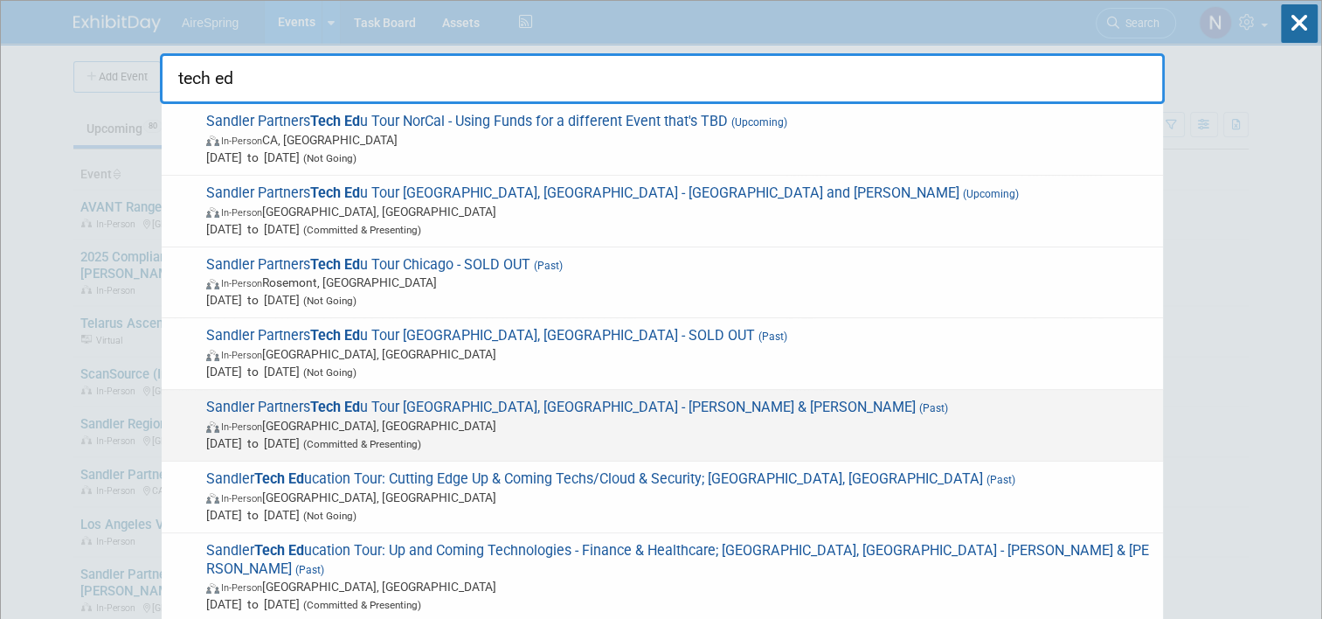
type input "tech ed"
click at [559, 423] on span "In-Person Houston, TX" at bounding box center [680, 425] width 948 height 17
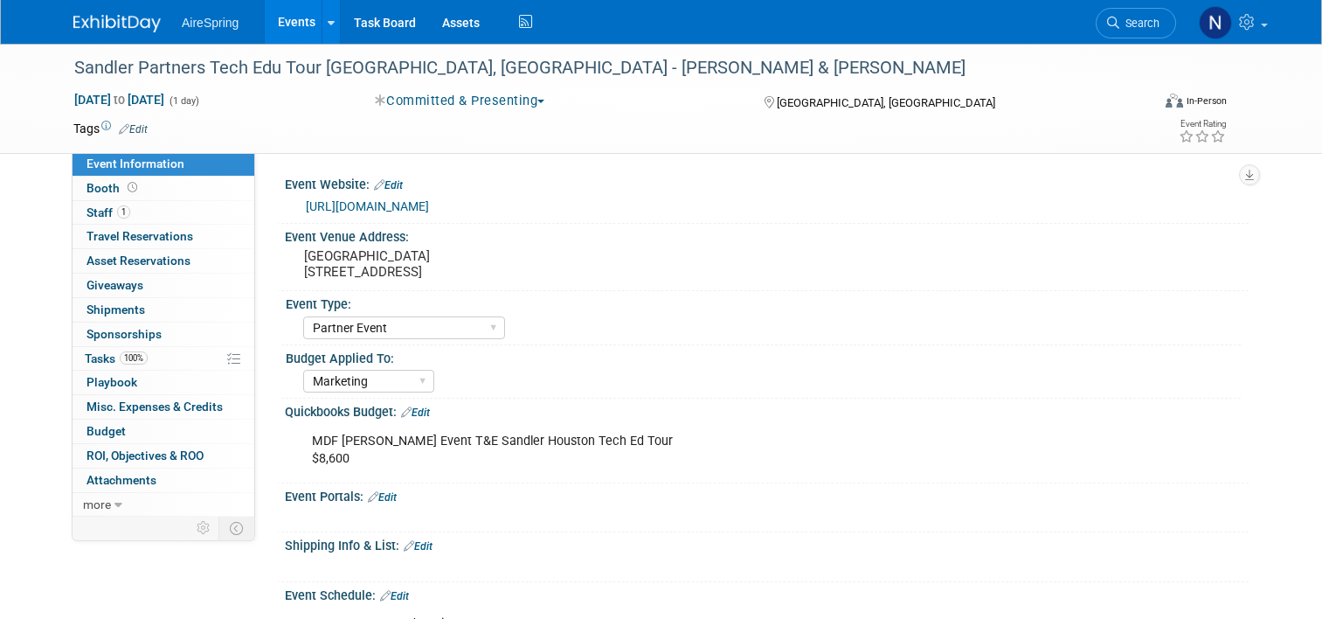
select select "Partner Event"
select select "Marketing"
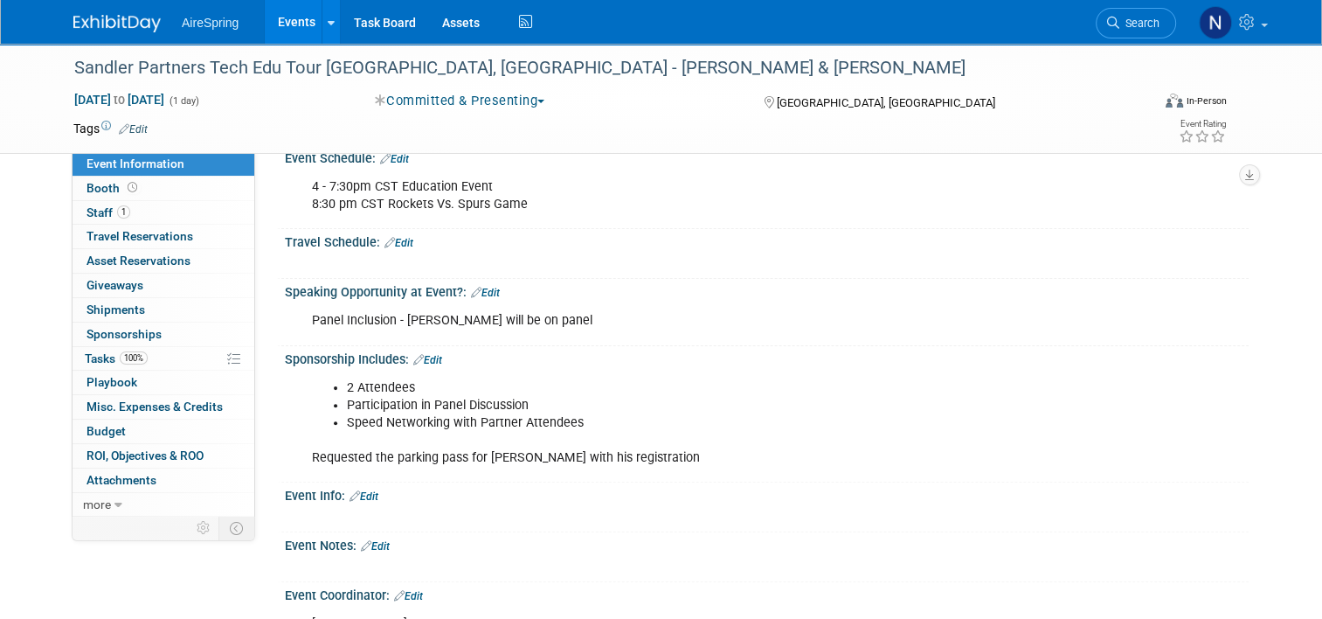
scroll to position [715, 0]
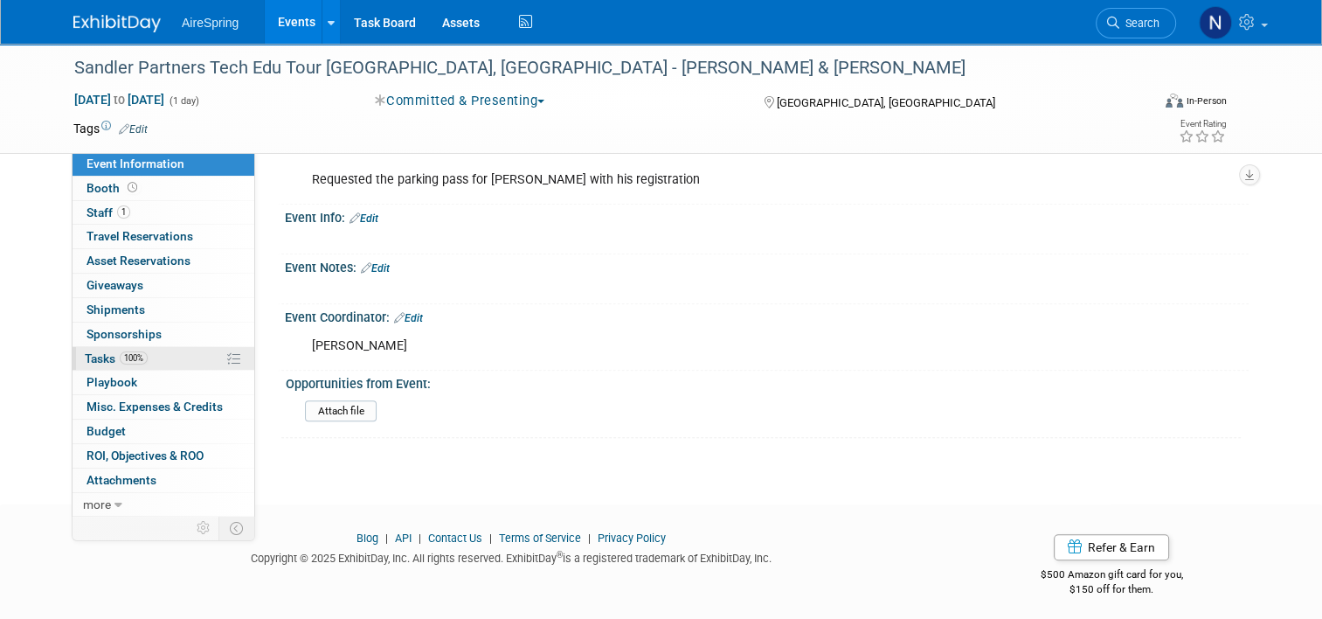
click at [170, 359] on link "100% Tasks 100%" at bounding box center [164, 359] width 182 height 24
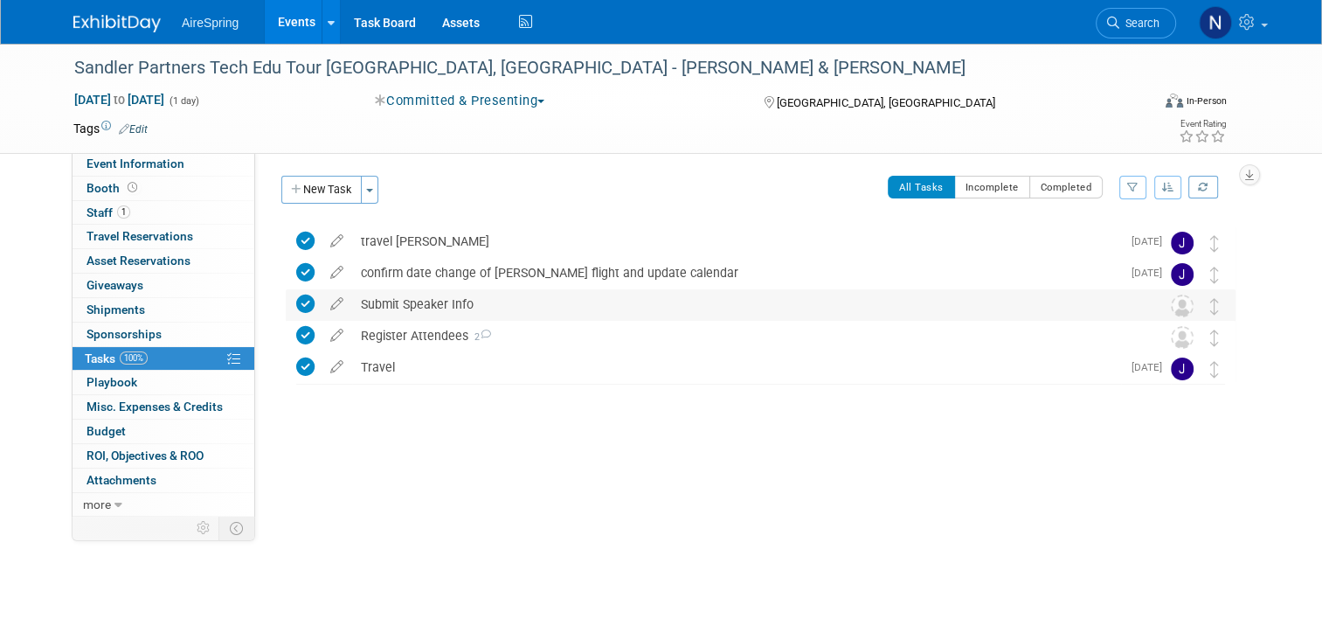
click at [416, 302] on div "Submit Speaker Info" at bounding box center [744, 304] width 784 height 30
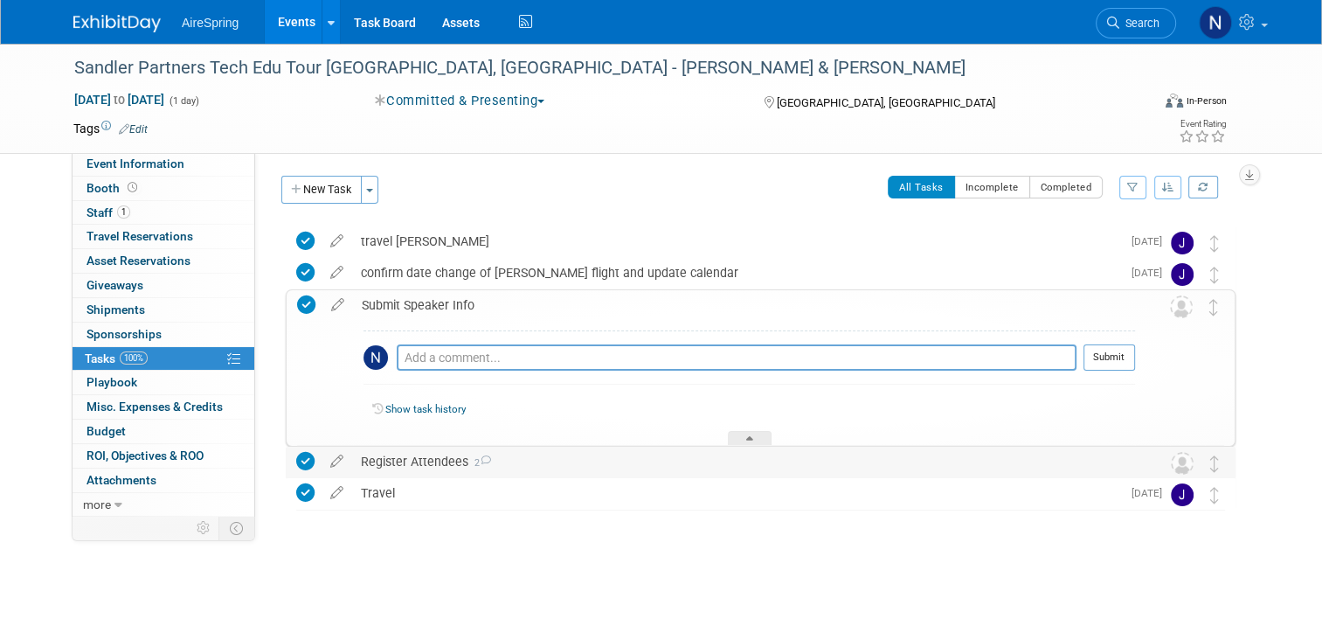
click at [411, 462] on div "Register Attendees 2" at bounding box center [744, 462] width 784 height 30
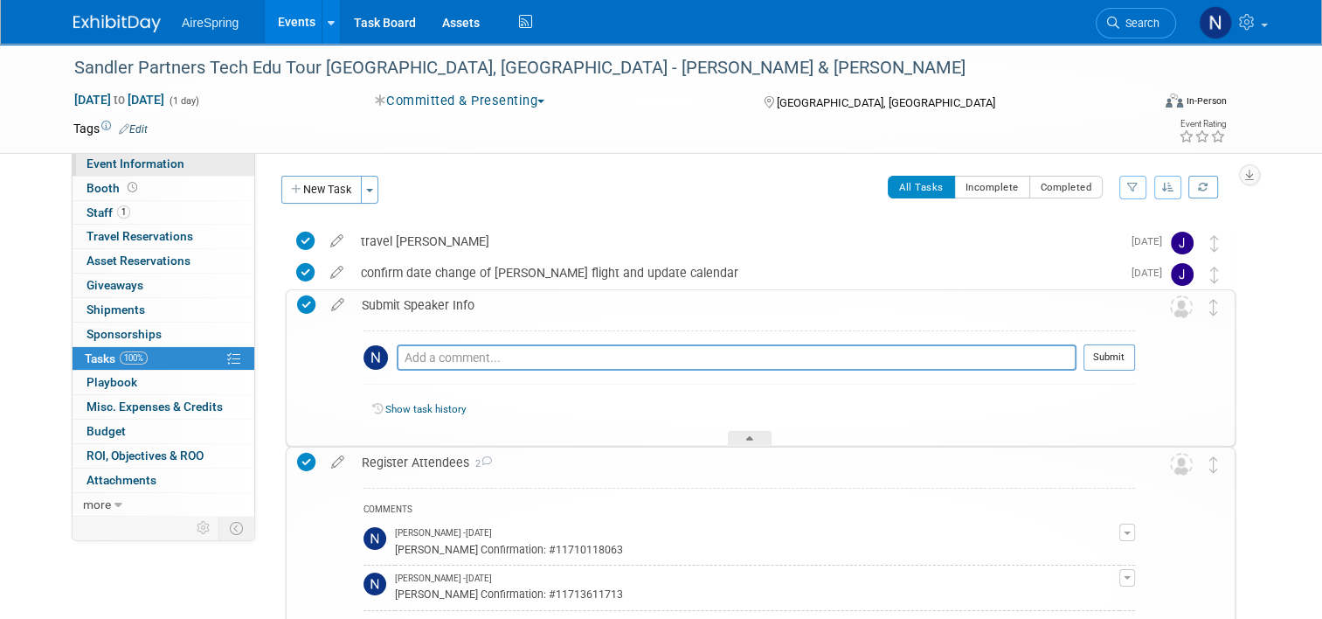
click at [94, 166] on span "Event Information" at bounding box center [136, 163] width 98 height 14
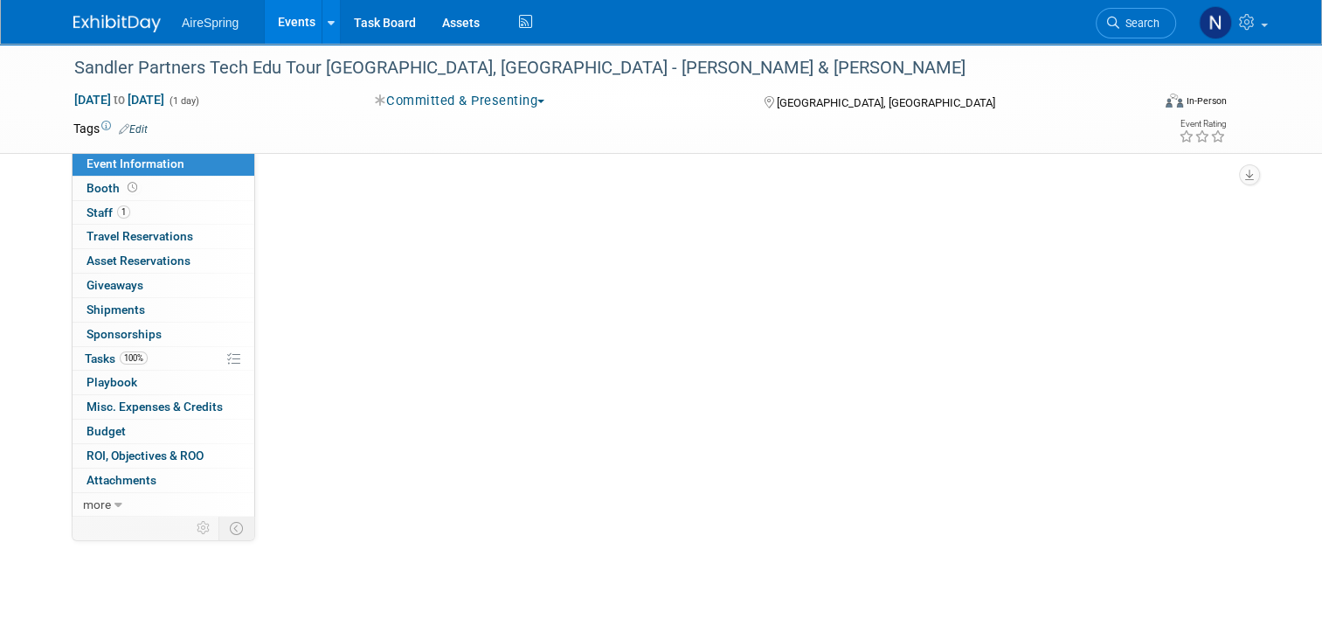
select select "Partner Event"
select select "Marketing"
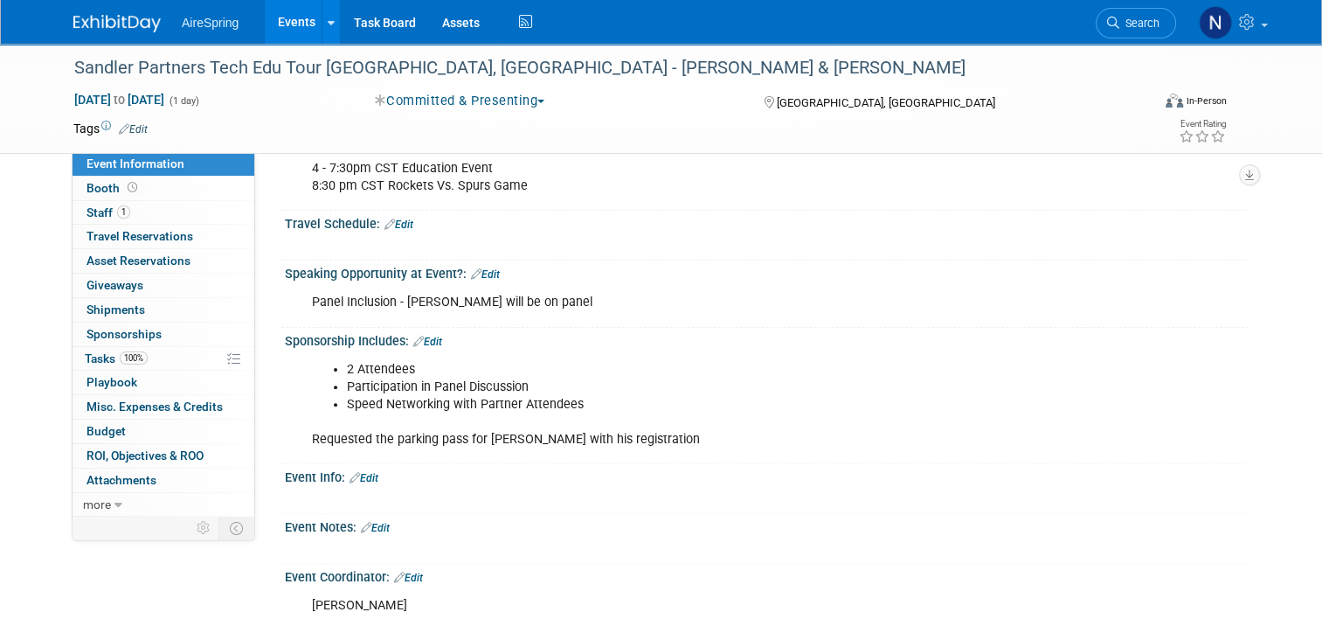
scroll to position [561, 0]
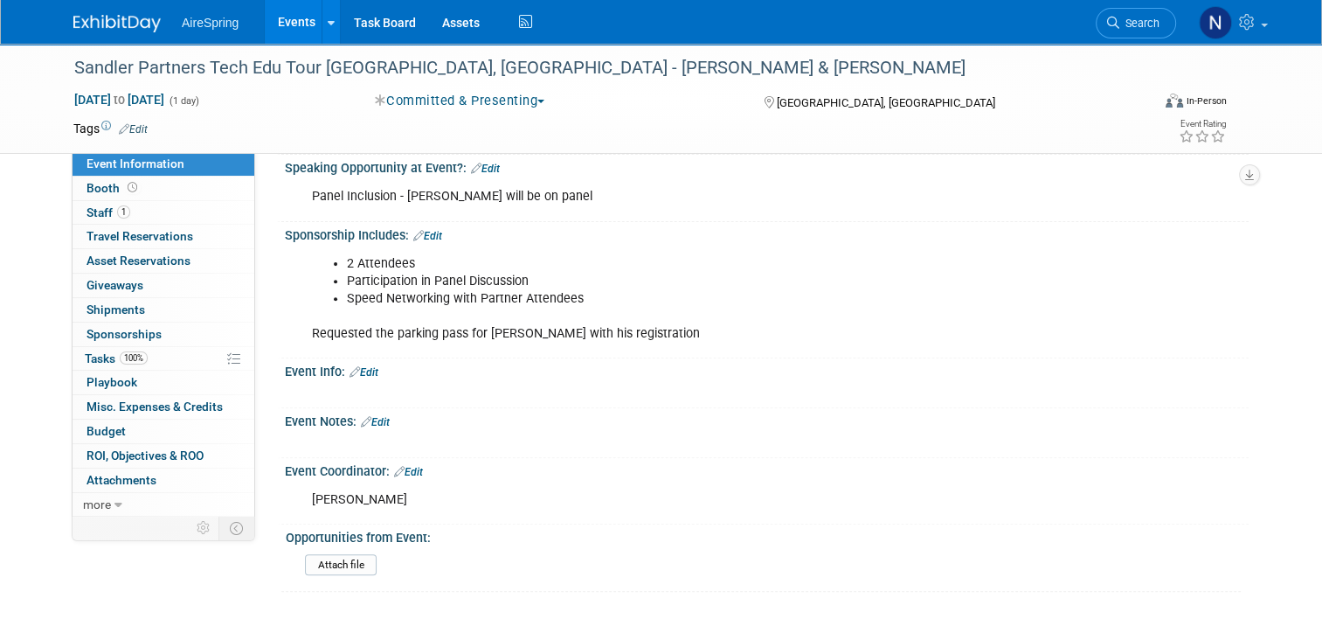
click at [276, 14] on link "Events" at bounding box center [297, 22] width 64 height 44
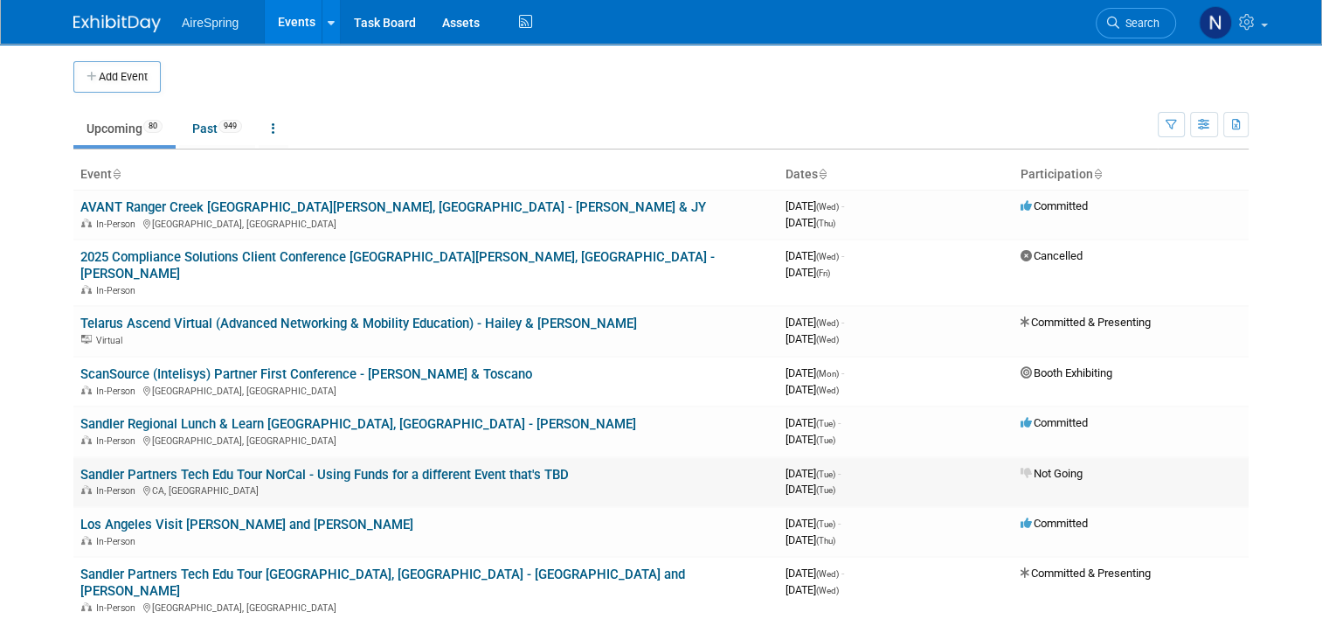
scroll to position [175, 0]
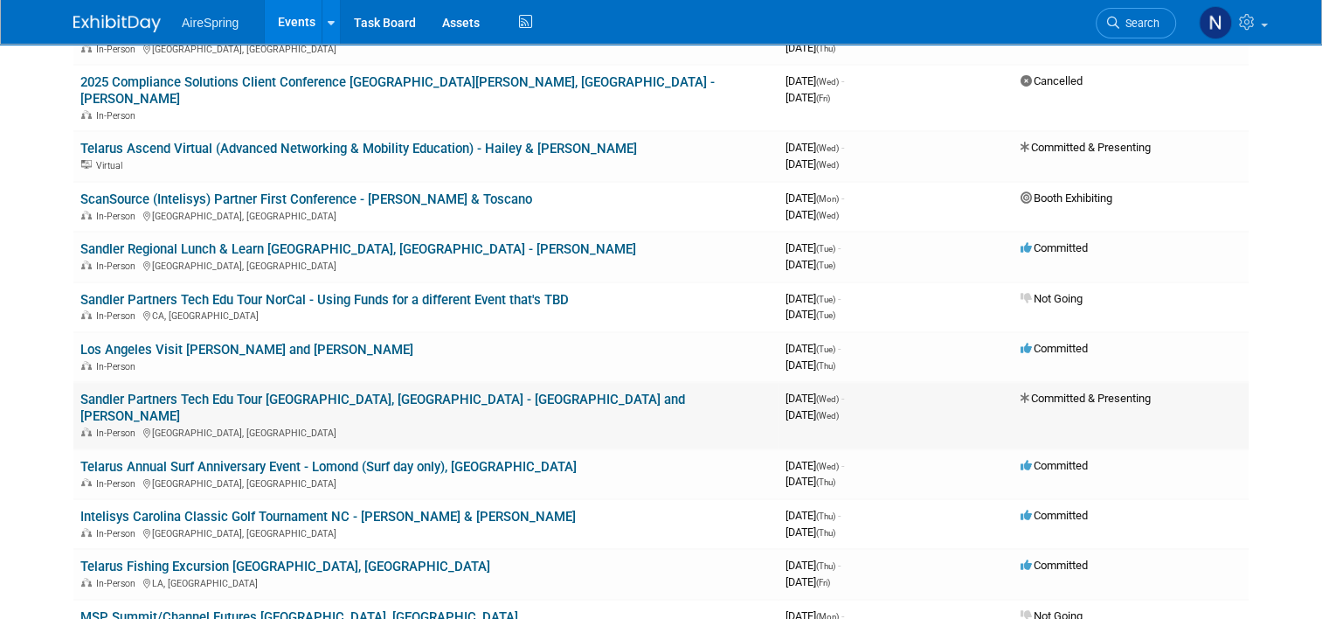
click at [248, 392] on link "Sandler Partners Tech Edu Tour [GEOGRAPHIC_DATA], [GEOGRAPHIC_DATA] - [GEOGRAPH…" at bounding box center [382, 408] width 605 height 32
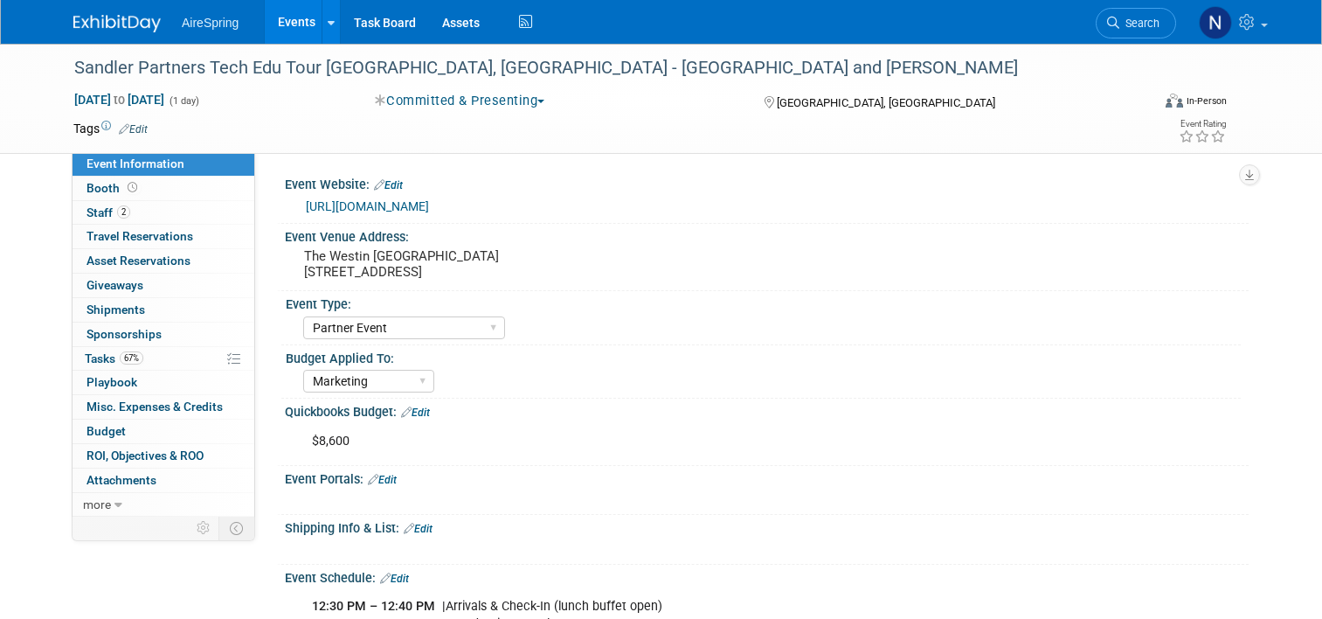
select select "Partner Event"
select select "Marketing"
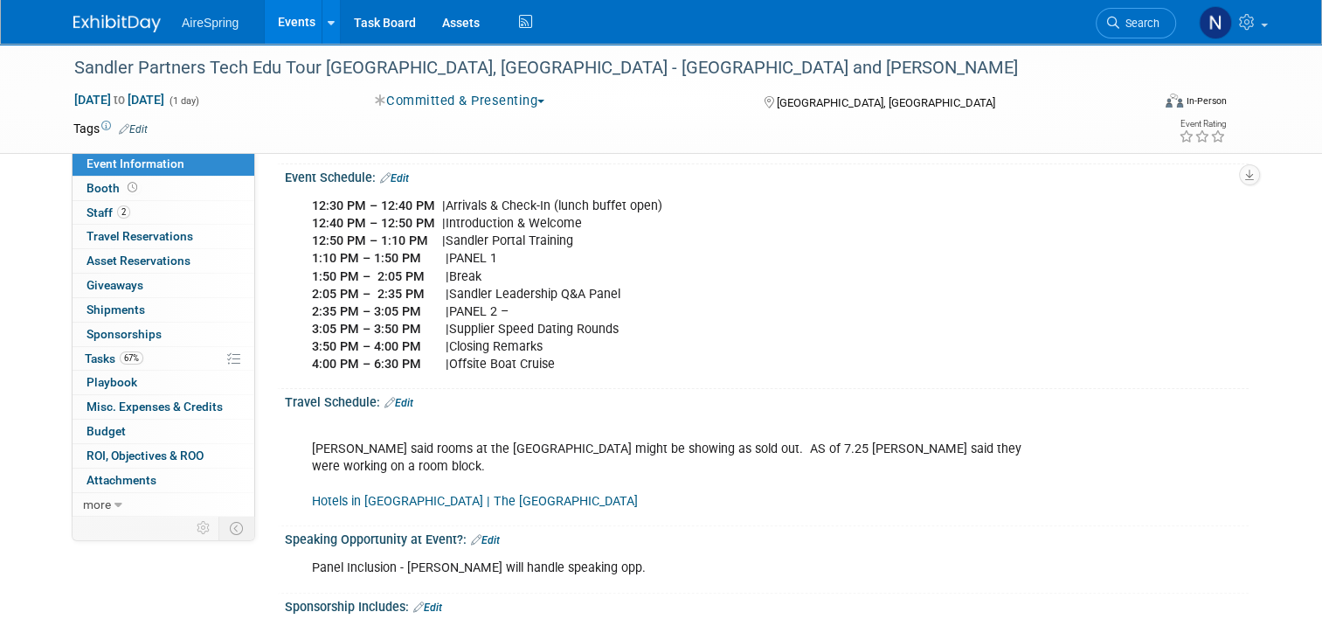
scroll to position [524, 0]
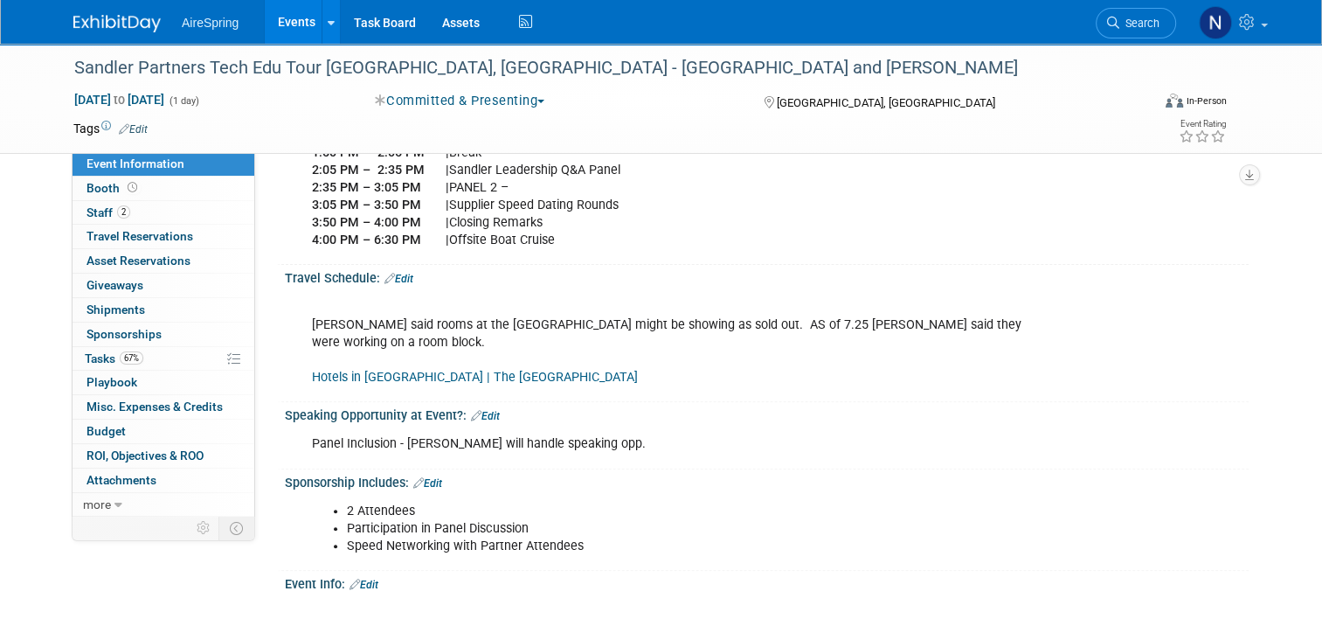
click at [482, 410] on link "Edit" at bounding box center [485, 416] width 29 height 12
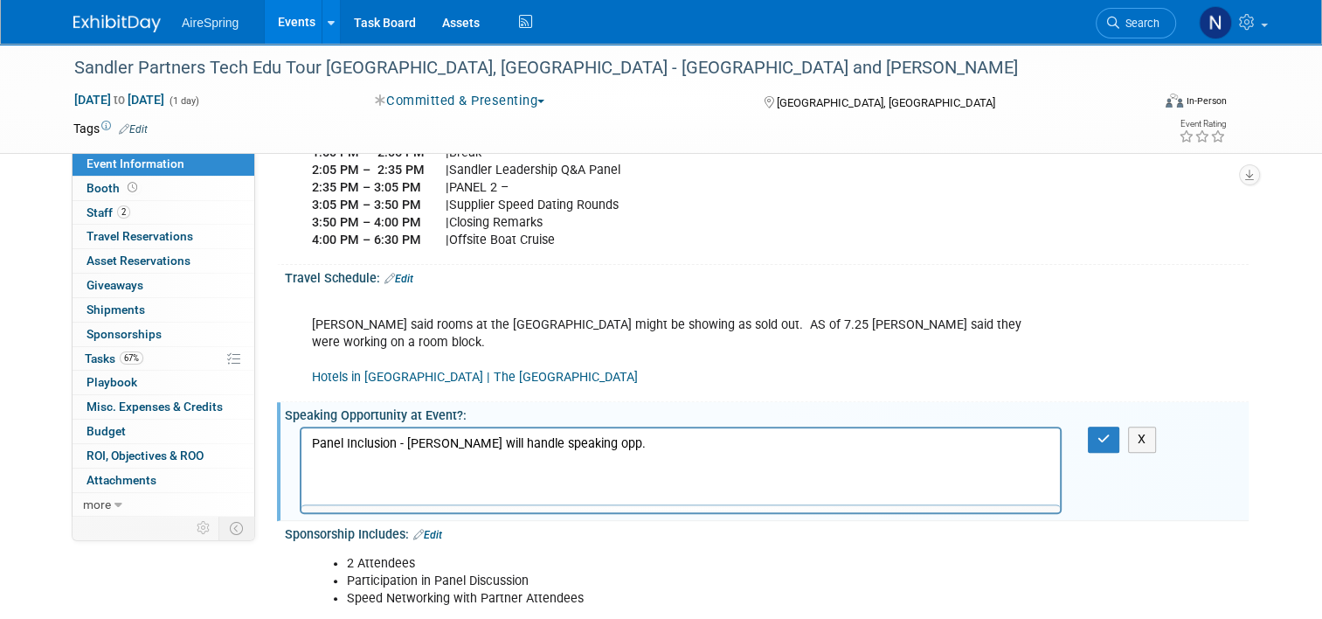
scroll to position [0, 0]
click at [600, 442] on p "Panel Inclusion - [PERSON_NAME] will handle speaking opp." at bounding box center [681, 443] width 739 height 17
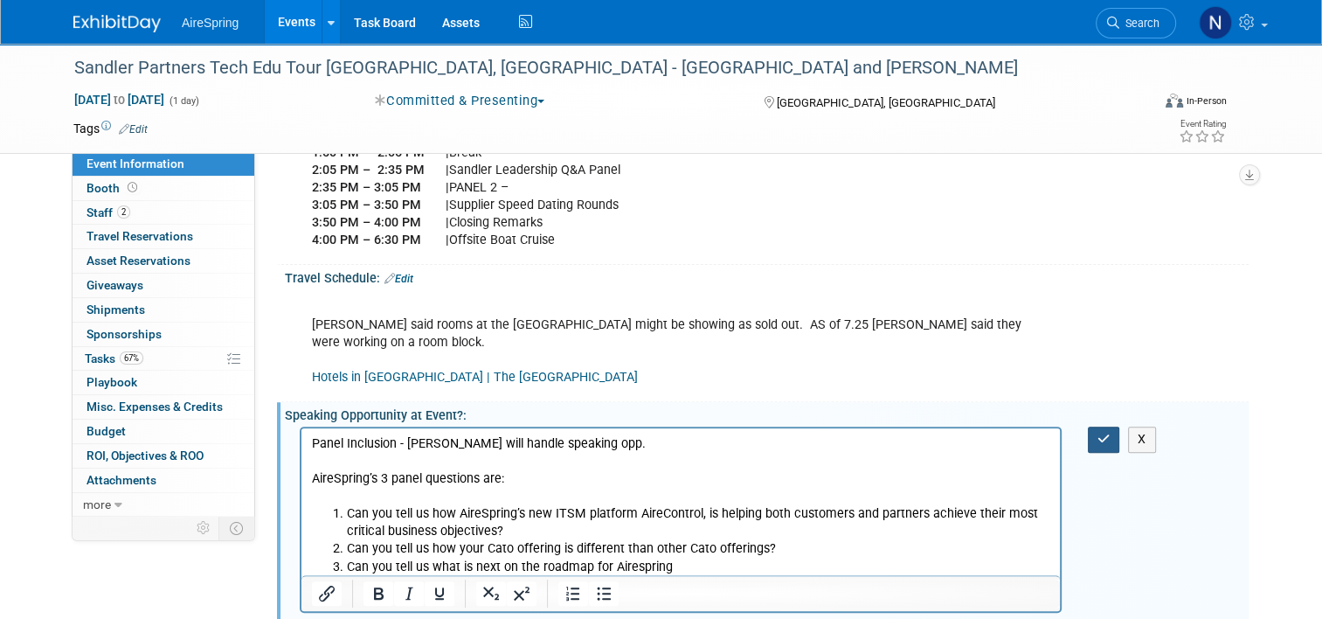
click at [1111, 433] on icon "button" at bounding box center [1104, 439] width 13 height 12
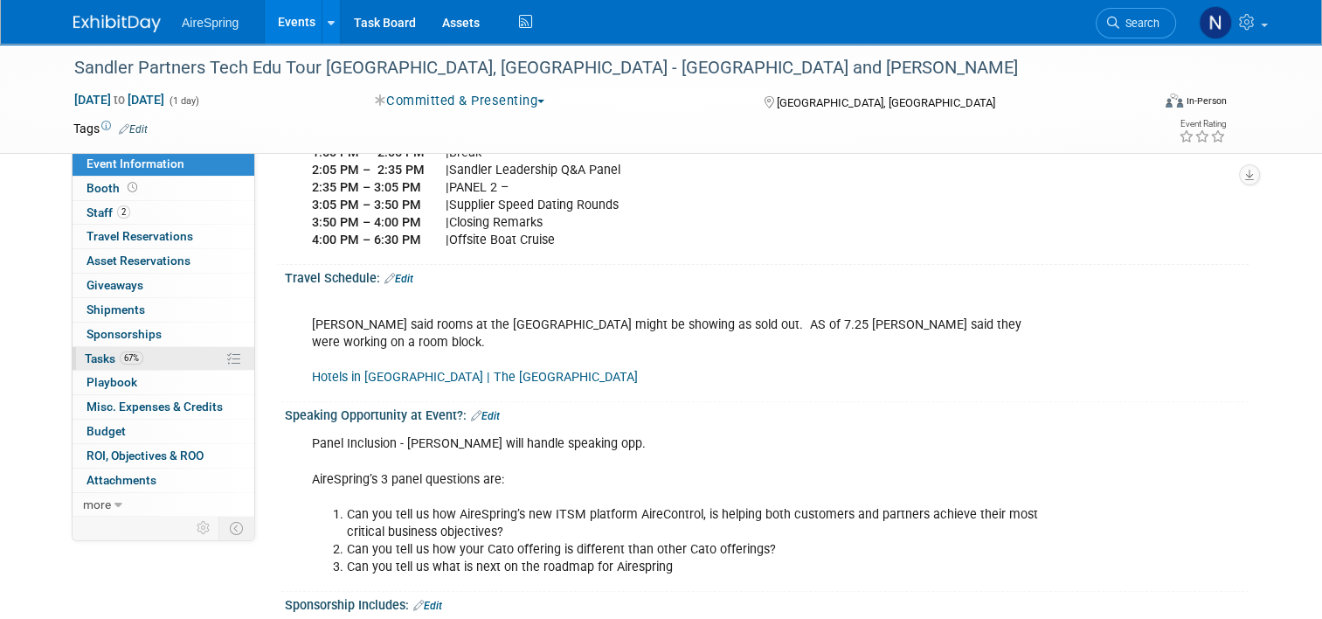
click at [166, 358] on link "67% Tasks 67%" at bounding box center [164, 359] width 182 height 24
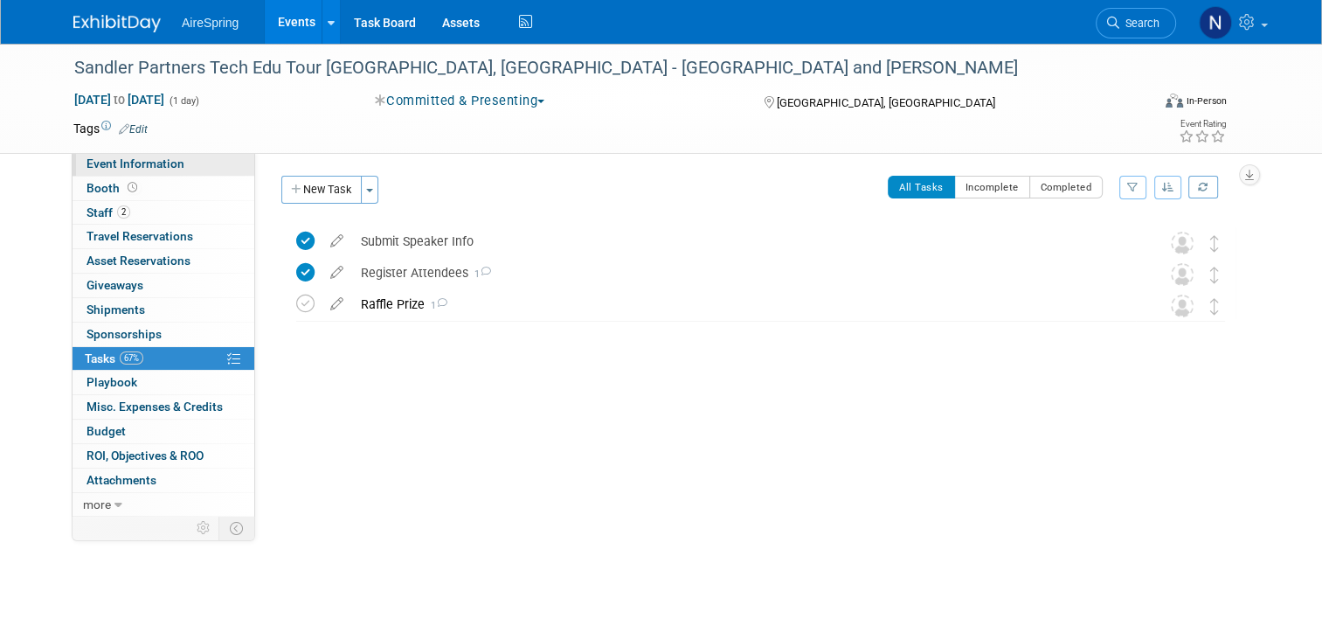
click at [149, 172] on link "Event Information" at bounding box center [164, 164] width 182 height 24
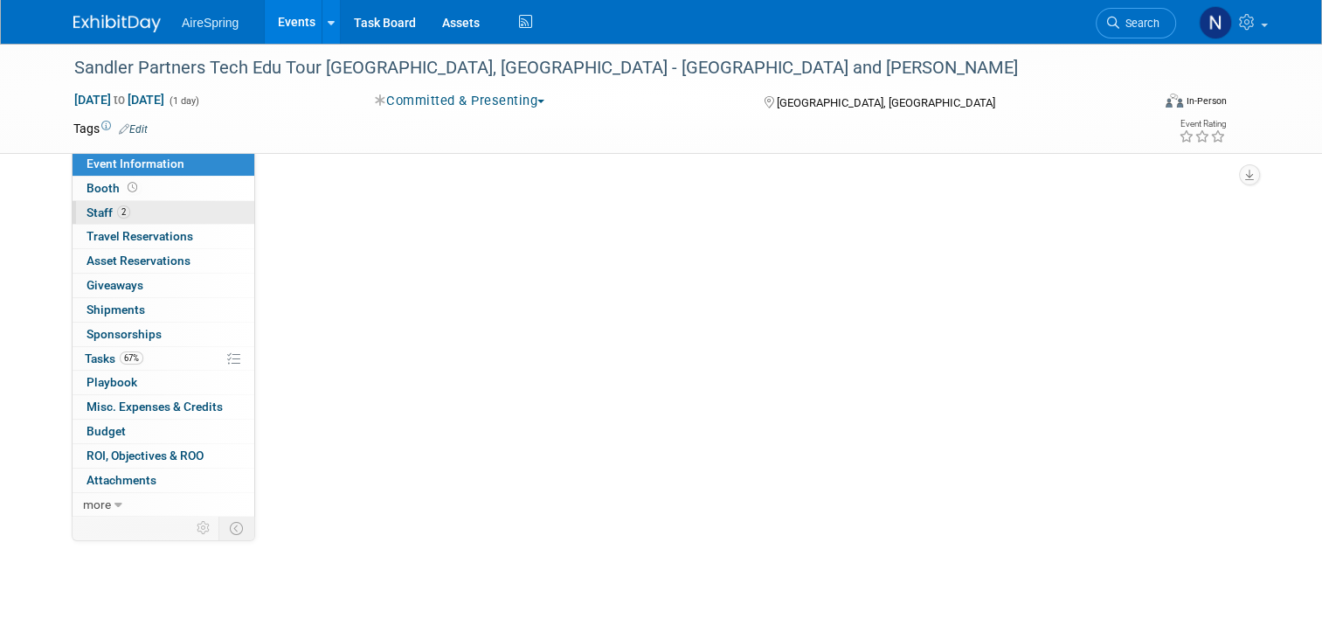
select select "Partner Event"
select select "Marketing"
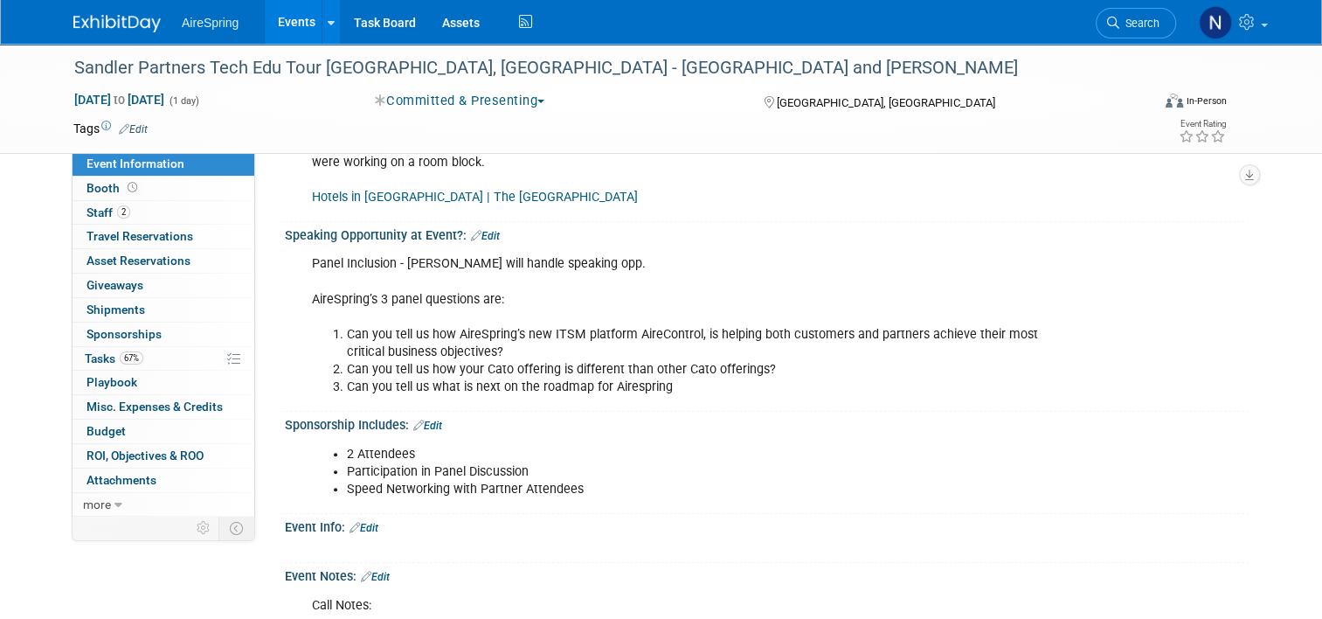
scroll to position [787, 0]
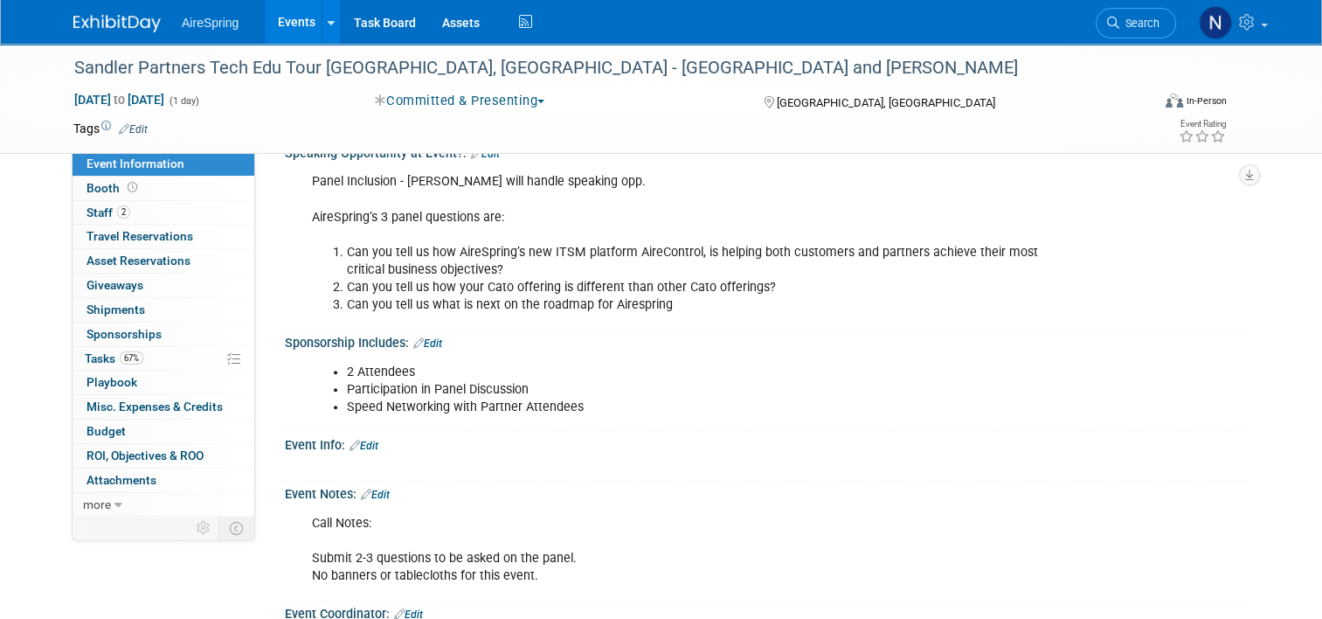
click at [420, 337] on link "Edit" at bounding box center [427, 343] width 29 height 12
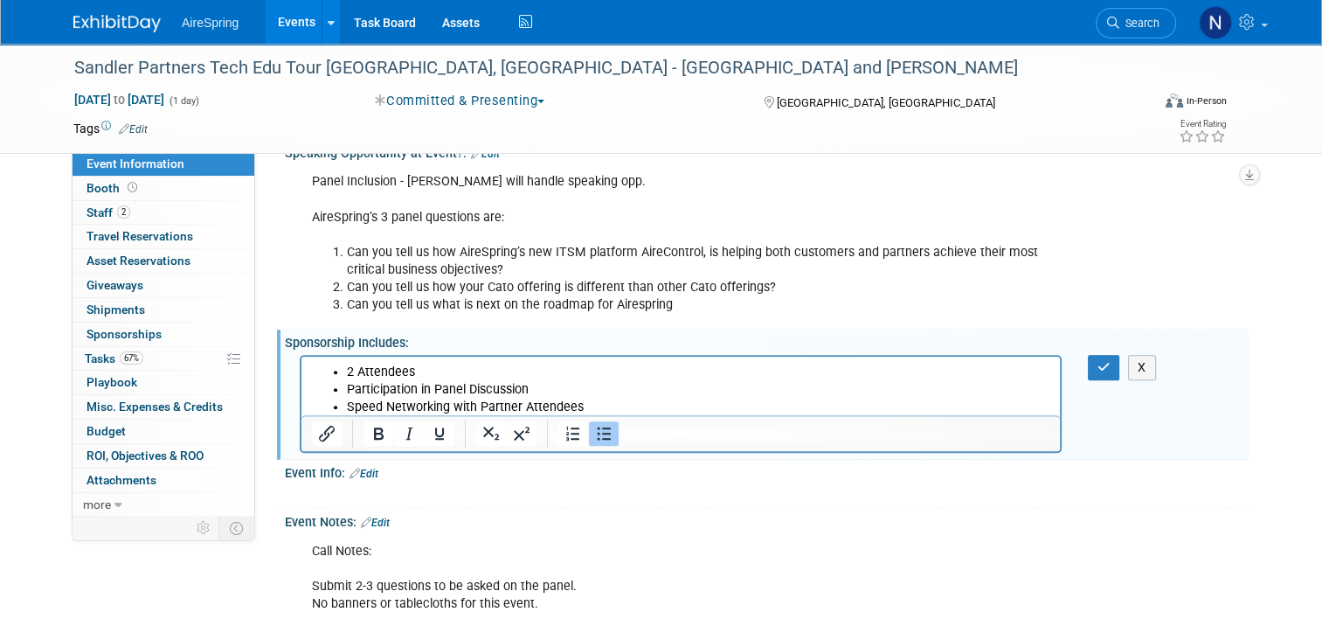
scroll to position [0, 0]
click at [660, 403] on li "Speed Networking with Partner Attendees" at bounding box center [699, 406] width 704 height 17
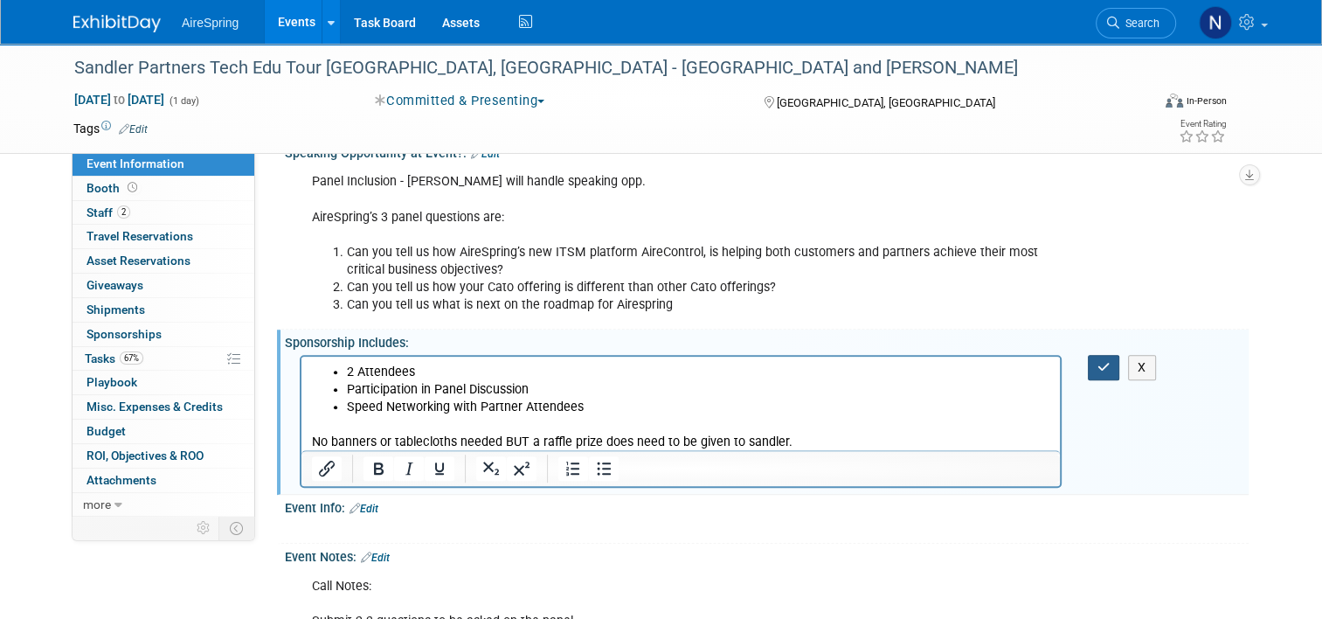
drag, startPoint x: 1111, startPoint y: 350, endPoint x: 666, endPoint y: 3, distance: 564.2
click at [1111, 361] on icon "button" at bounding box center [1104, 367] width 13 height 12
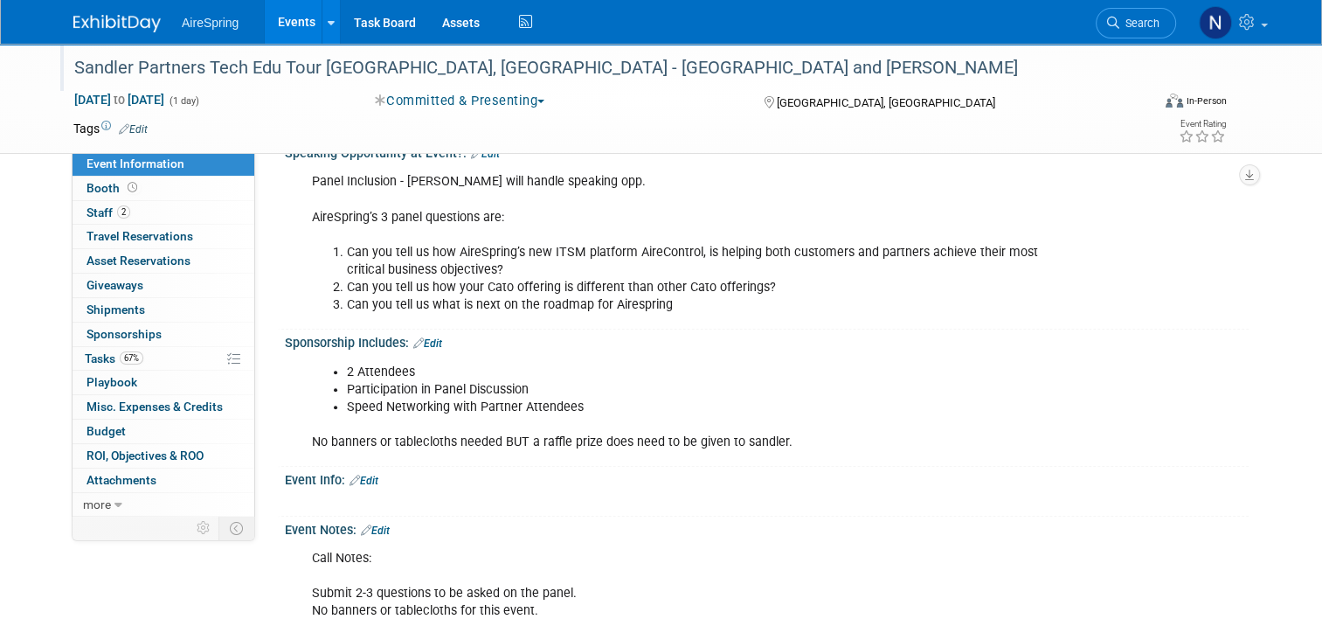
click at [417, 59] on div "Sandler Partners Tech Edu Tour [GEOGRAPHIC_DATA], [GEOGRAPHIC_DATA] - [GEOGRAPH…" at bounding box center [598, 67] width 1061 height 31
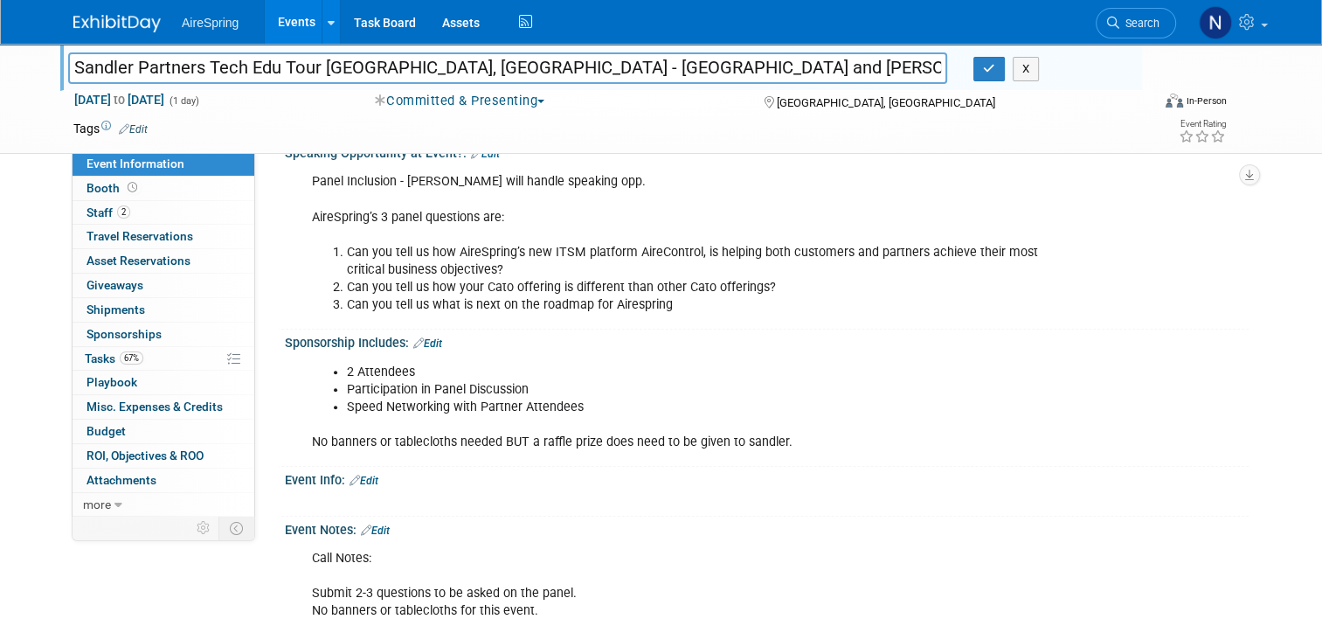
drag, startPoint x: 429, startPoint y: 70, endPoint x: 54, endPoint y: 77, distance: 375.0
click at [55, 77] on div "Sandler Partners Tech Edu Tour [GEOGRAPHIC_DATA], [GEOGRAPHIC_DATA] - [GEOGRAPH…" at bounding box center [508, 70] width 906 height 26
click at [189, 367] on link "67% Tasks 67%" at bounding box center [164, 359] width 182 height 24
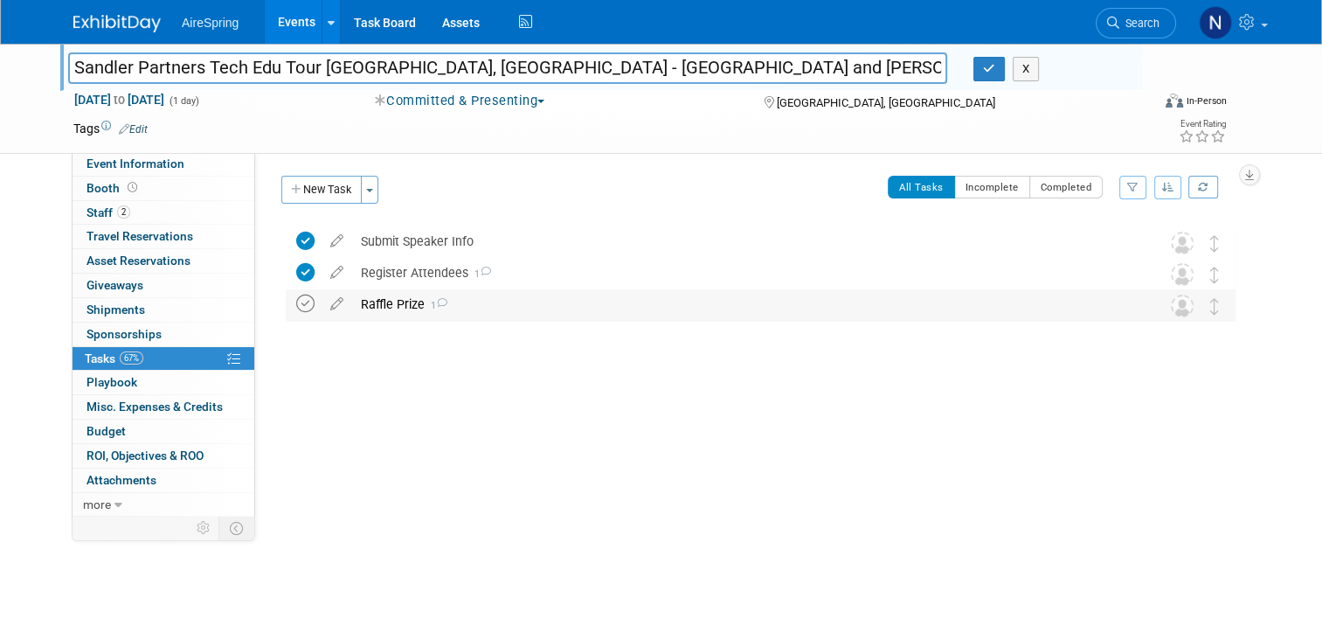
click at [296, 302] on icon at bounding box center [305, 304] width 18 height 18
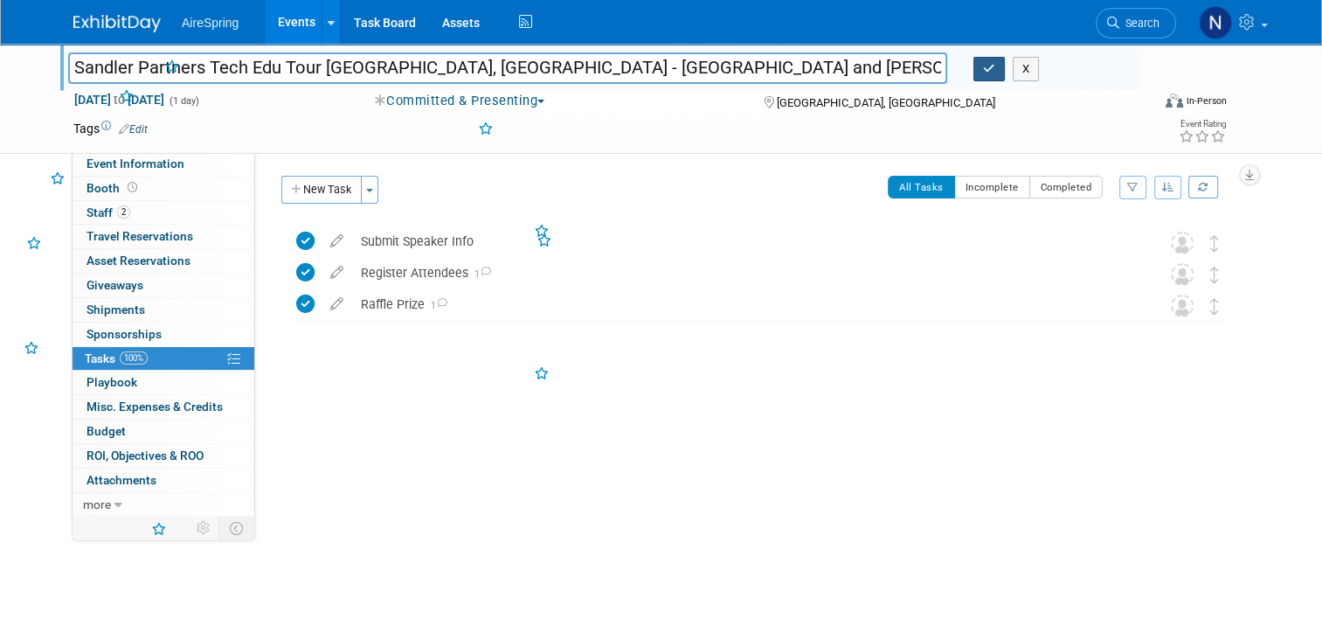
click at [984, 70] on button "button" at bounding box center [989, 69] width 31 height 24
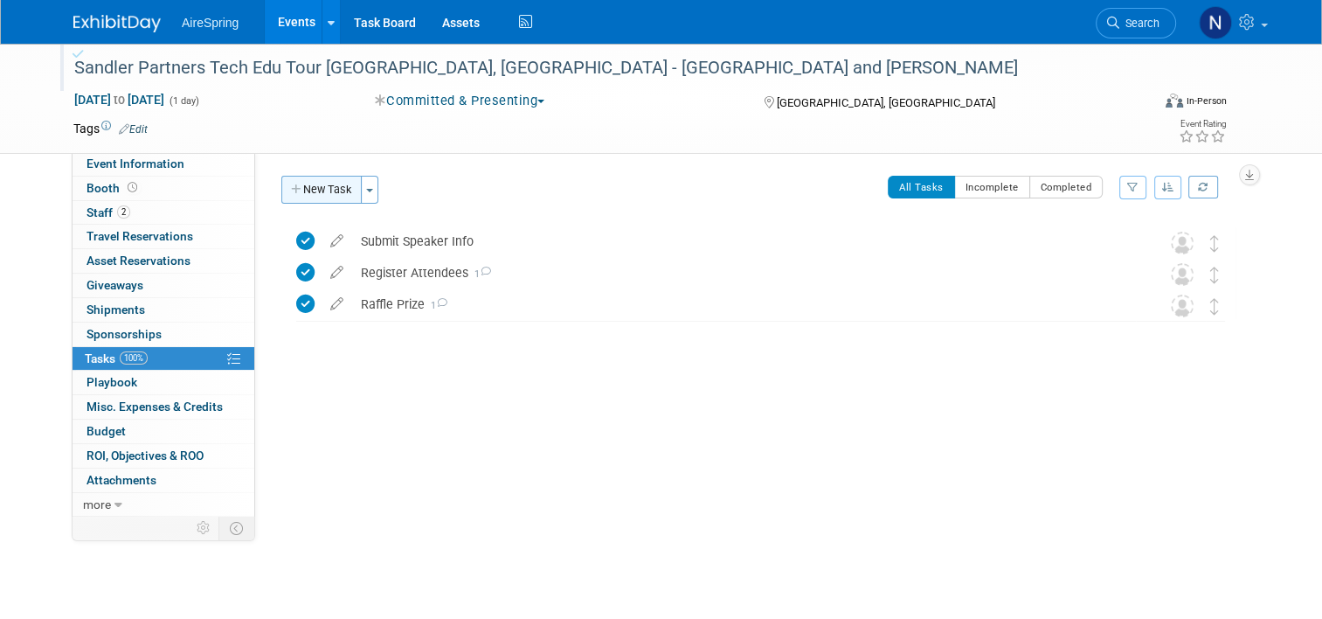
click at [318, 188] on button "New Task" at bounding box center [321, 190] width 80 height 28
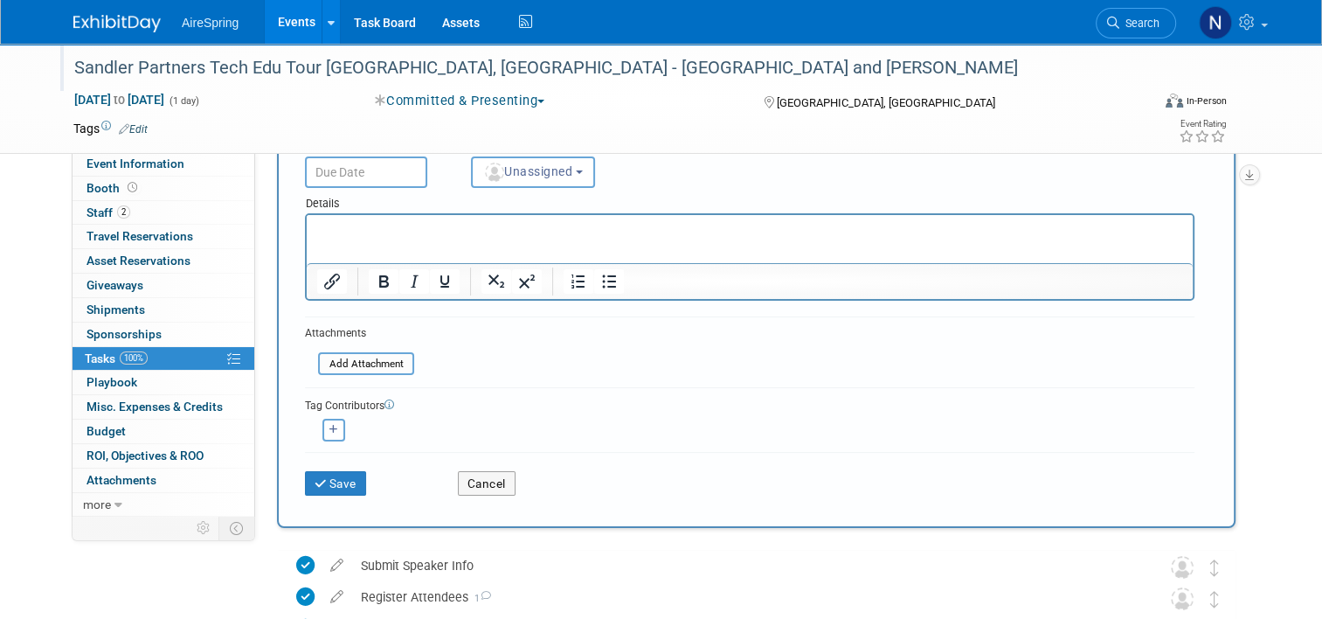
scroll to position [281, 0]
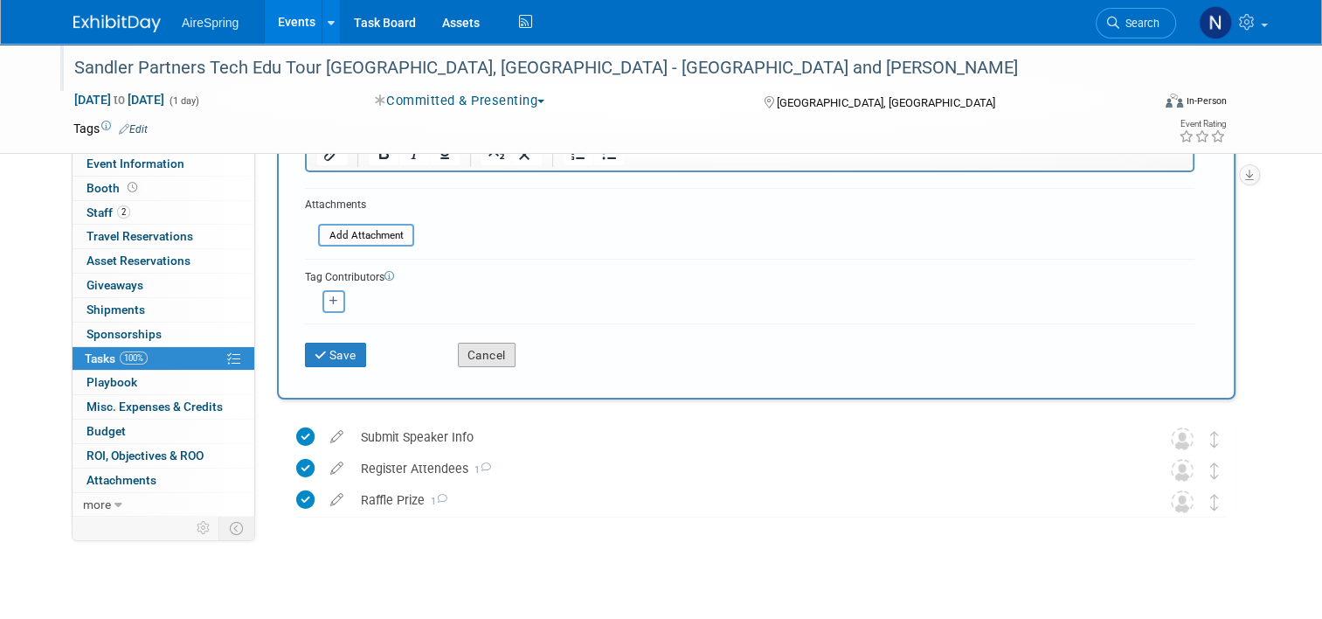
type input "Submit"
click at [498, 351] on button "Cancel" at bounding box center [487, 355] width 58 height 24
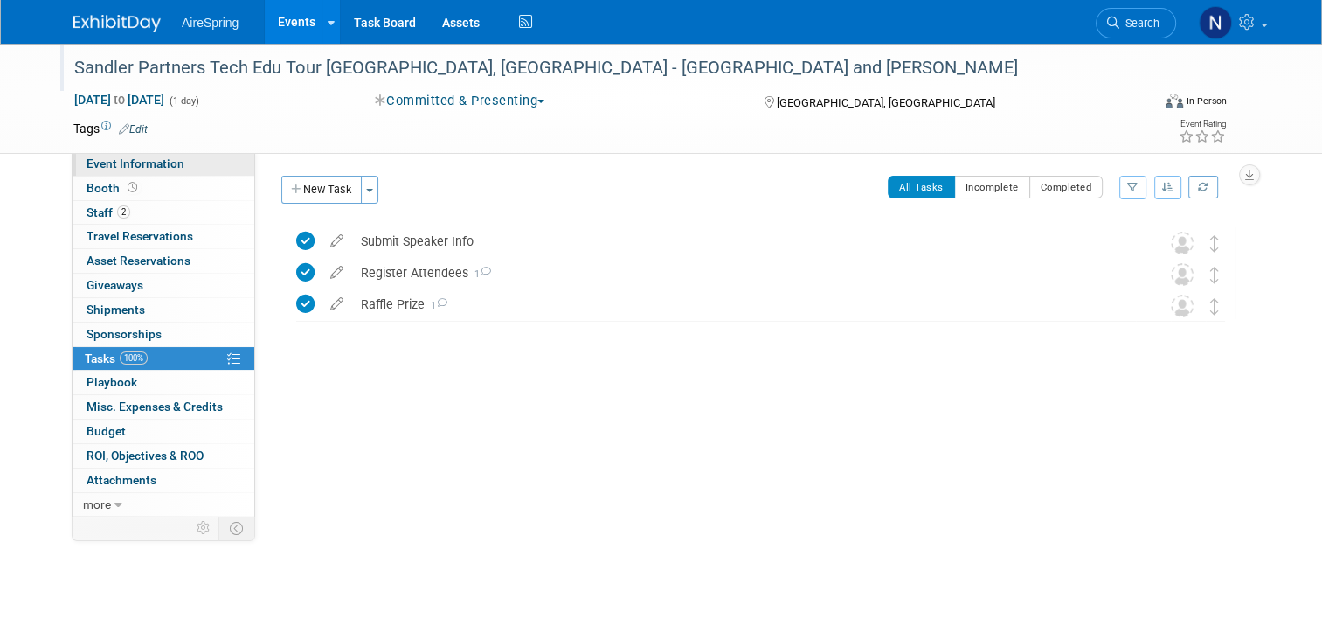
click at [203, 161] on link "Event Information" at bounding box center [164, 164] width 182 height 24
select select "Partner Event"
select select "Marketing"
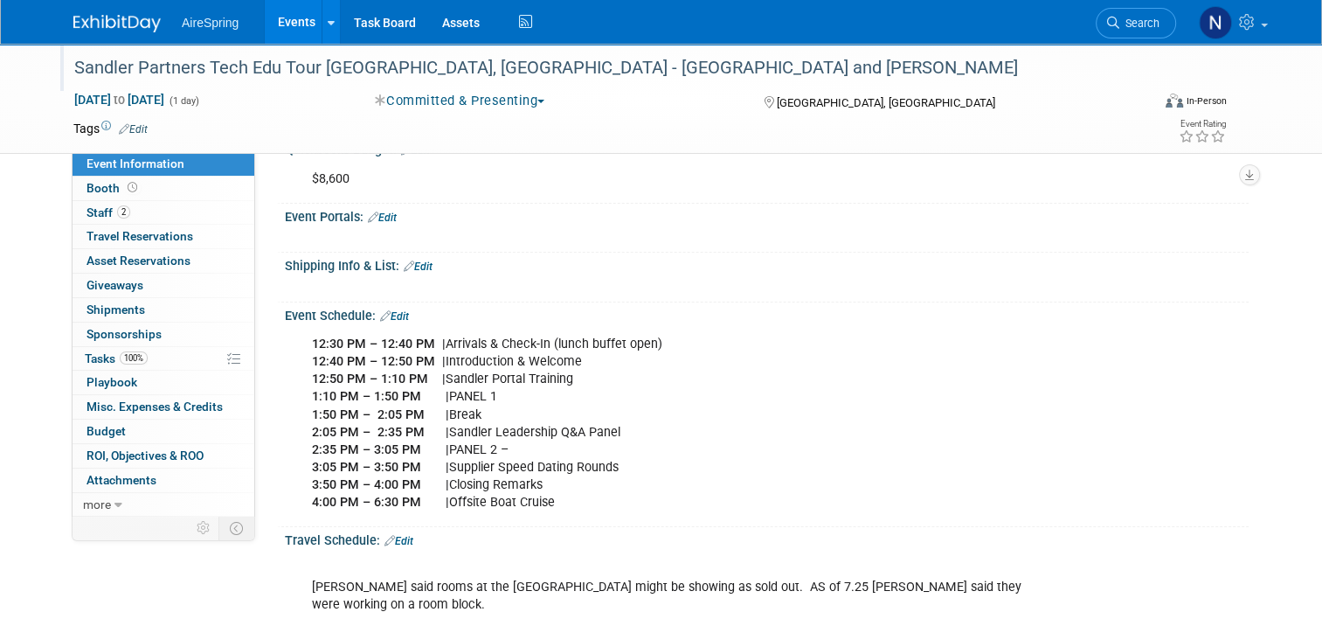
scroll to position [524, 0]
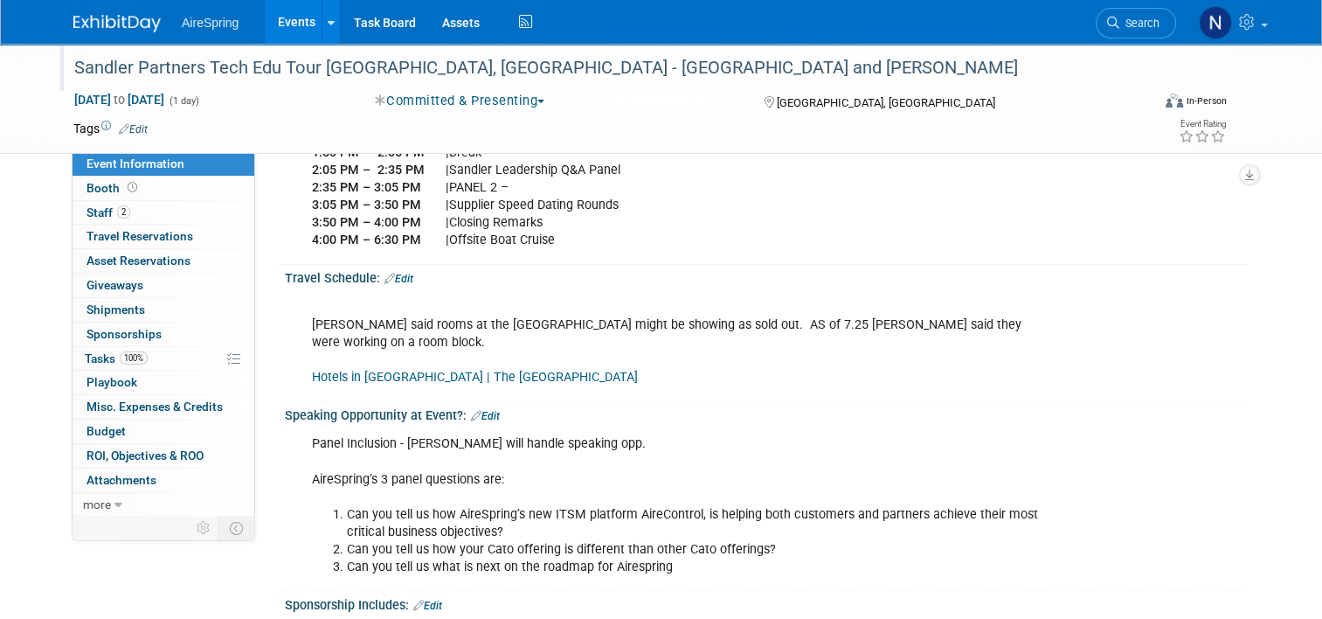
click at [288, 19] on link "Events" at bounding box center [297, 22] width 64 height 44
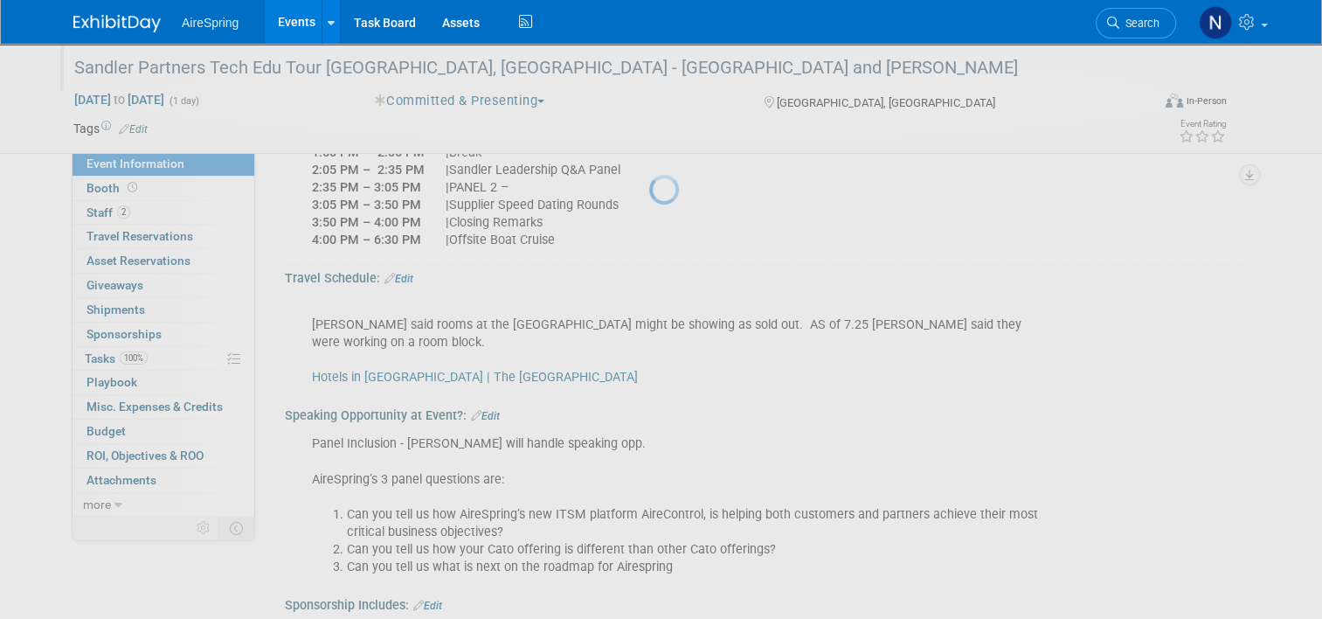
scroll to position [612, 0]
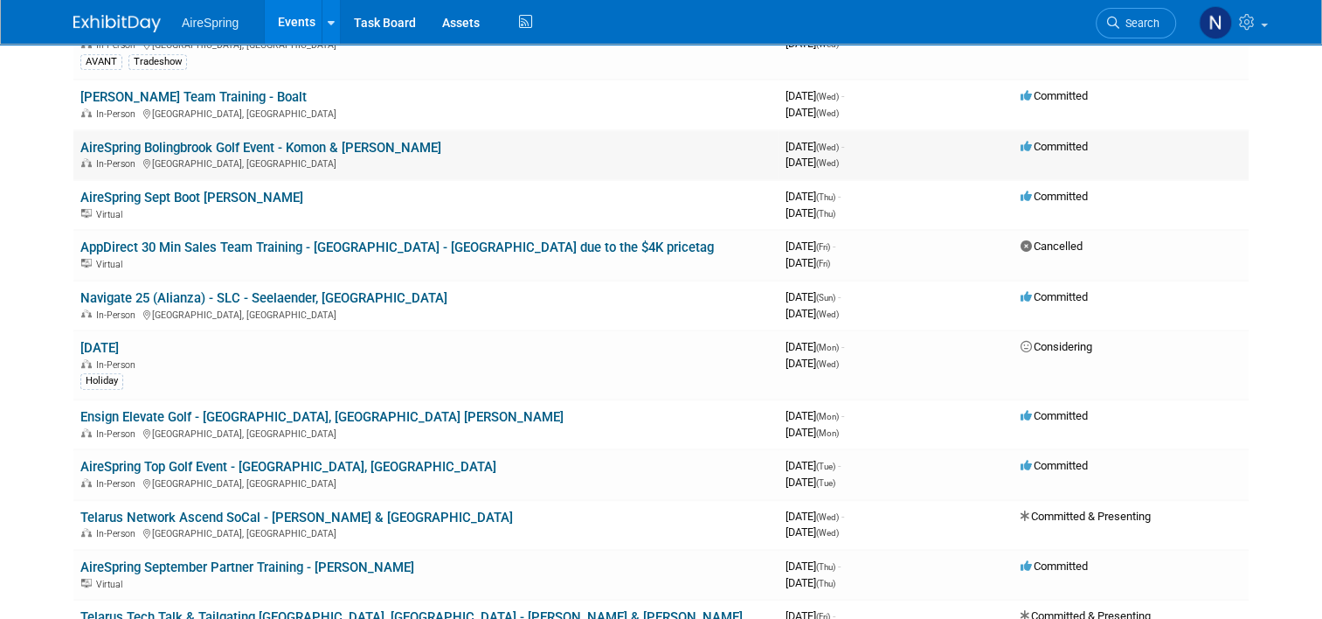
scroll to position [874, 0]
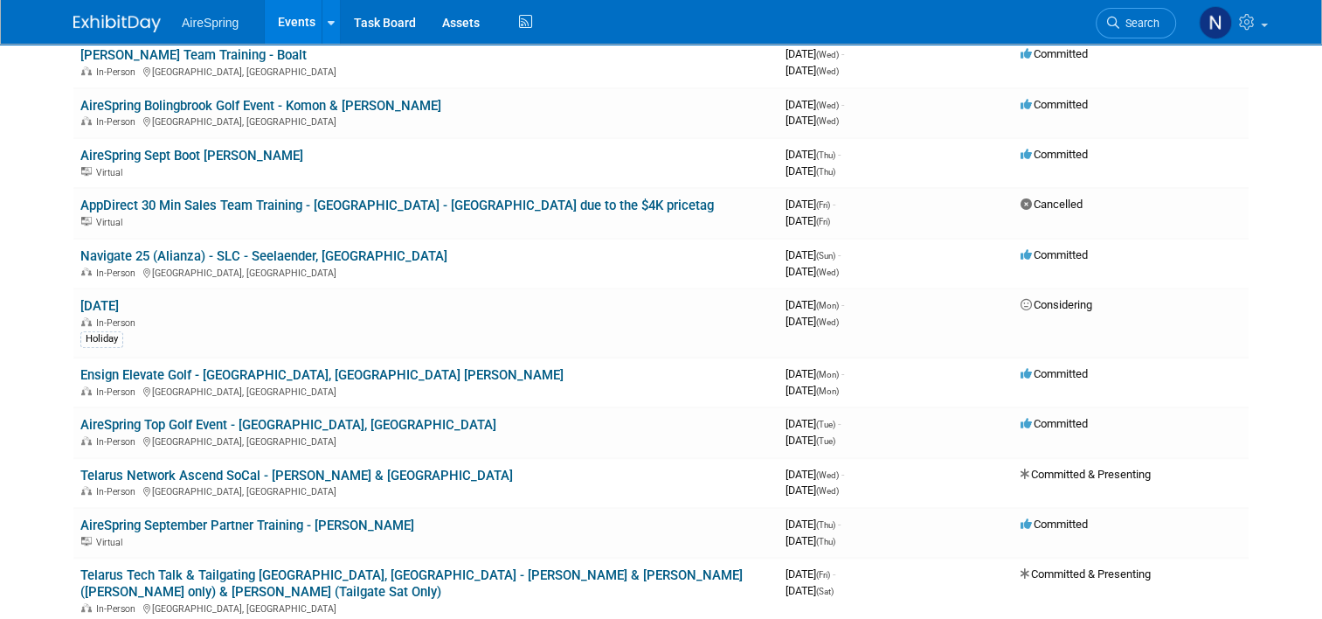
click at [270, 468] on link "Telarus Network Ascend SoCal - [PERSON_NAME] & [GEOGRAPHIC_DATA]" at bounding box center [296, 476] width 433 height 16
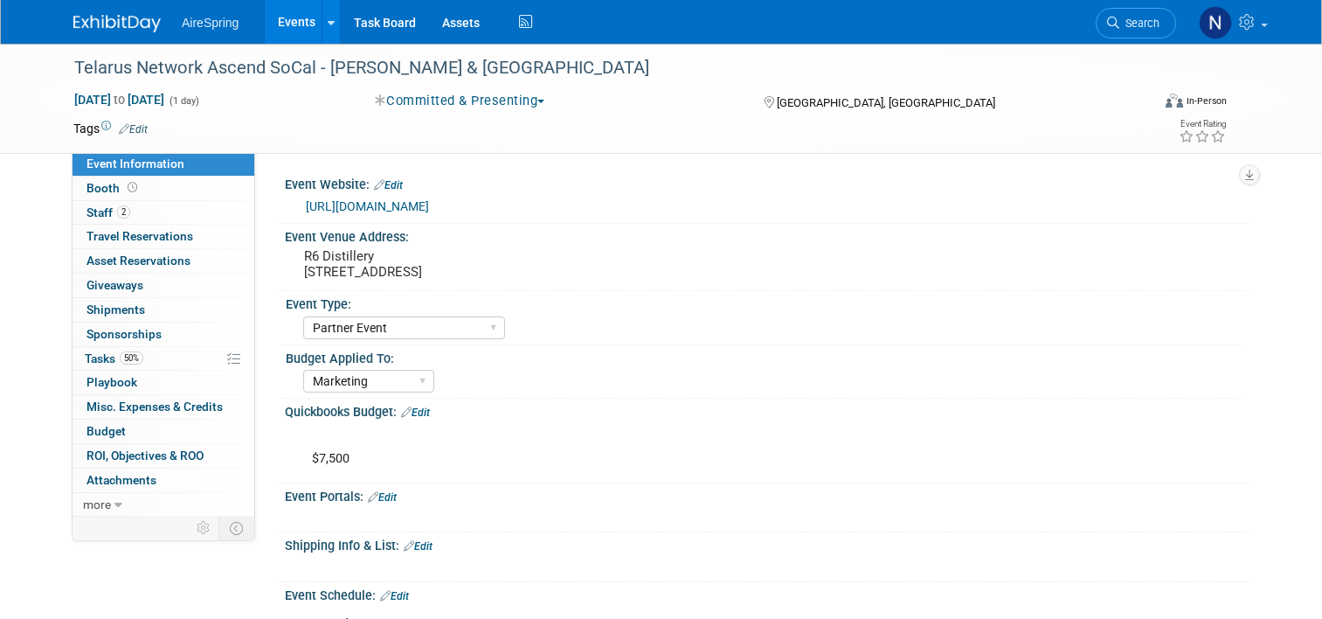
select select "Partner Event"
select select "Marketing"
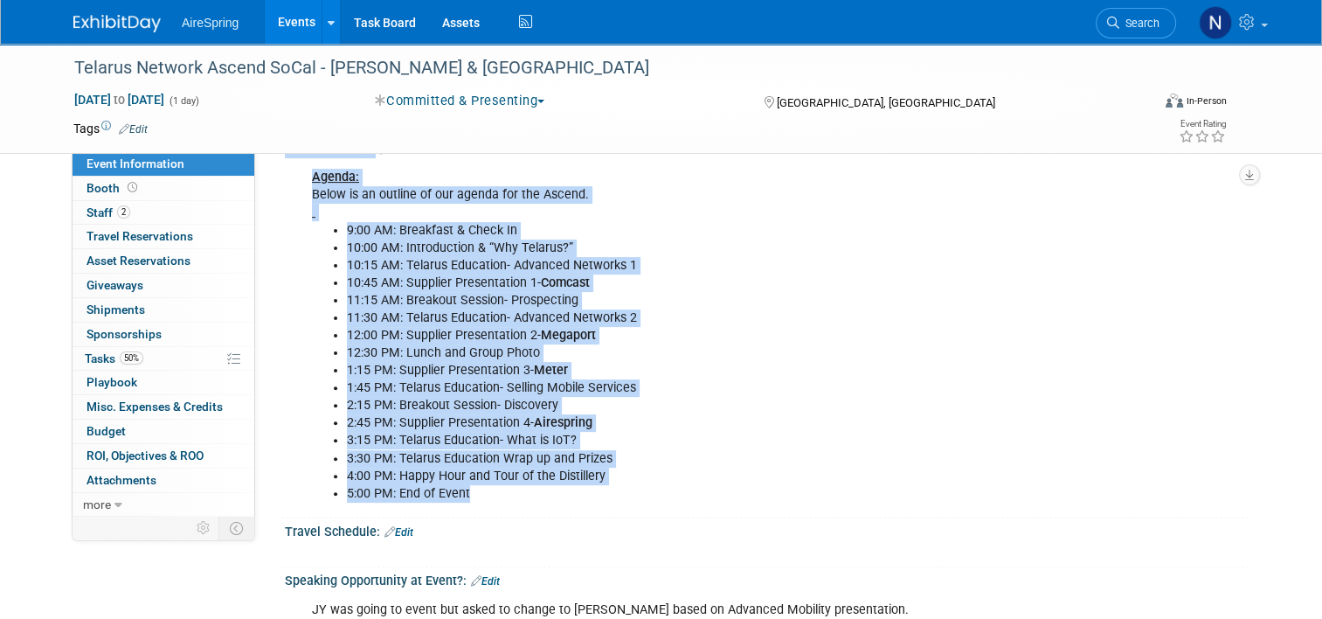
scroll to position [175, 0]
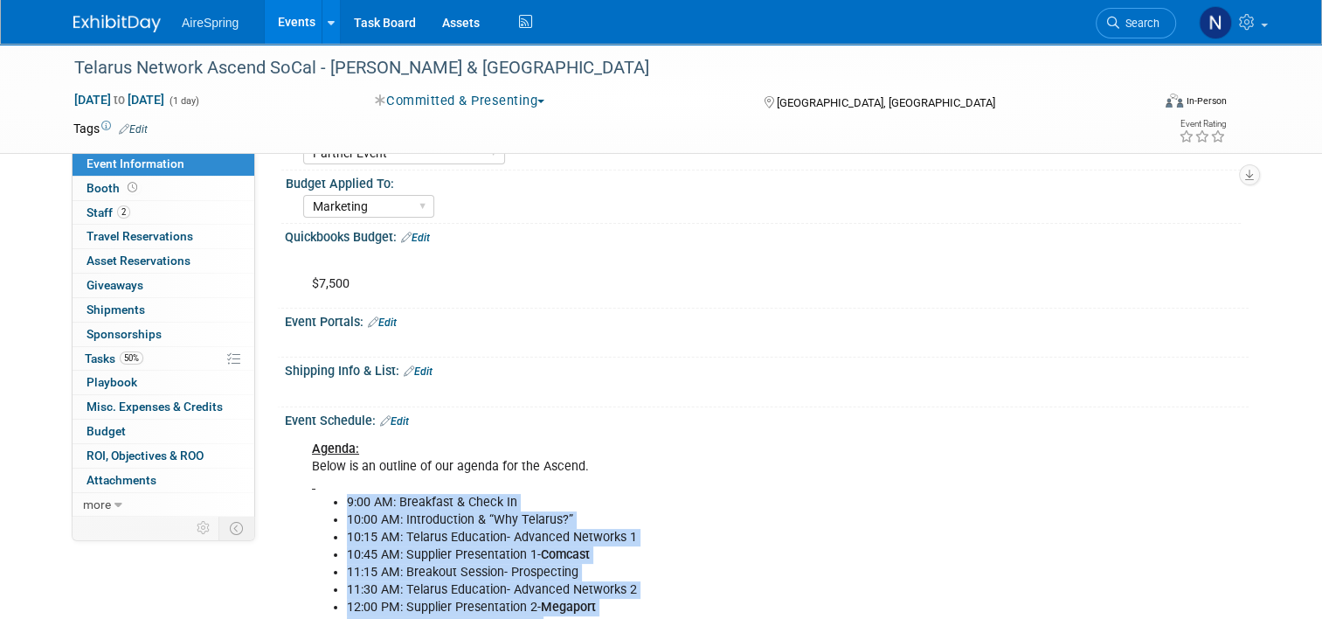
drag, startPoint x: 517, startPoint y: 407, endPoint x: 316, endPoint y: 495, distance: 220.0
copy ul "9:00 AM: Breakfast & Check In 10:00 AM: Introduction & “Why Telarus?” 10:15 AM:…"
click at [785, 494] on li "9:00 AM: Breakfast & Check In" at bounding box center [699, 502] width 705 height 17
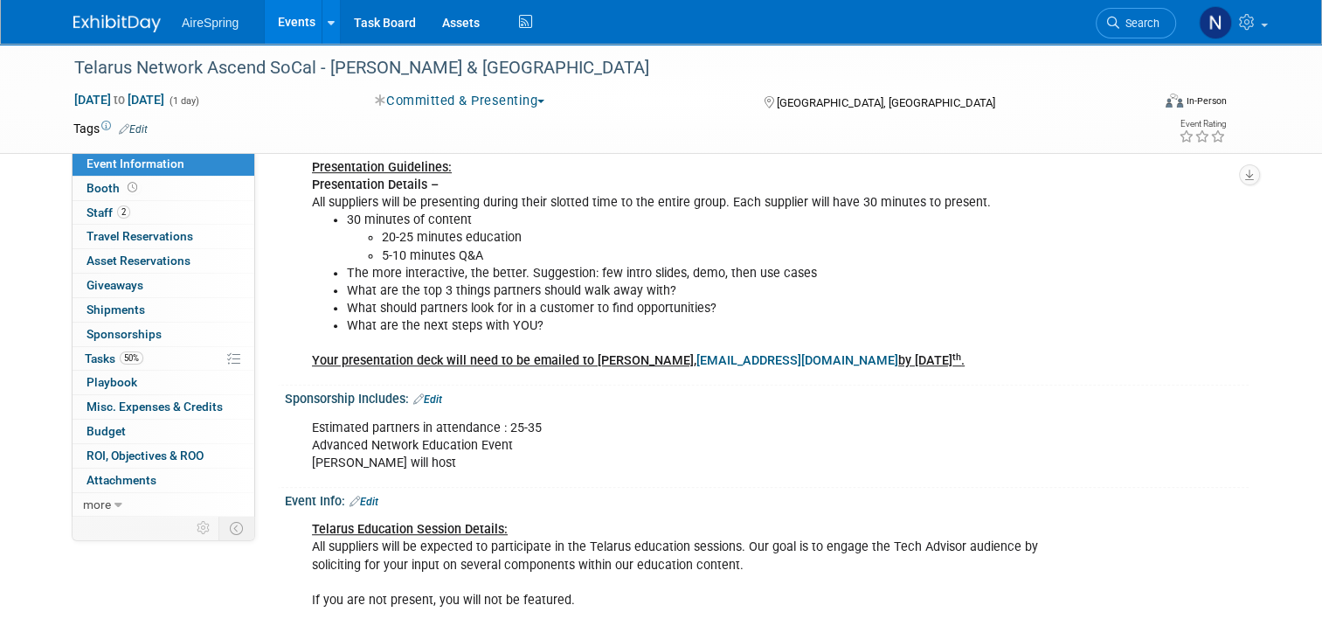
scroll to position [874, 0]
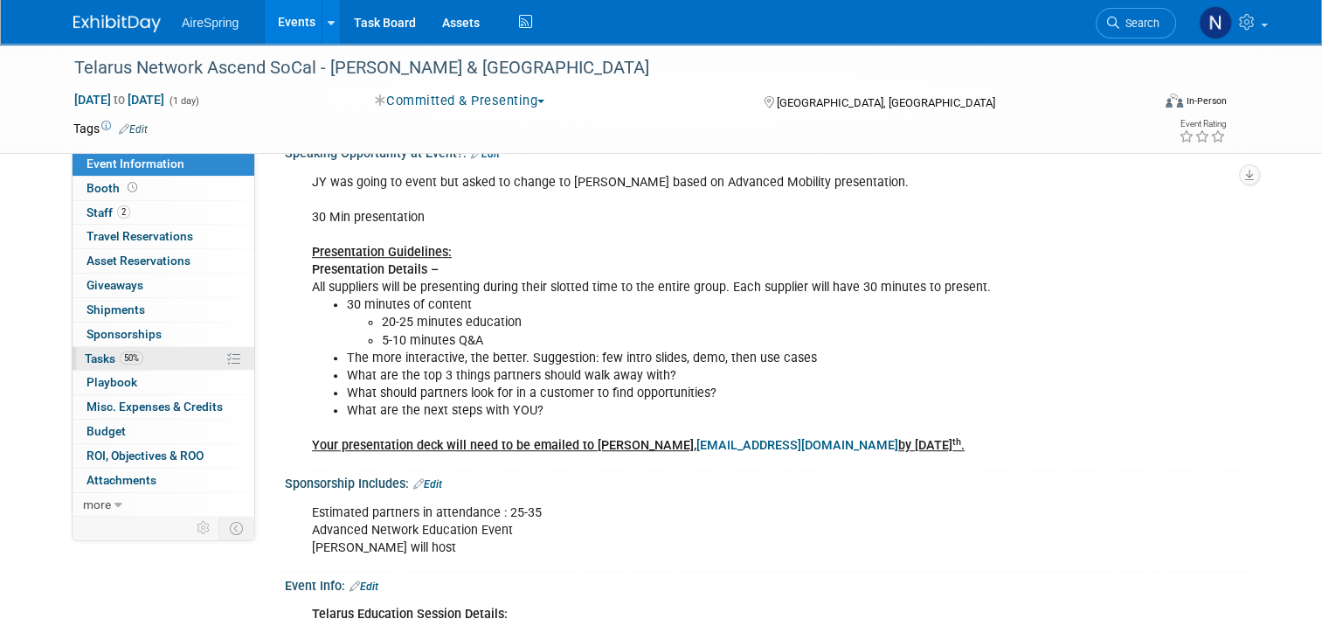
click at [120, 360] on span "50%" at bounding box center [132, 357] width 24 height 13
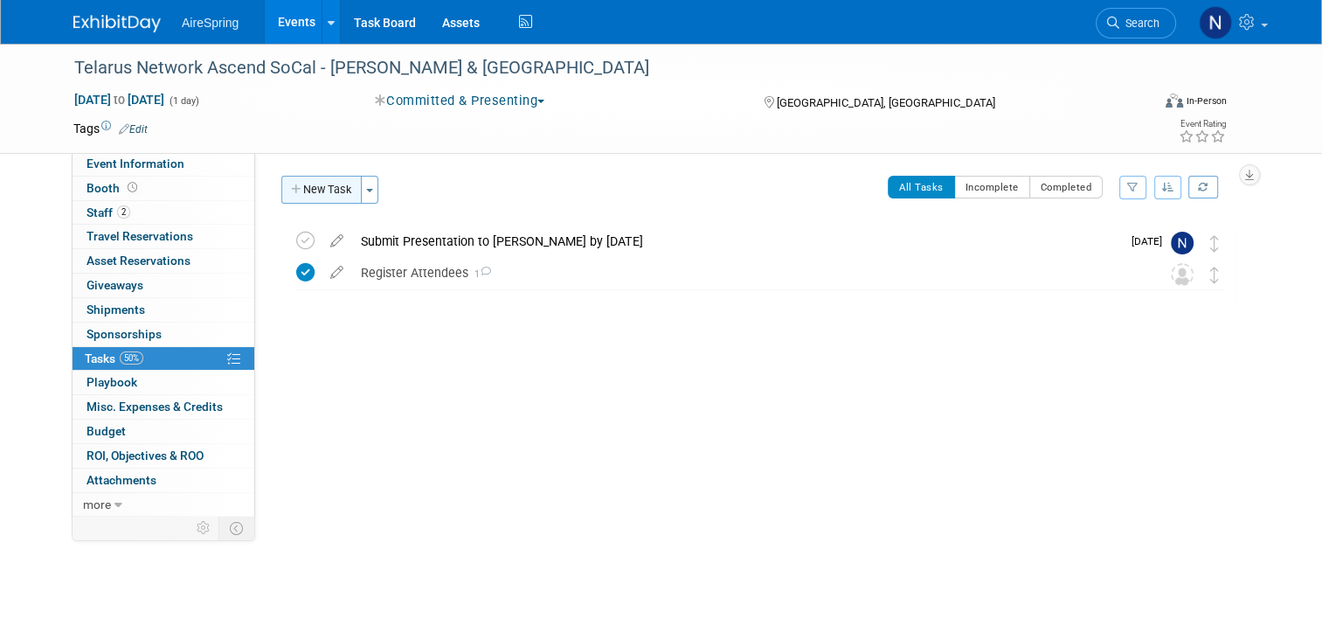
click at [301, 193] on button "New Task" at bounding box center [321, 190] width 80 height 28
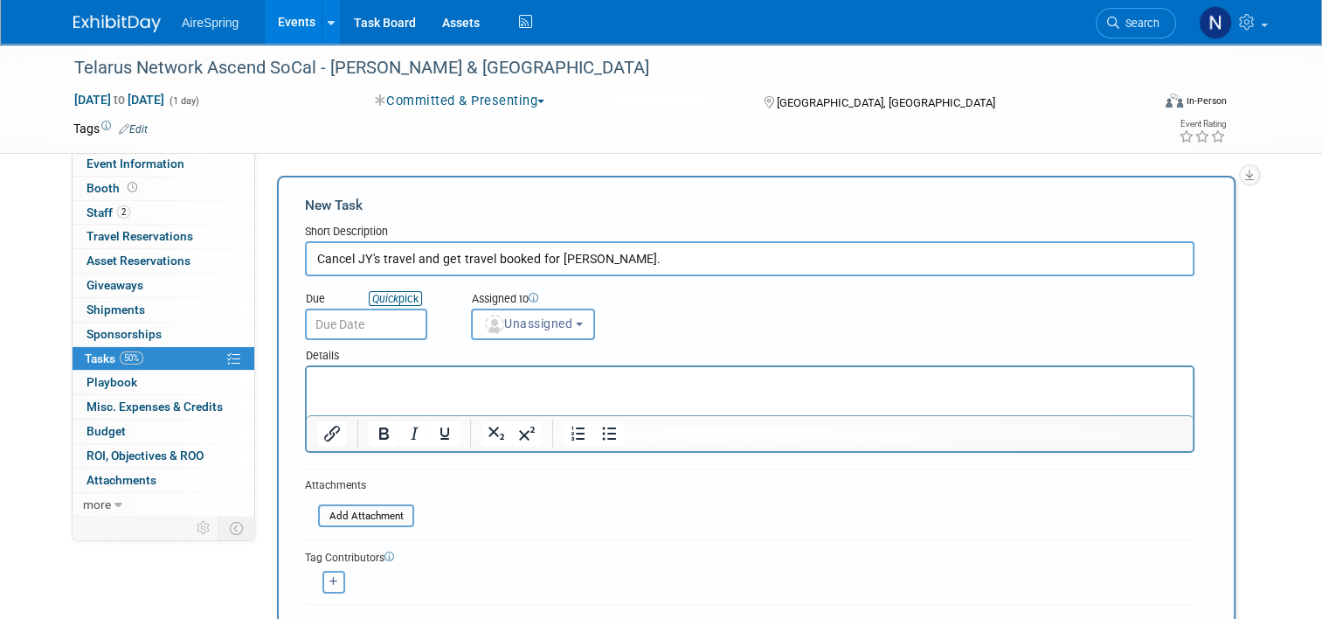
type input "Cancel JY's travel and get travel booked for Felix."
click at [375, 304] on icon "Quick" at bounding box center [385, 298] width 26 height 13
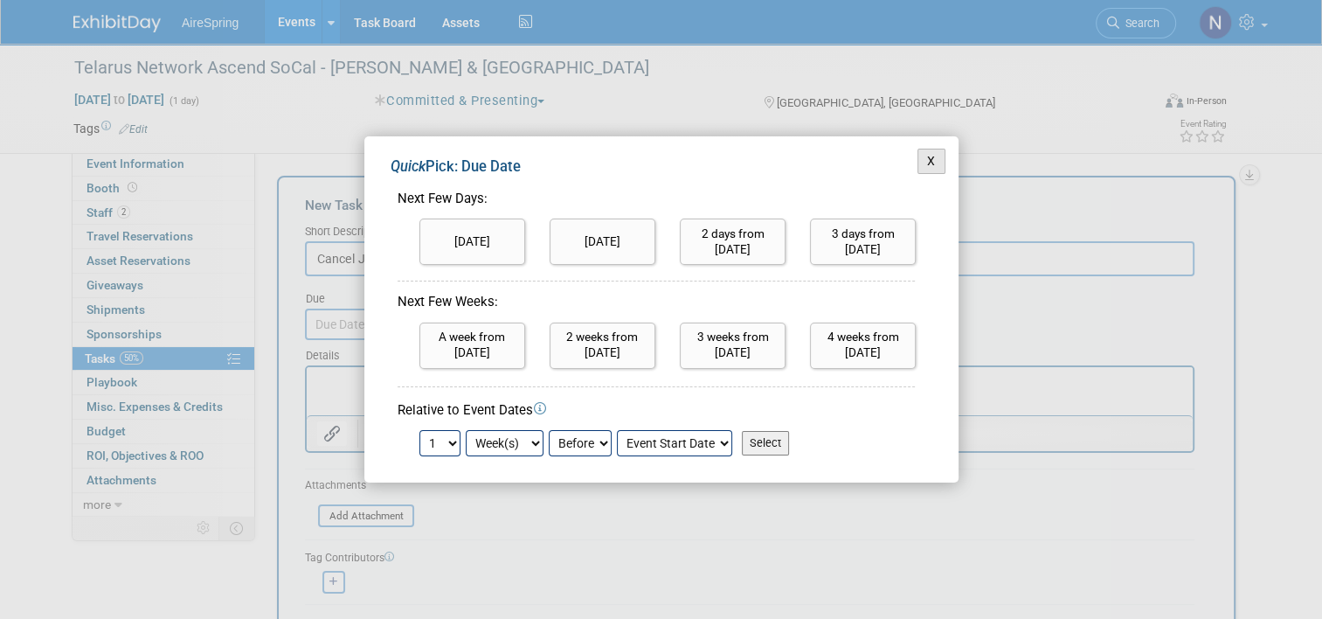
click at [934, 164] on button "X" at bounding box center [932, 161] width 28 height 25
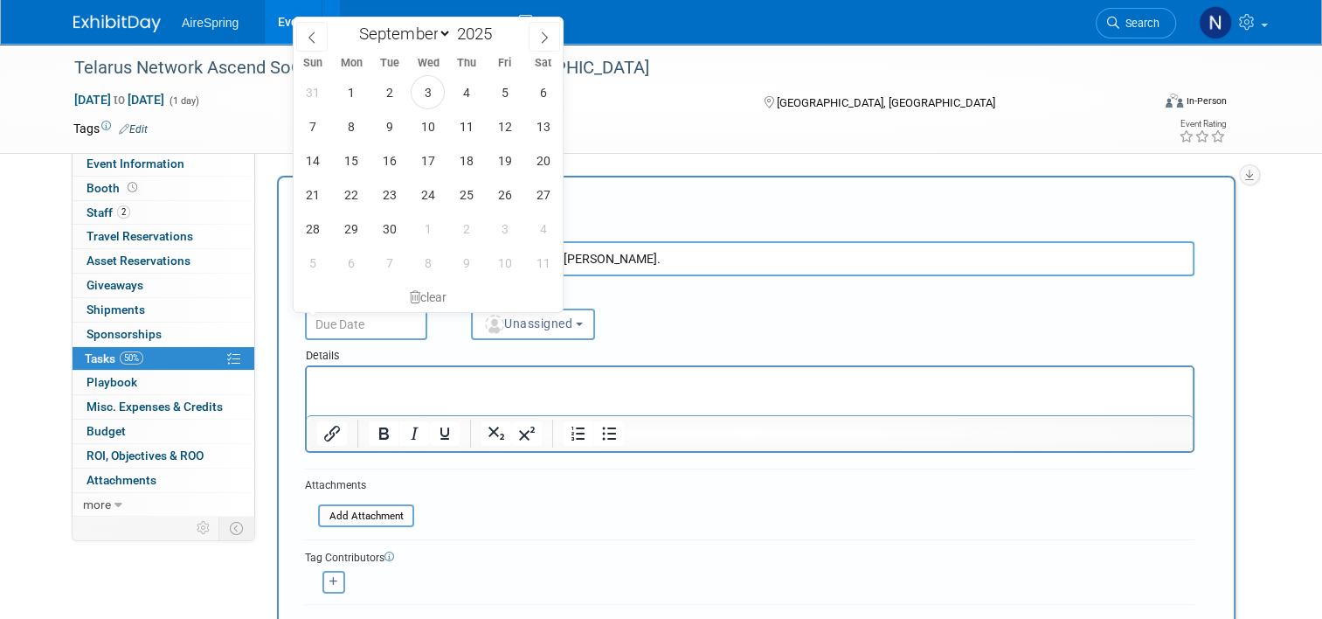
click at [338, 326] on input "text" at bounding box center [366, 324] width 122 height 31
click at [359, 121] on span "8" at bounding box center [351, 126] width 34 height 34
type input "[DATE]"
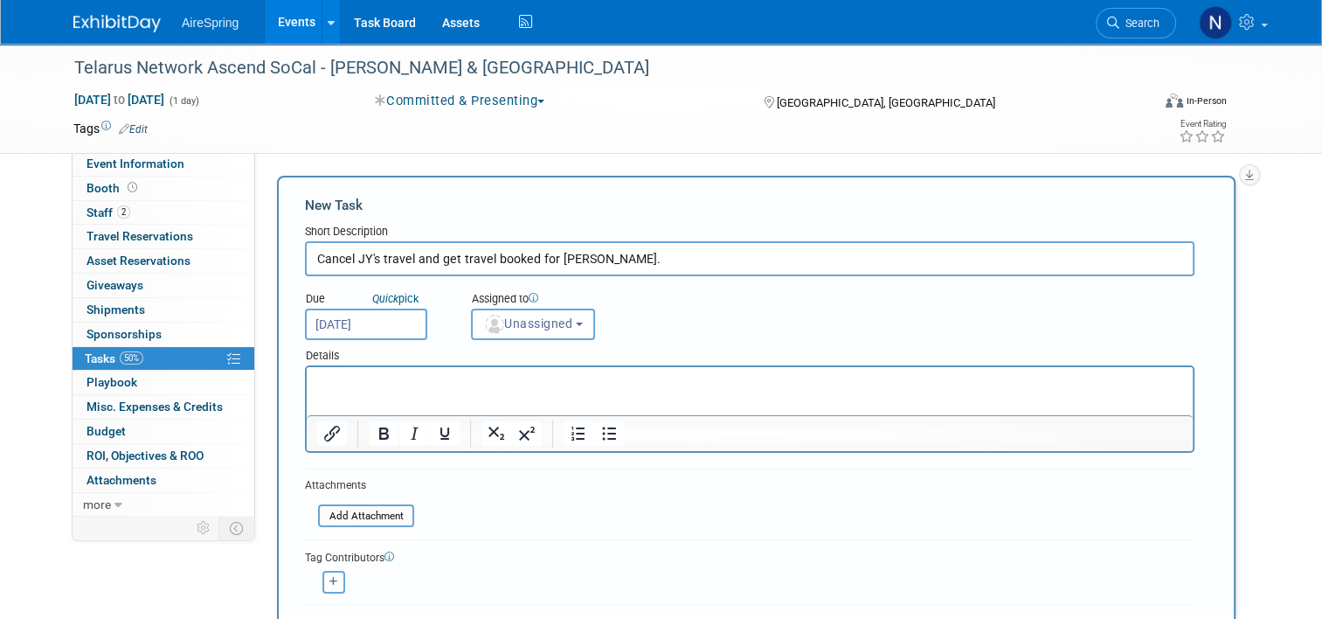
click at [697, 246] on input "Cancel JY's travel and get travel booked for Felix." at bounding box center [750, 258] width 890 height 35
click at [524, 332] on button "Unassigned" at bounding box center [533, 324] width 124 height 31
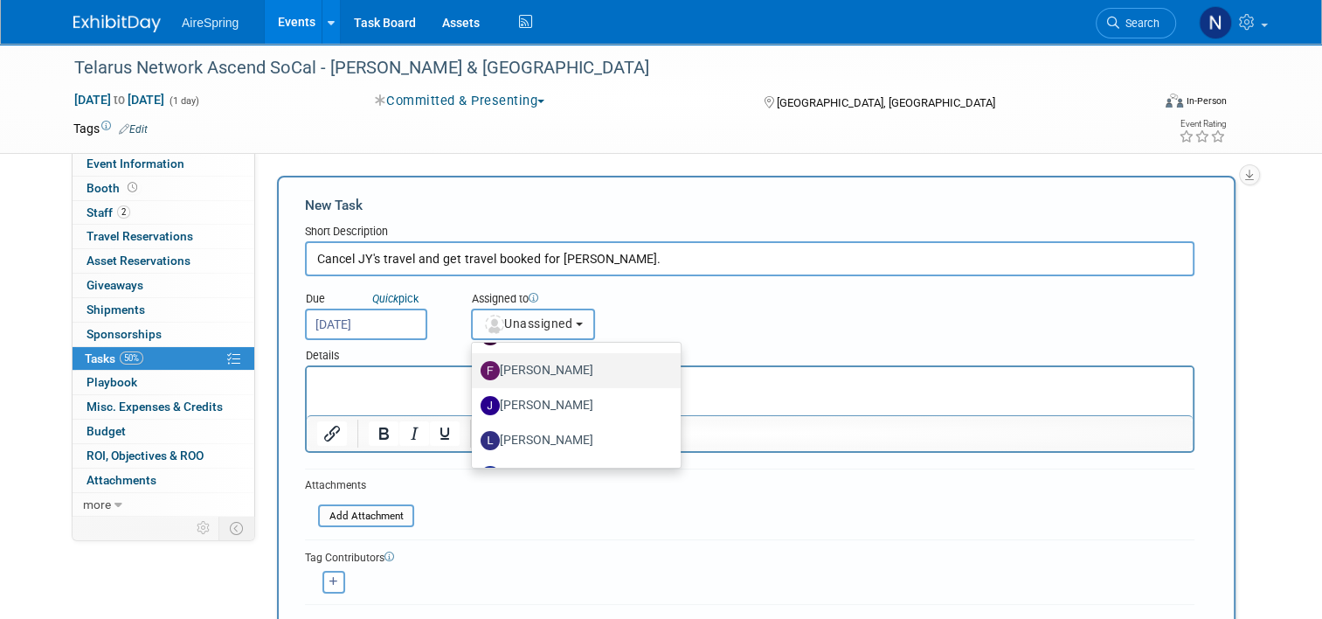
scroll to position [262, 0]
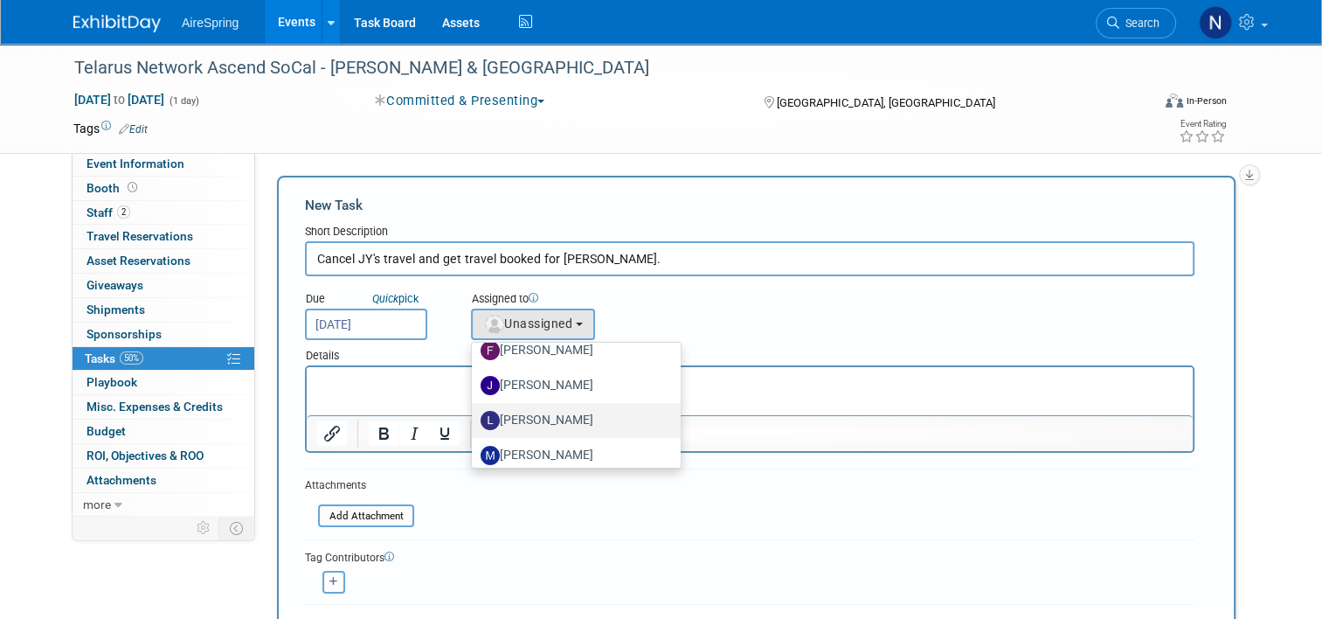
click at [544, 420] on label "Lisa Chow" at bounding box center [572, 420] width 183 height 28
click at [475, 420] on input "Lisa Chow" at bounding box center [468, 418] width 11 height 11
select select "18c9b859-8247-4c99-ab32-44e7038bc5e0"
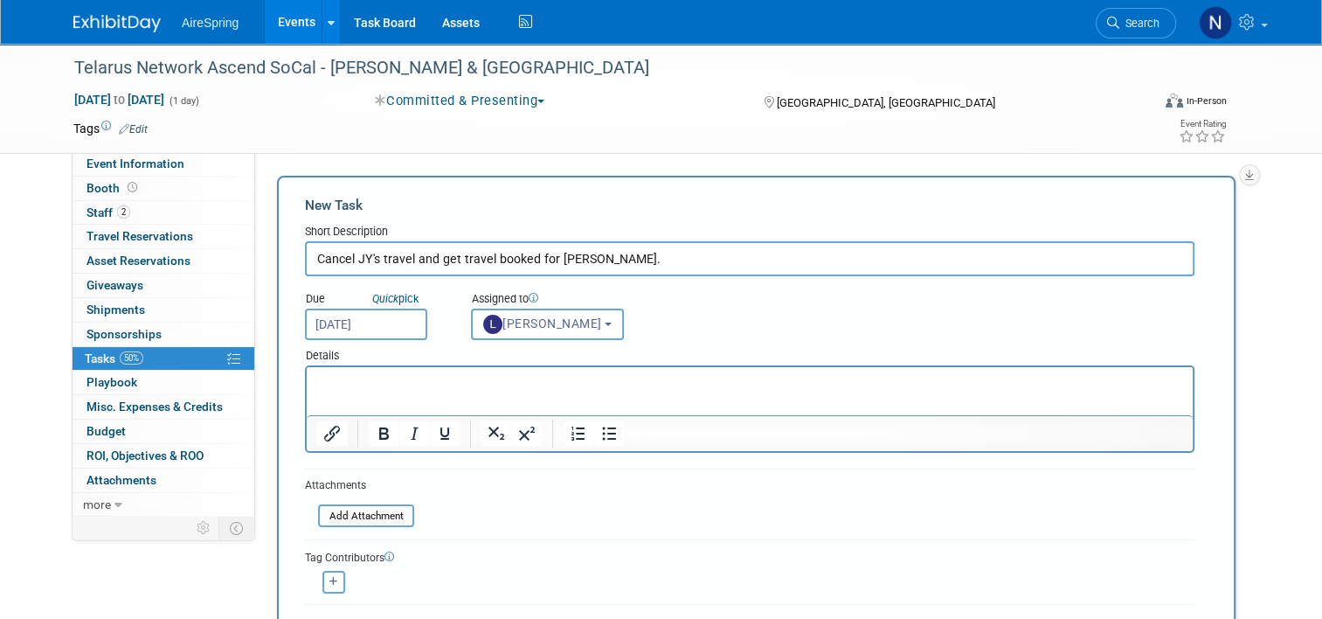
scroll to position [175, 0]
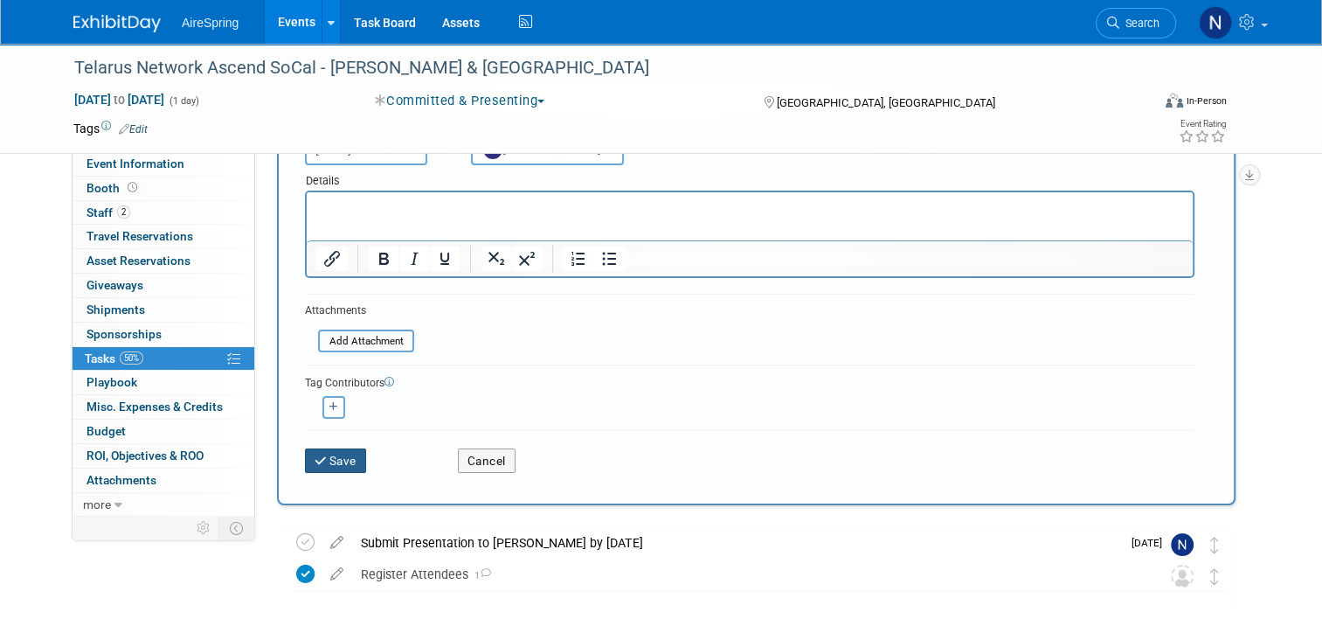
click at [333, 463] on button "Save" at bounding box center [335, 460] width 61 height 24
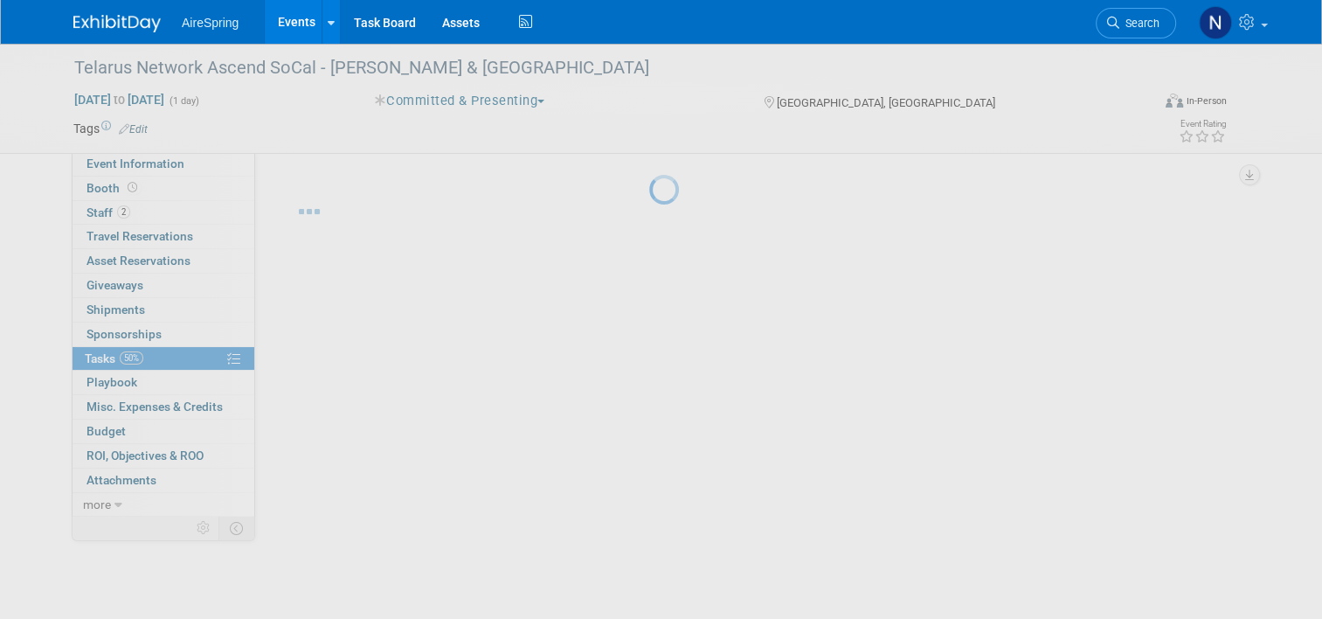
scroll to position [0, 0]
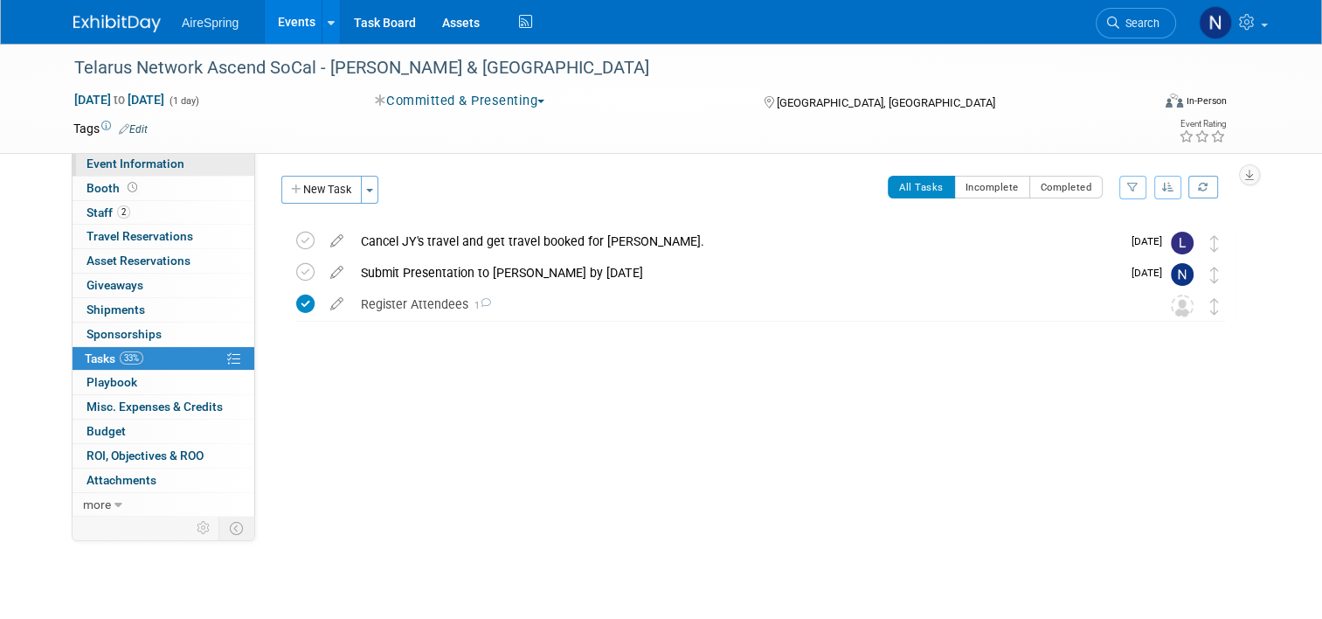
click at [145, 168] on span "Event Information" at bounding box center [136, 163] width 98 height 14
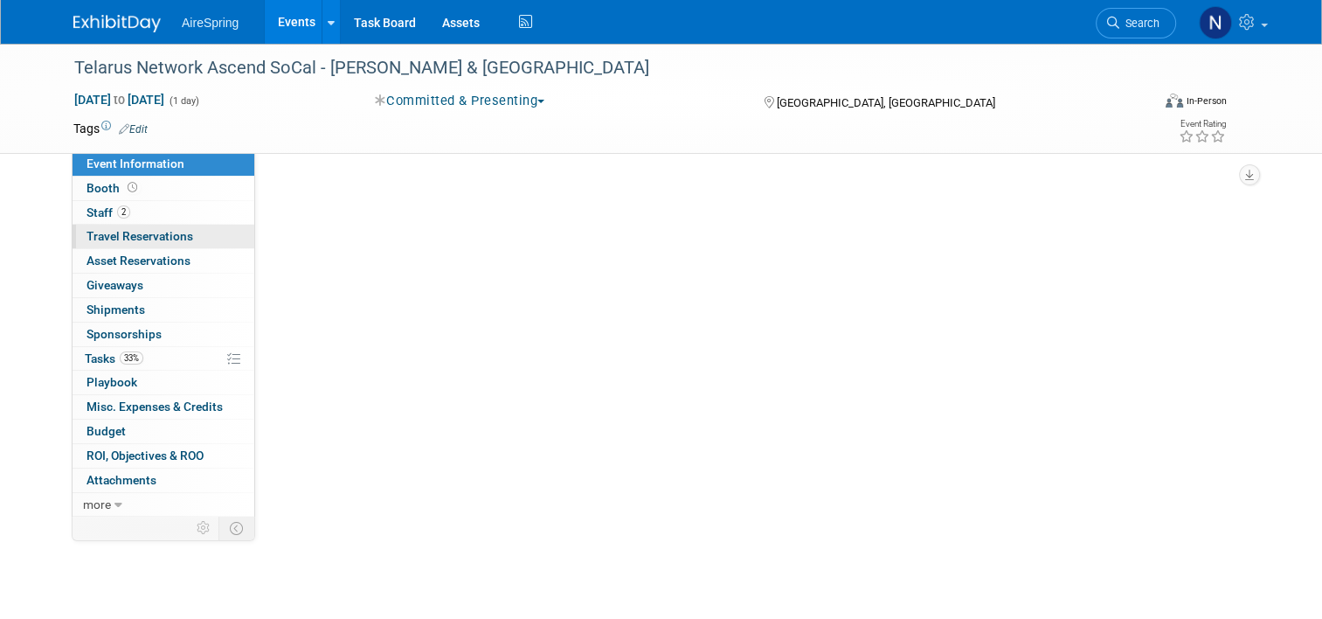
select select "Partner Event"
select select "Marketing"
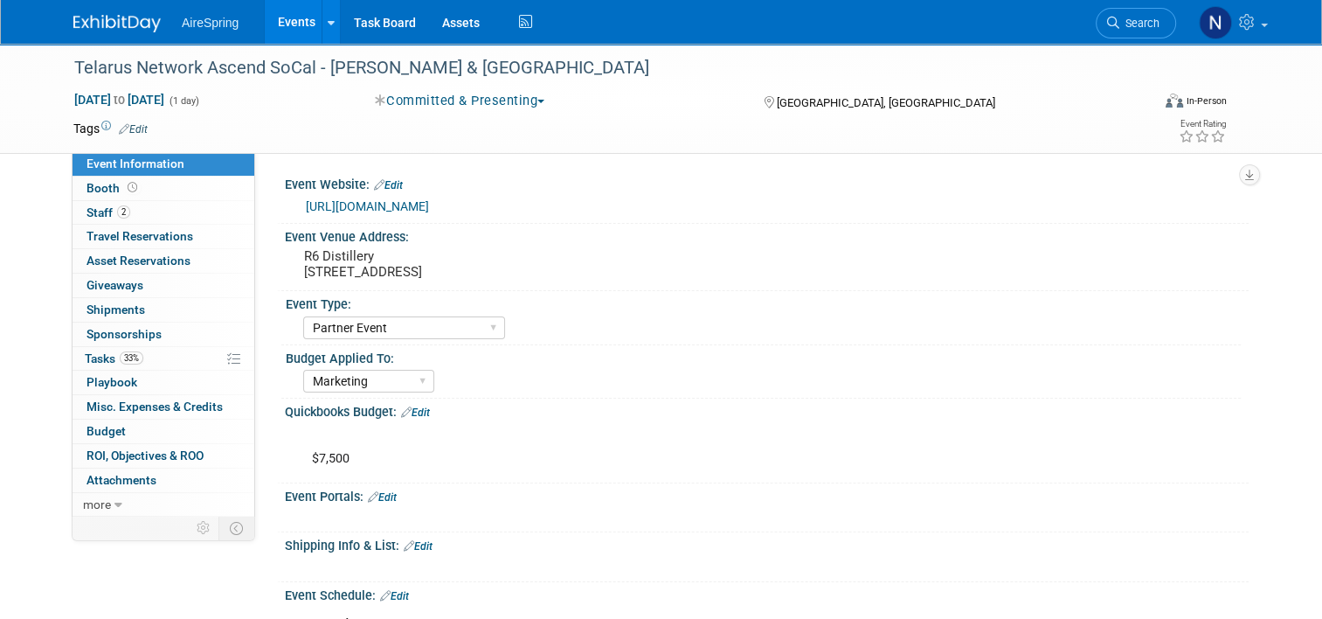
click at [933, 458] on div "$7,500" at bounding box center [681, 450] width 762 height 52
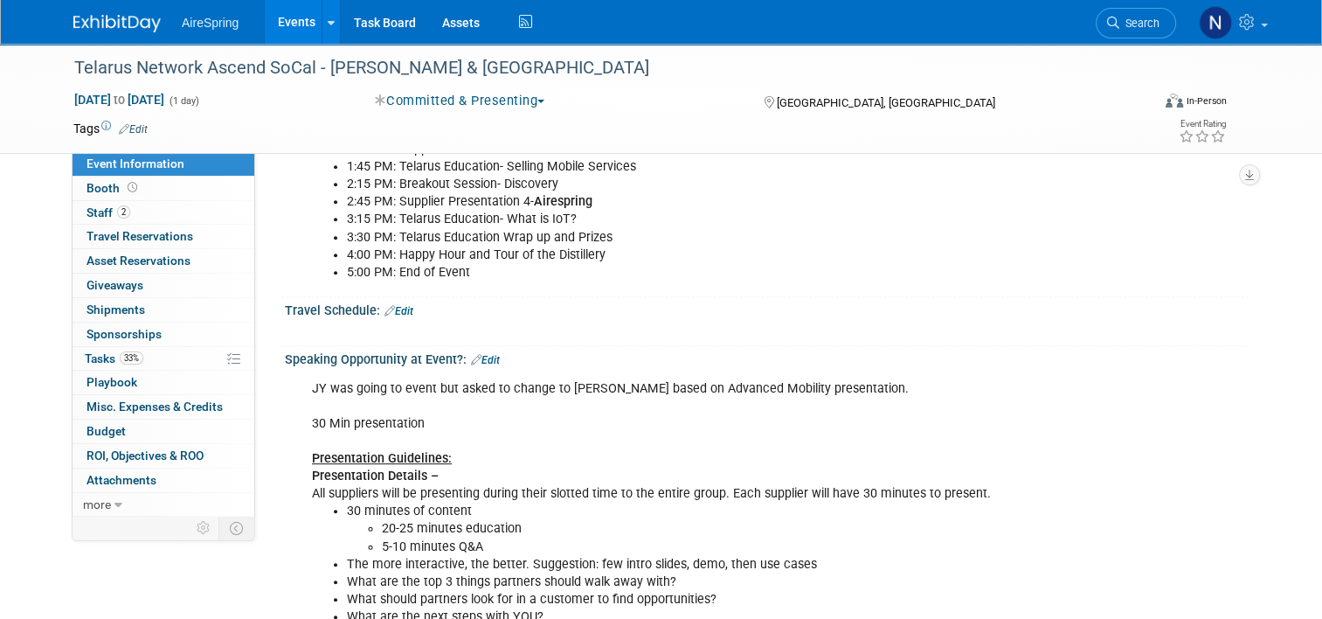
scroll to position [787, 0]
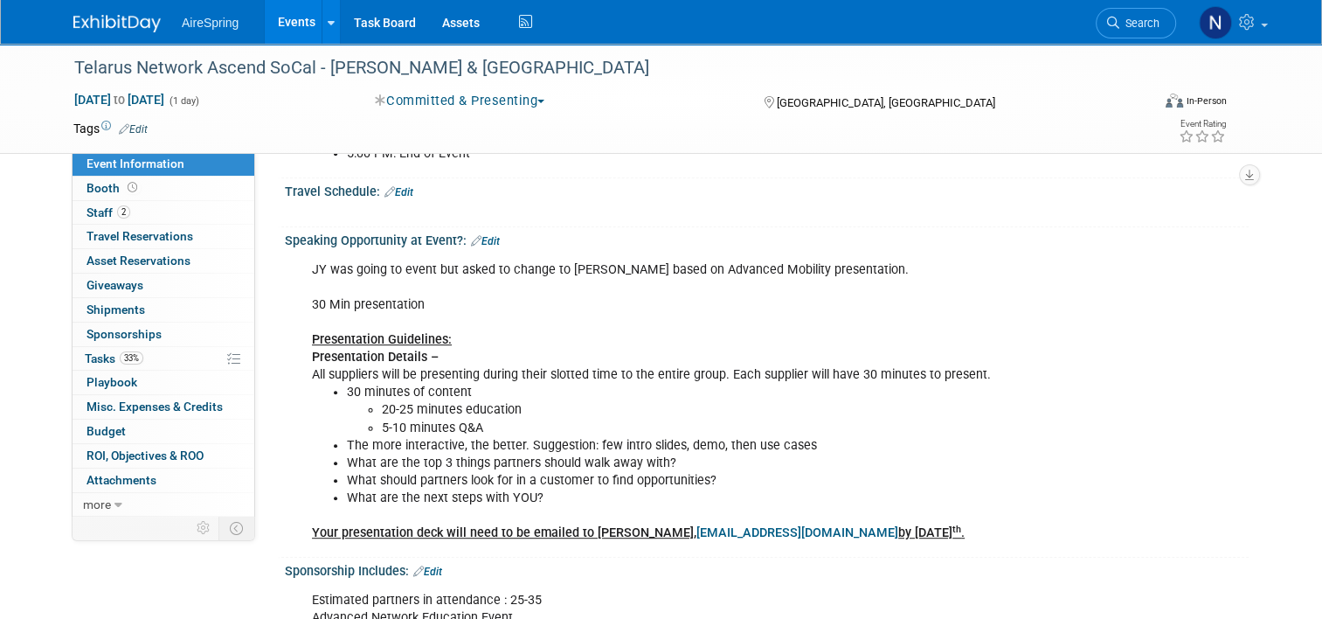
click at [483, 235] on link "Edit" at bounding box center [485, 241] width 29 height 12
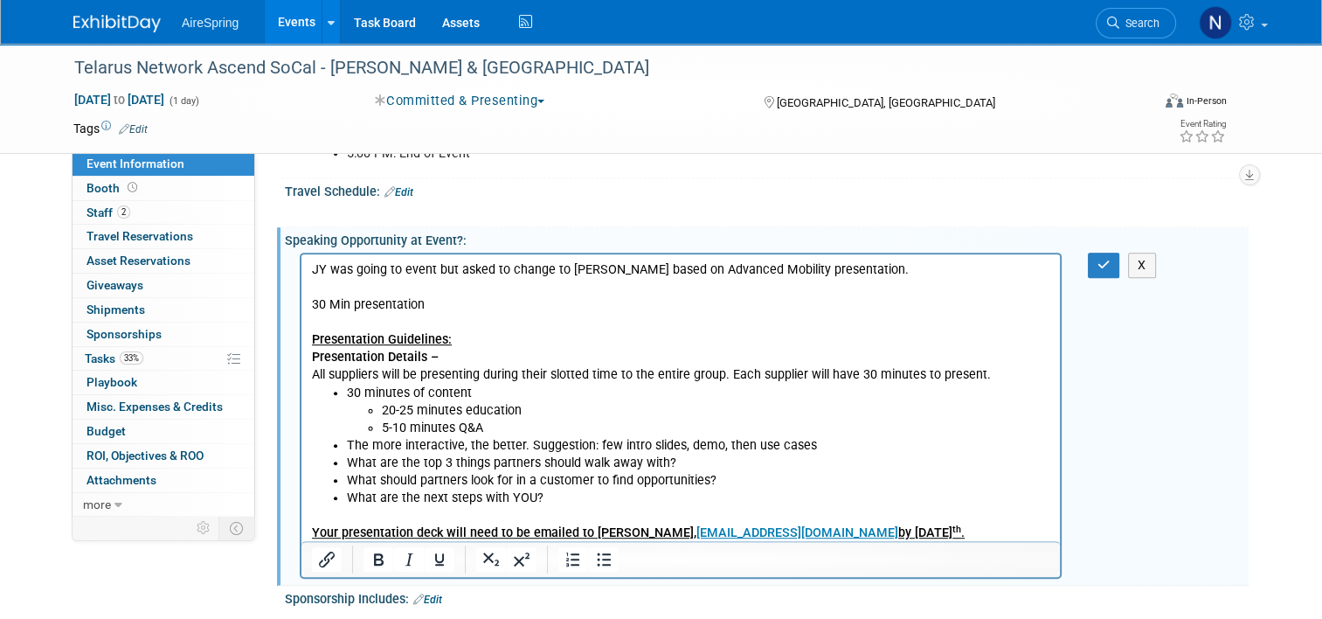
scroll to position [0, 0]
click at [543, 413] on li "20-25 minutes education" at bounding box center [716, 409] width 669 height 17
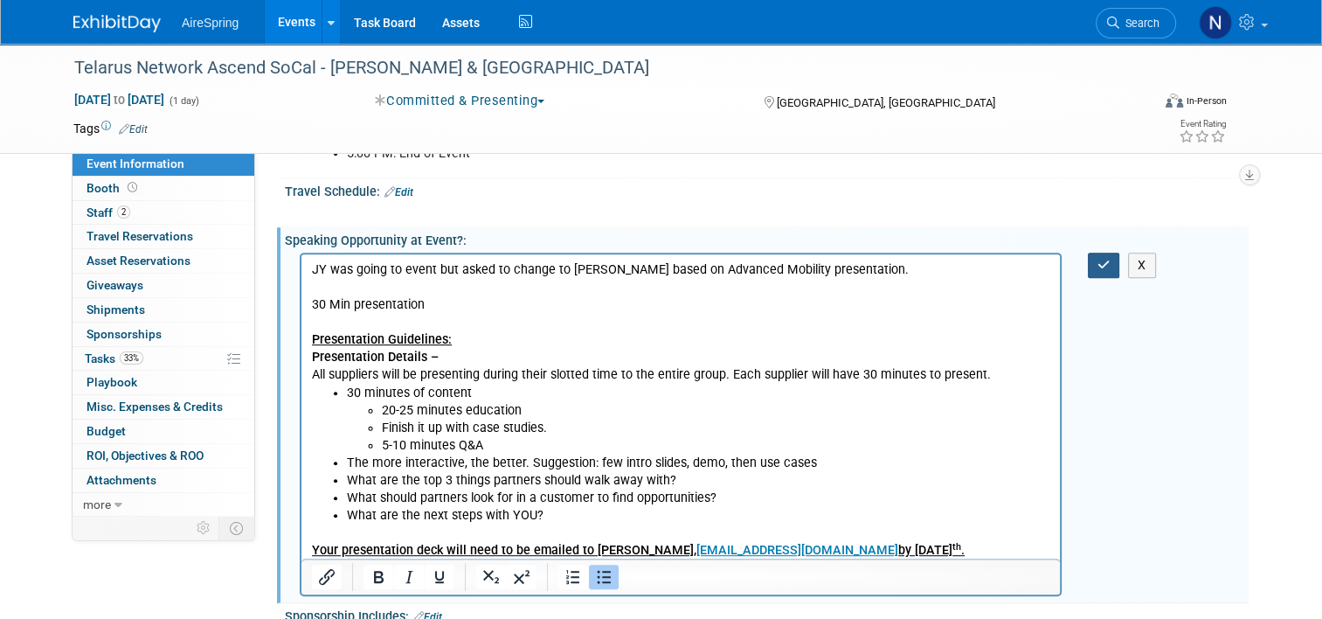
click at [1121, 259] on button "button" at bounding box center [1104, 265] width 32 height 25
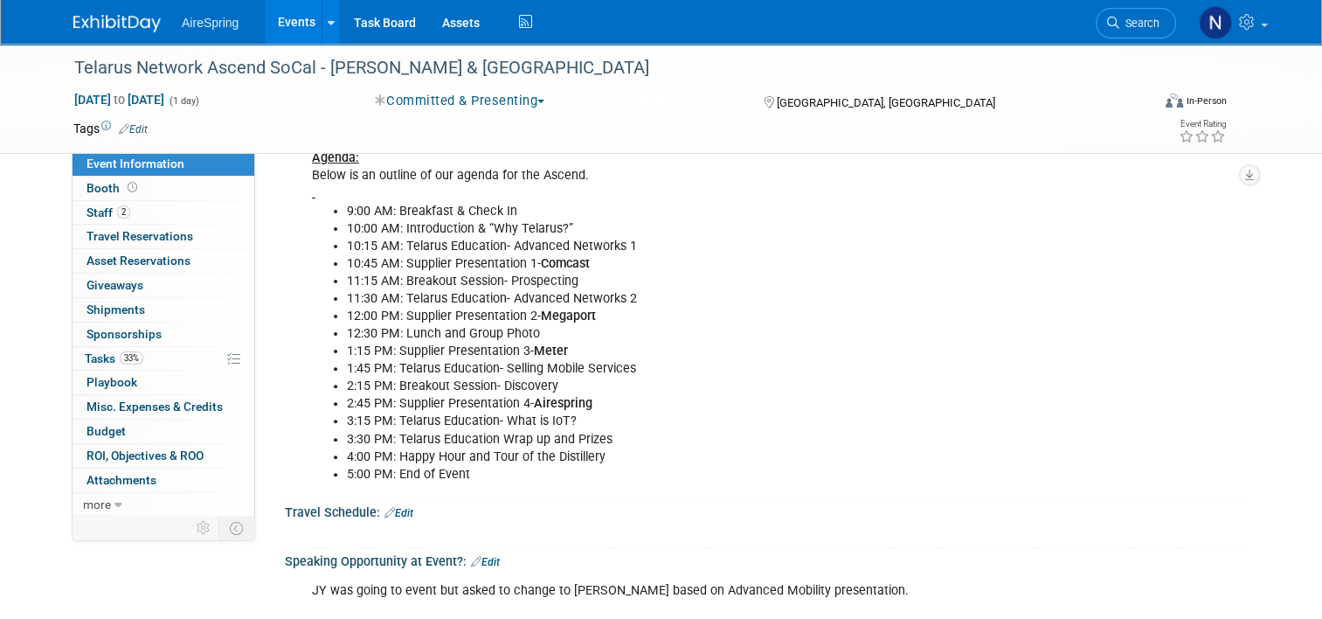
scroll to position [699, 0]
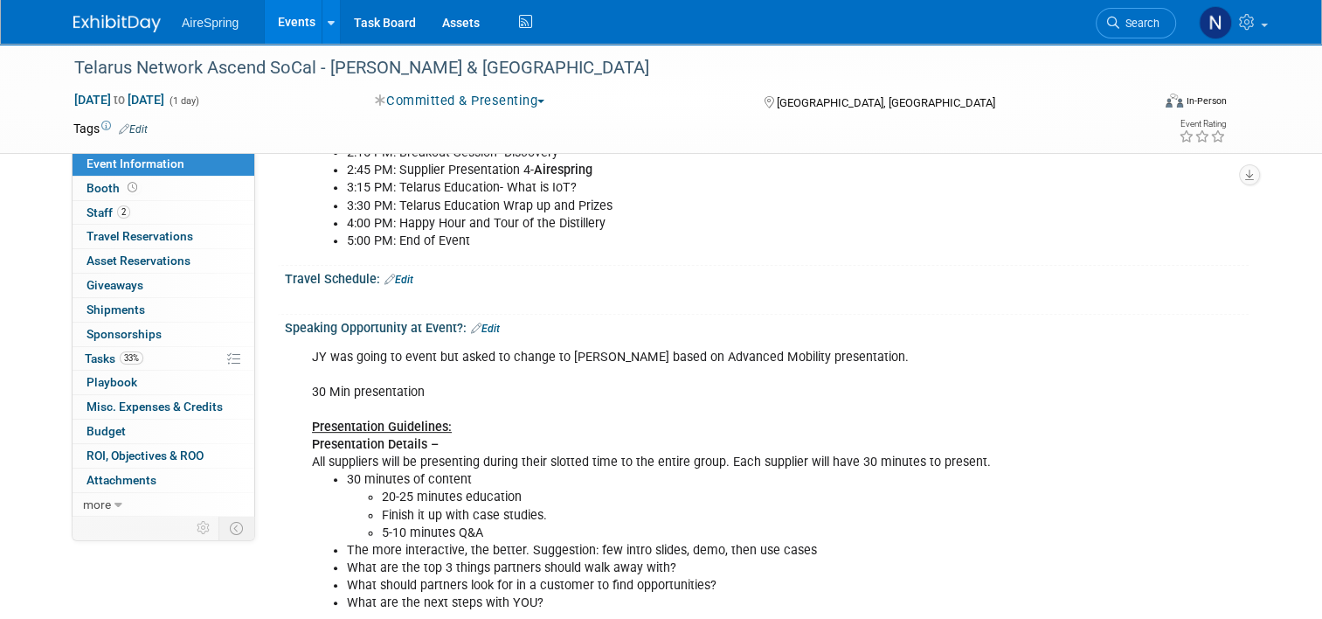
click at [1024, 448] on div "JY was going to event but asked to change to Felix based on Advanced Mobility p…" at bounding box center [681, 498] width 762 height 316
click at [486, 323] on link "Edit" at bounding box center [485, 329] width 29 height 12
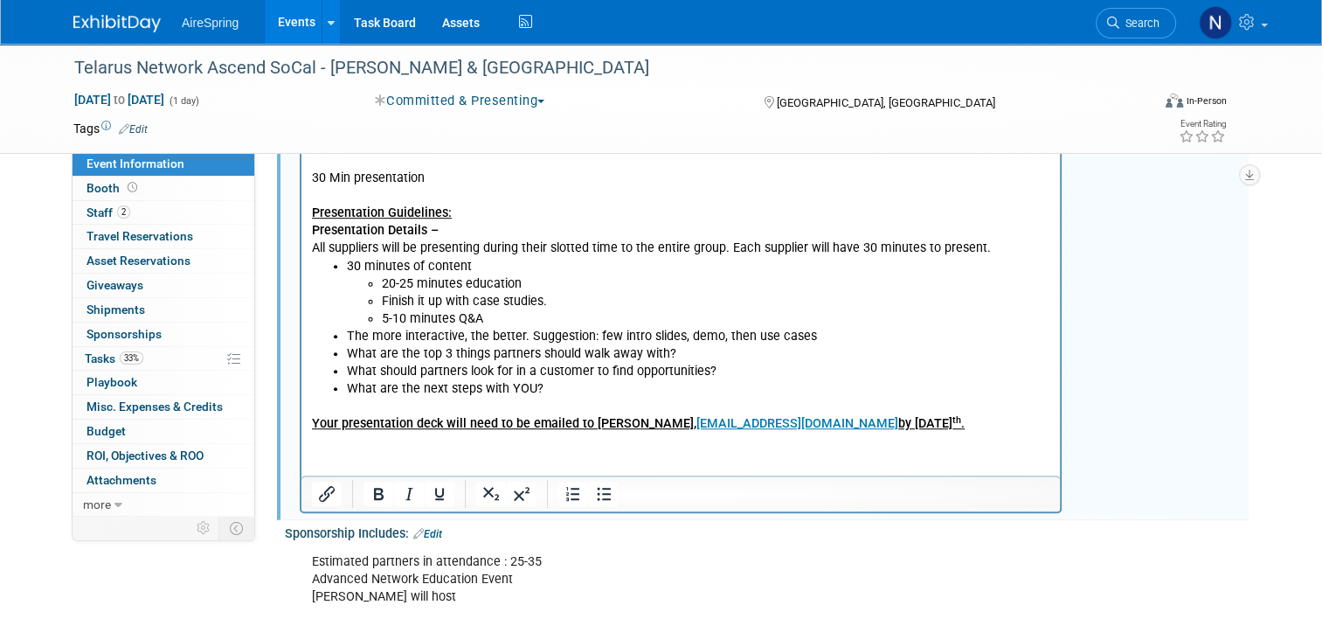
scroll to position [961, 0]
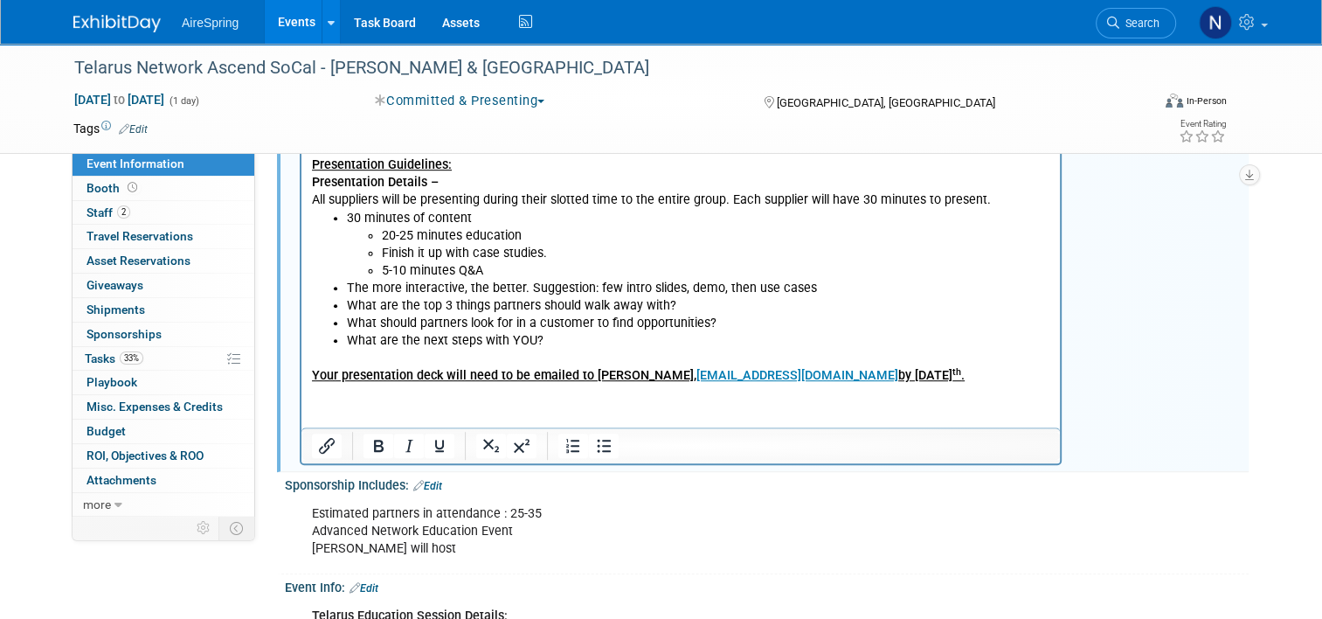
click at [488, 384] on html "JY was going to event but asked to change to Felix based on Advanced Mobility p…" at bounding box center [681, 231] width 759 height 305
click at [989, 357] on p "Your presentation deck will need to be emailed to Graeme Scott, gscott@telarus.…" at bounding box center [681, 366] width 739 height 35
click at [1014, 371] on p "Your presentation deck will need to be emailed to Graeme Scott, gscott@telarus.…" at bounding box center [681, 366] width 739 height 35
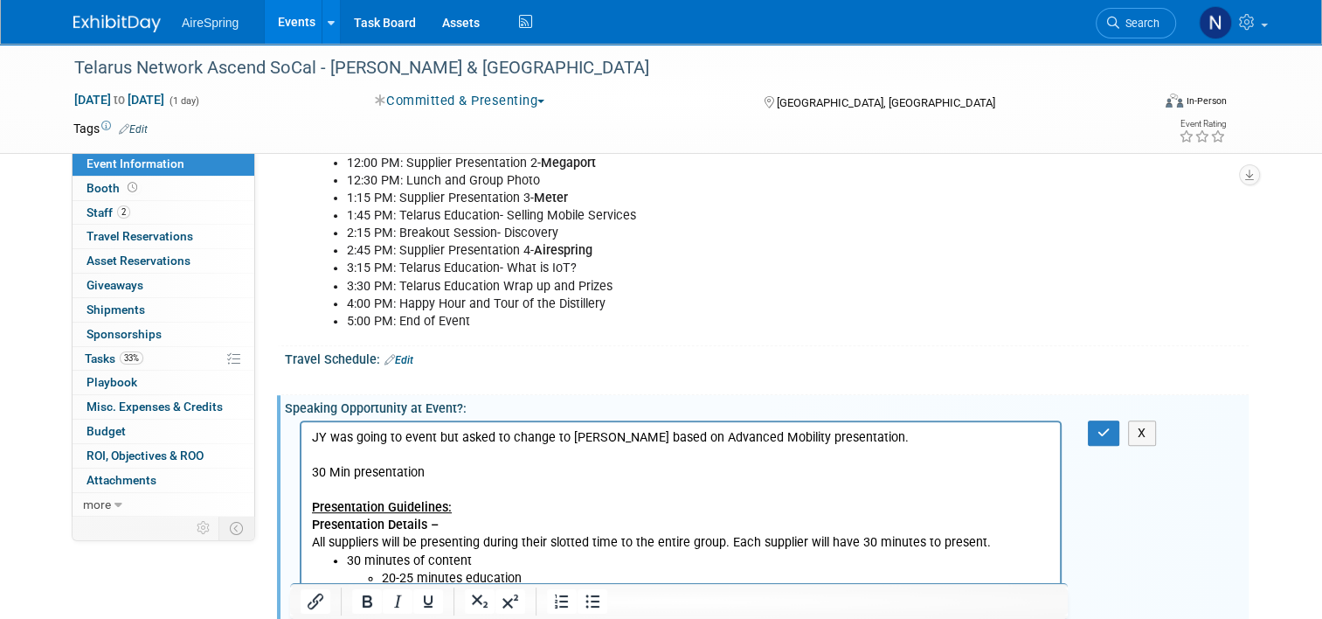
scroll to position [612, 0]
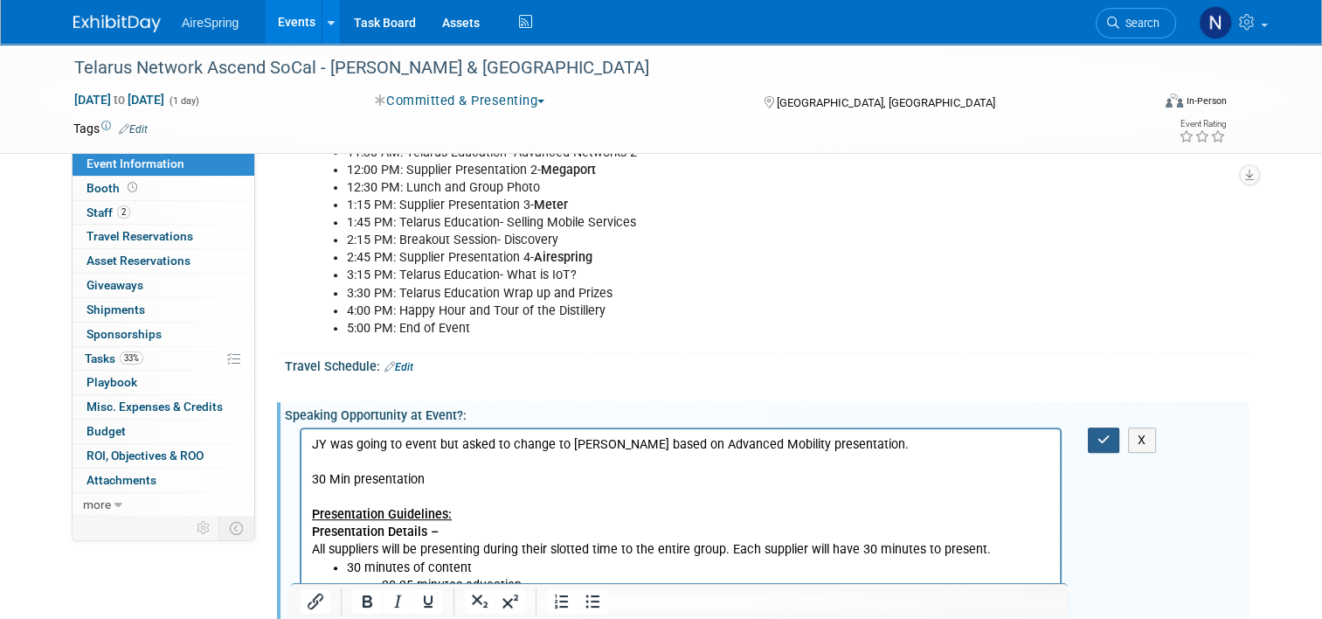
click at [1104, 435] on button "button" at bounding box center [1104, 439] width 32 height 25
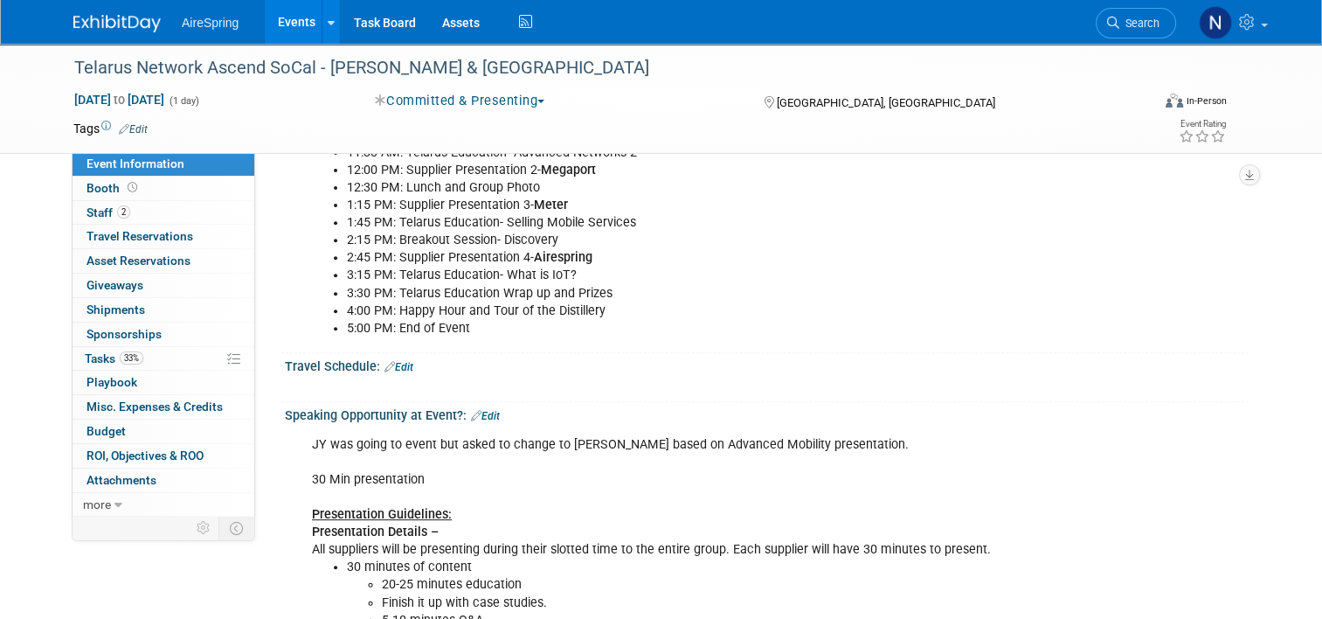
click at [482, 412] on link "Edit" at bounding box center [485, 416] width 29 height 12
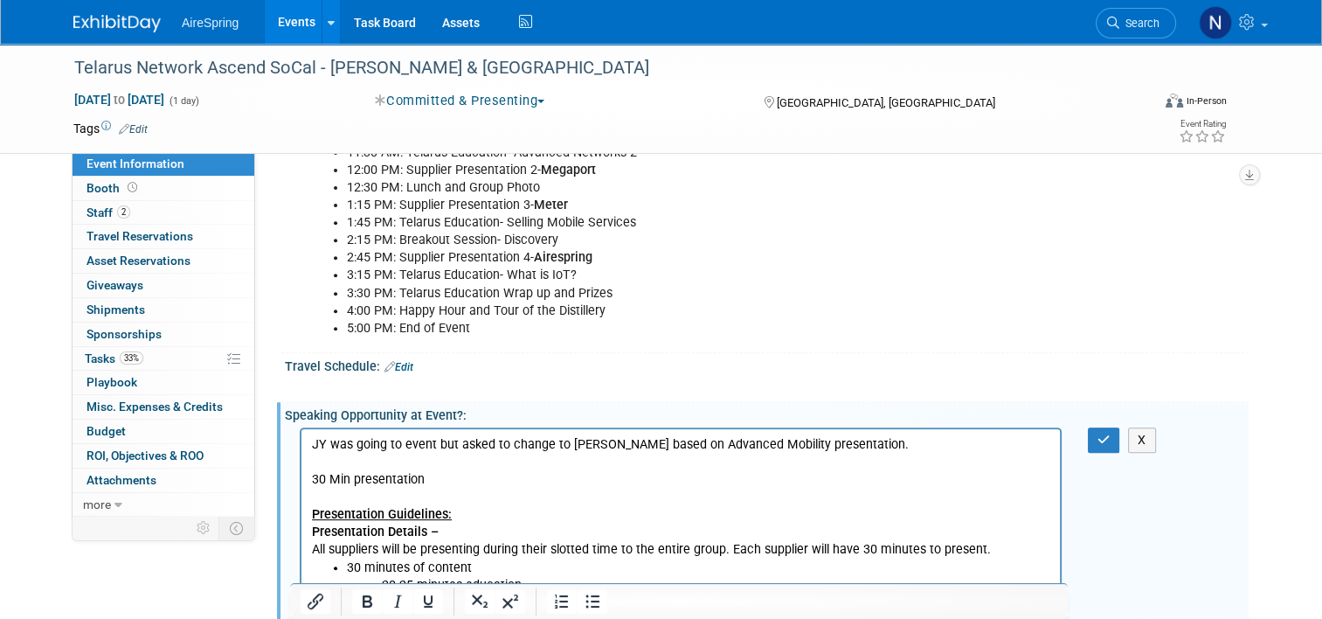
scroll to position [961, 0]
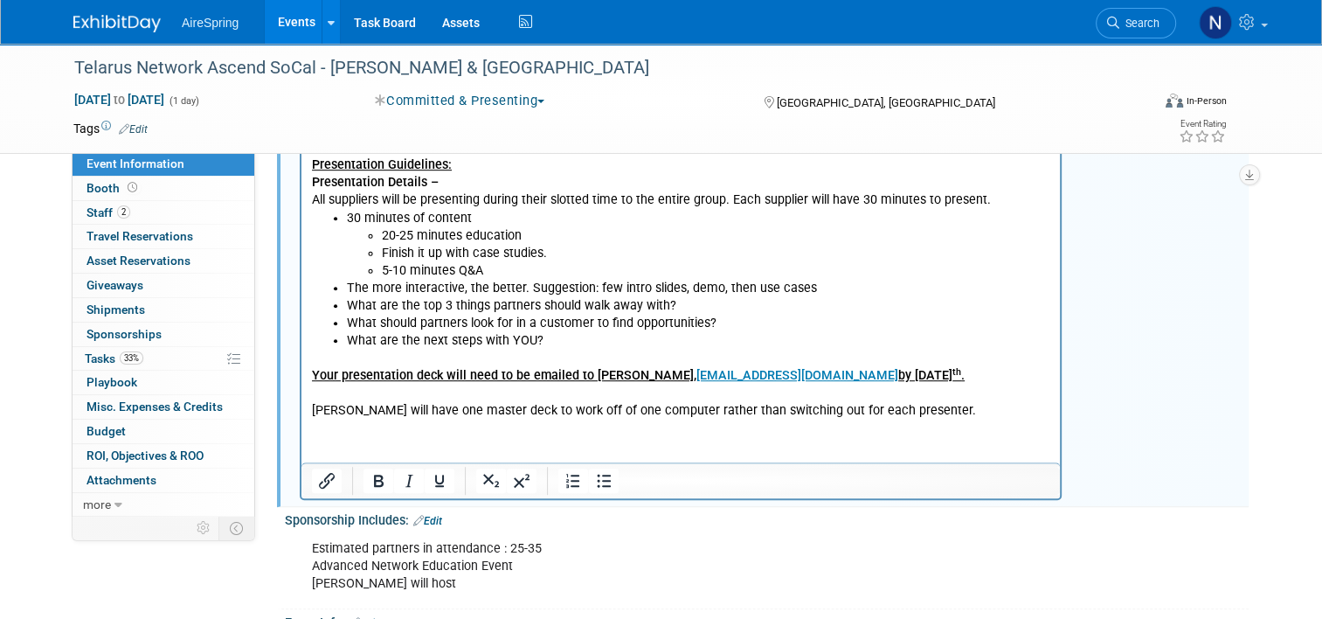
click at [978, 419] on html "JY was going to event but asked to change to Felix based on Advanced Mobility p…" at bounding box center [681, 249] width 759 height 340
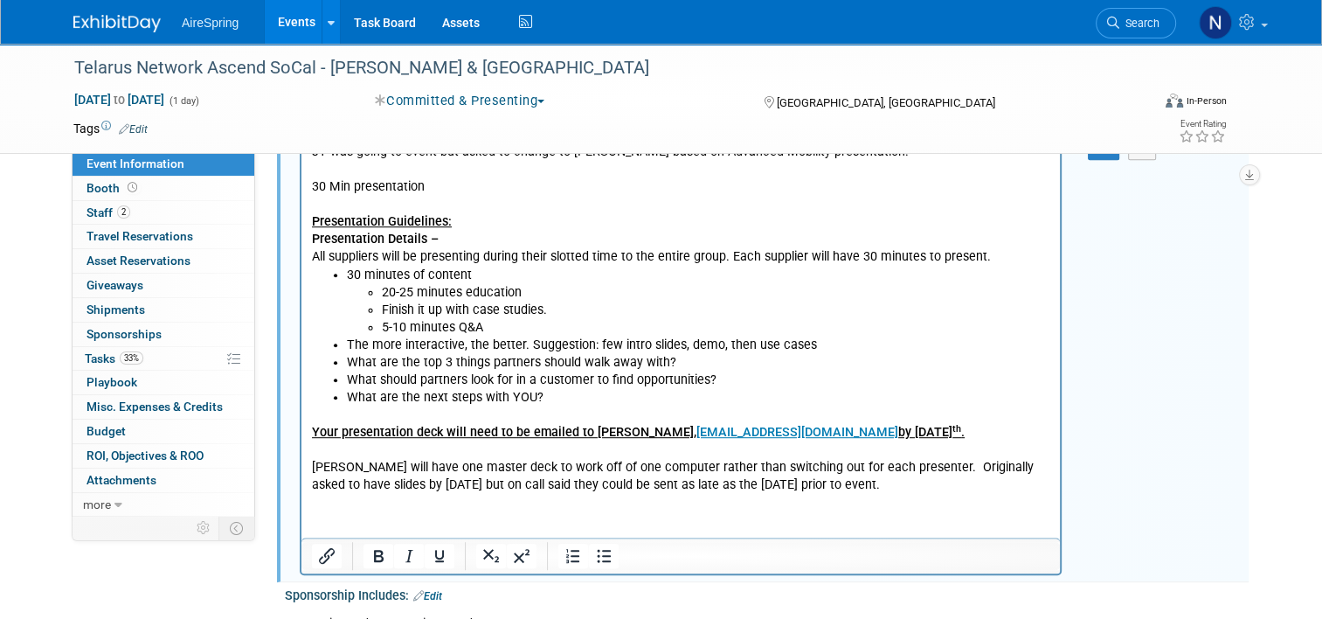
scroll to position [874, 0]
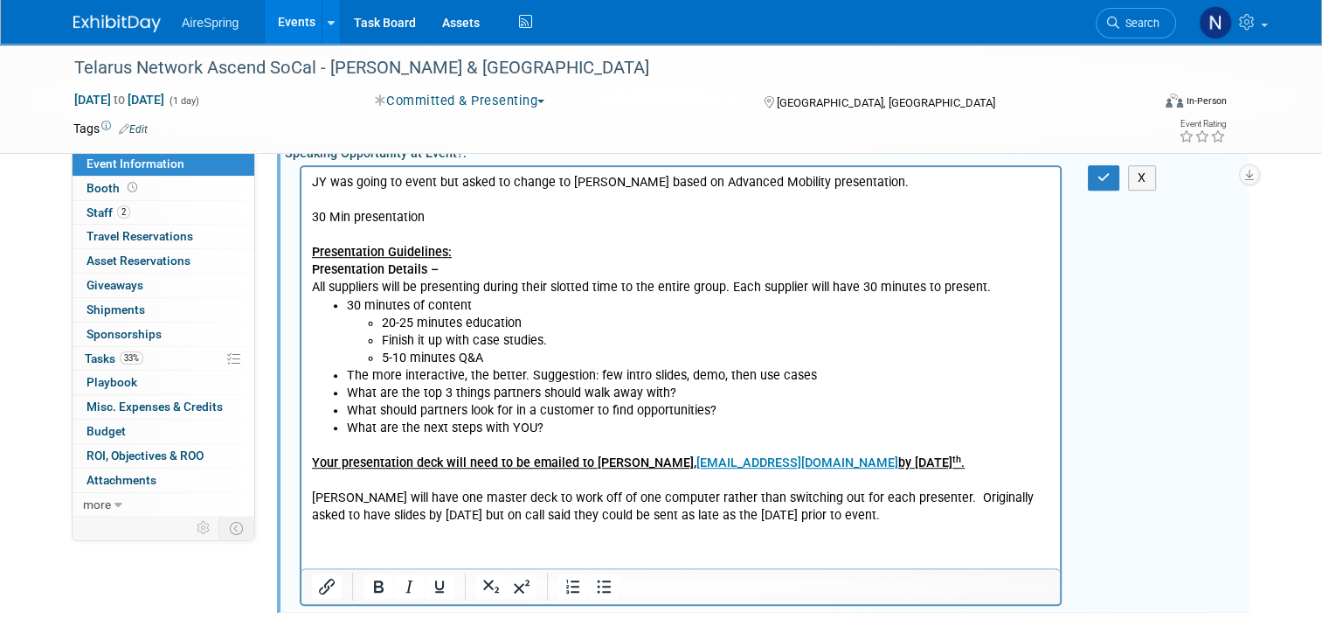
click at [1107, 189] on div "JY was going to event but asked to change to Felix based on Advanced Mobility p…" at bounding box center [767, 384] width 964 height 447
click at [1107, 183] on button "button" at bounding box center [1104, 177] width 32 height 25
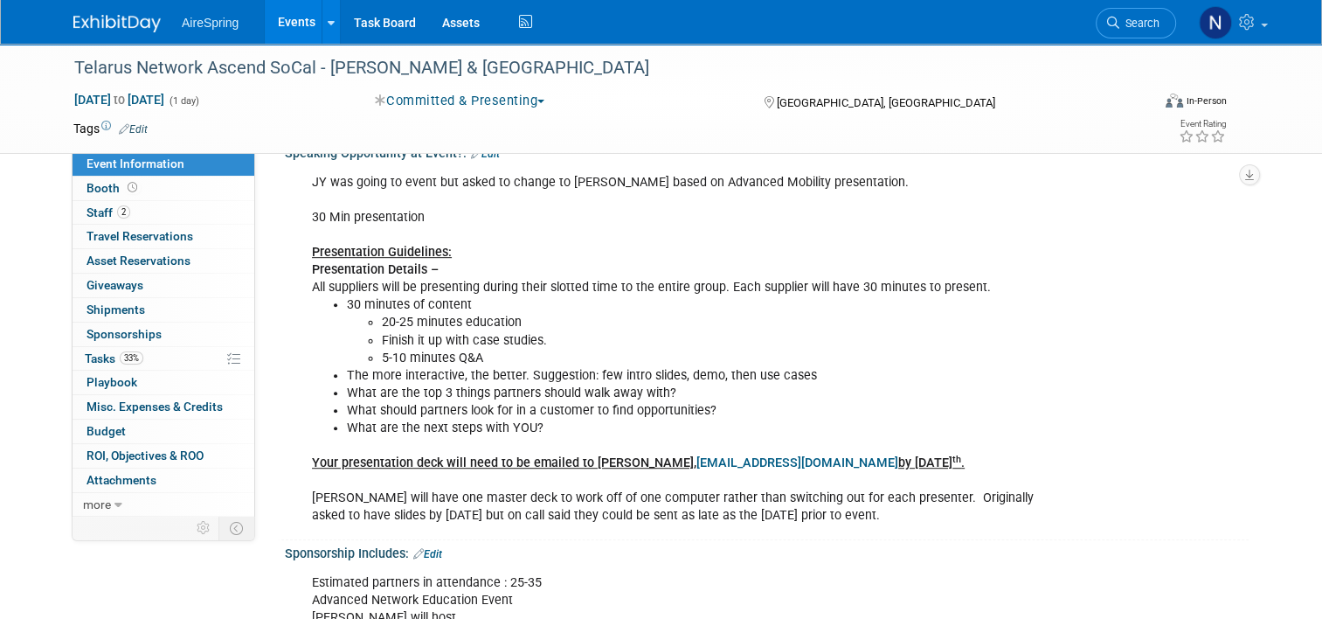
click at [273, 25] on link "Events" at bounding box center [297, 22] width 64 height 44
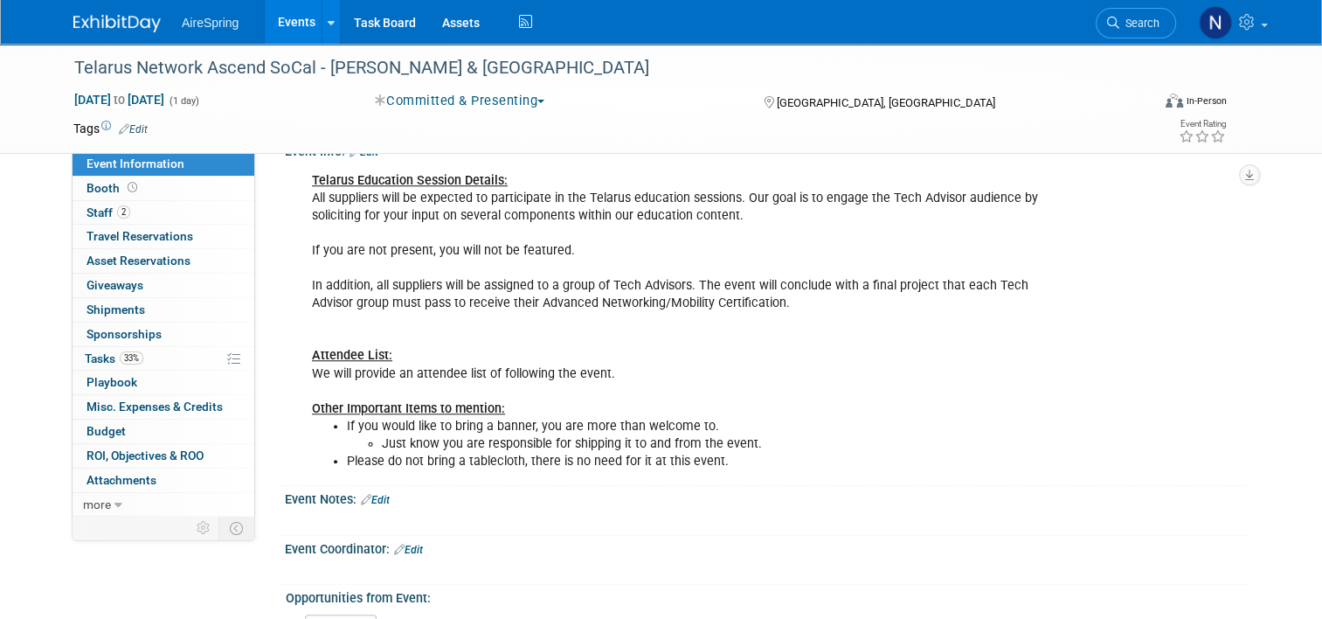
scroll to position [1350, 0]
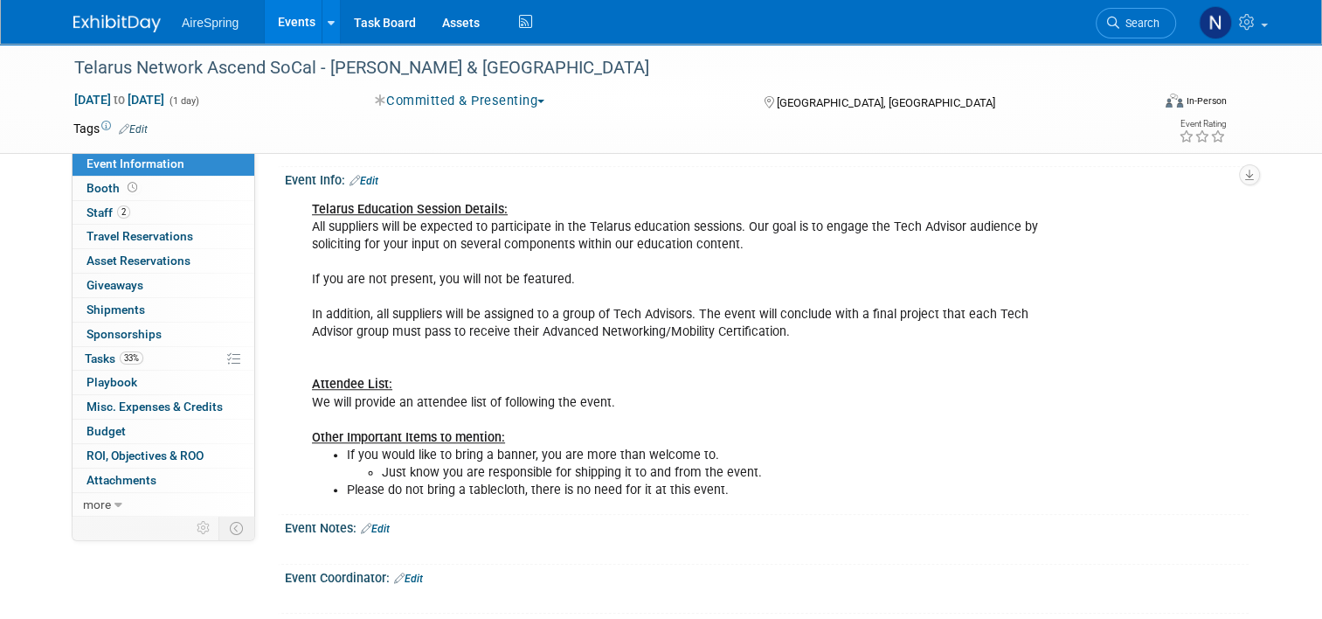
click at [370, 175] on link "Edit" at bounding box center [364, 181] width 29 height 12
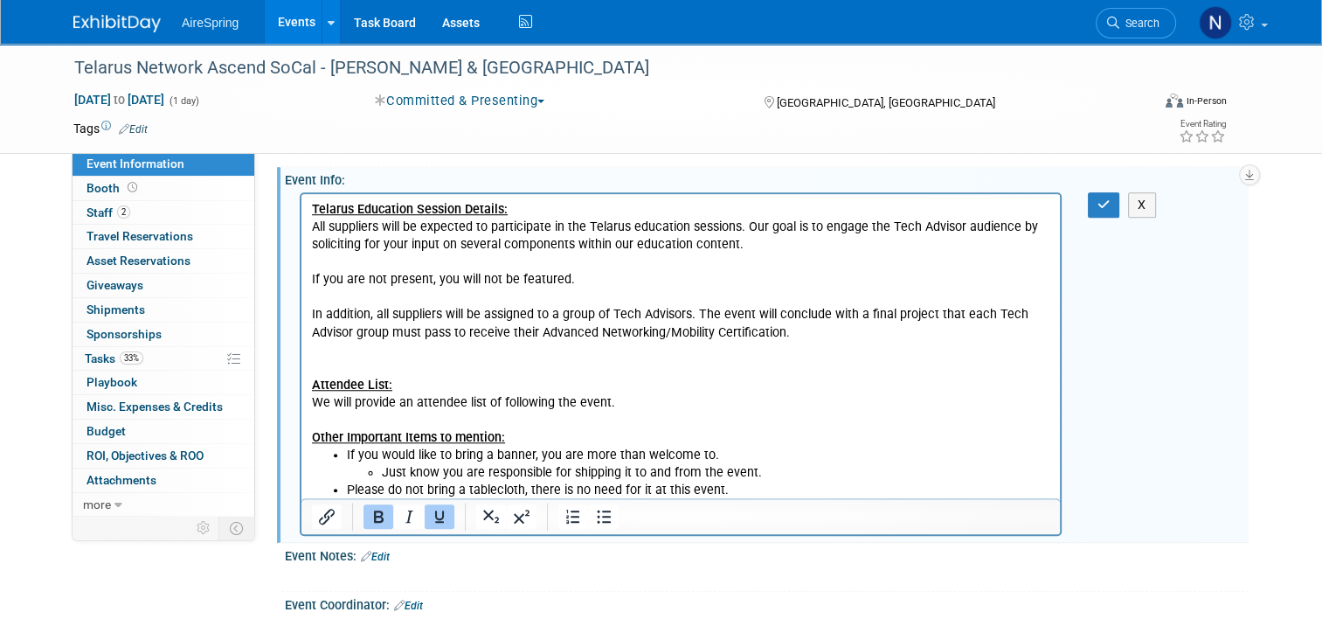
scroll to position [0, 0]
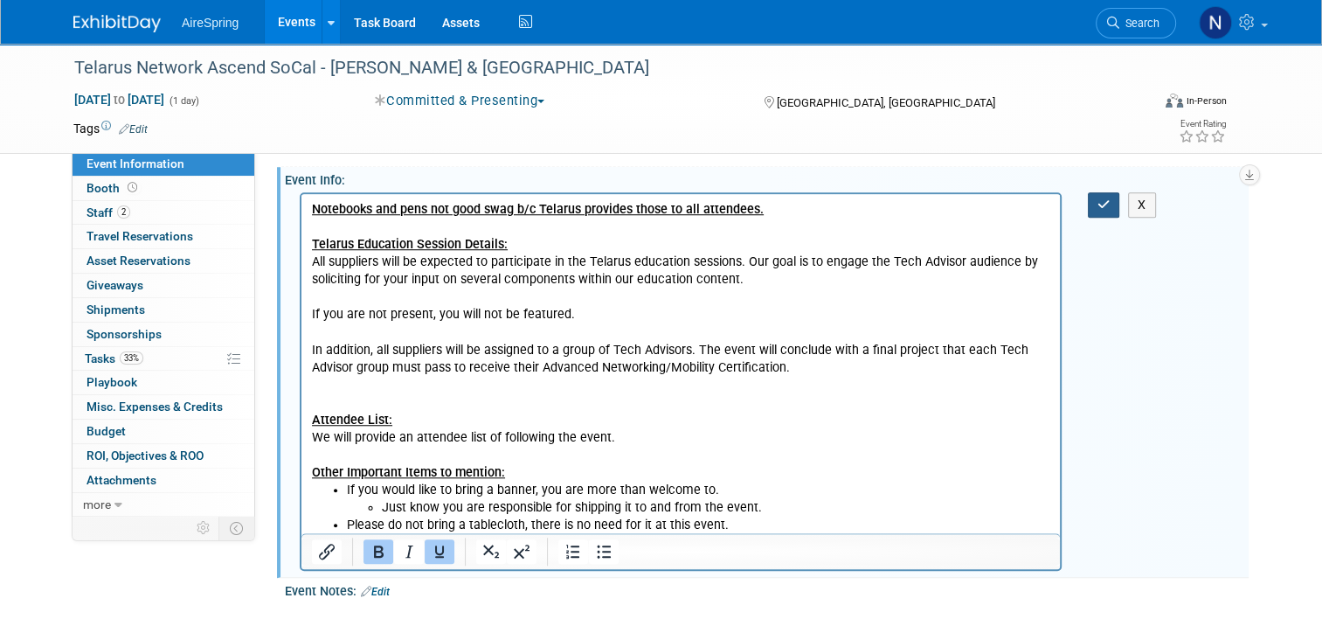
click at [1120, 195] on button "button" at bounding box center [1104, 204] width 32 height 25
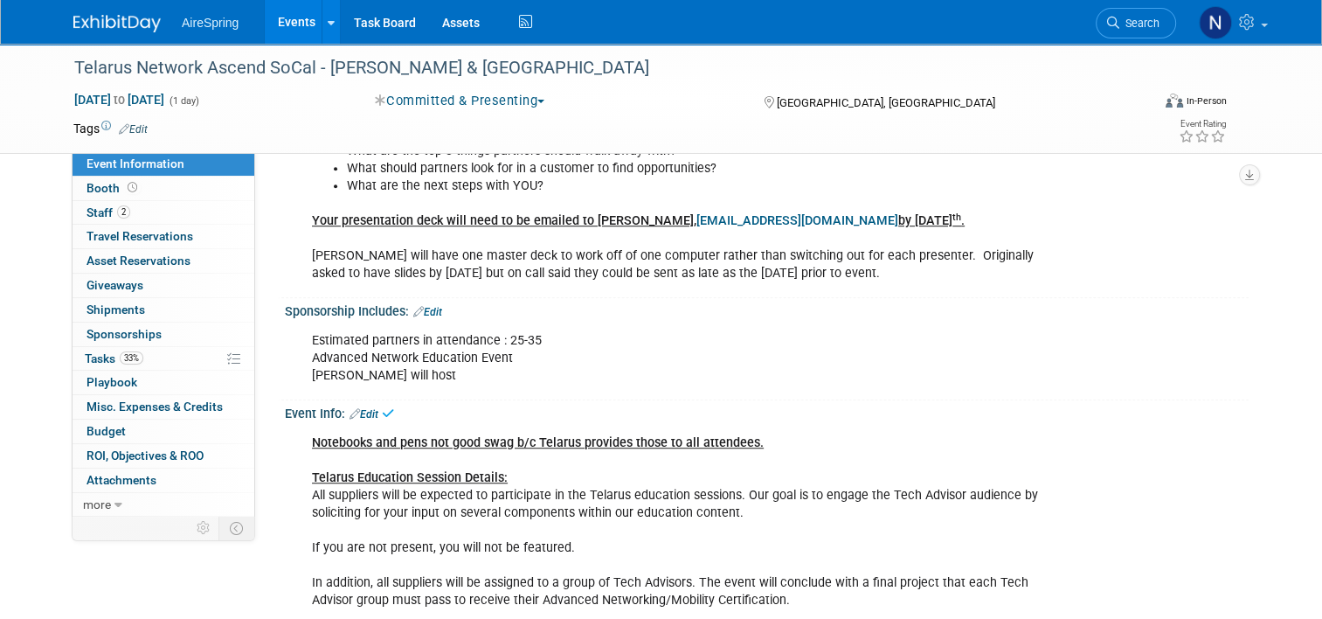
scroll to position [913, 0]
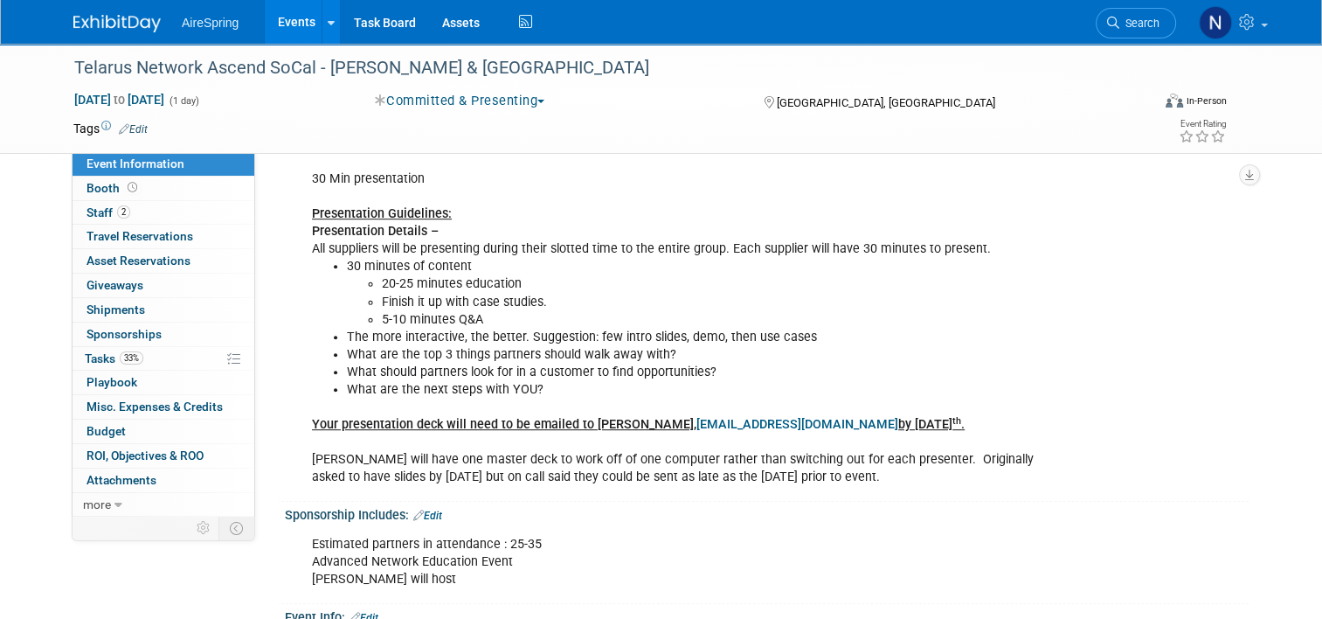
click at [420, 510] on link "Edit" at bounding box center [427, 516] width 29 height 12
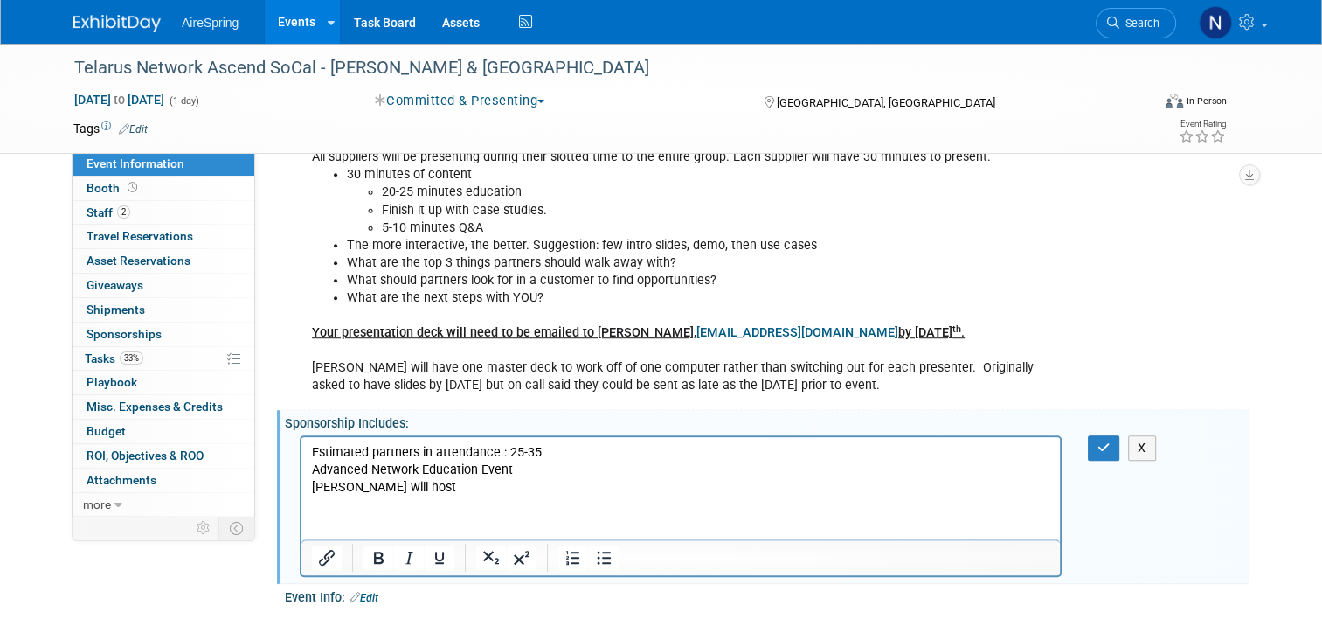
scroll to position [1175, 0]
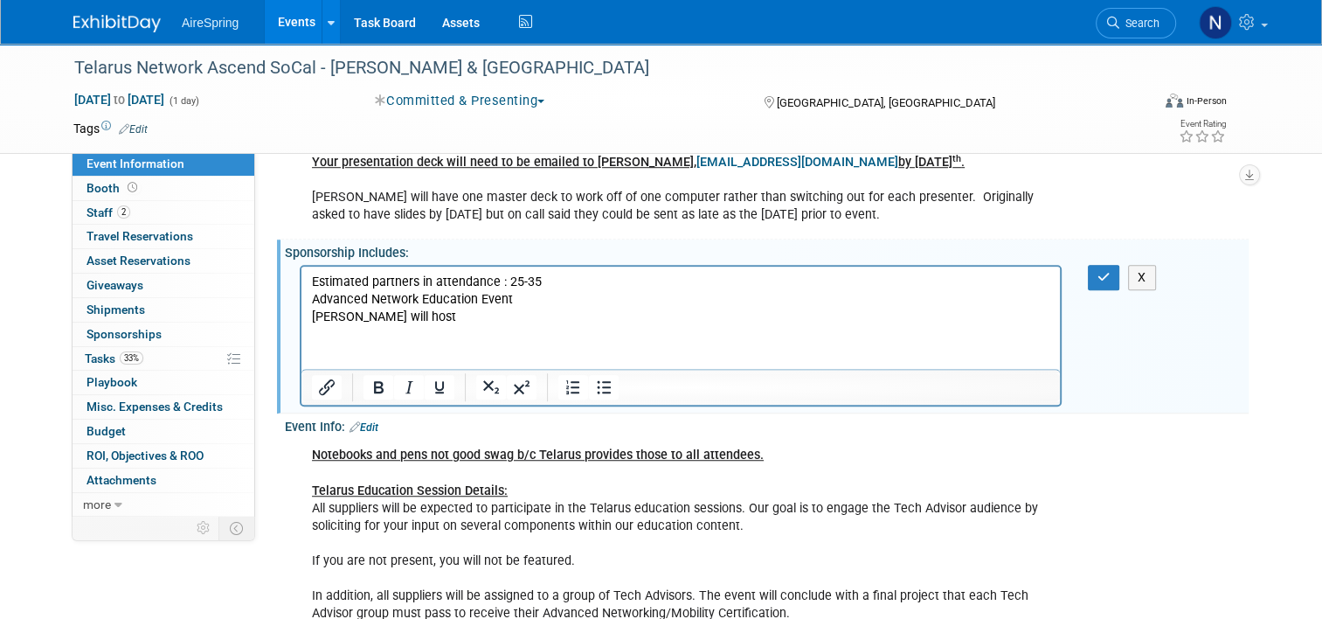
click at [408, 325] on html "Estimated partners in attendance : 25-35 Advanced Network Education Event Graem…" at bounding box center [681, 295] width 759 height 59
click at [478, 313] on p "Estimated partners in attendance : 25-35 Advanced Network Education Event Graem…" at bounding box center [681, 299] width 739 height 52
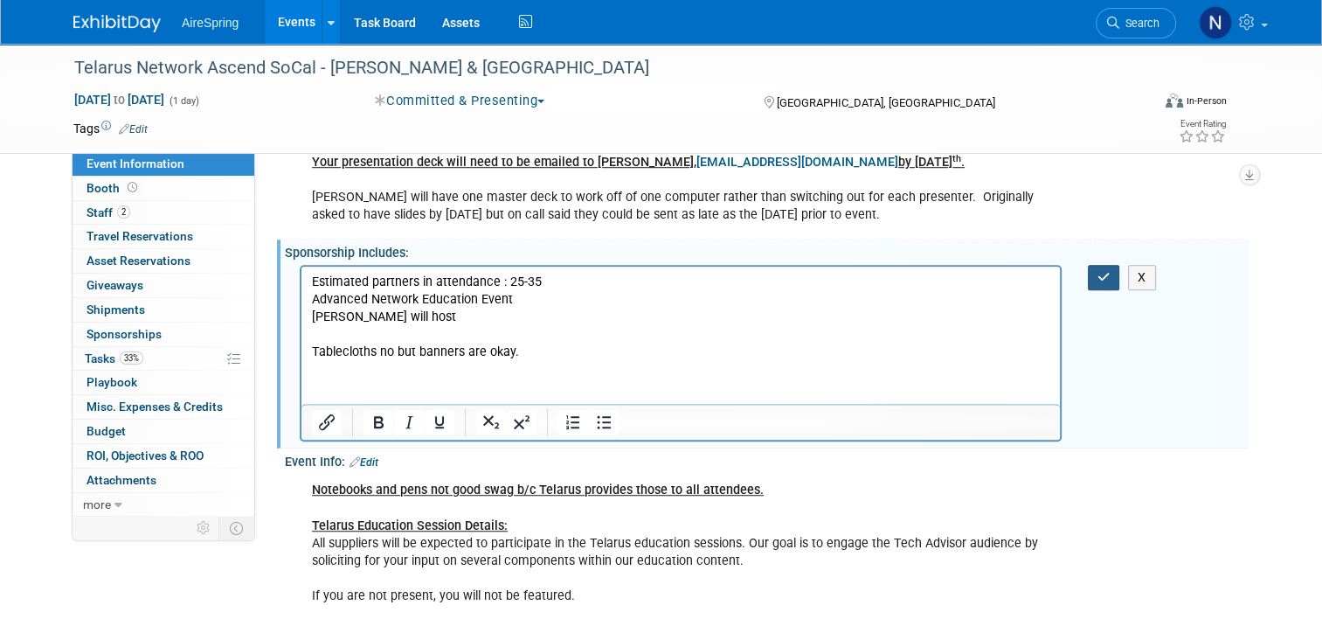
click at [1105, 279] on button "button" at bounding box center [1104, 277] width 32 height 25
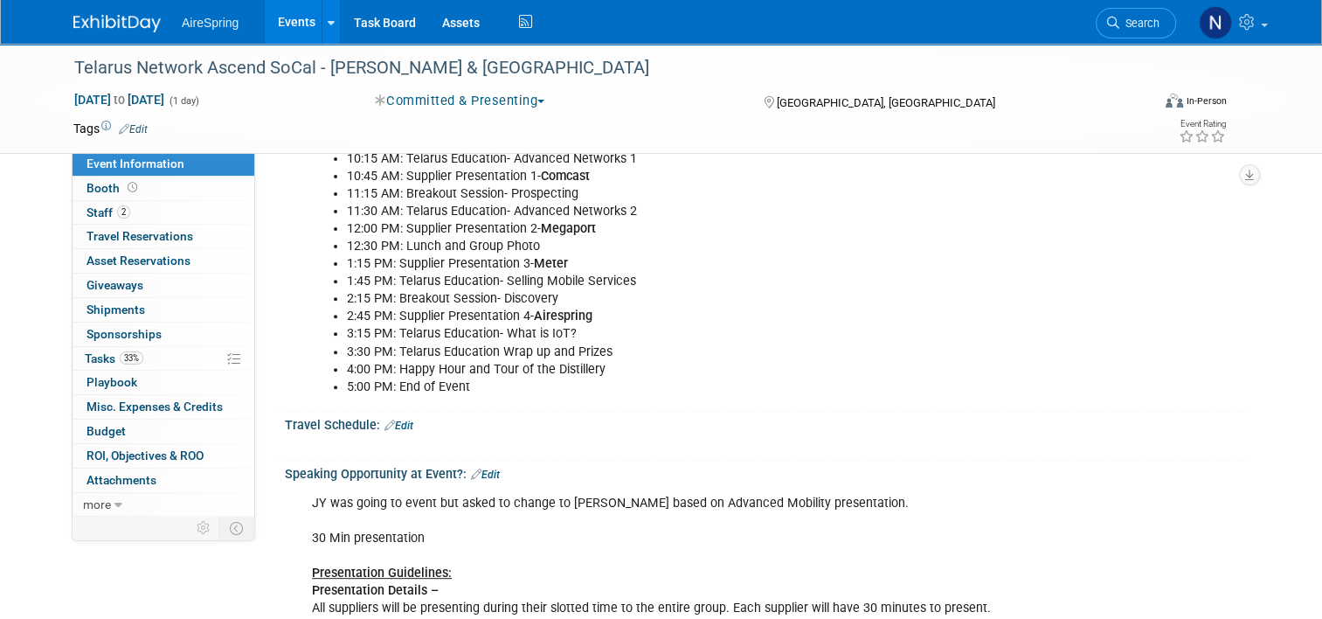
scroll to position [738, 0]
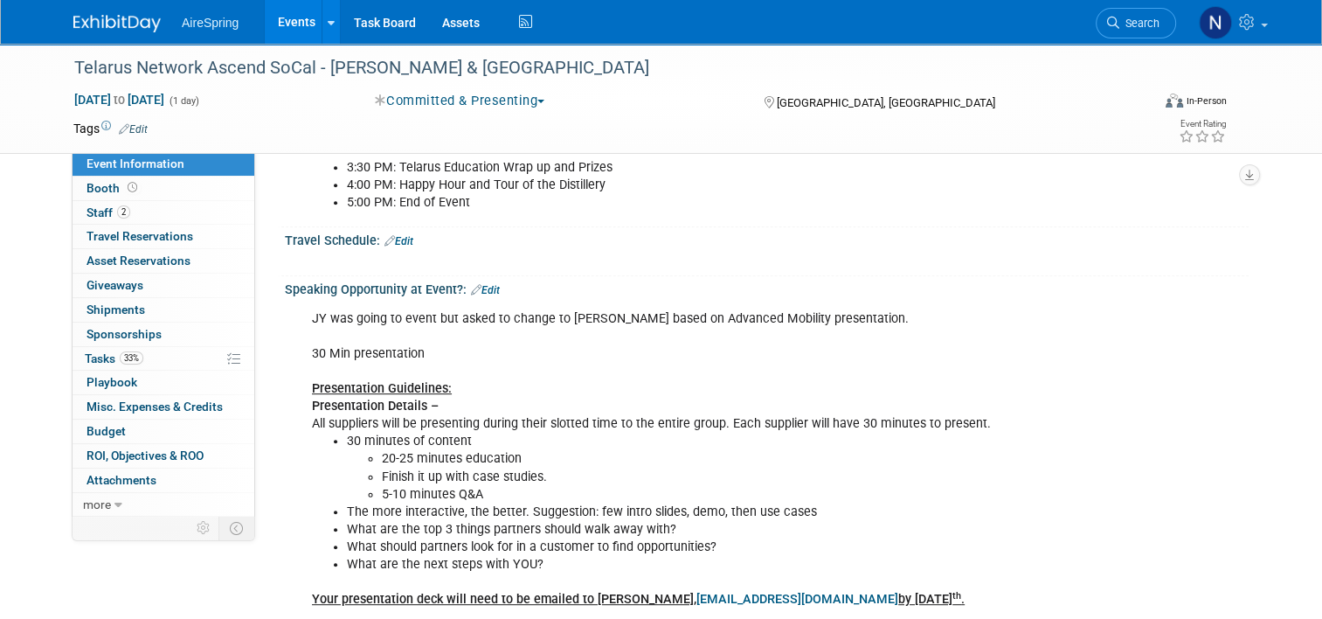
click at [488, 284] on link "Edit" at bounding box center [485, 290] width 29 height 12
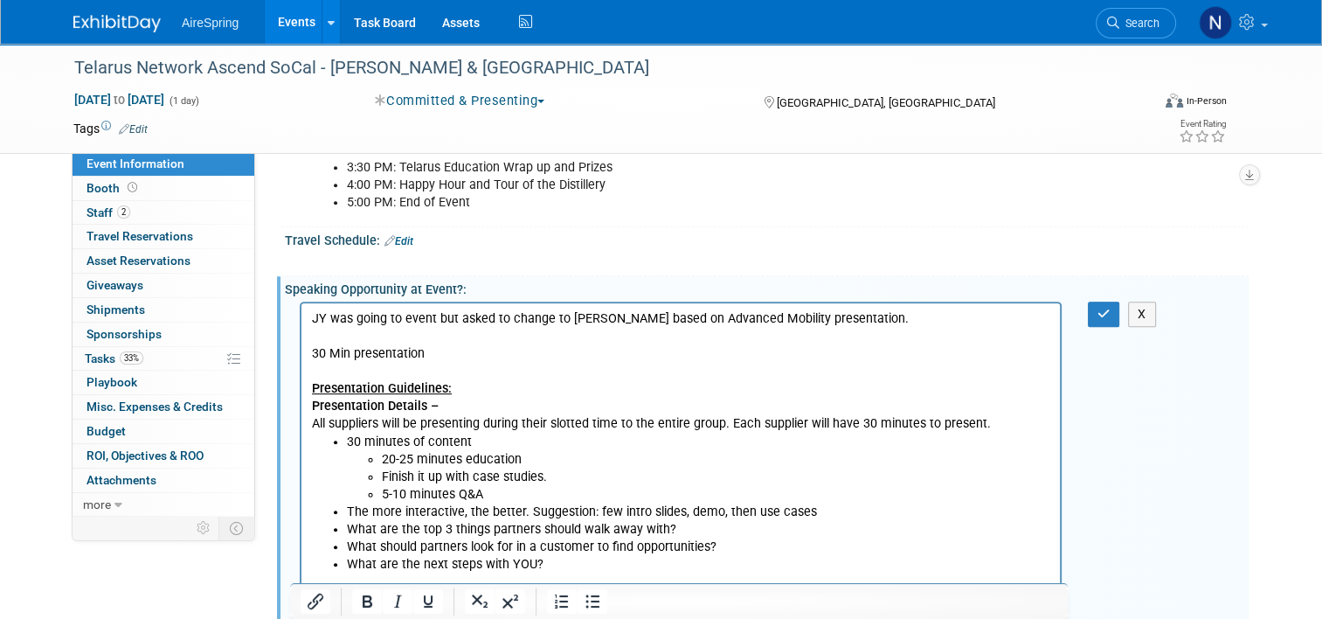
scroll to position [0, 0]
click at [569, 469] on li "Finish it up with case studies." at bounding box center [716, 476] width 669 height 17
click at [1111, 308] on icon "button" at bounding box center [1104, 314] width 13 height 12
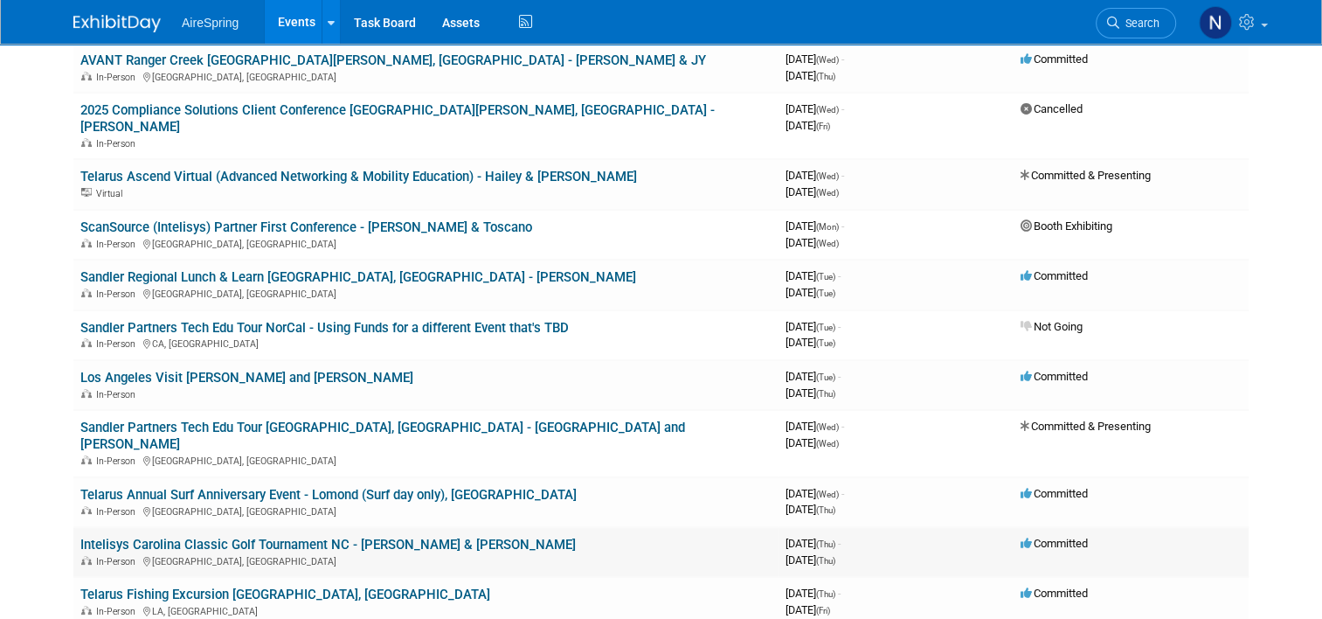
scroll to position [87, 0]
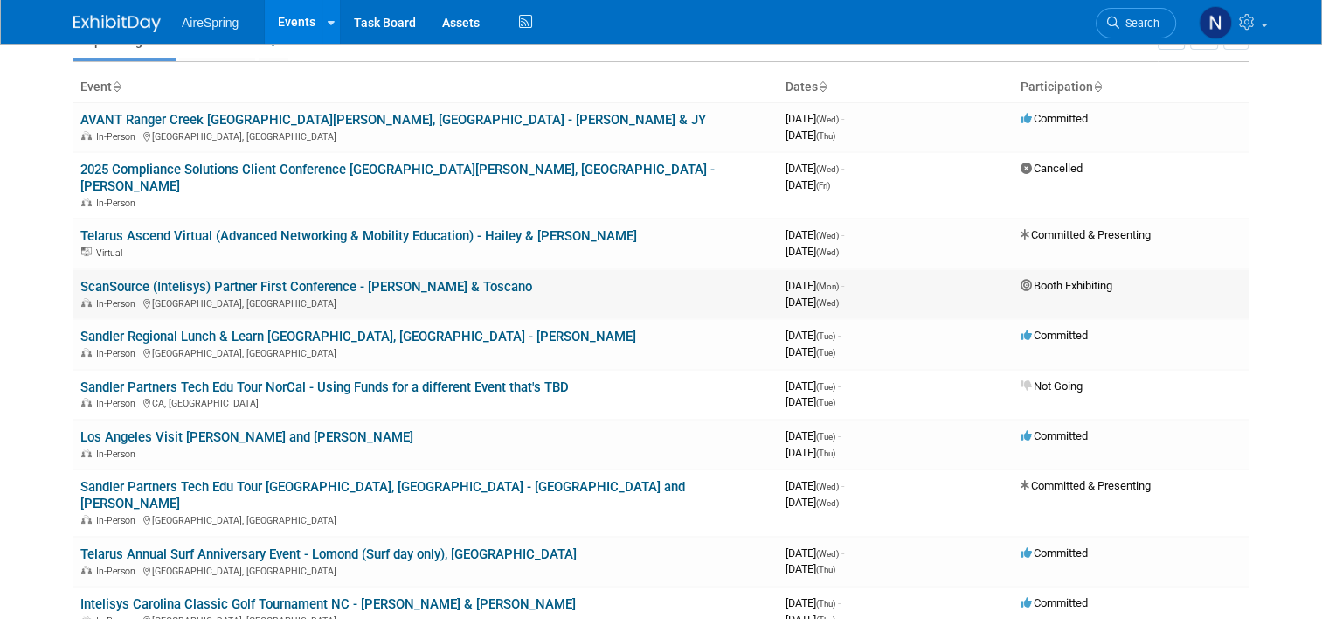
click at [238, 279] on link "ScanSource (Intelisys) Partner First Conference - [PERSON_NAME] & Toscano" at bounding box center [306, 287] width 452 height 16
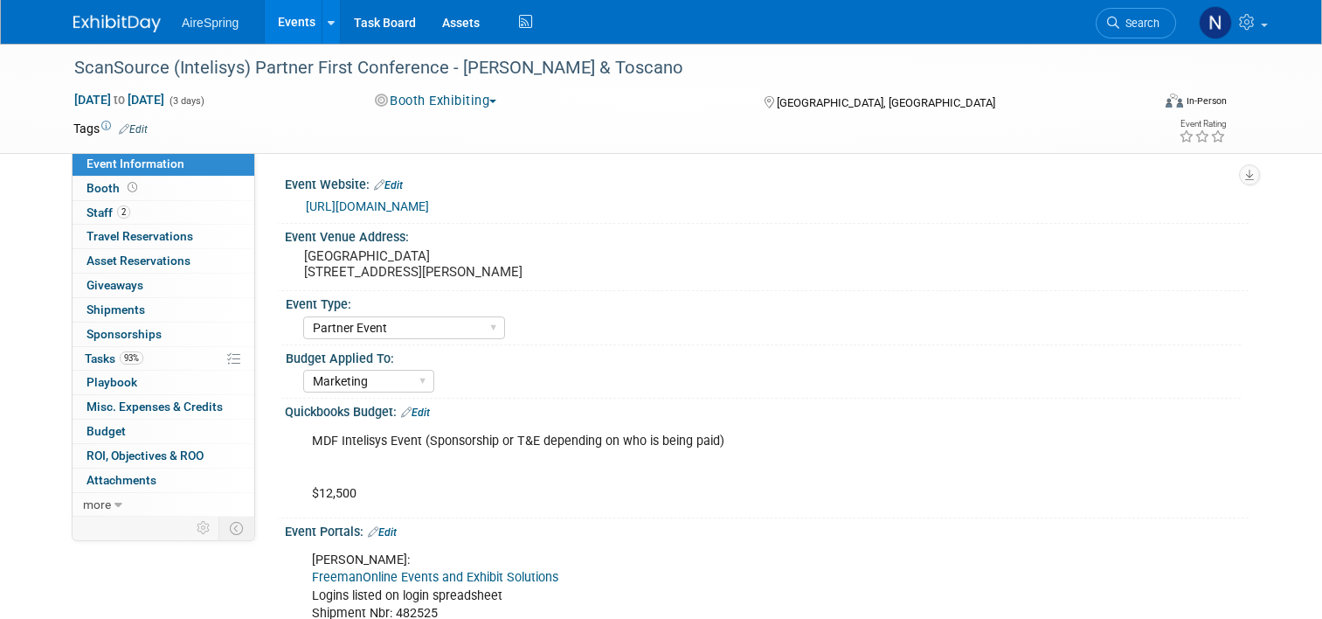
select select "Partner Event"
select select "Marketing"
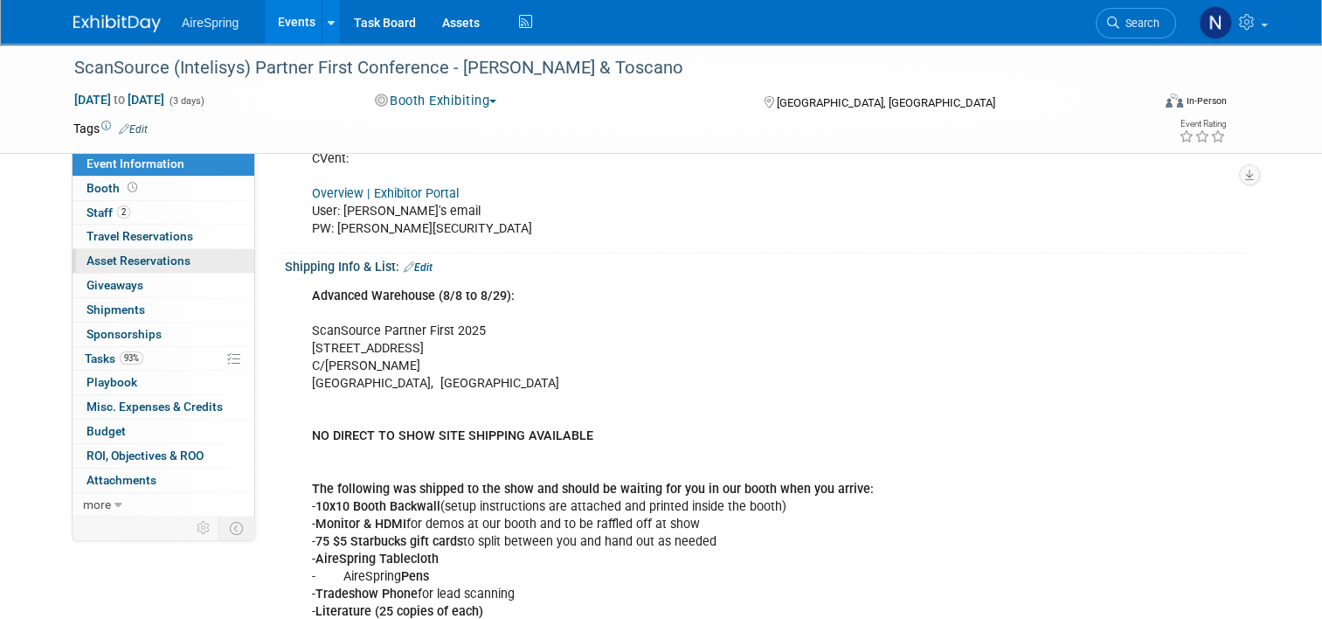
scroll to position [350, 0]
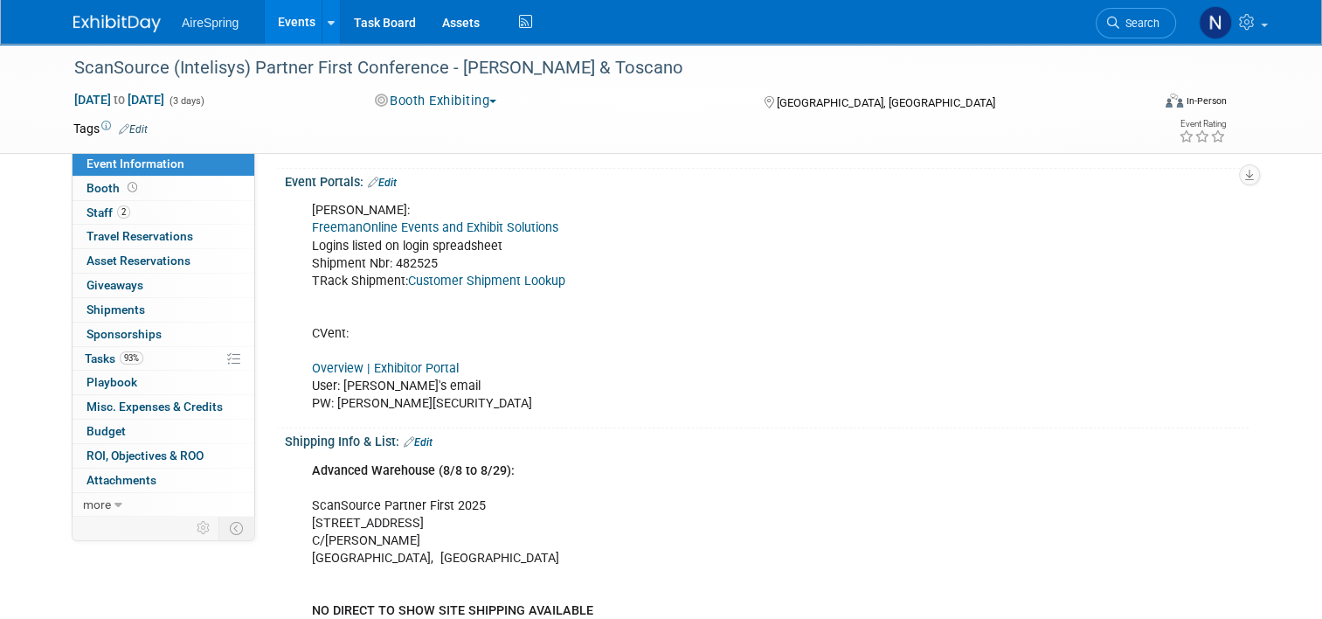
click at [374, 362] on link "Overview | Exhibitor Portal" at bounding box center [385, 368] width 147 height 15
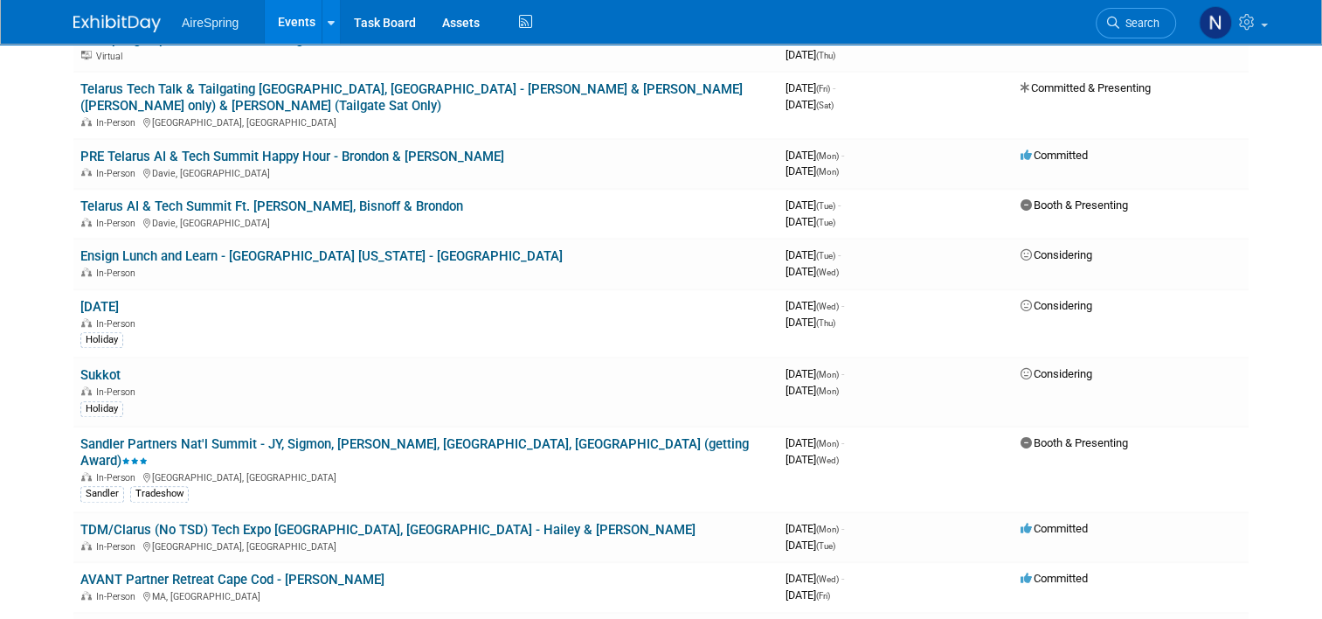
scroll to position [1486, 0]
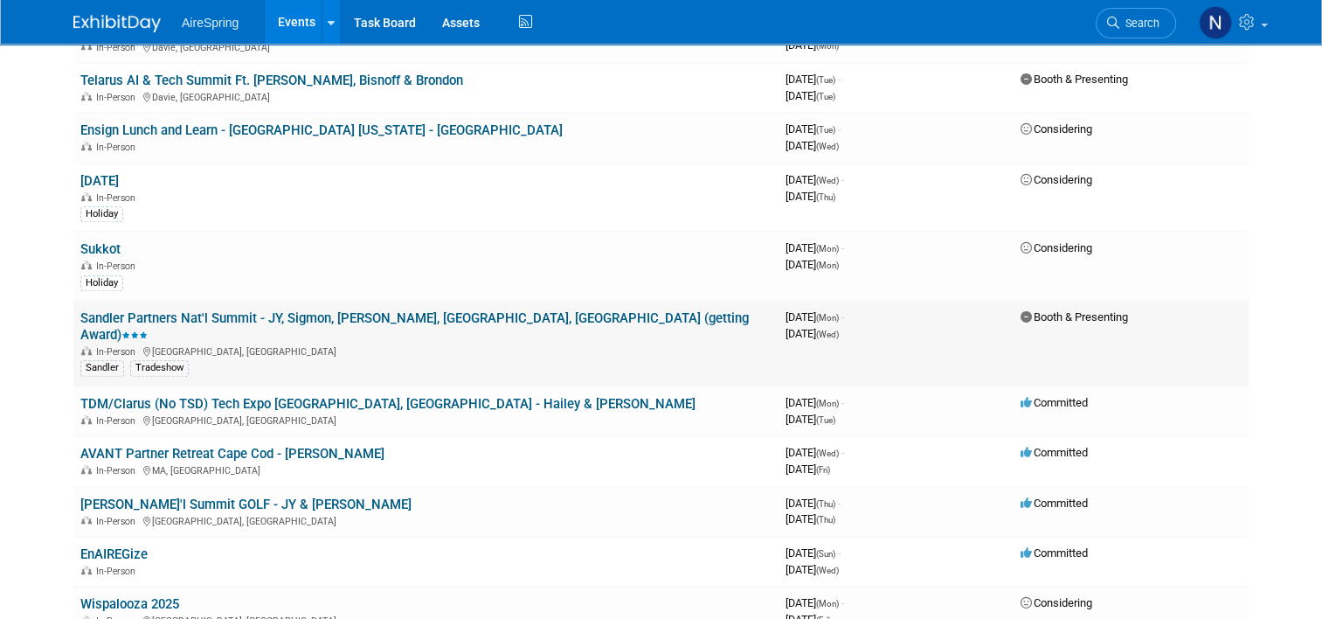
click at [258, 301] on td "Sandler Partners Nat'l Summit - JY, Sigmon, [PERSON_NAME], [GEOGRAPHIC_DATA], […" at bounding box center [425, 344] width 705 height 86
click at [258, 310] on link "Sandler Partners Nat'l Summit - JY, Sigmon, [PERSON_NAME], [GEOGRAPHIC_DATA], […" at bounding box center [414, 326] width 669 height 32
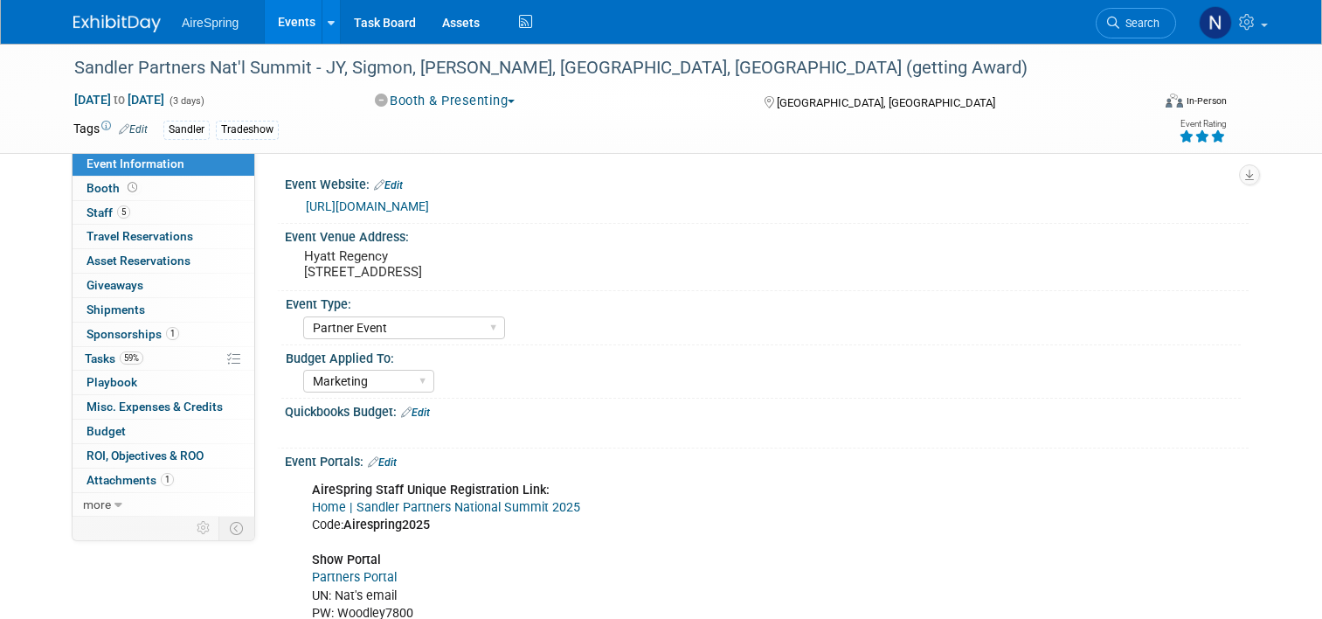
select select "Partner Event"
select select "Marketing"
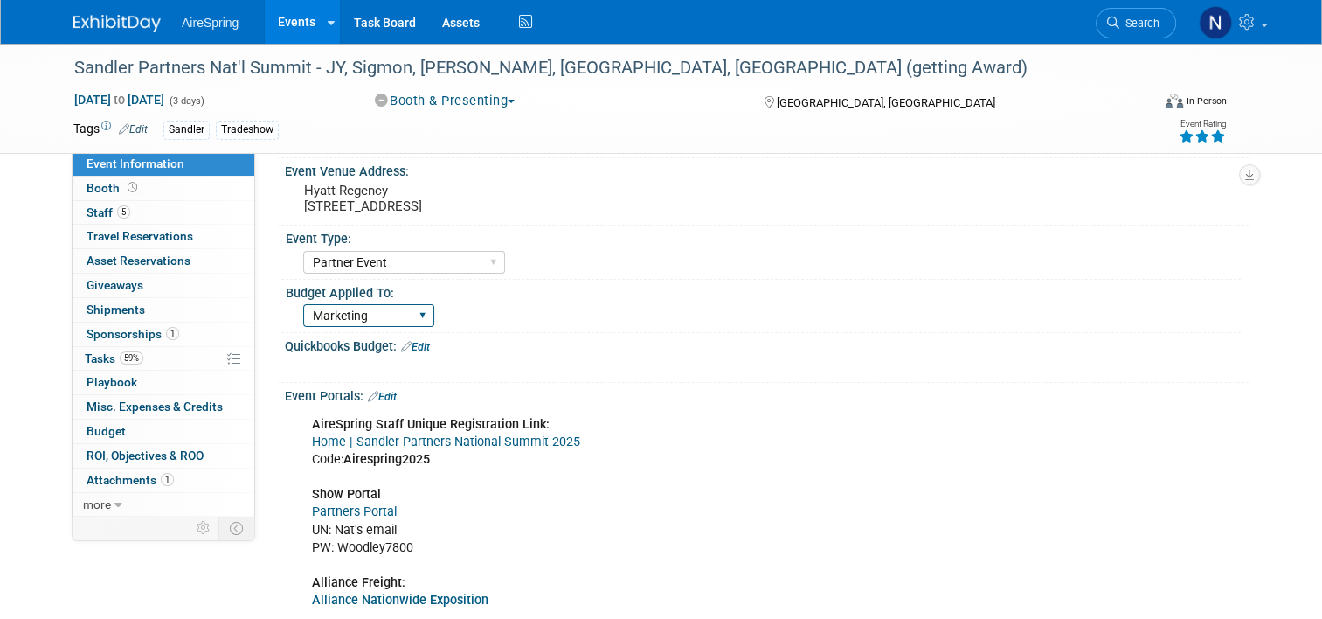
scroll to position [262, 0]
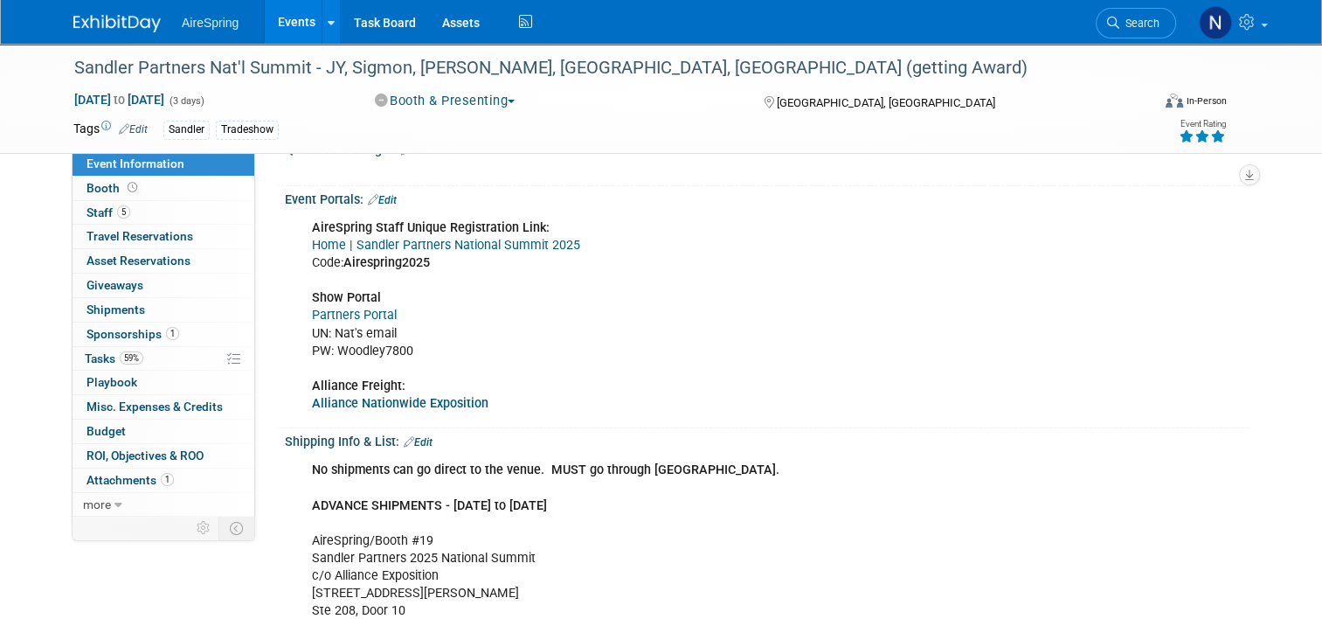
click at [325, 315] on link "Partners Portal" at bounding box center [354, 315] width 85 height 15
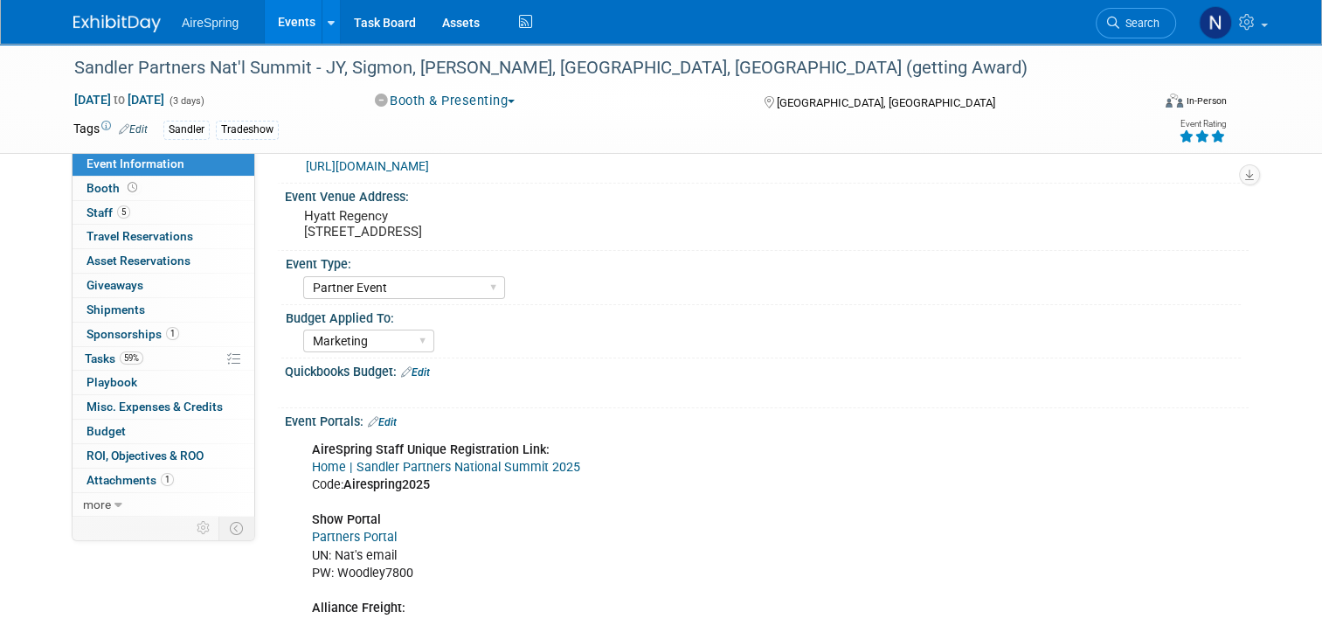
scroll to position [0, 0]
